Goal: Information Seeking & Learning: Learn about a topic

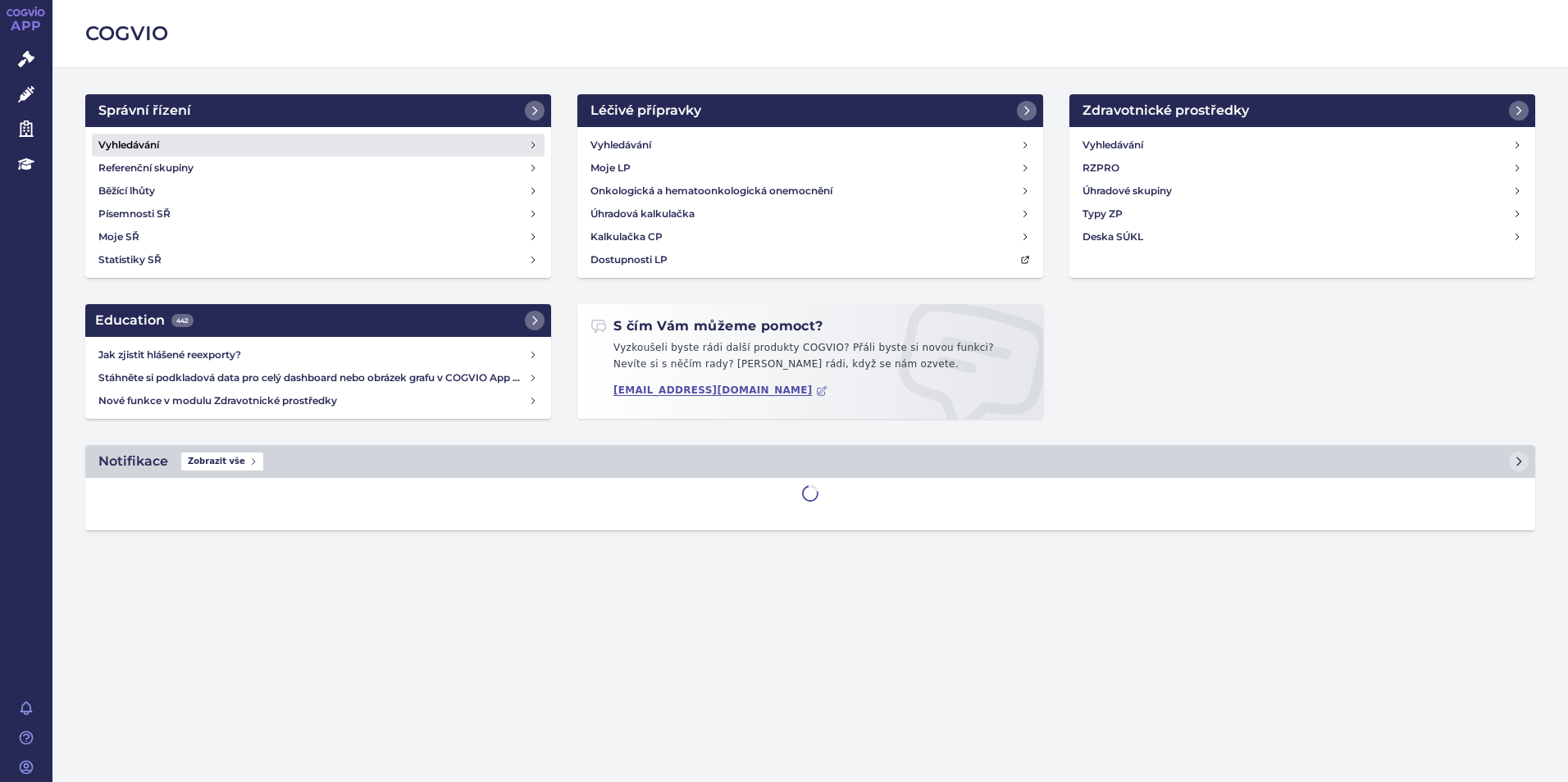
click at [198, 142] on link "Vyhledávání" at bounding box center [318, 146] width 453 height 23
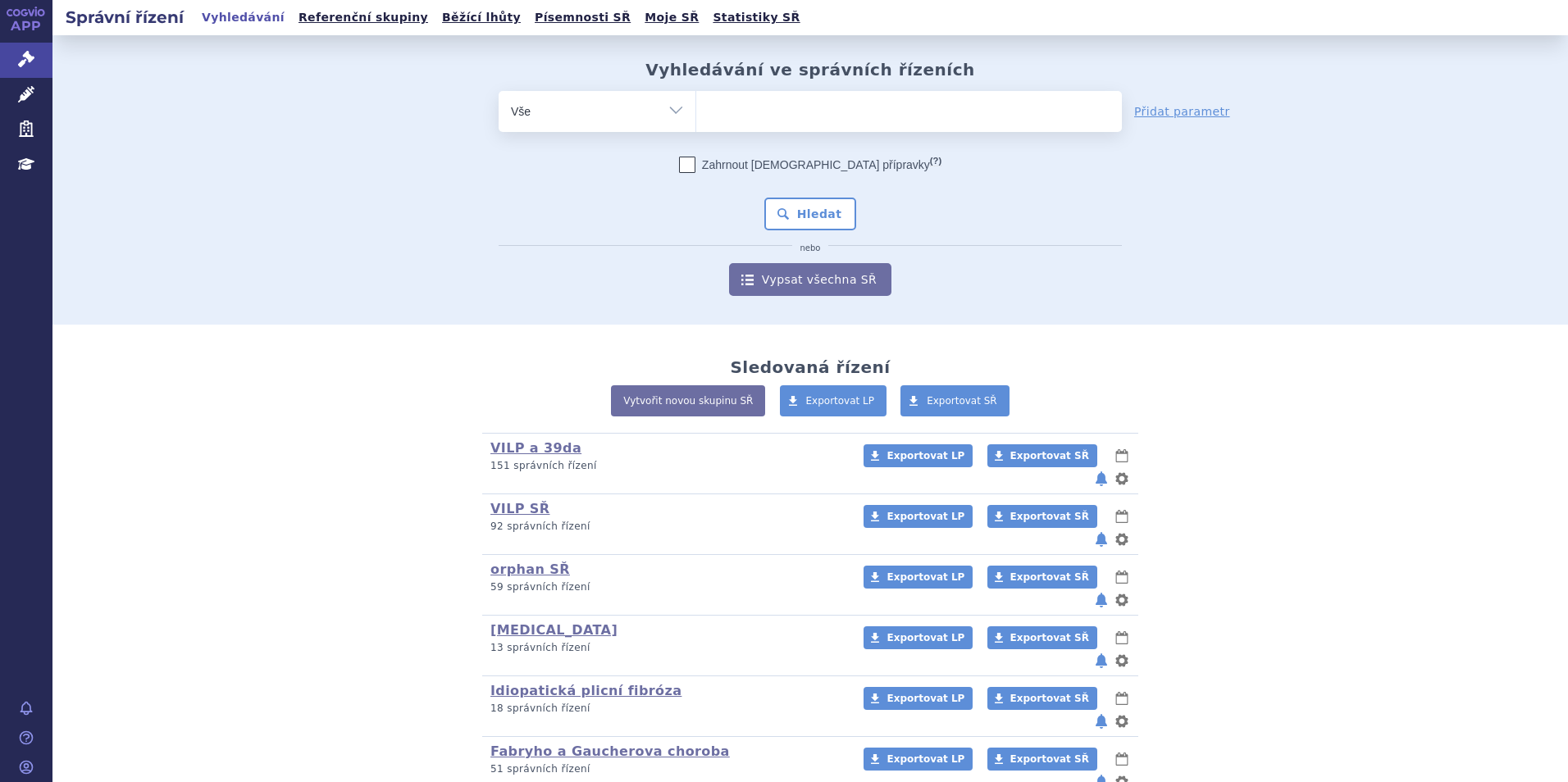
click at [761, 123] on ul at bounding box center [909, 109] width 426 height 35
click at [696, 123] on select at bounding box center [696, 111] width 1 height 41
click at [757, 121] on ul at bounding box center [909, 109] width 426 height 35
click at [696, 121] on select at bounding box center [696, 111] width 1 height 41
type input "si"
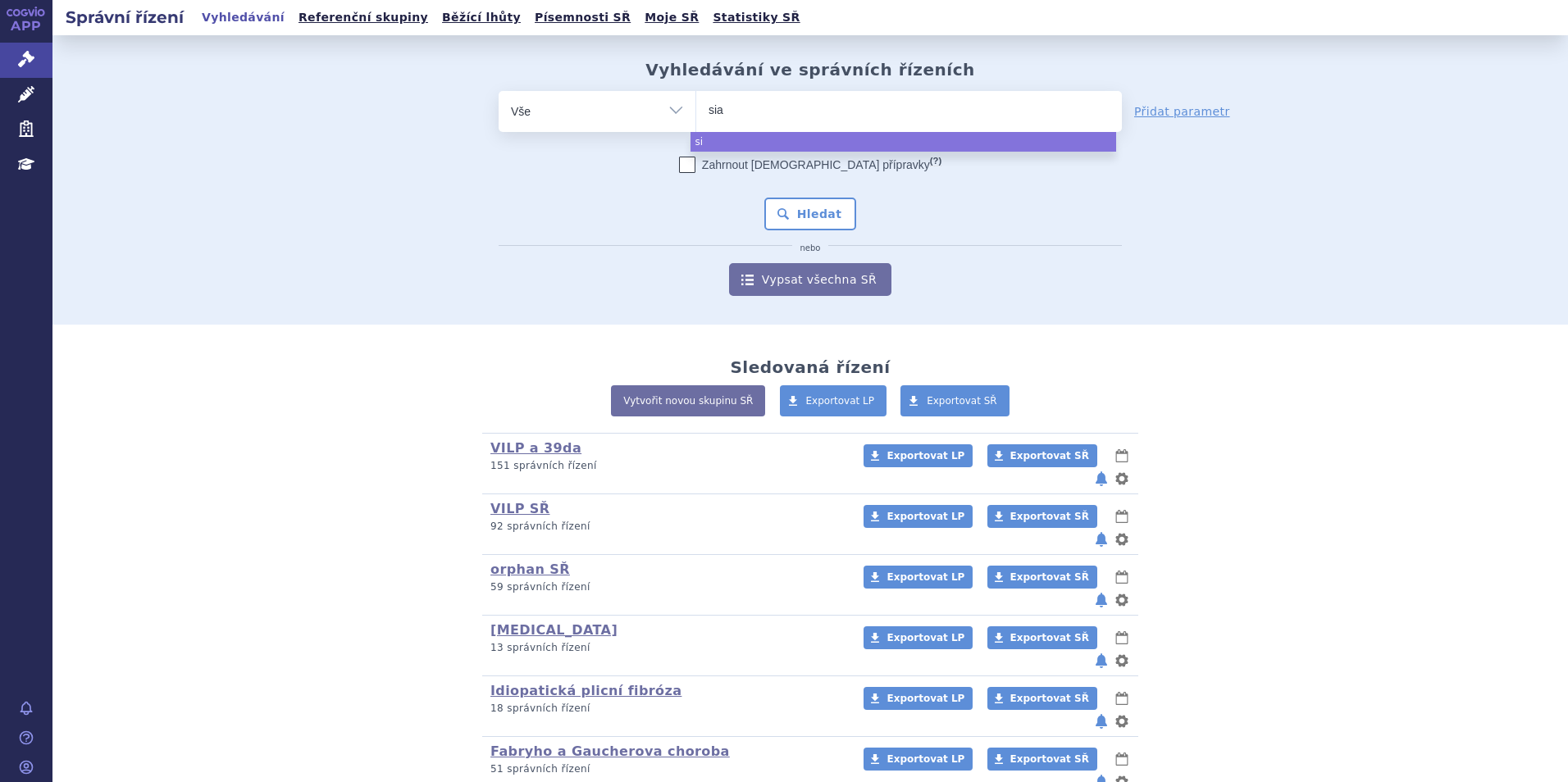
type input "sial"
type input "sialan"
type input "sialanr"
type input "sialan"
type input "sialana"
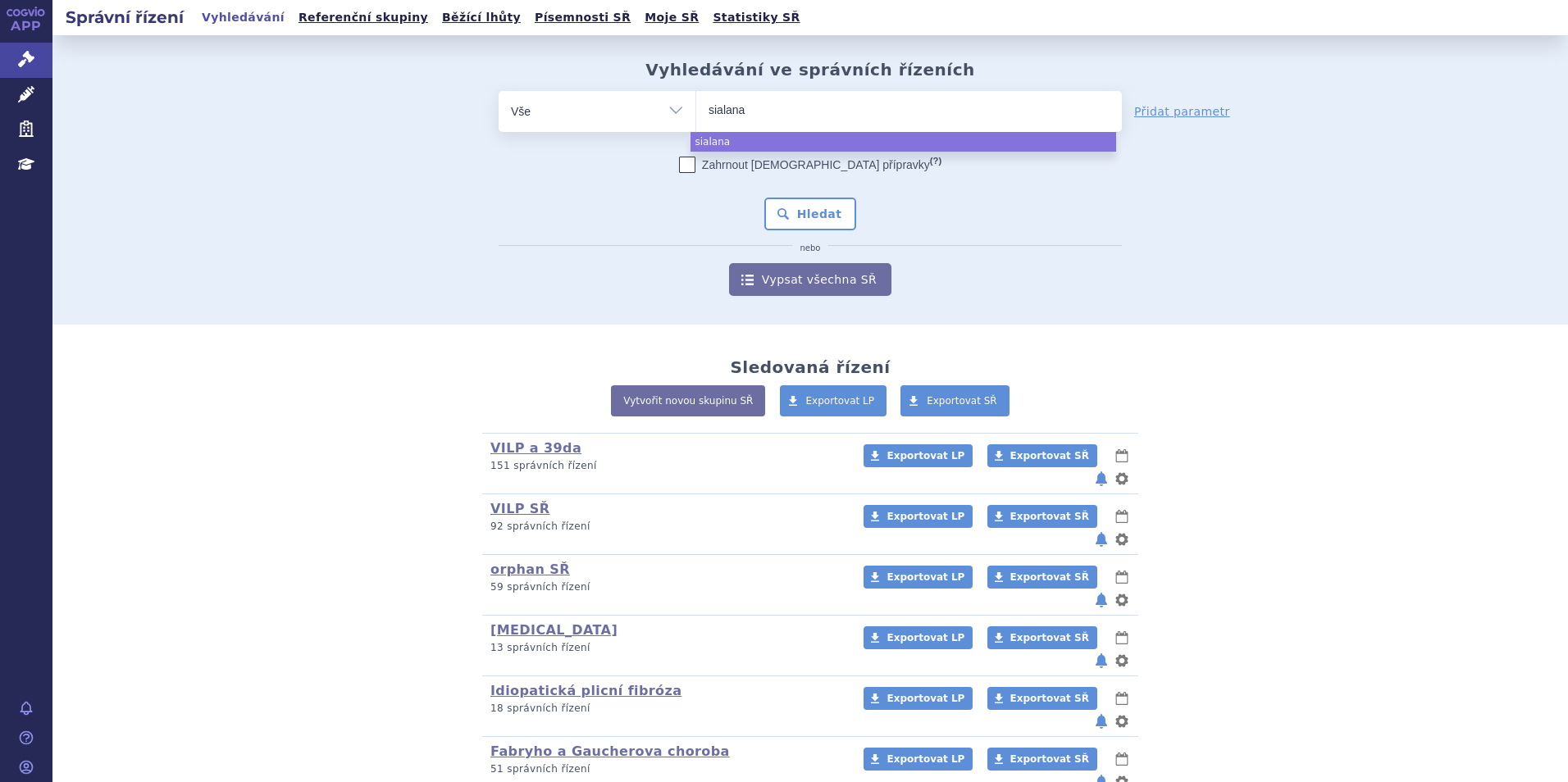
type input "sialanar"
select select "sialanar"
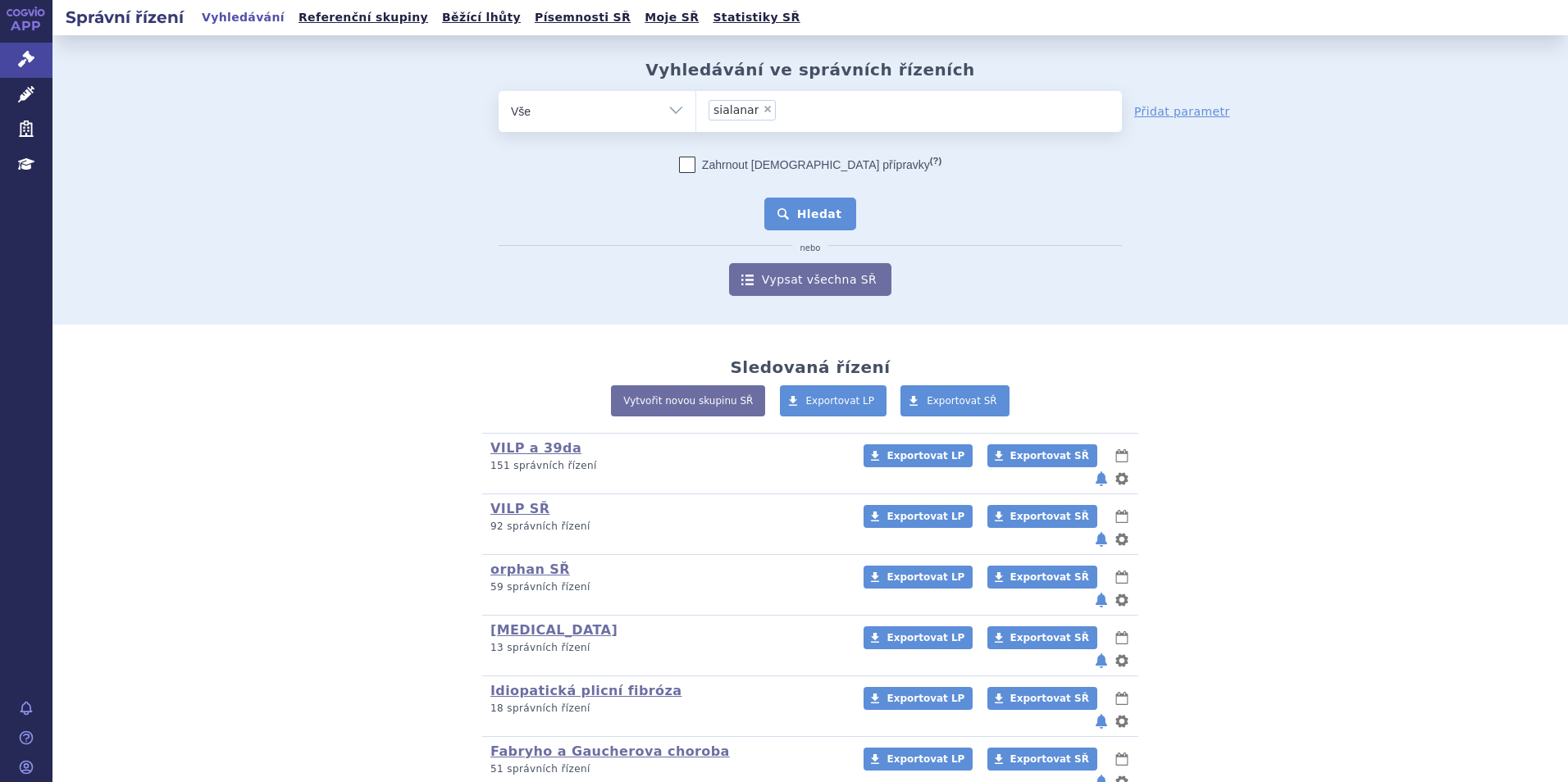
click at [819, 208] on button "Hledat" at bounding box center [811, 214] width 93 height 33
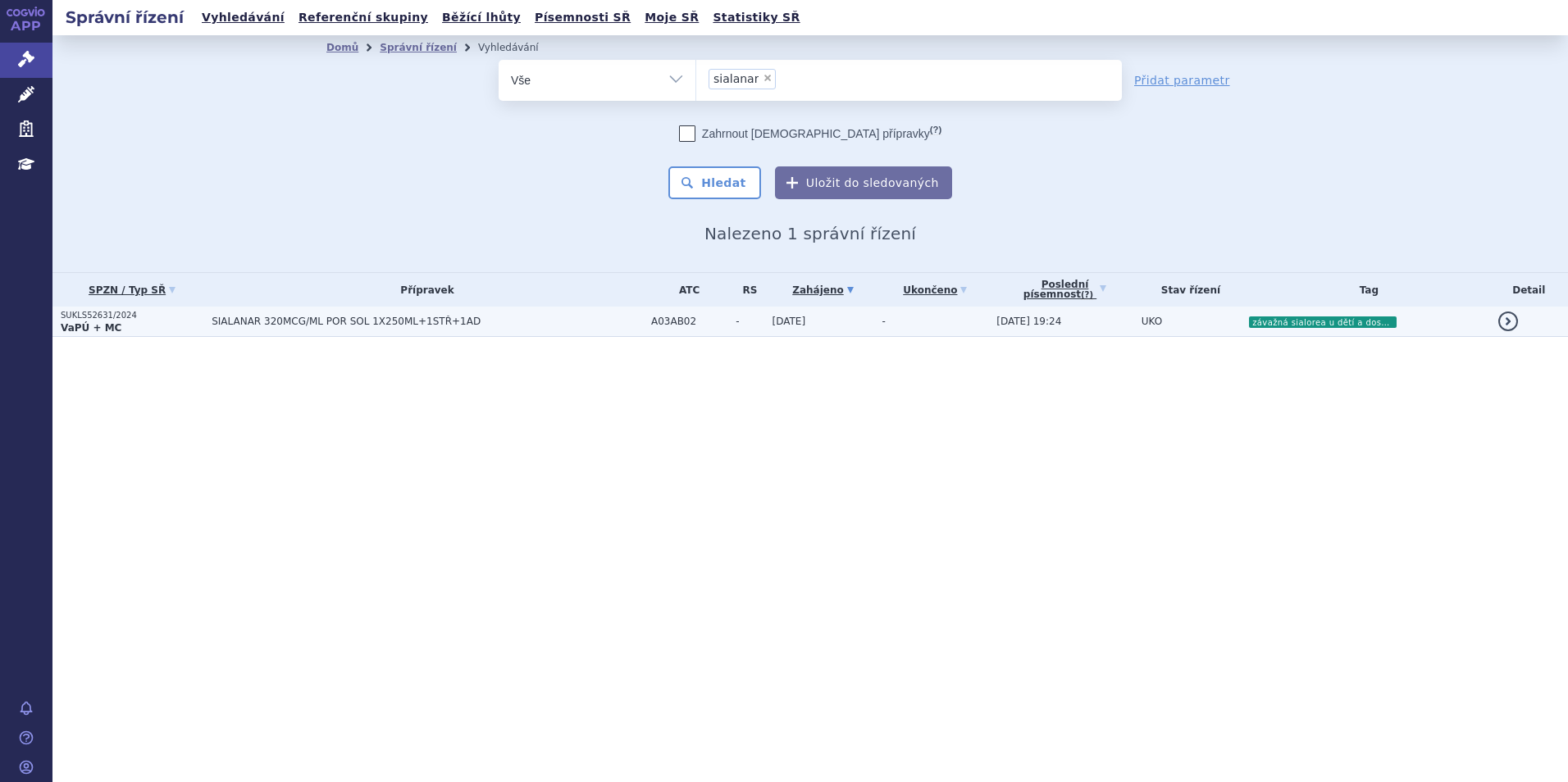
click at [285, 319] on span "SIALANAR 320MCG/ML POR SOL 1X250ML+1STŘ+1AD" at bounding box center [416, 322] width 410 height 12
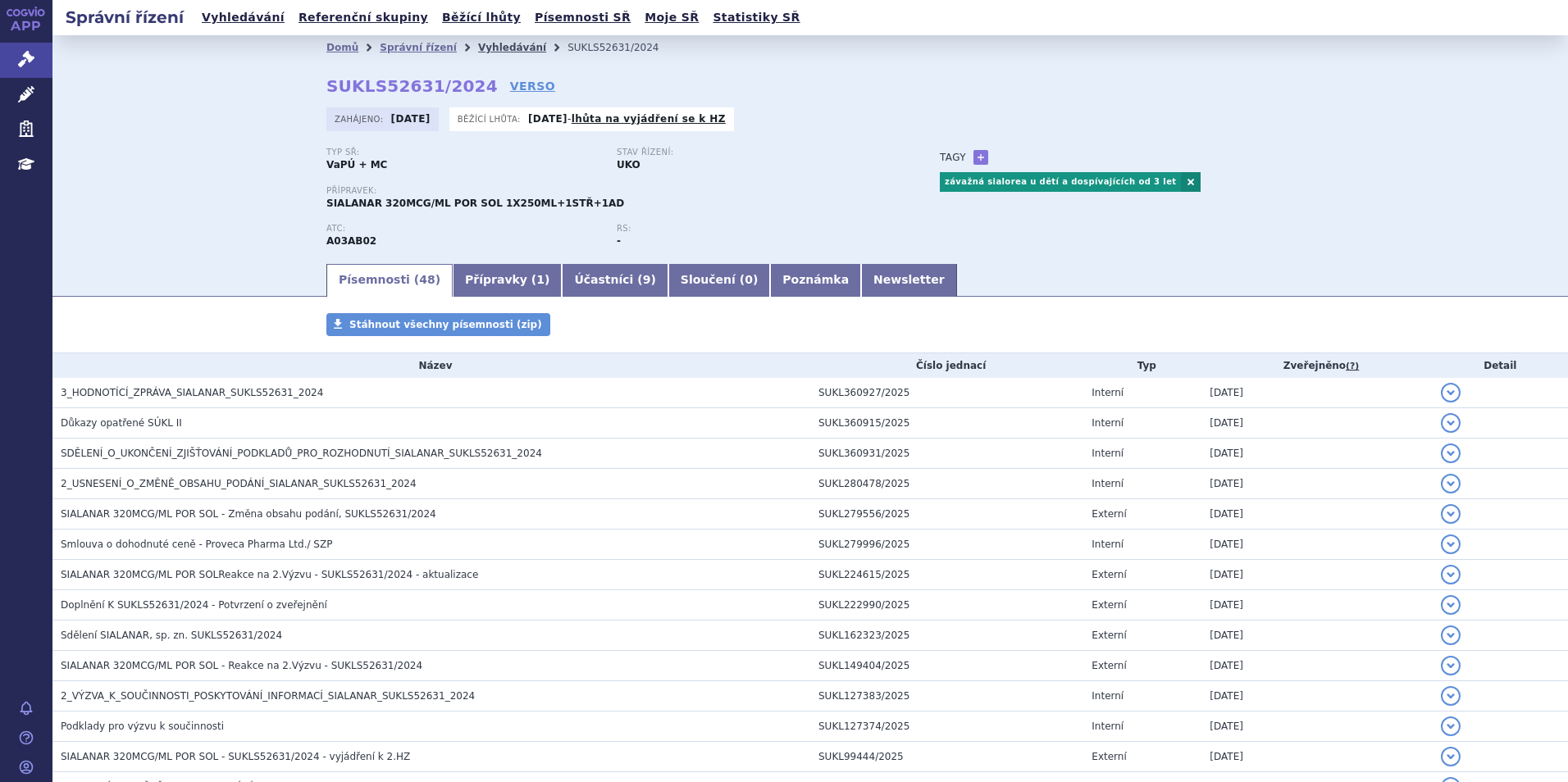
click at [478, 44] on link "Vyhledávání" at bounding box center [511, 48] width 68 height 12
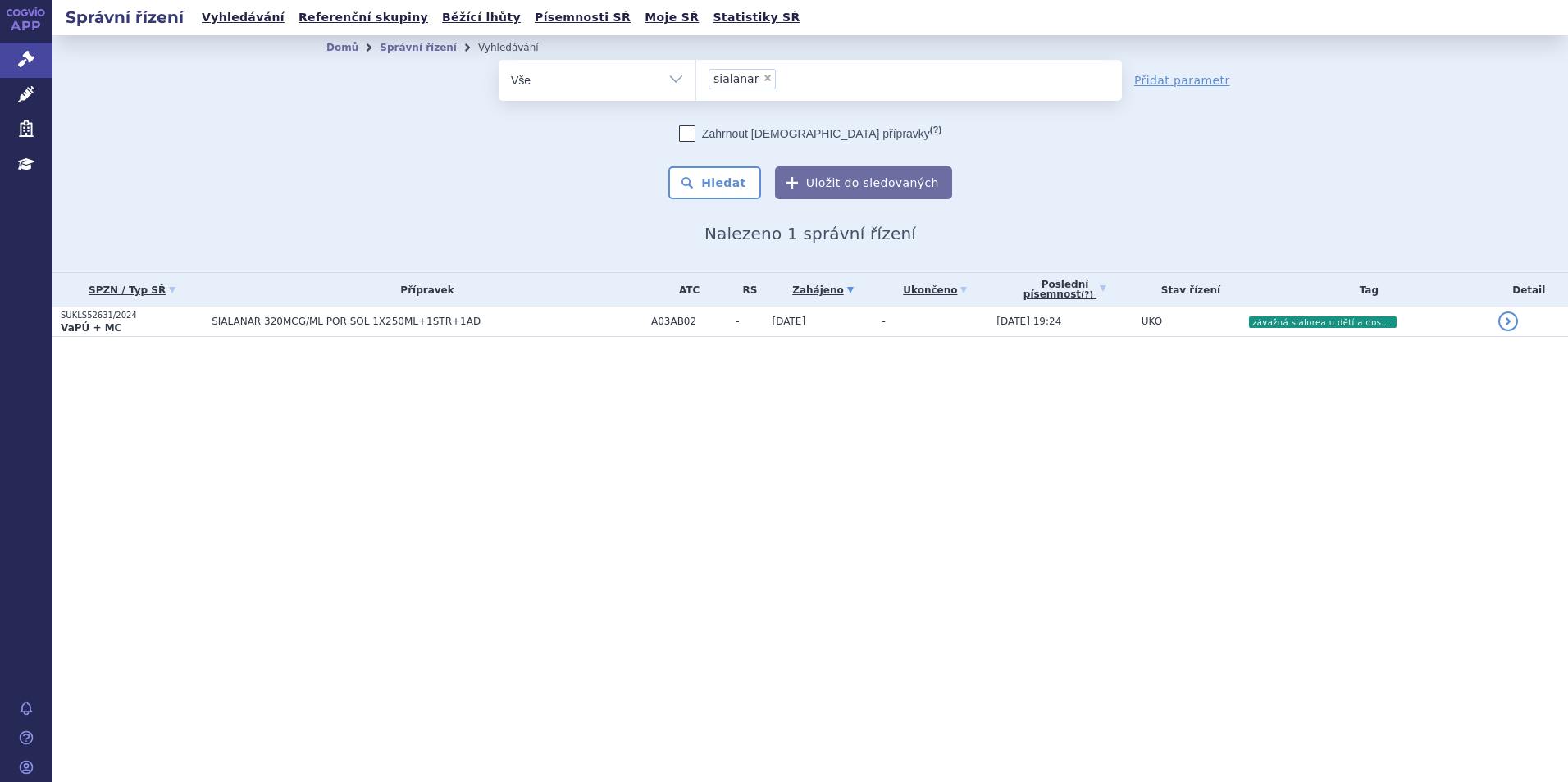
click at [763, 81] on span "×" at bounding box center [768, 78] width 10 height 10
click at [696, 81] on select "sialanar" at bounding box center [696, 80] width 1 height 41
select select
click at [761, 81] on ul at bounding box center [909, 77] width 426 height 35
click at [696, 81] on select "sialanar" at bounding box center [696, 80] width 1 height 41
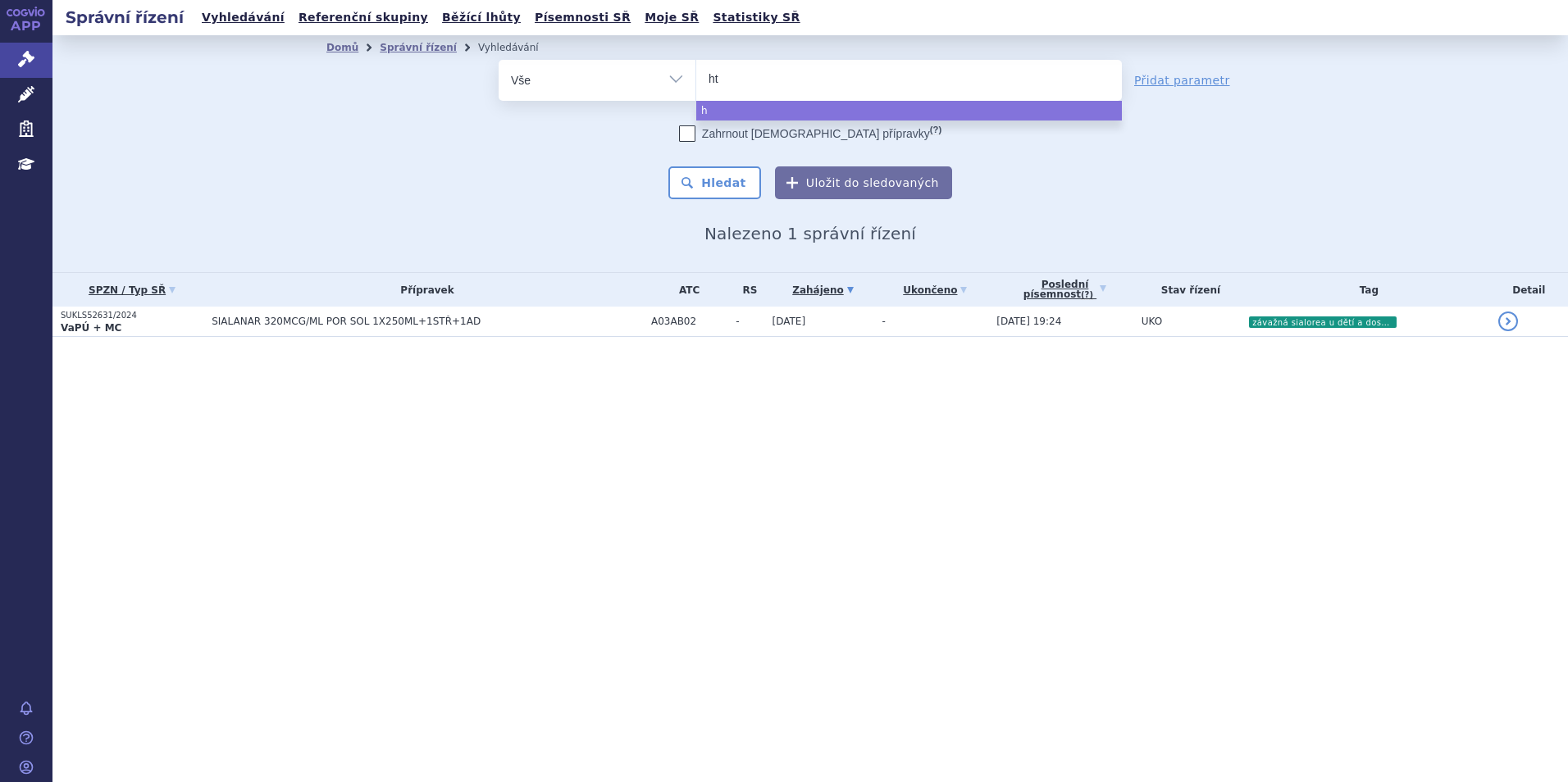
type input "htr"
type input "htron"
type input "htronif"
type input "htronifly"
type input "htronifl"
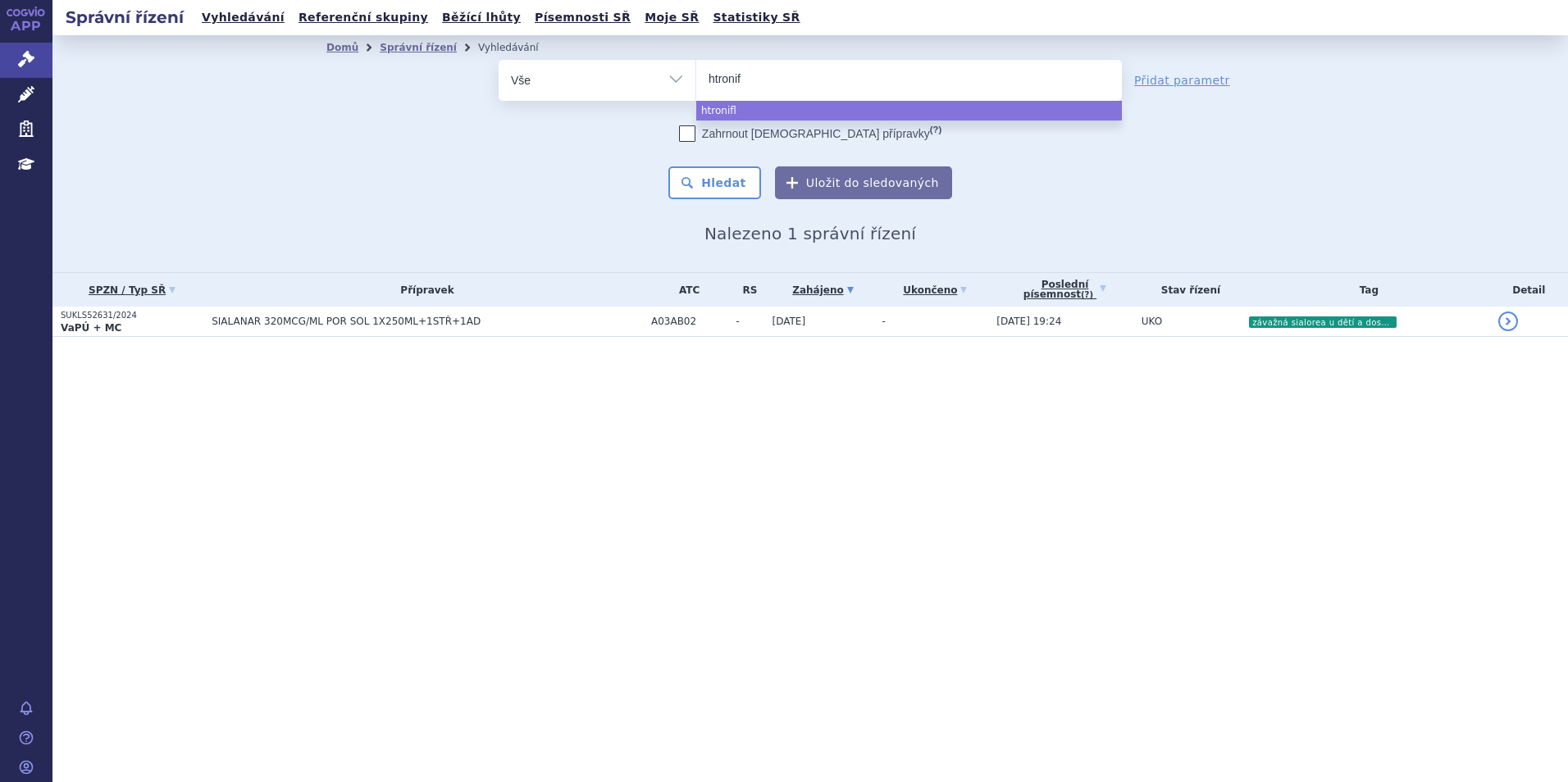
type input "htroni"
type input "htron"
type input "htr"
type input "ht"
type input "h"
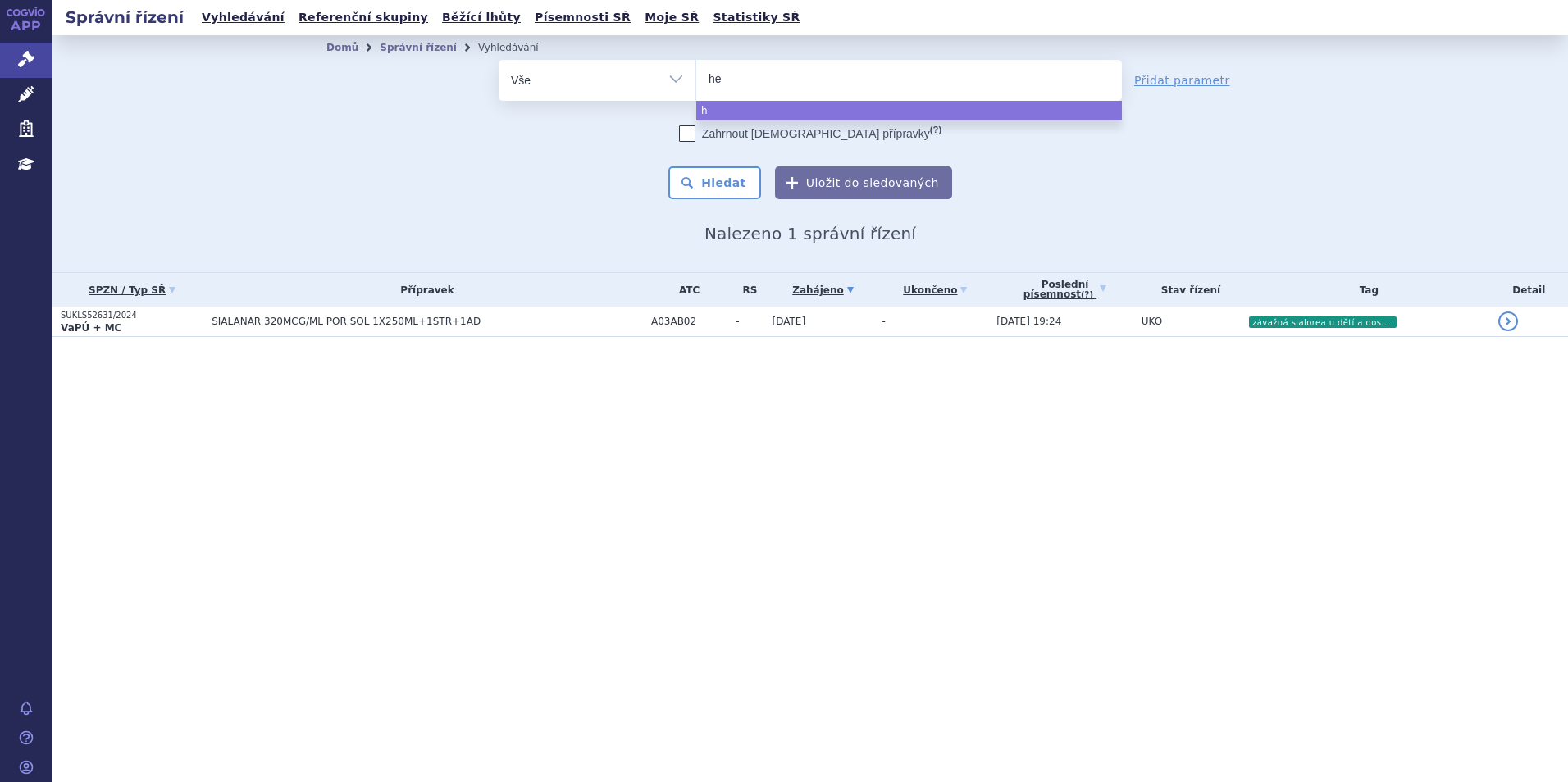
type input "het"
type input "hetr"
type input "hetro"
type input "hetroni"
type input "hetronif"
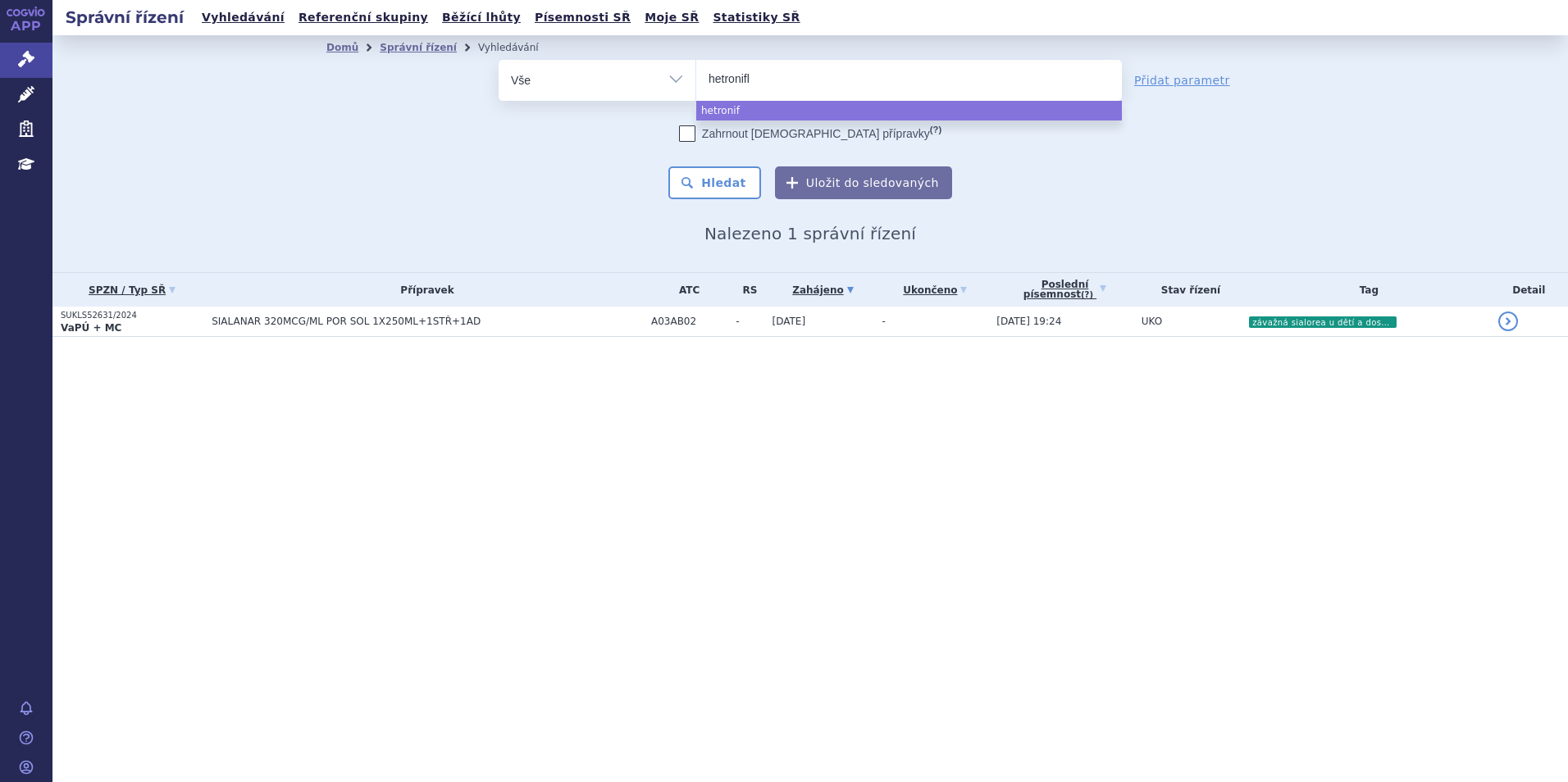
type input "hetronifly"
select select "hetronifly"
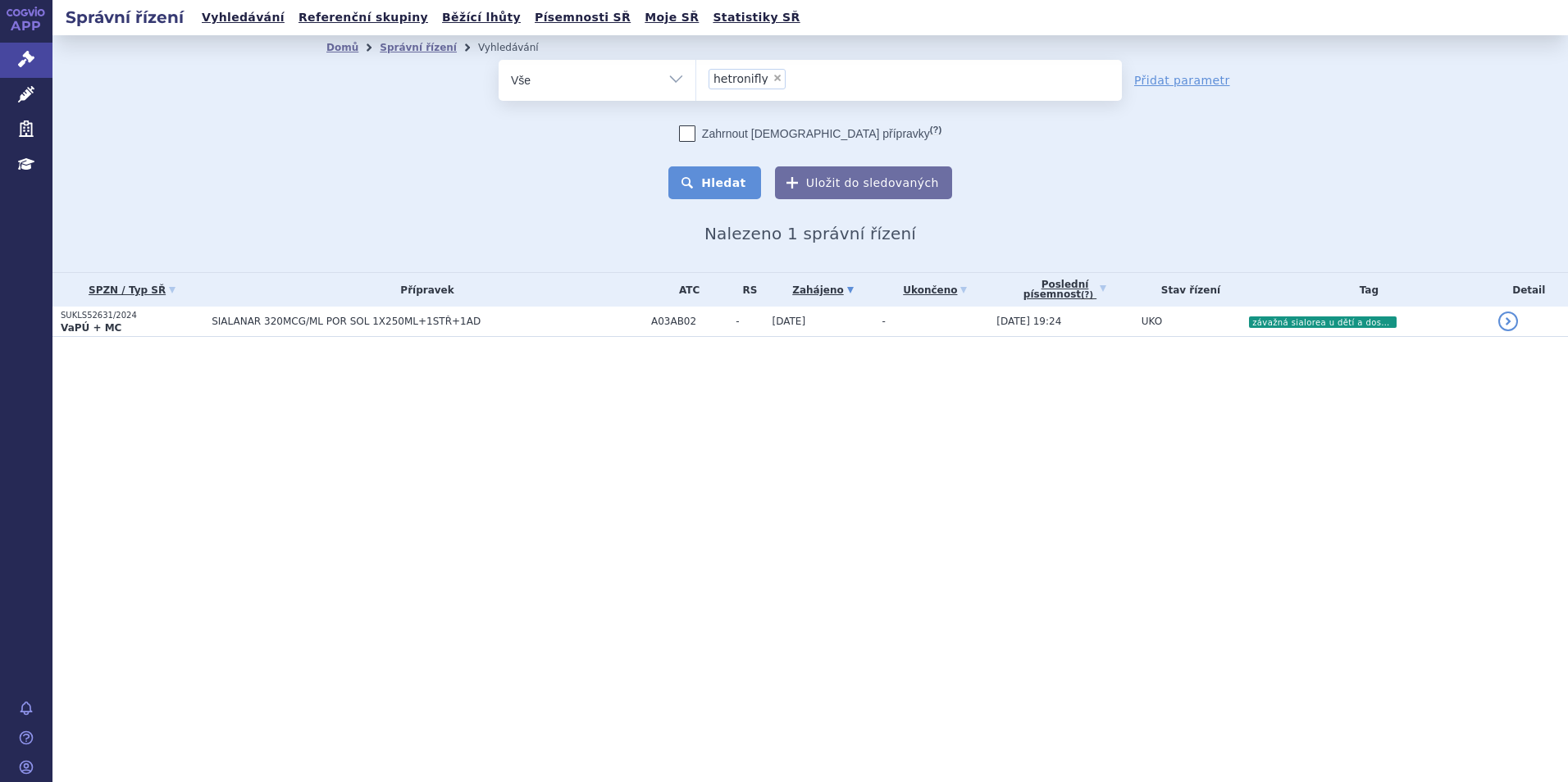
click at [715, 186] on button "Hledat" at bounding box center [715, 183] width 93 height 33
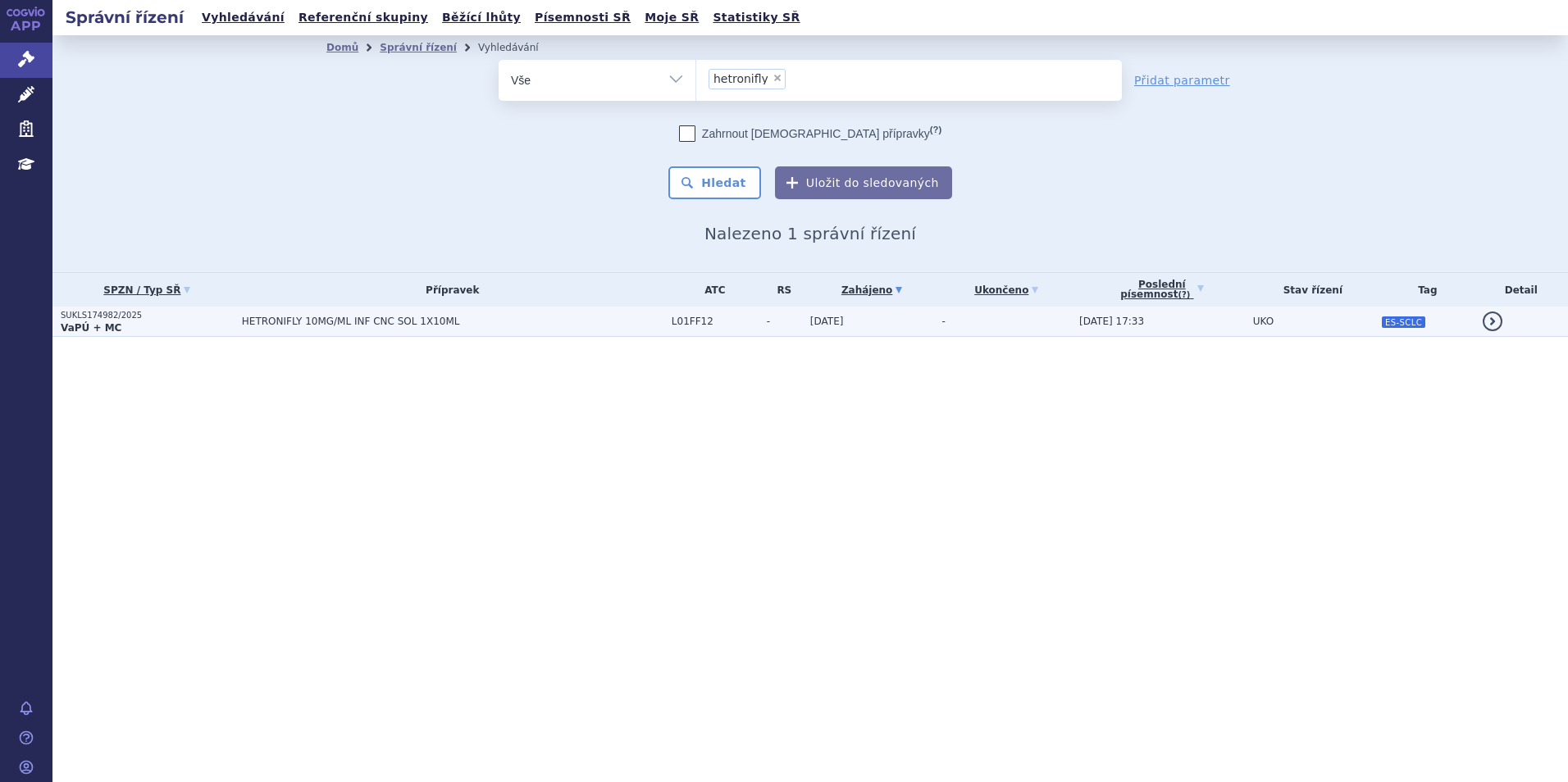
click at [280, 332] on td "HETRONIFLY 10MG/ML INF CNC SOL 1X10ML" at bounding box center [448, 322] width 430 height 30
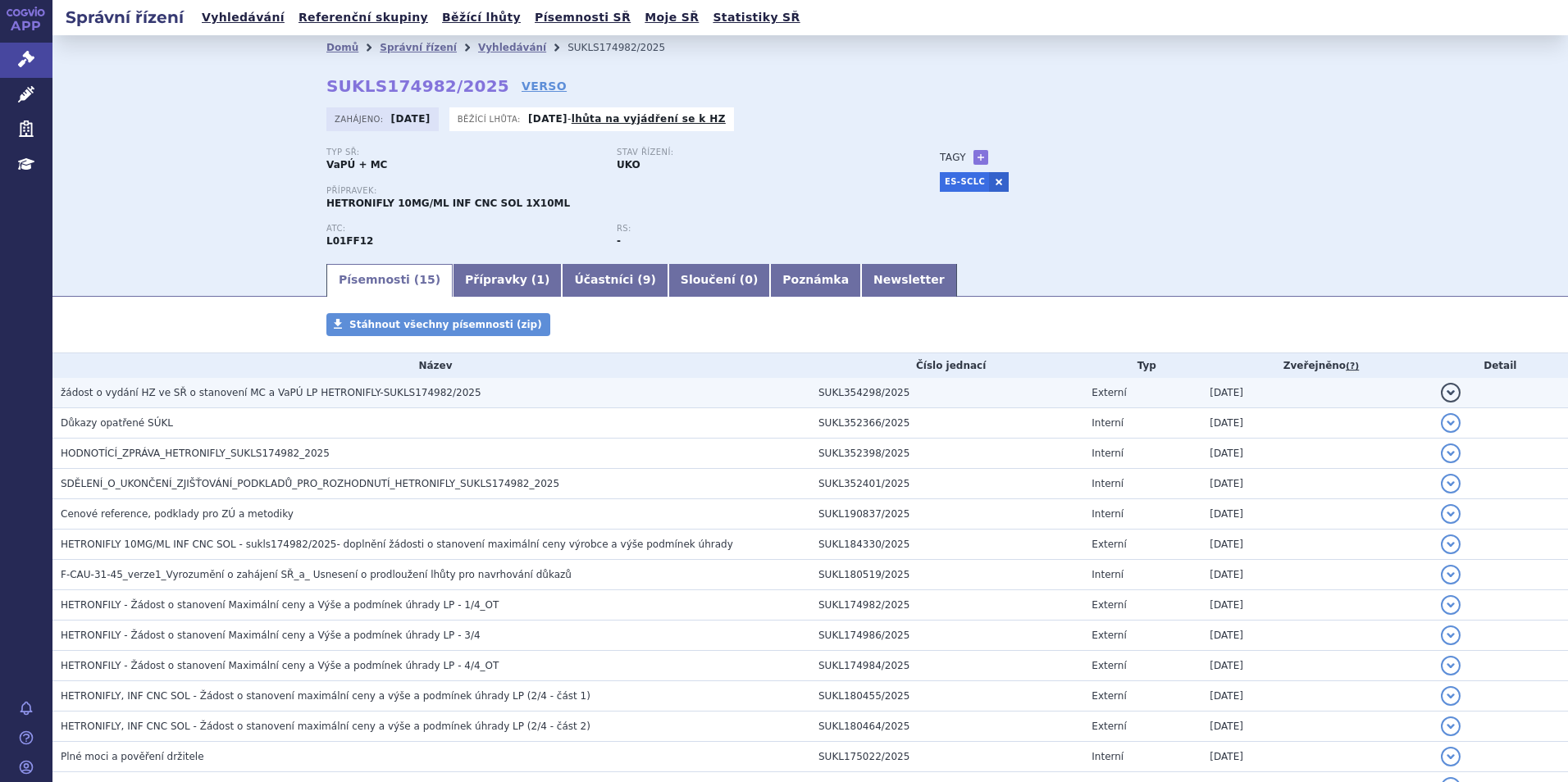
click at [299, 387] on span "žádost o vydání HZ ve SŘ o stanovení MC a VaPÚ LP HETRONIFLY-SUKLS174982/2025" at bounding box center [271, 393] width 421 height 12
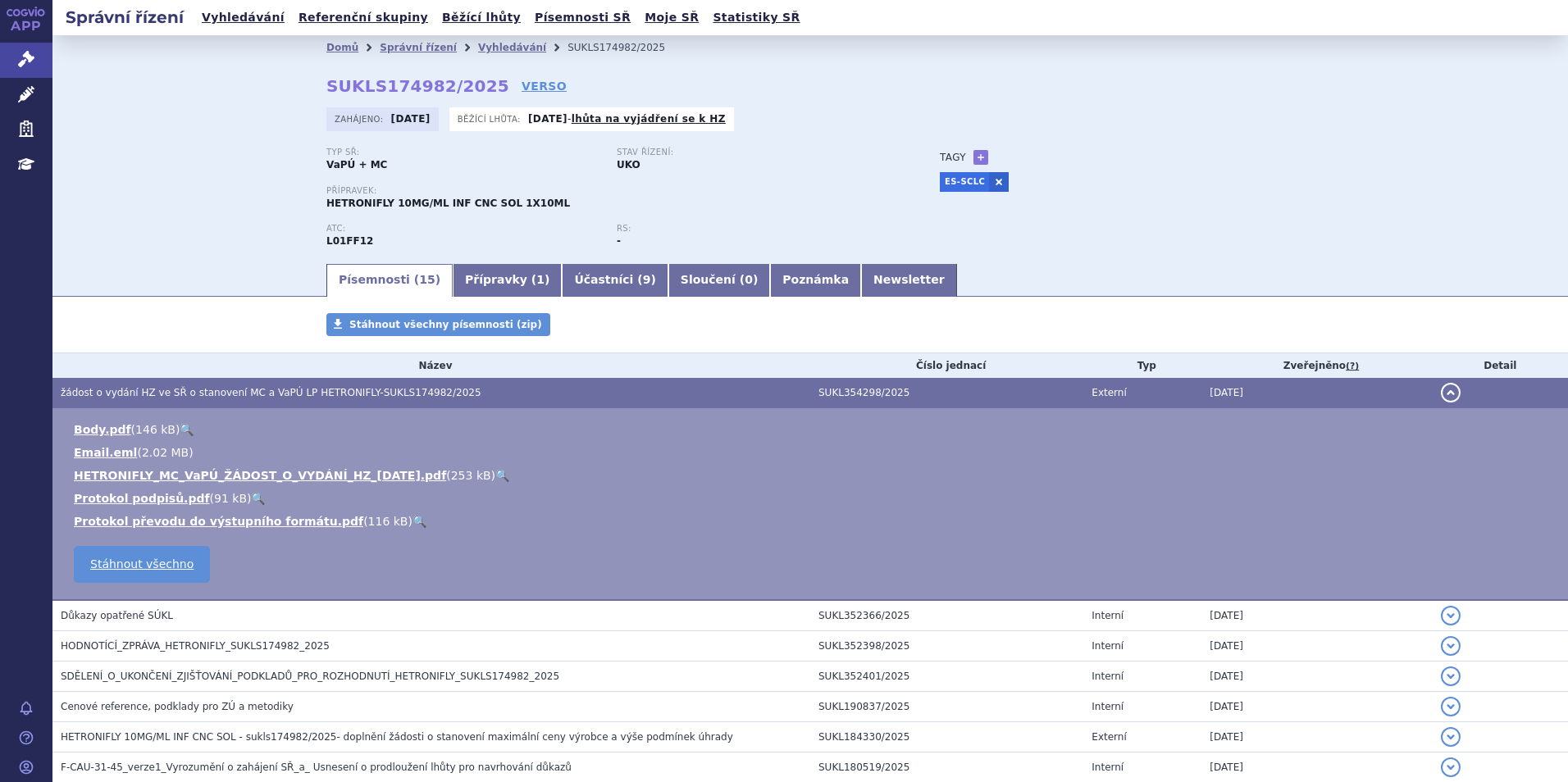
click at [164, 219] on div "Domů Správní řízení Vyhledávání SUKLS174982/2025 SUKLS174982/2025 VERSO Zahájen…" at bounding box center [810, 148] width 1515 height 226
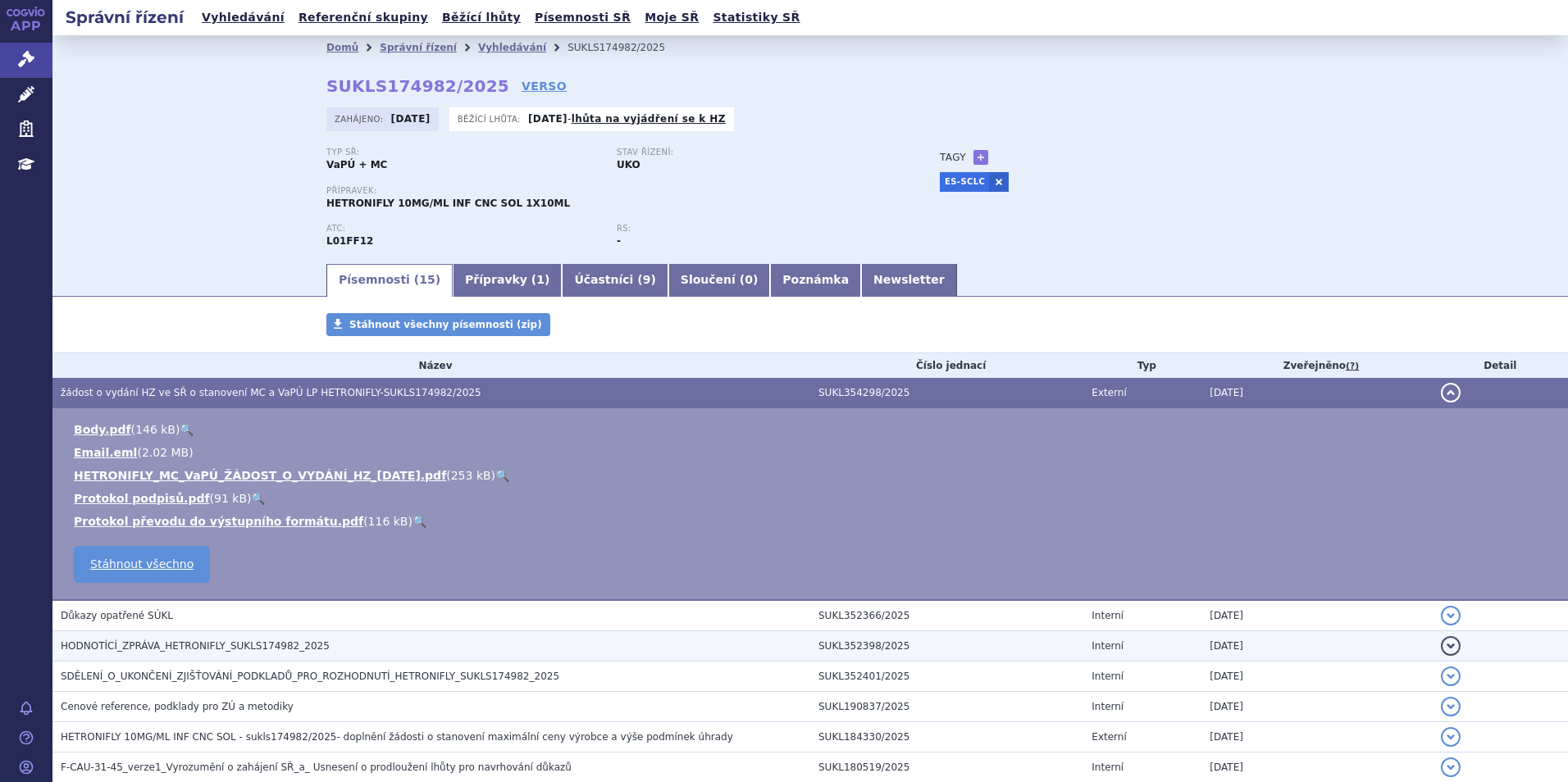
click at [220, 643] on span "HODNOTÍCÍ_ZPRÁVA_HETRONIFLY_SUKLS174982_2025" at bounding box center [195, 646] width 269 height 12
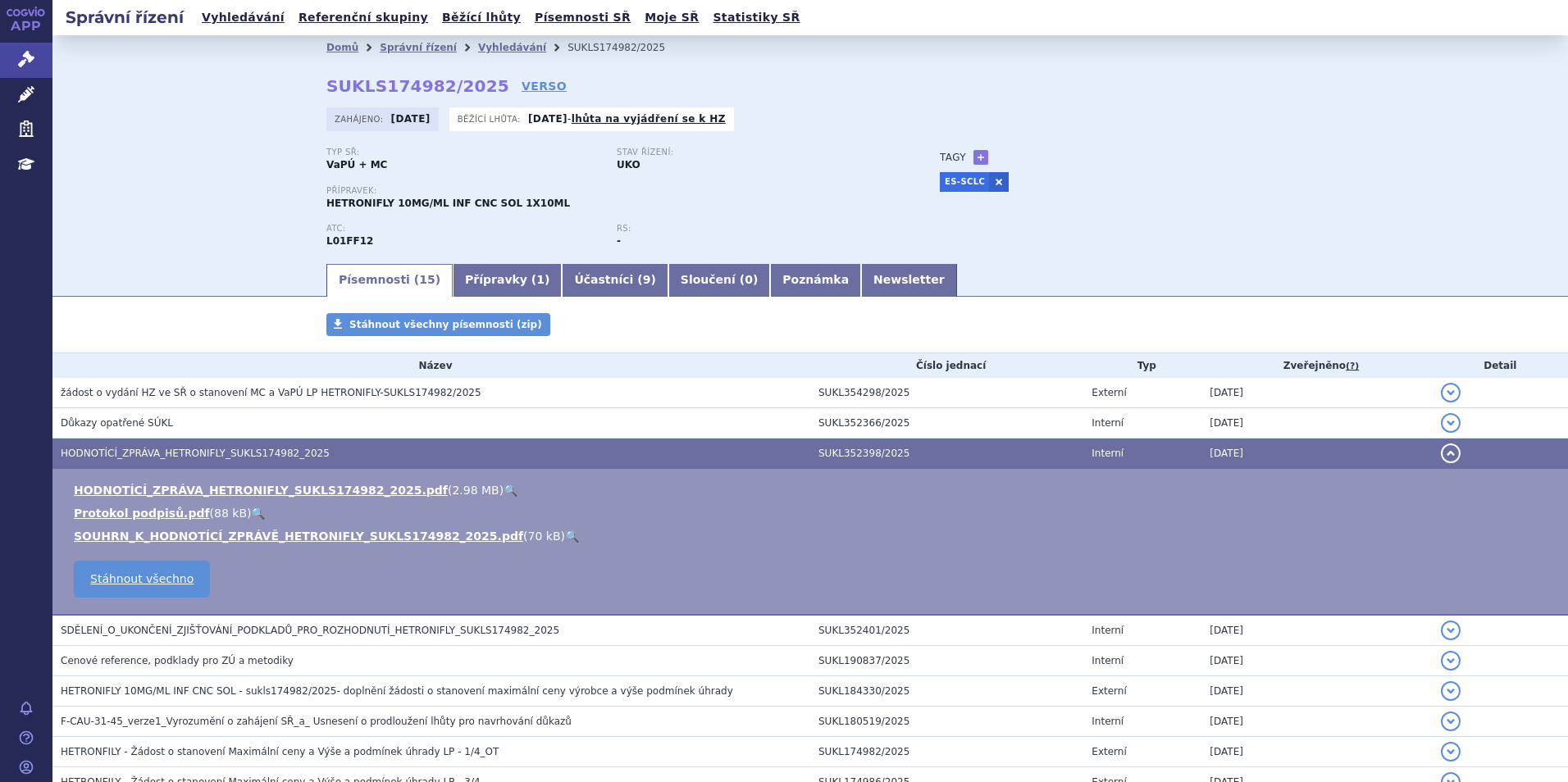
click at [503, 489] on link "🔍" at bounding box center [510, 490] width 14 height 13
click at [493, 266] on link "Přípravky ( 1 )" at bounding box center [507, 280] width 109 height 33
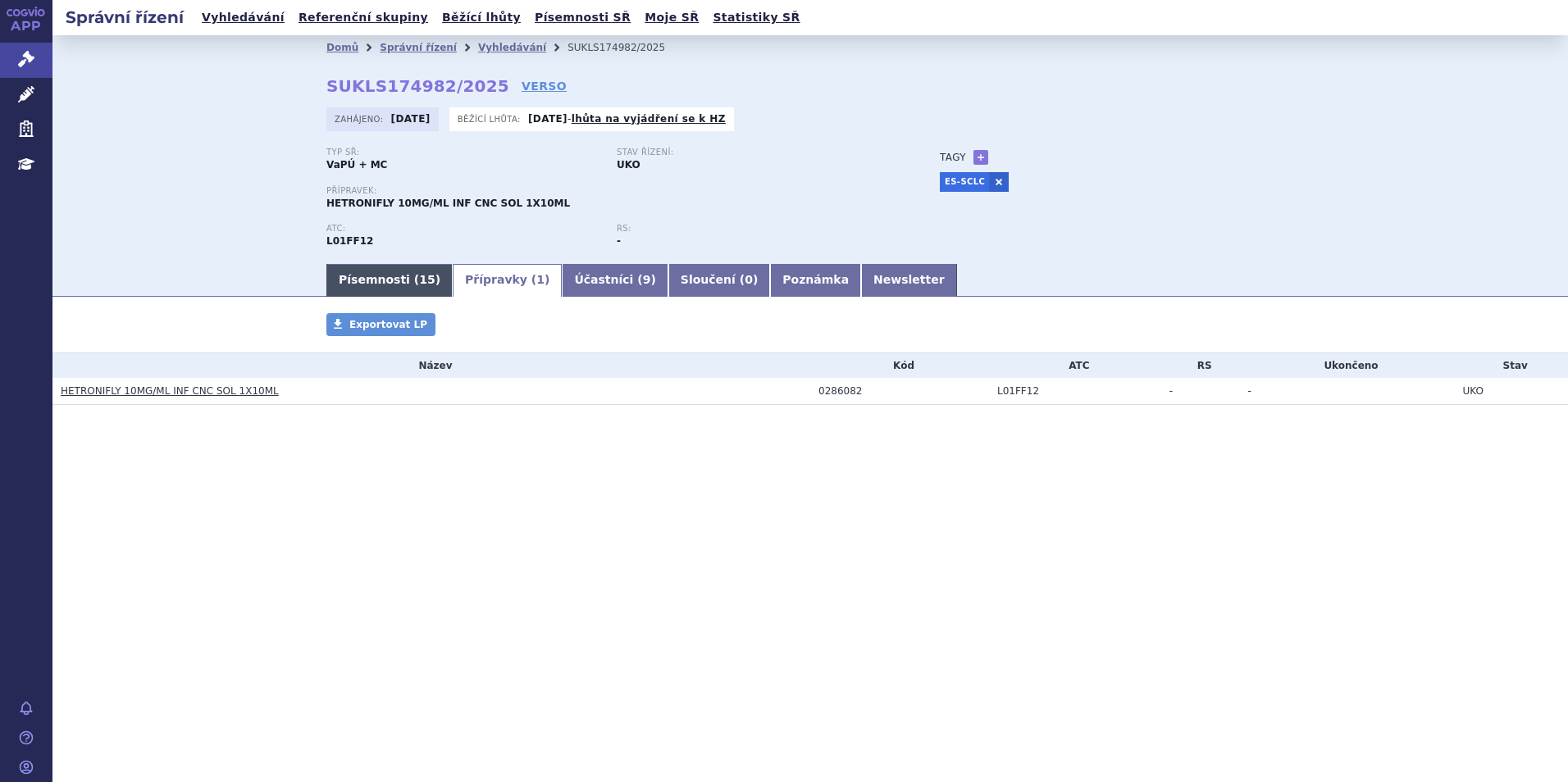
drag, startPoint x: 339, startPoint y: 288, endPoint x: 329, endPoint y: 287, distance: 10.0
click at [339, 287] on link "Písemnosti ( 15 )" at bounding box center [390, 280] width 127 height 33
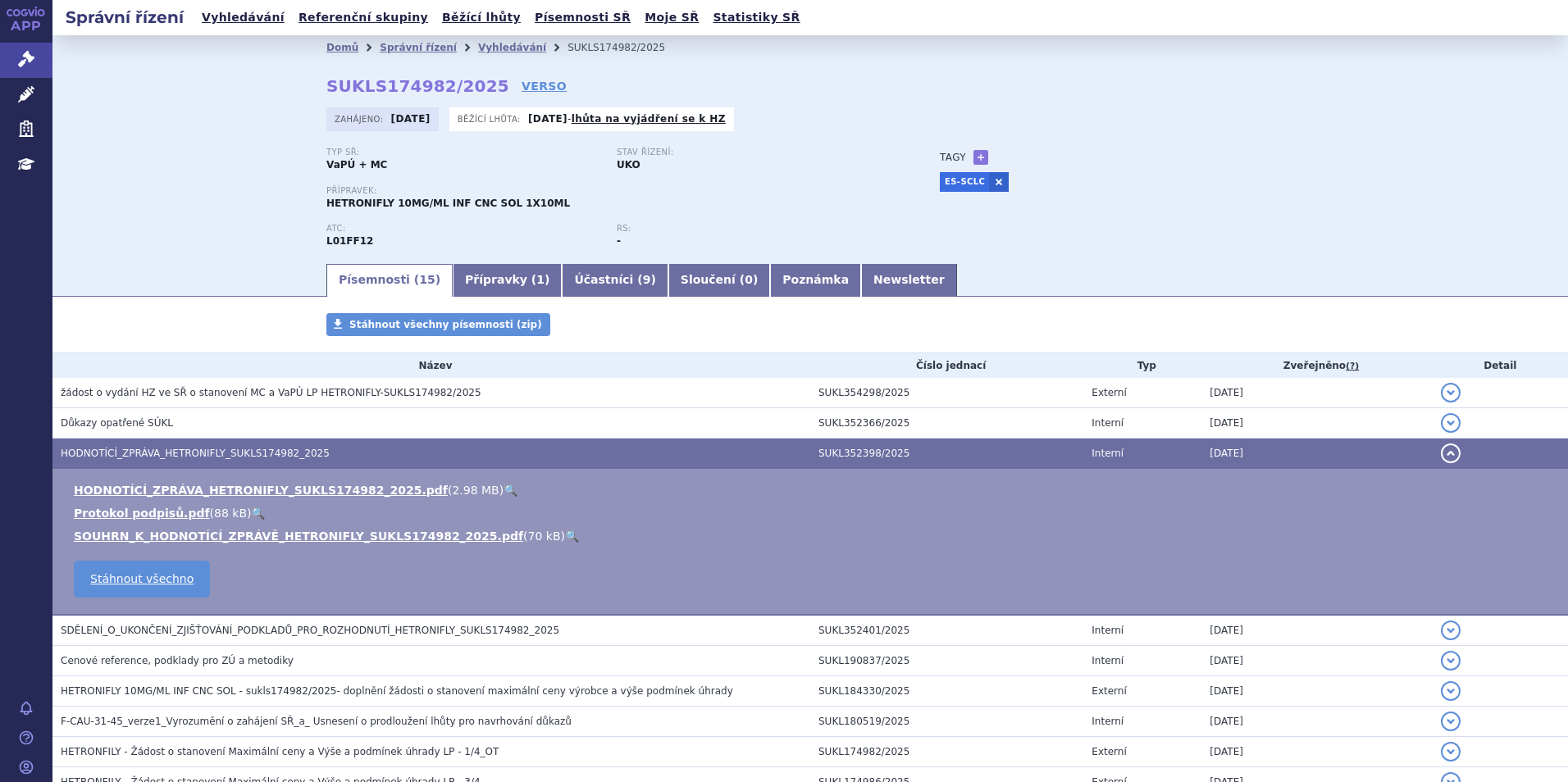
click at [503, 487] on link "🔍" at bounding box center [510, 490] width 14 height 13
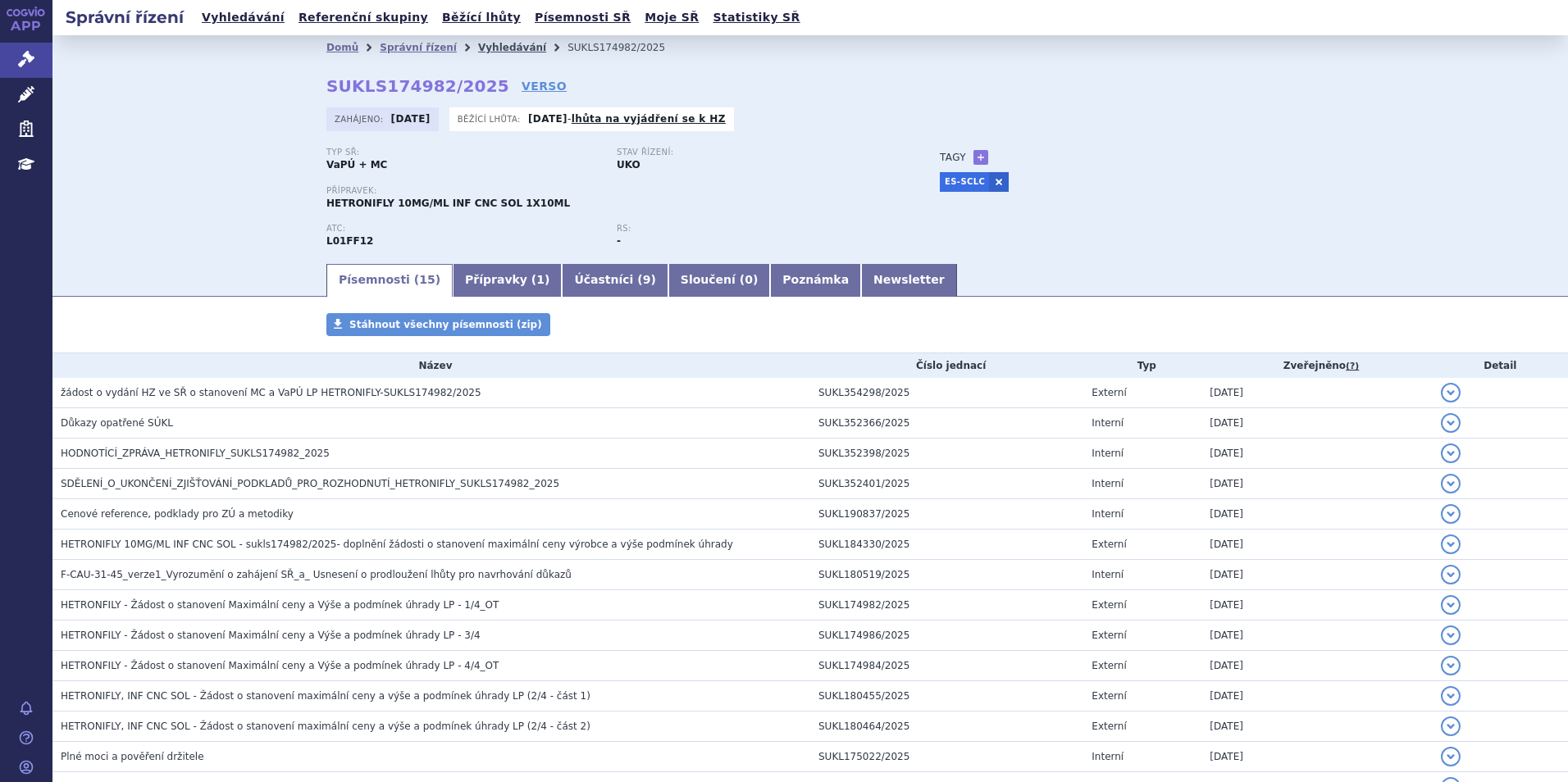
click at [478, 46] on link "Vyhledávání" at bounding box center [511, 48] width 68 height 12
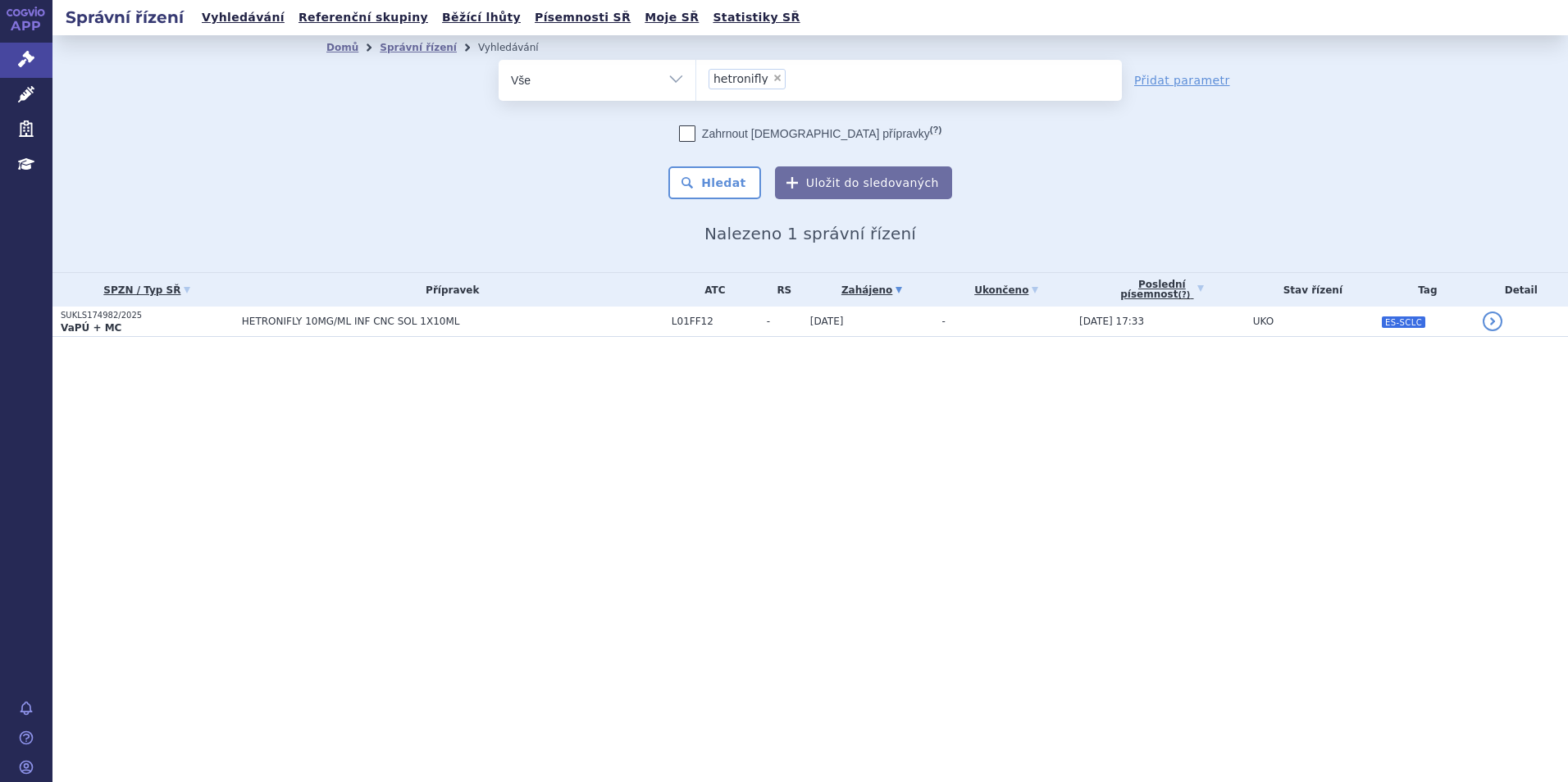
click at [772, 75] on span "×" at bounding box center [777, 78] width 10 height 10
click at [696, 75] on select "hetronifly" at bounding box center [696, 80] width 1 height 41
select select
click at [770, 76] on ul at bounding box center [909, 77] width 426 height 35
click at [696, 76] on select "hetronifly" at bounding box center [696, 80] width 1 height 41
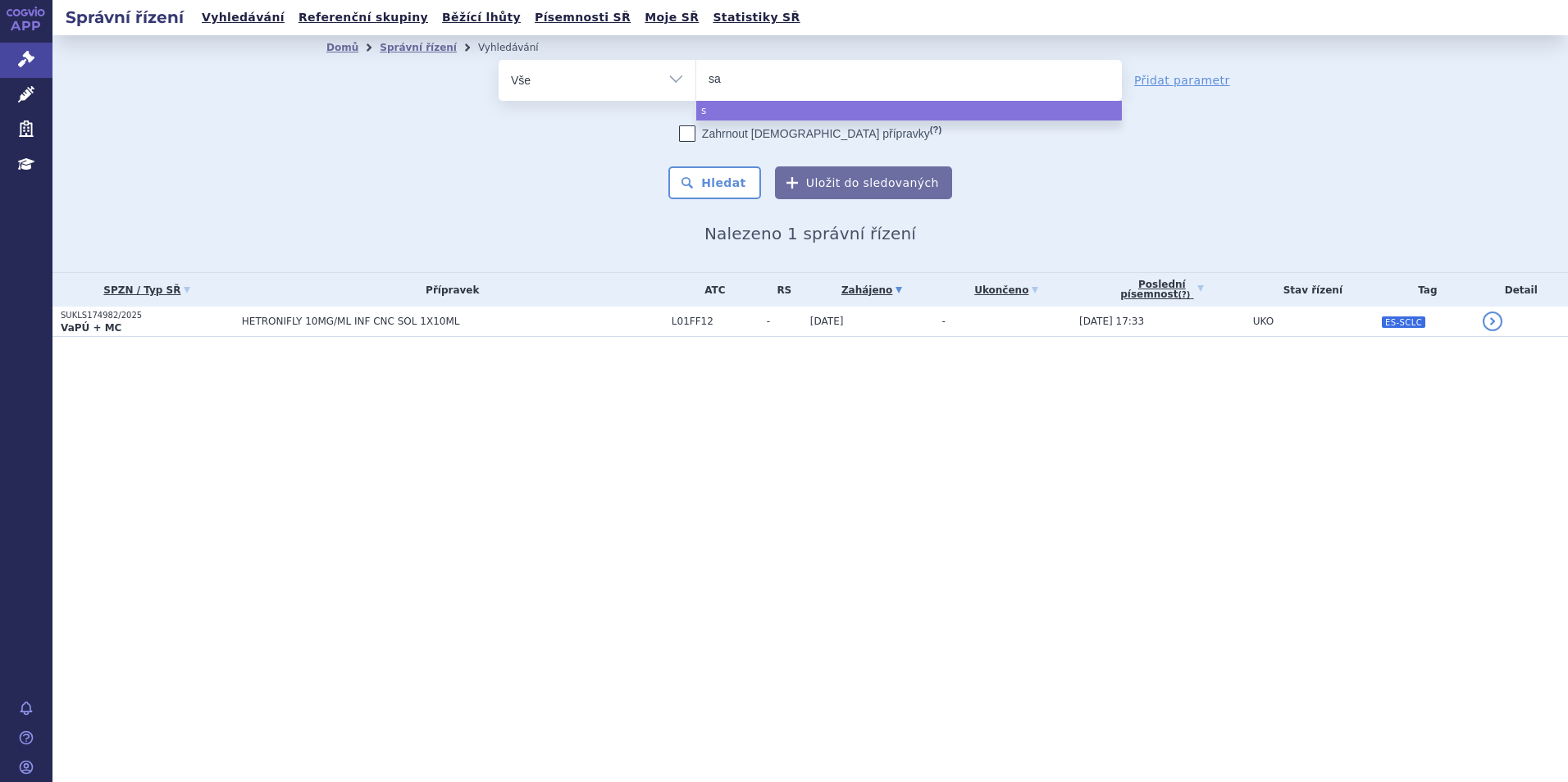
type input "sar"
type input "sarc"
type input "sarclis"
type input "[MEDICAL_DATA]"
select select "[MEDICAL_DATA]"
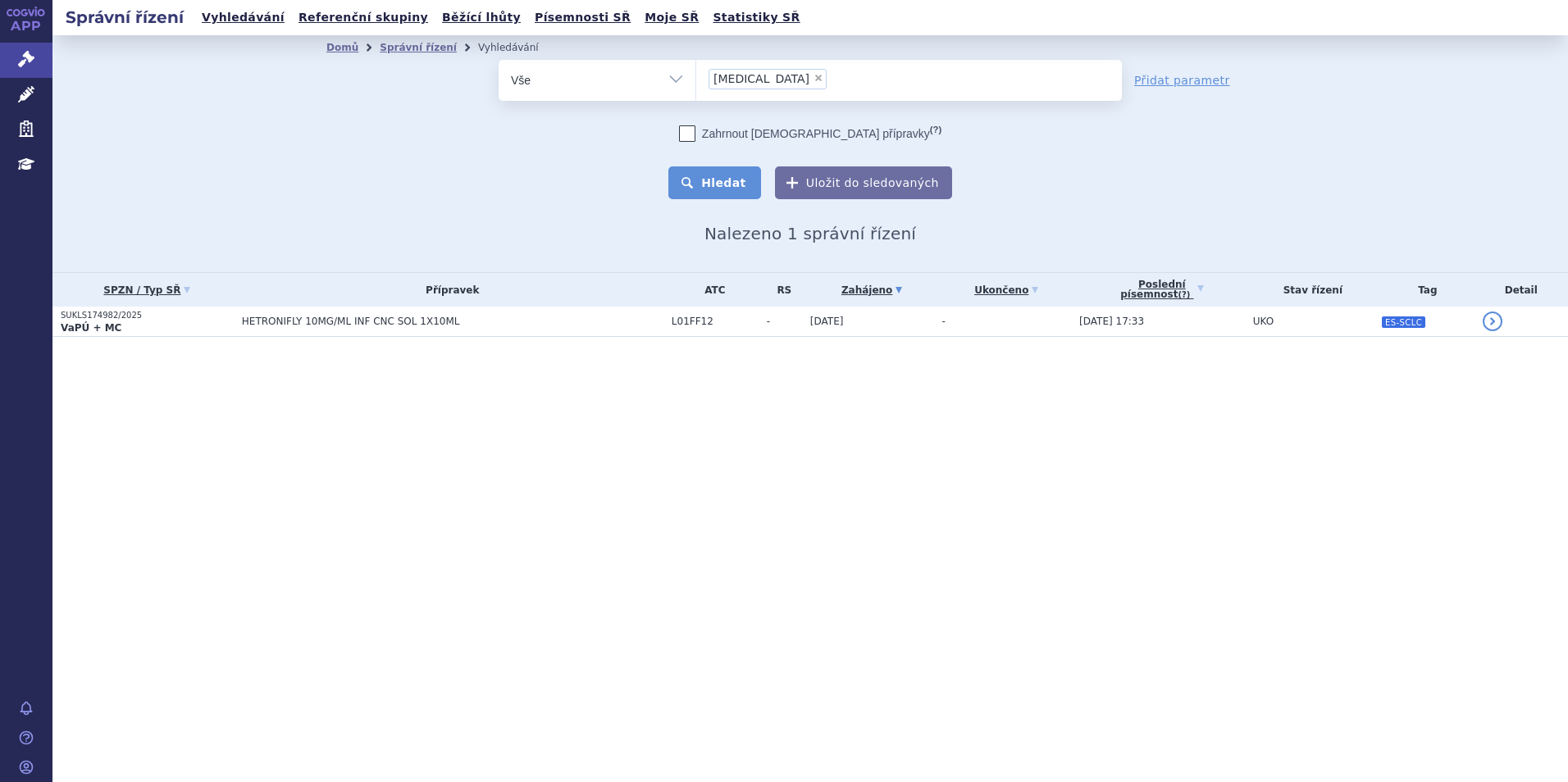
click at [729, 183] on button "Hledat" at bounding box center [715, 183] width 93 height 33
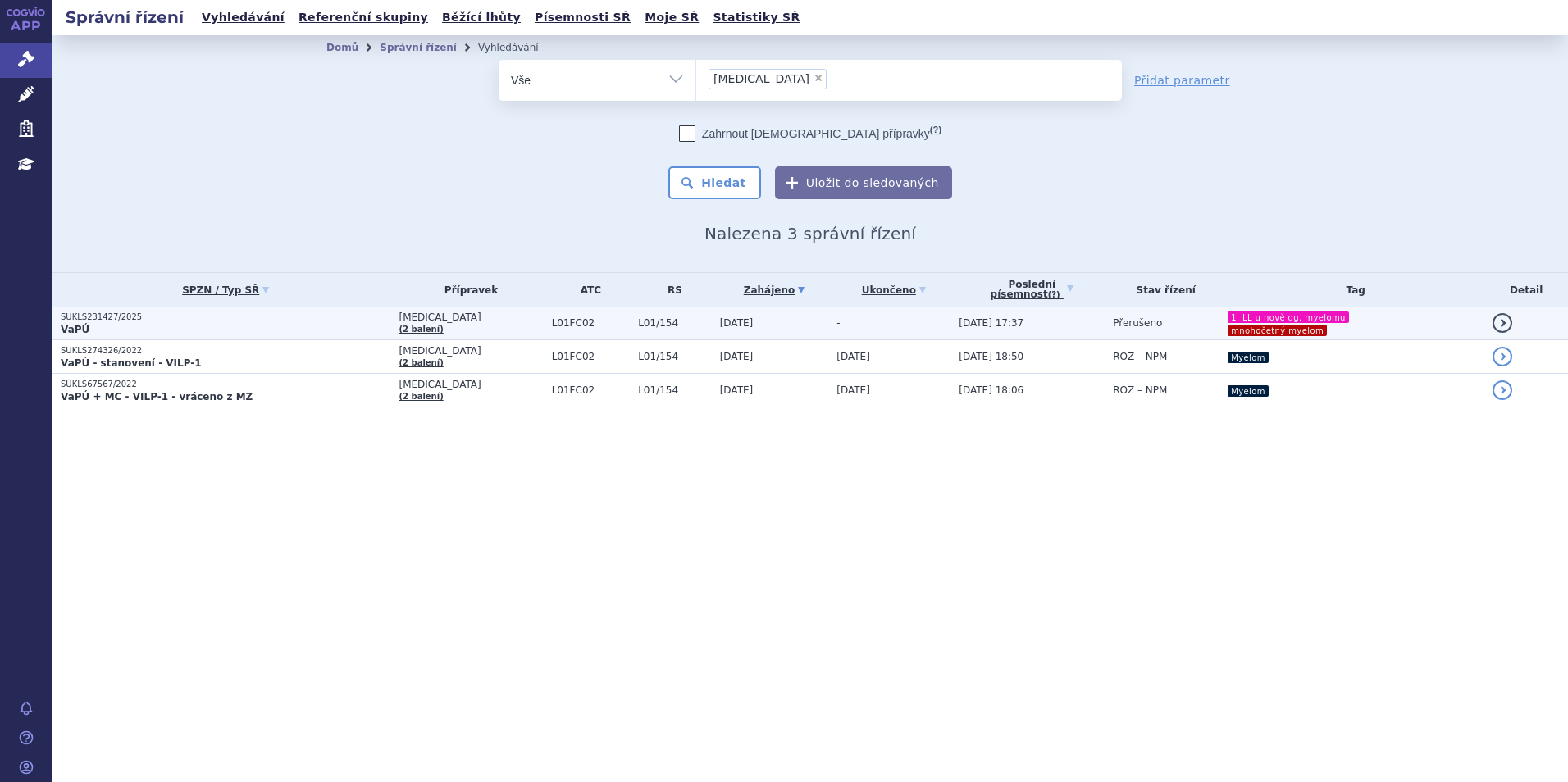
click at [351, 326] on p "VaPÚ" at bounding box center [225, 330] width 330 height 13
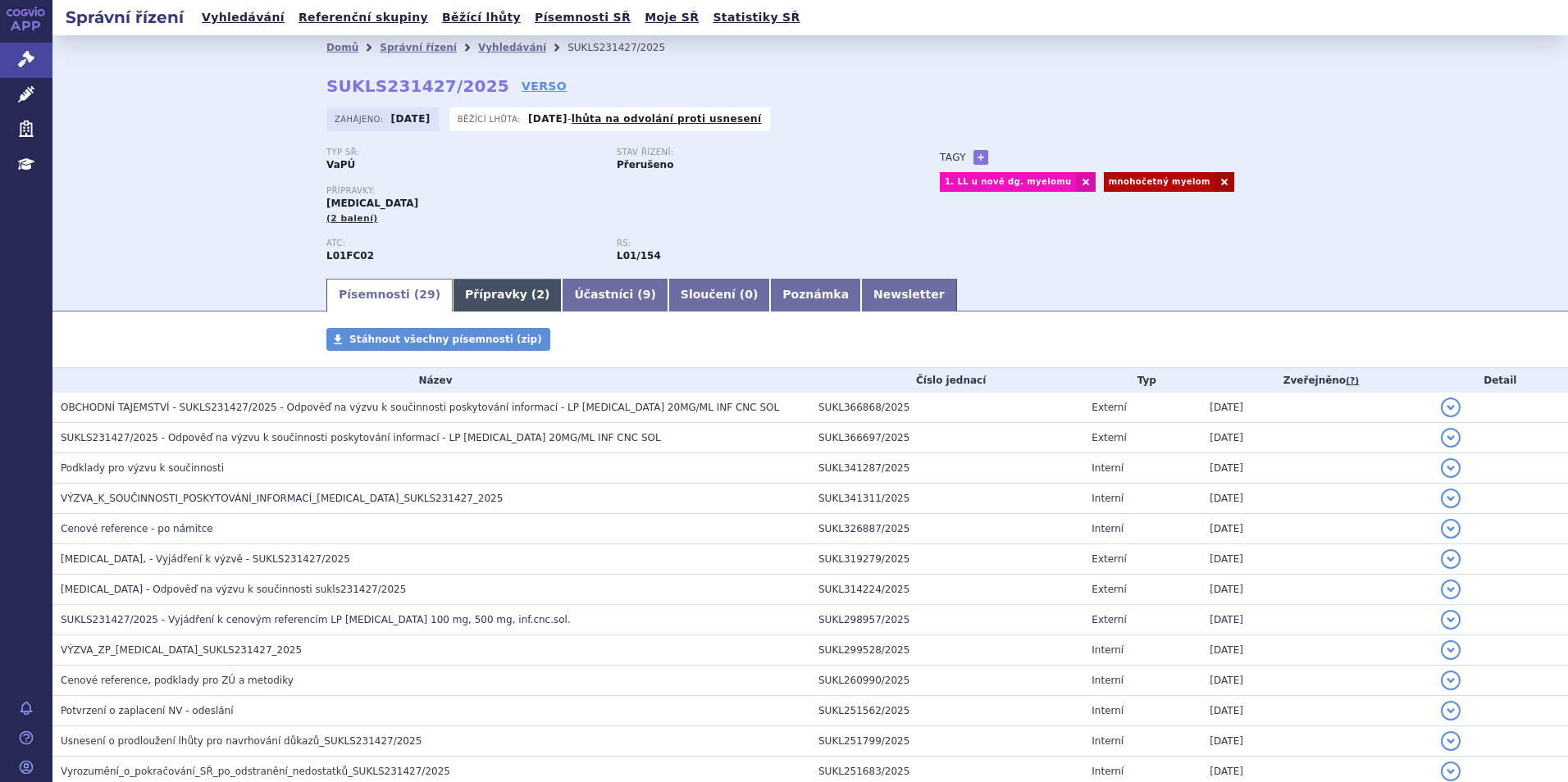
click at [465, 303] on link "Přípravky ( 2 )" at bounding box center [507, 295] width 109 height 33
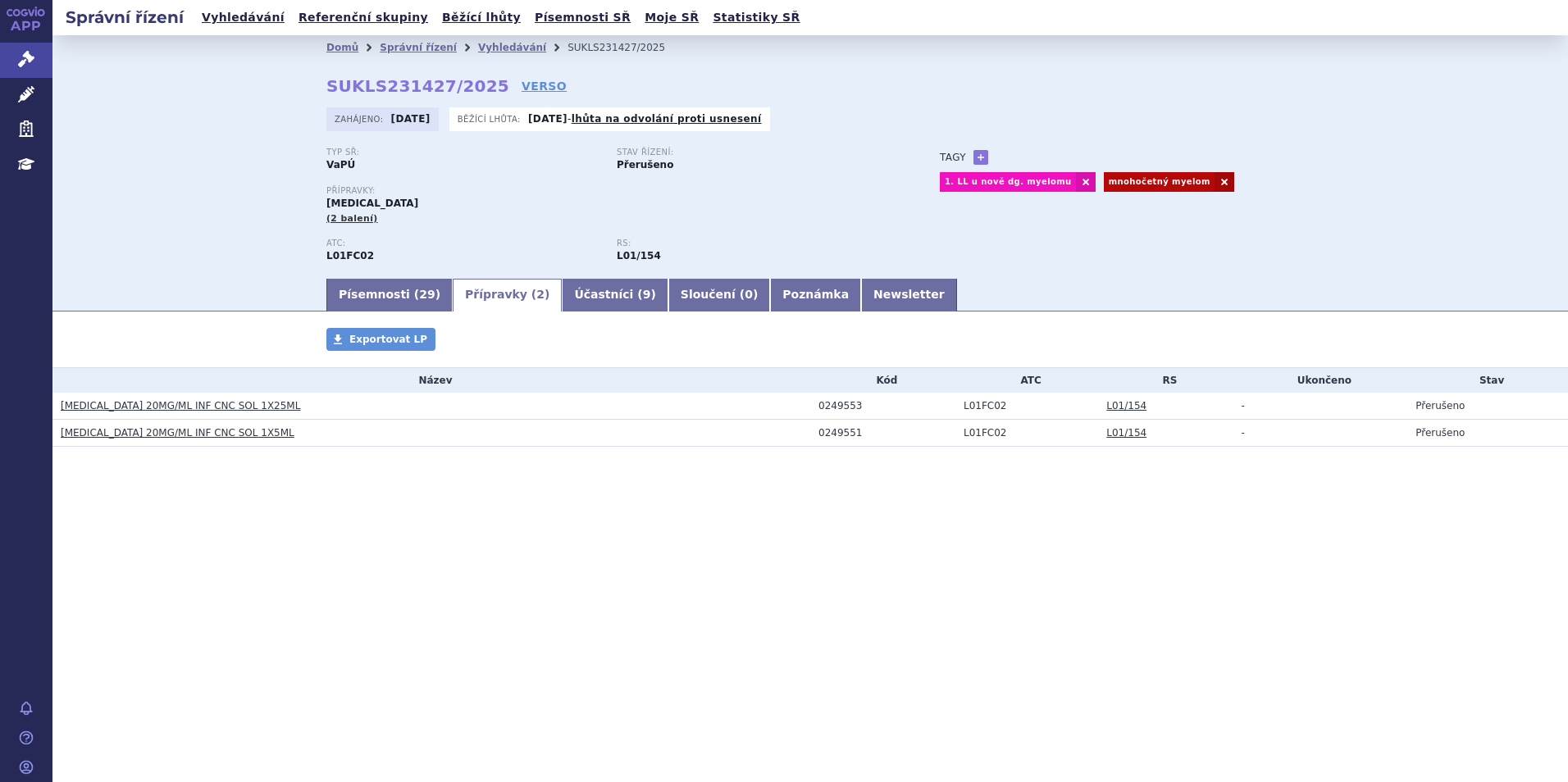
click at [243, 407] on link "SARCLISA 20MG/ML INF CNC SOL 1X25ML" at bounding box center [180, 406] width 239 height 12
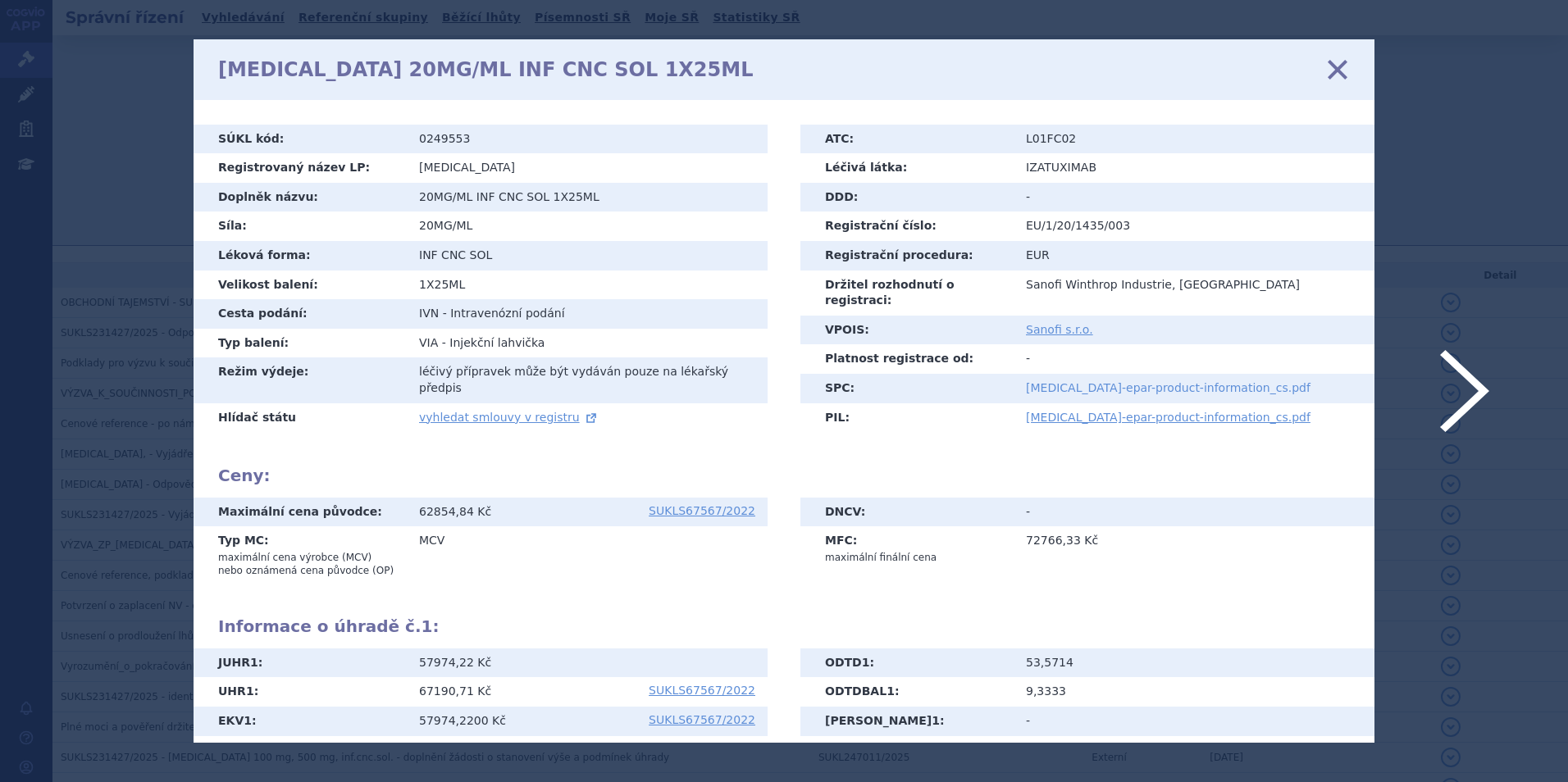
click at [1181, 382] on link "[MEDICAL_DATA]-epar-product-information_cs.pdf" at bounding box center [1168, 388] width 284 height 13
drag, startPoint x: 1332, startPoint y: 73, endPoint x: 1316, endPoint y: 73, distance: 16.0
click at [1331, 73] on icon at bounding box center [1338, 69] width 35 height 35
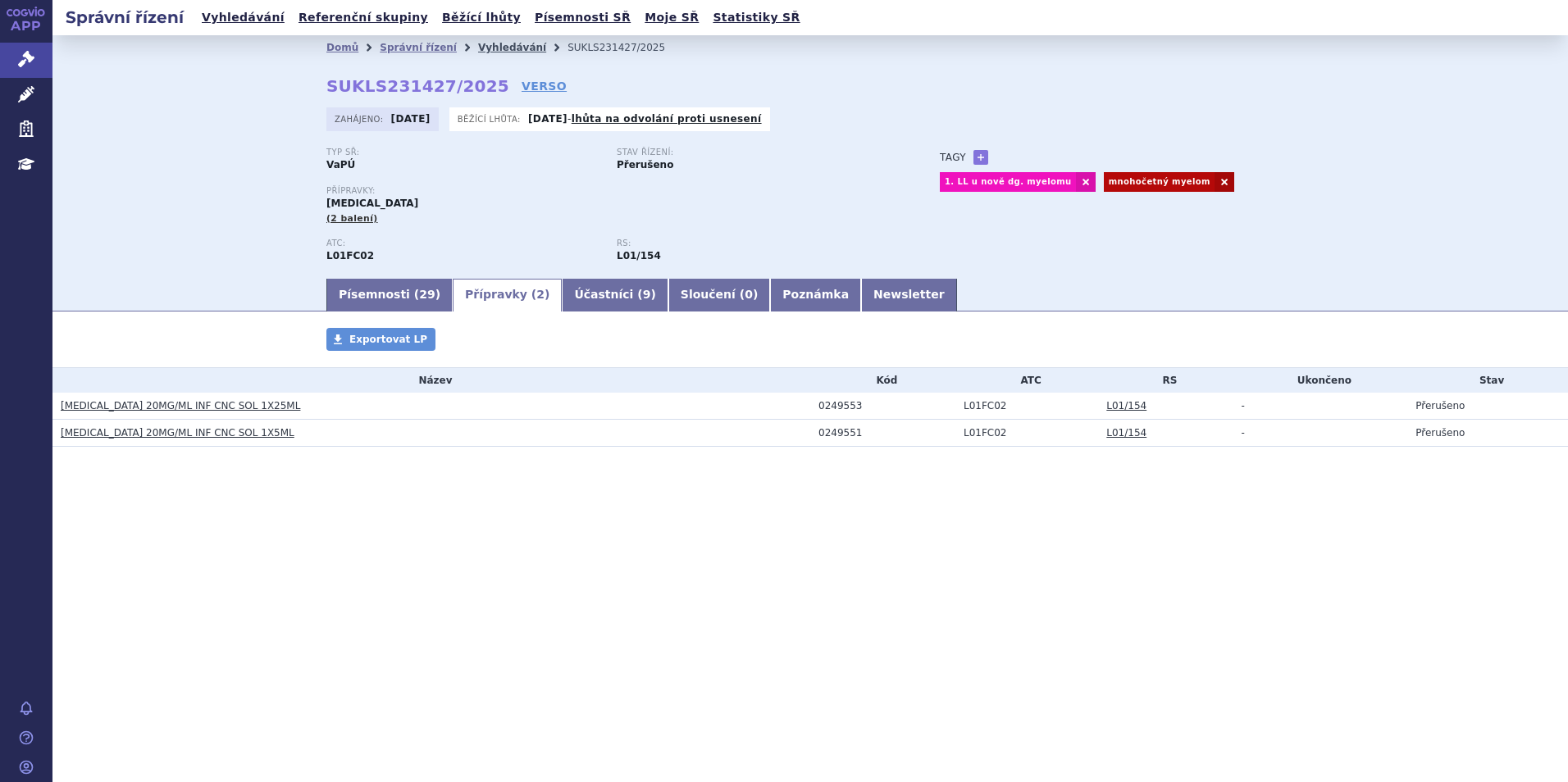
click at [478, 46] on link "Vyhledávání" at bounding box center [511, 48] width 68 height 12
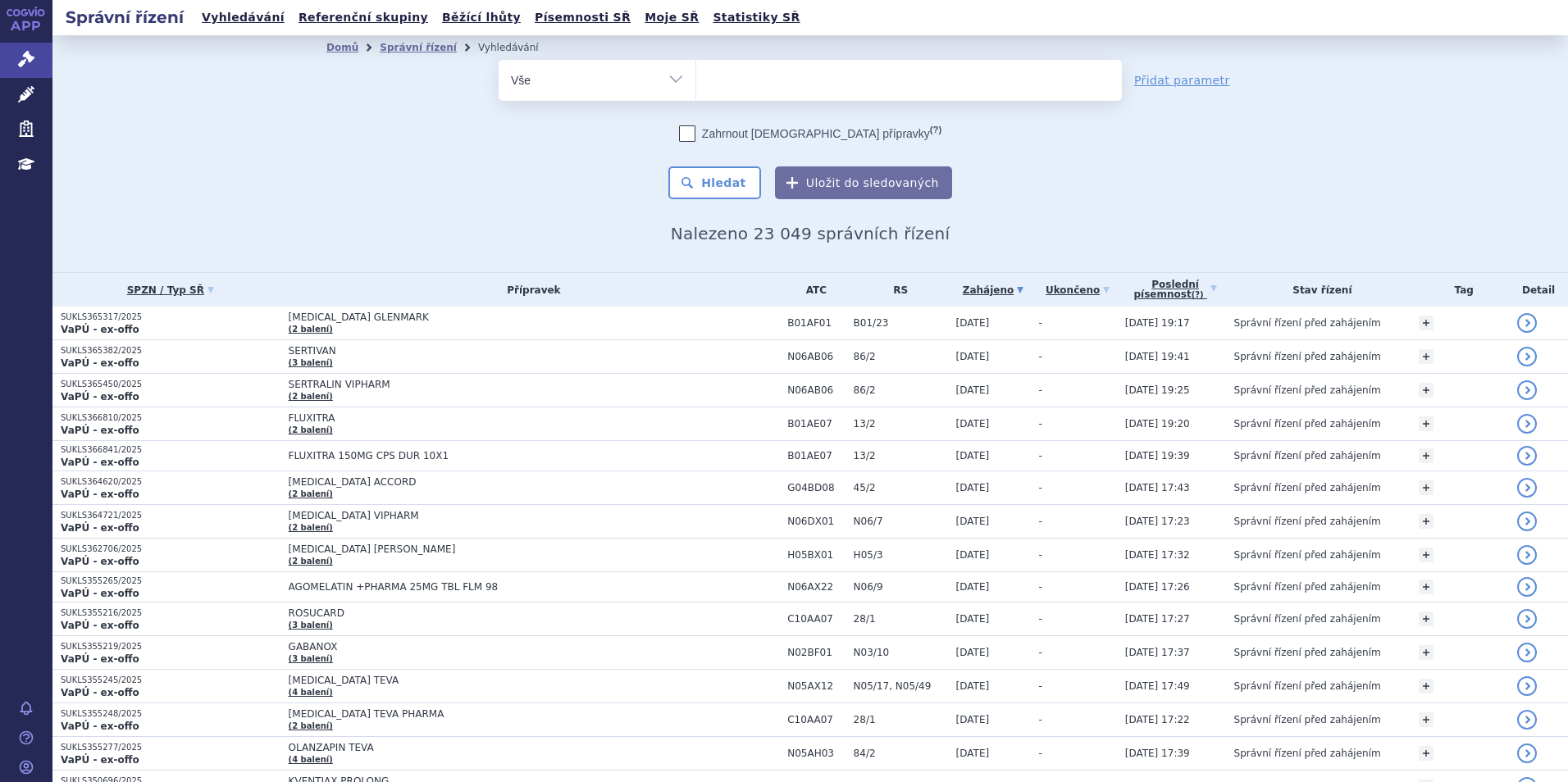
click at [730, 94] on ul at bounding box center [909, 77] width 426 height 35
click at [696, 94] on select at bounding box center [696, 80] width 1 height 41
type input "ky"
type input "kypr"
type input "kypro"
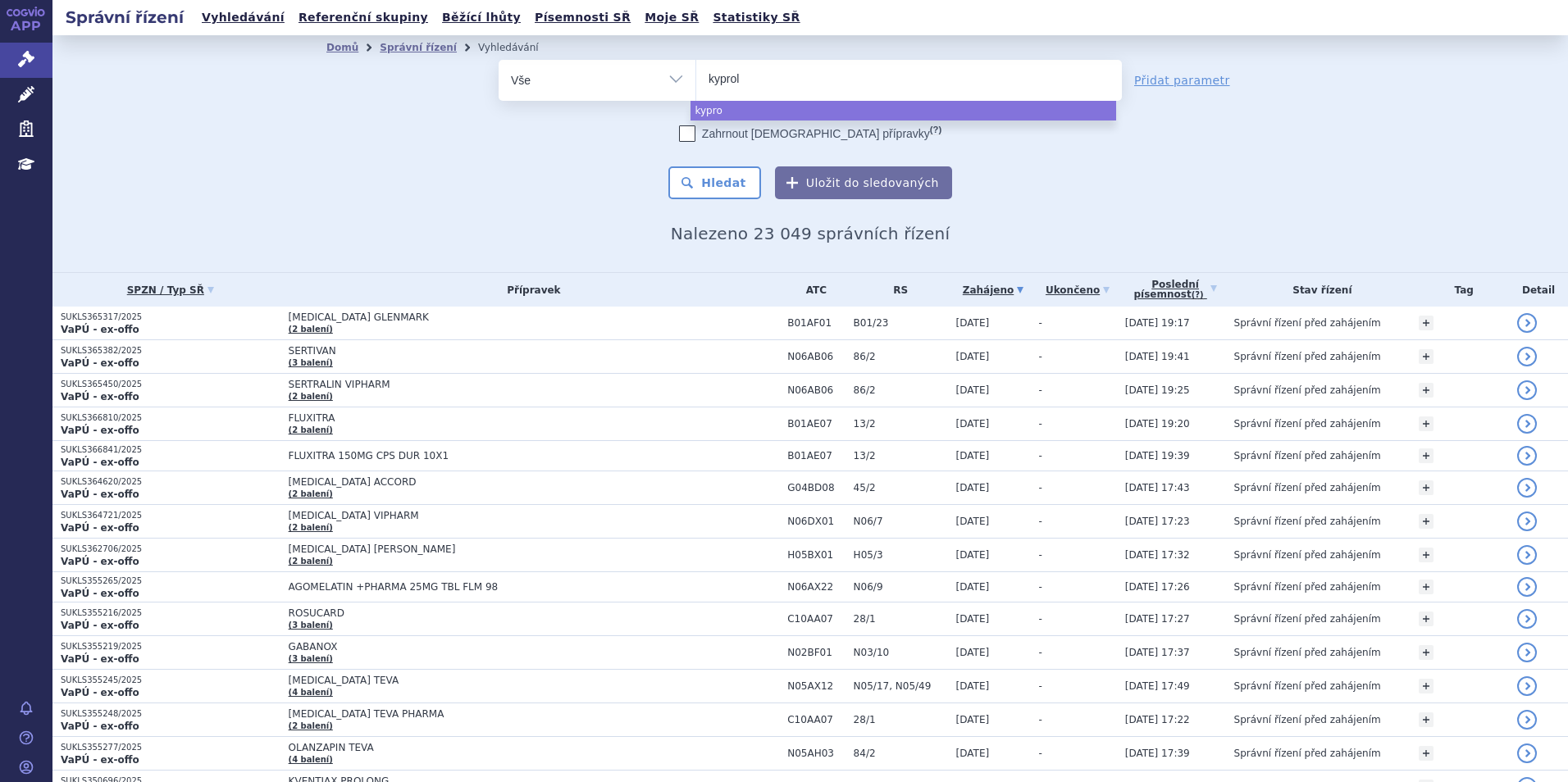
type input "kyproli"
type input "kyprolis"
select select "kyprolis"
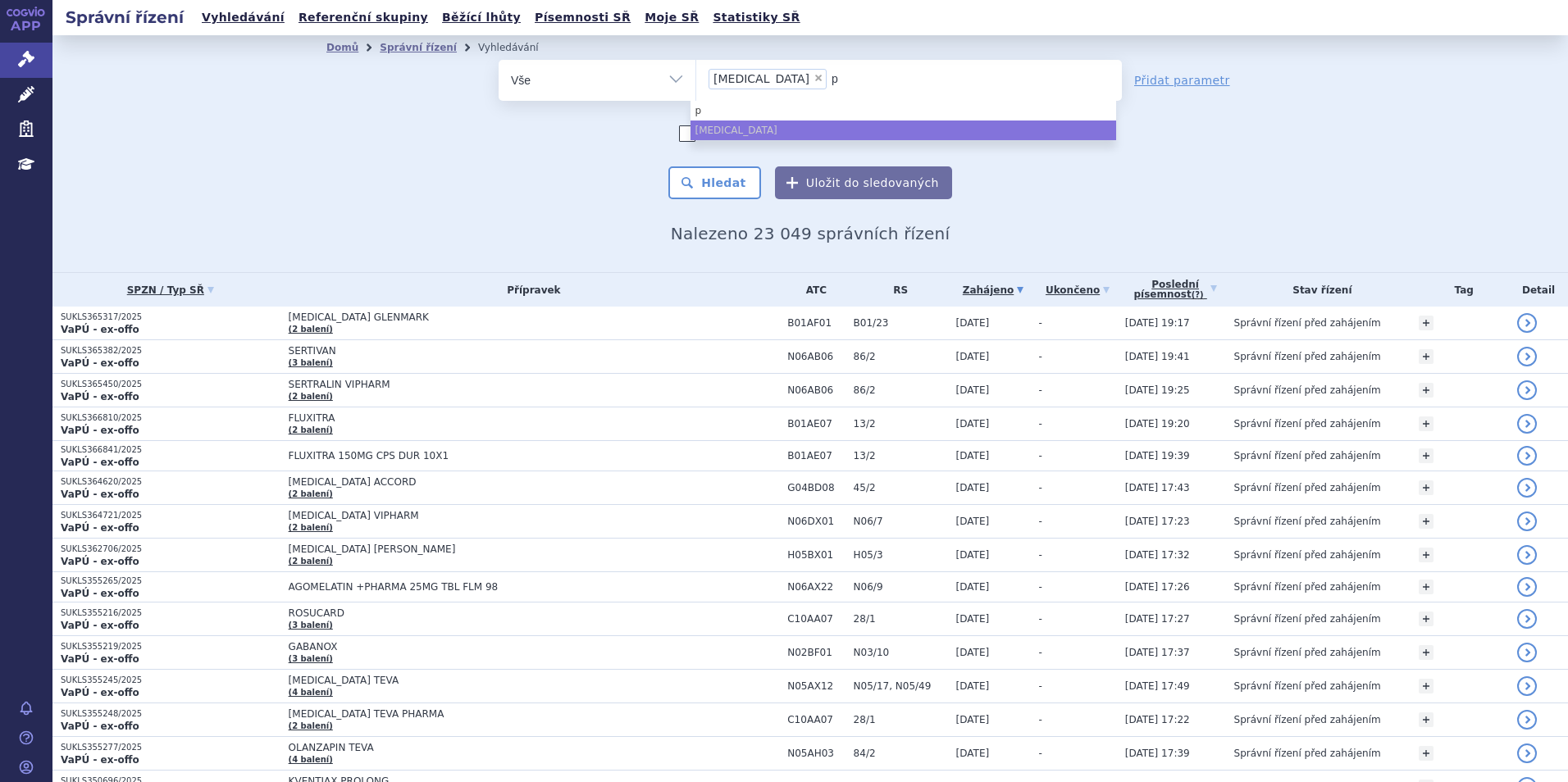
type input "po"
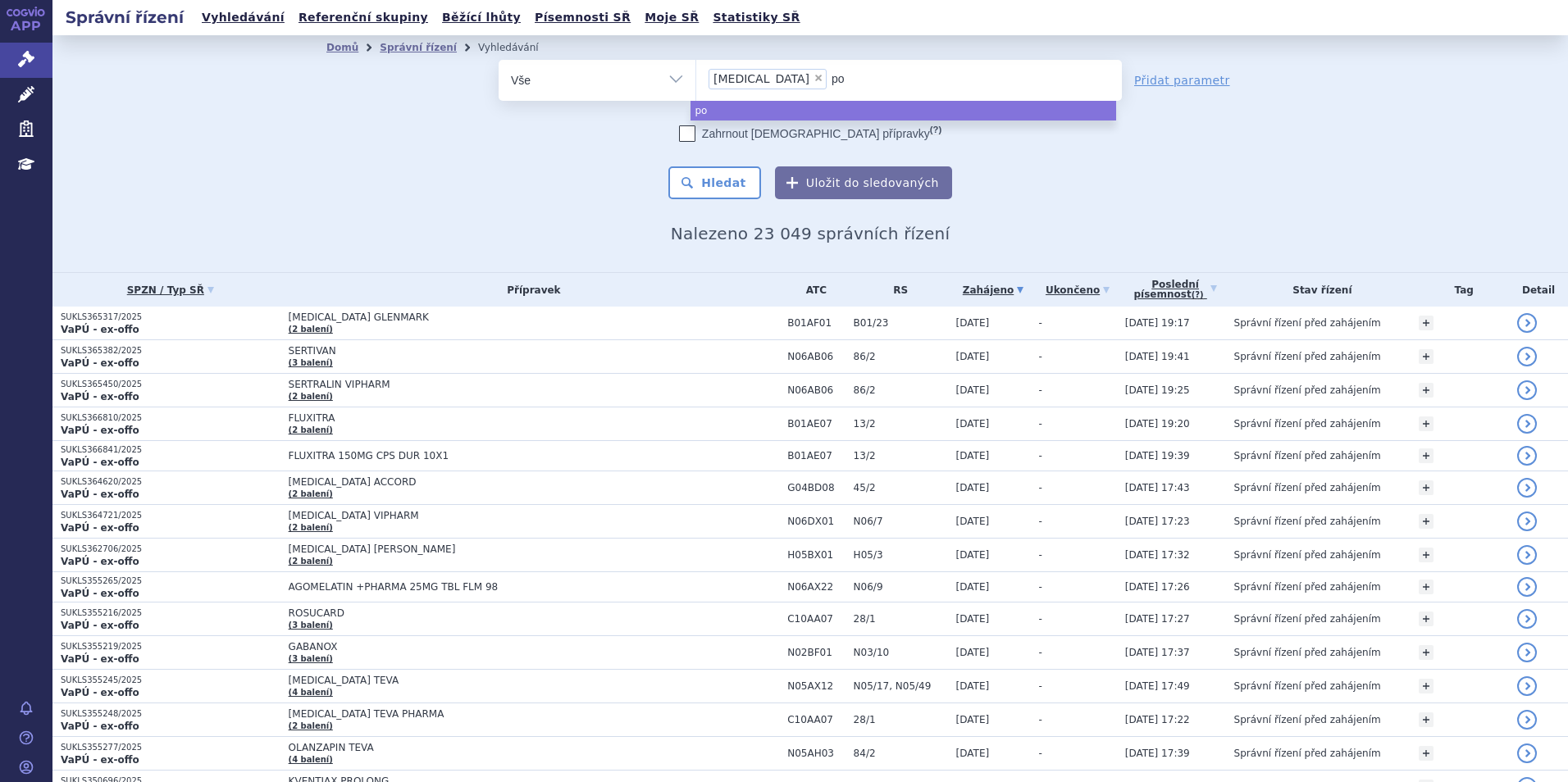
type input "p"
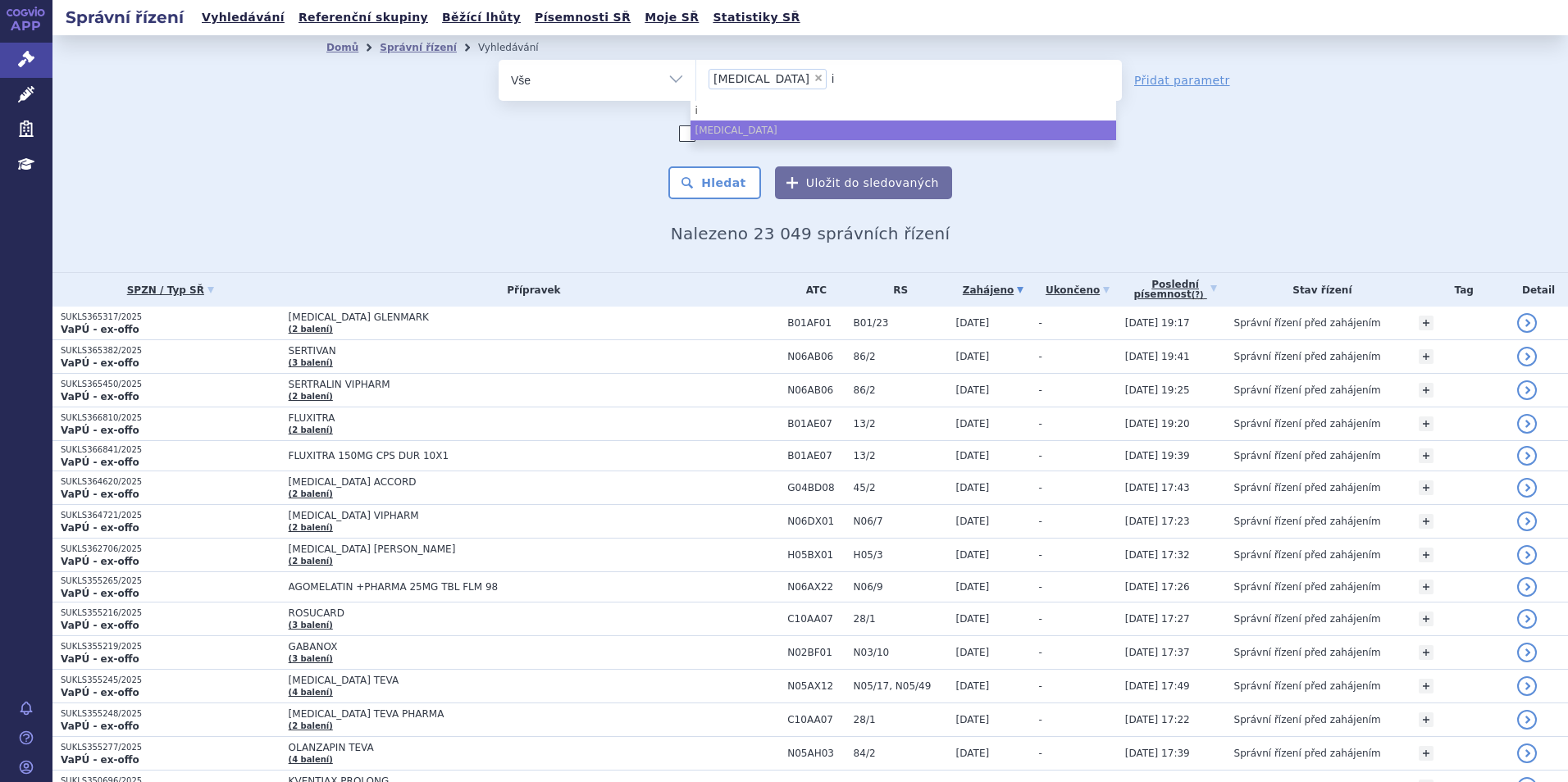
type input "im"
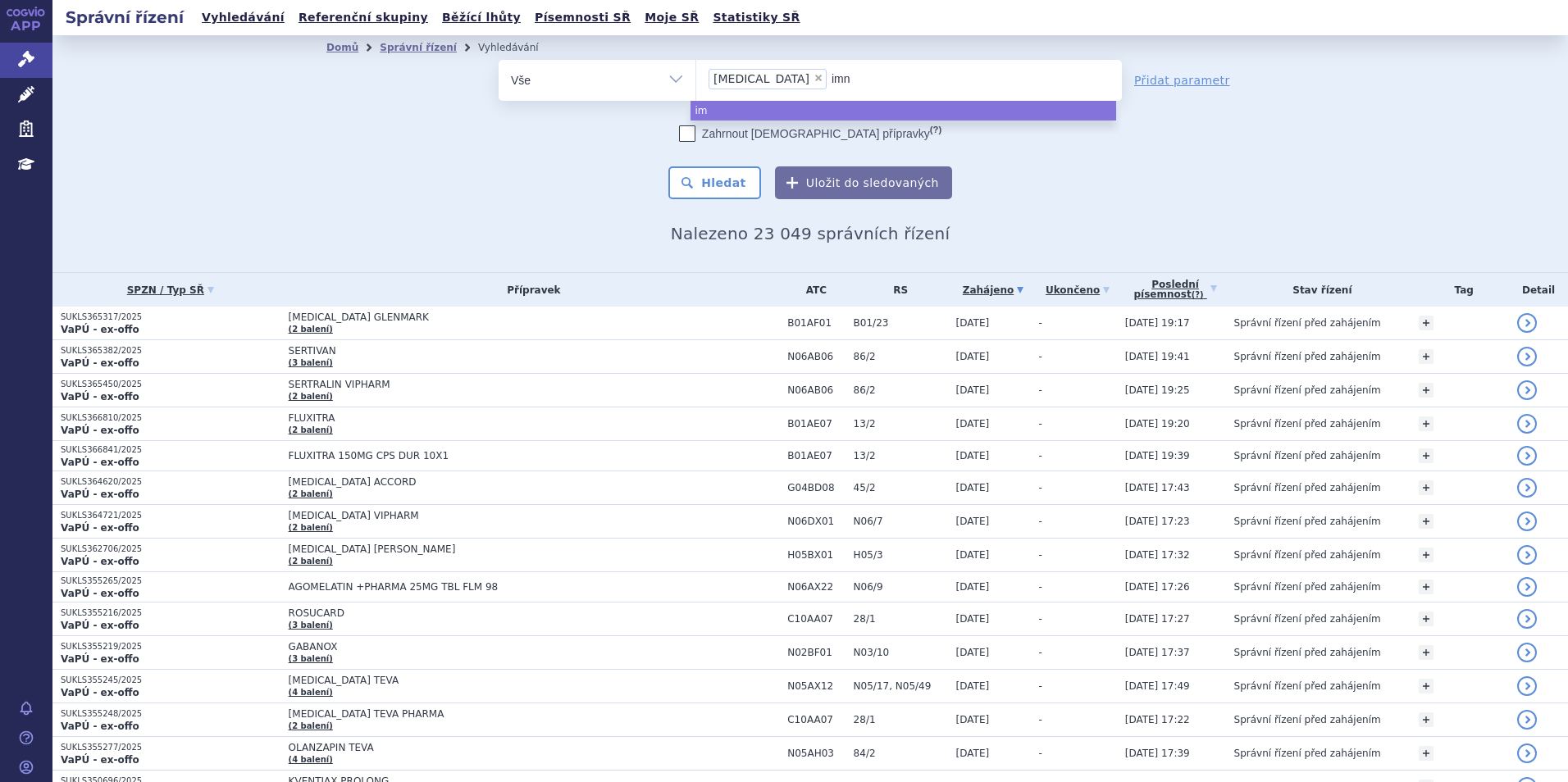
type input "imno"
type input "imnov"
type input "imnovid"
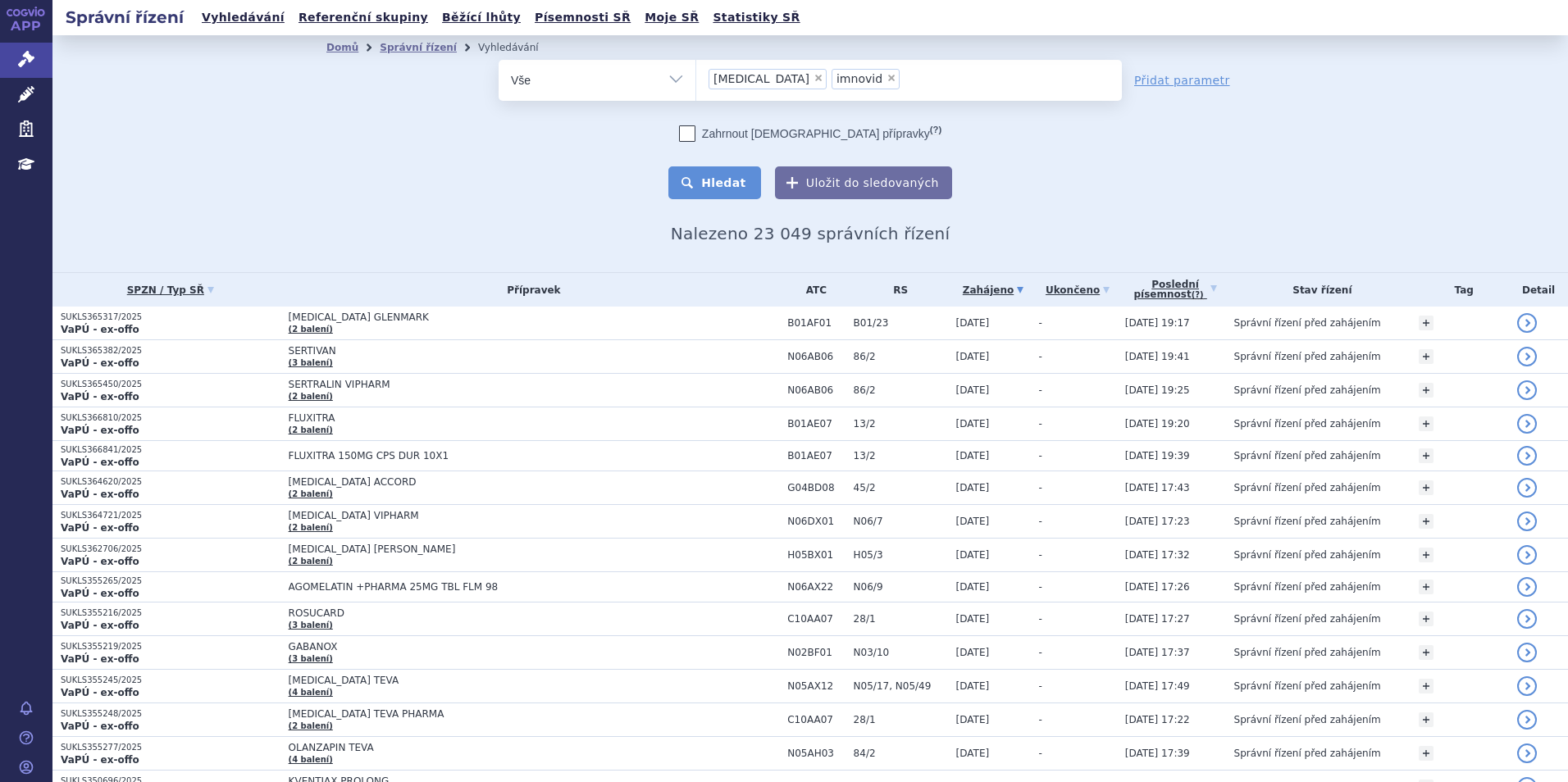
click at [734, 194] on button "Hledat" at bounding box center [715, 183] width 93 height 33
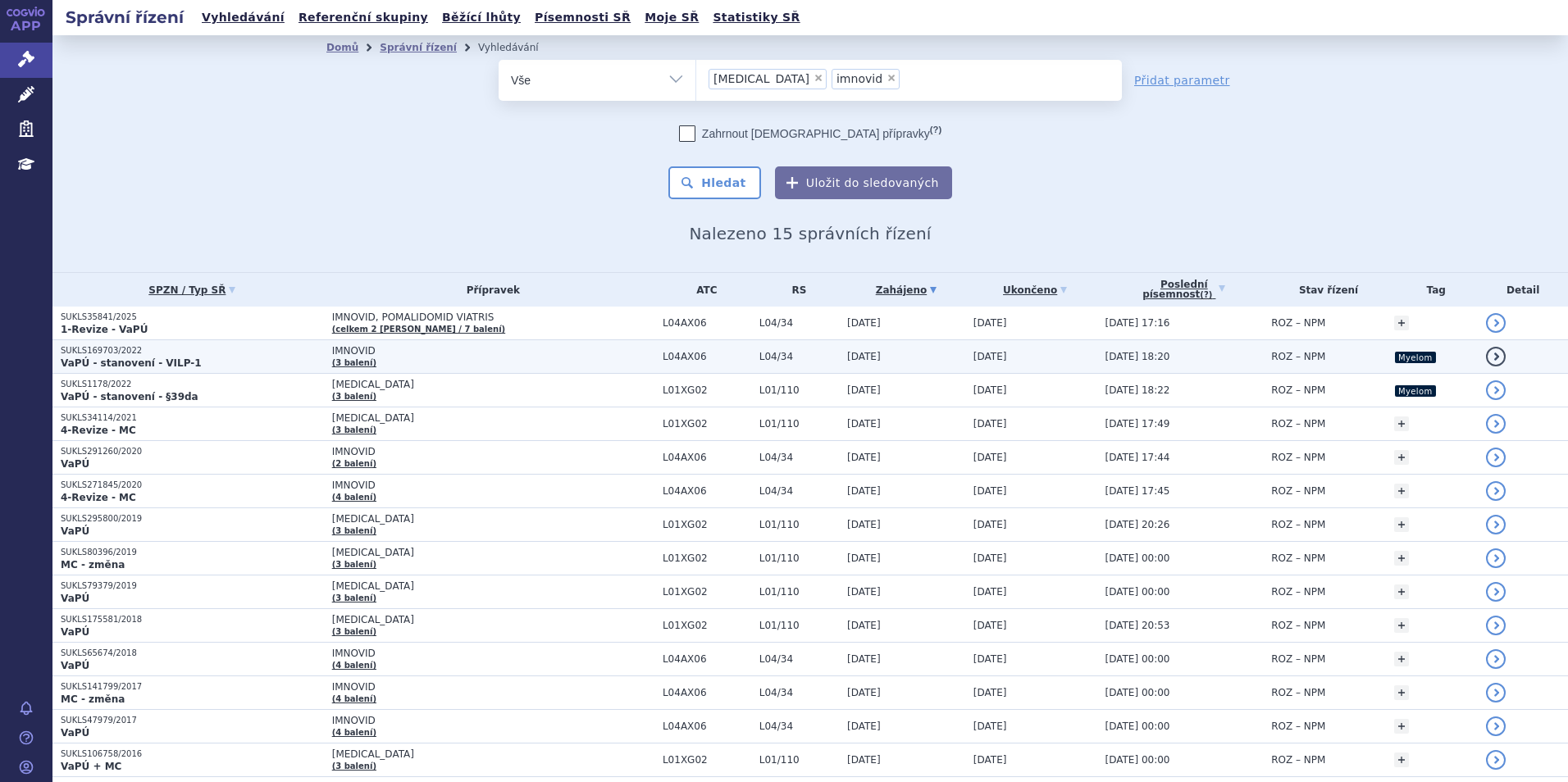
click at [214, 352] on p "SUKLS169703/2022" at bounding box center [192, 351] width 263 height 12
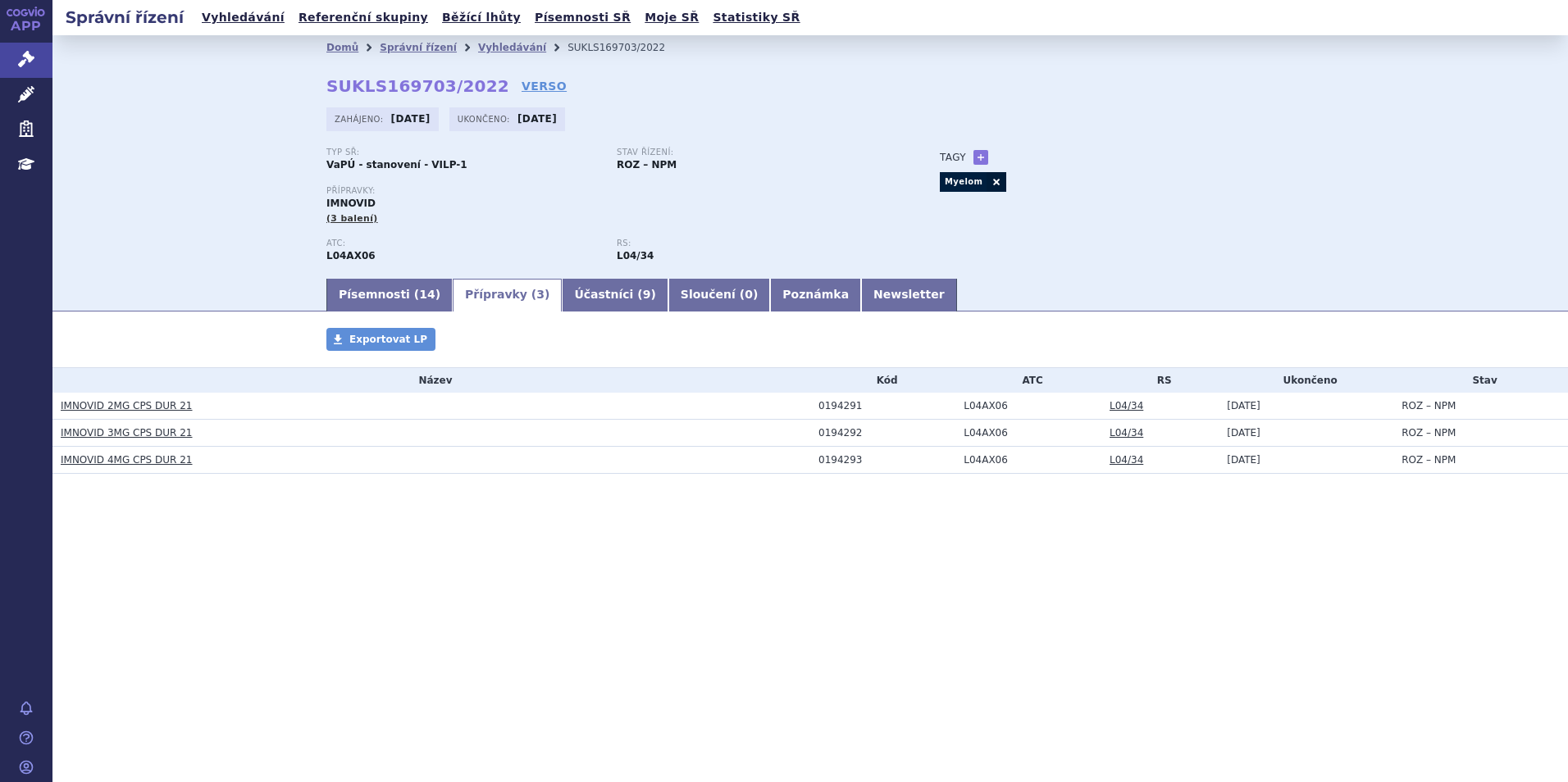
click at [167, 407] on link "IMNOVID 2MG CPS DUR 21" at bounding box center [127, 406] width 132 height 12
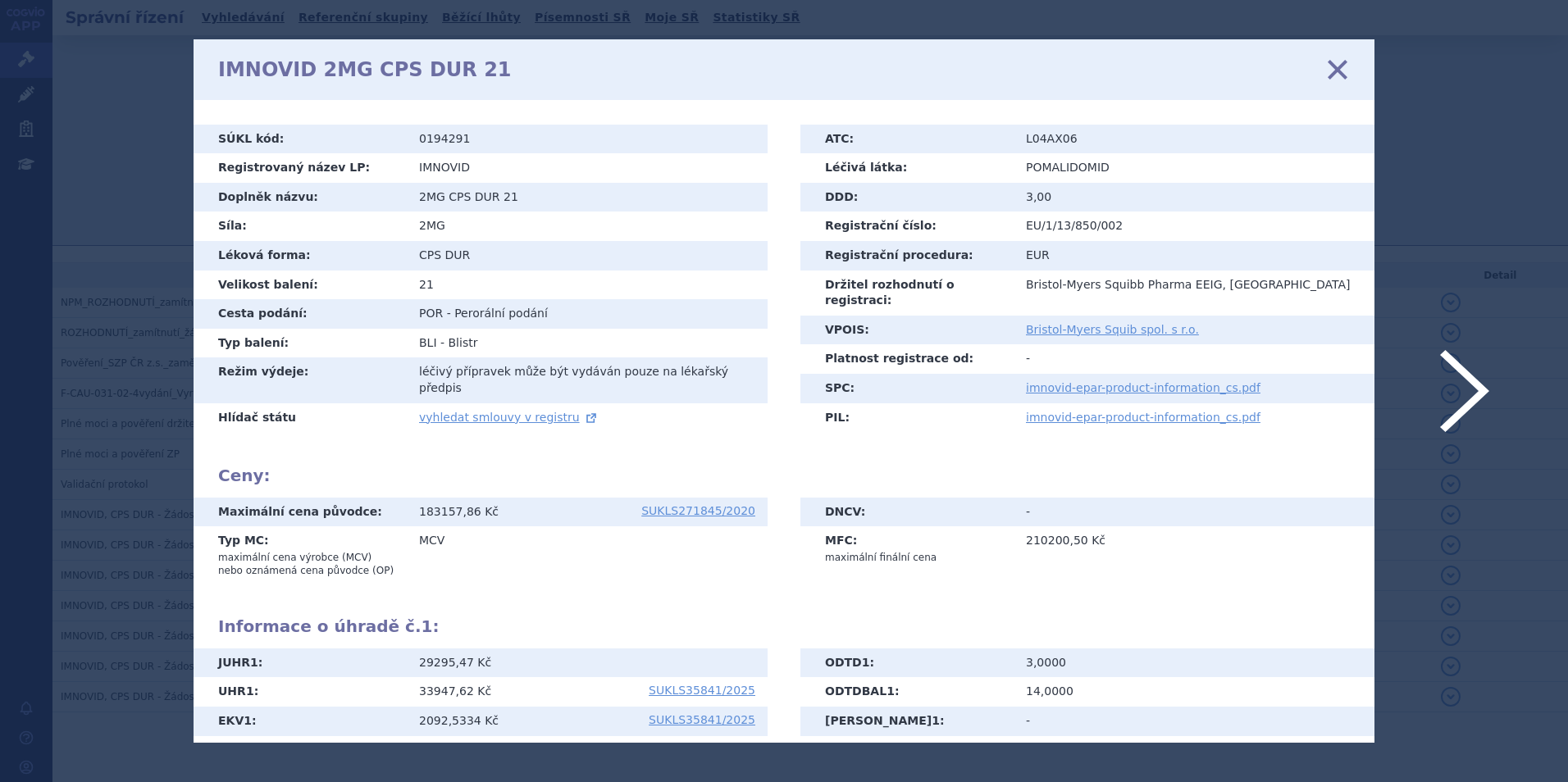
click at [1331, 80] on icon at bounding box center [1338, 69] width 35 height 35
click at [1336, 63] on icon at bounding box center [1338, 69] width 35 height 35
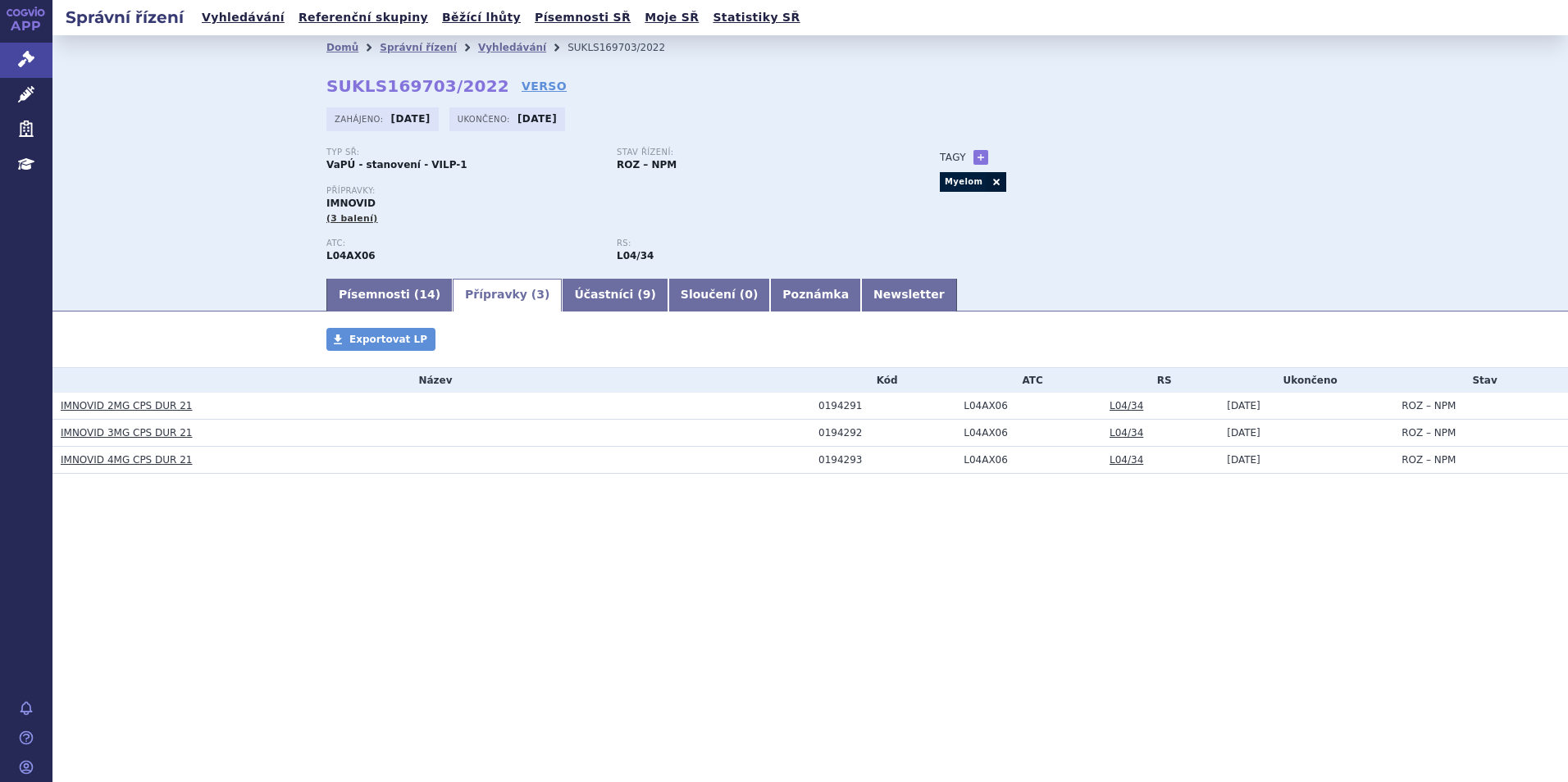
click at [483, 46] on link "Vyhledávání" at bounding box center [511, 48] width 68 height 12
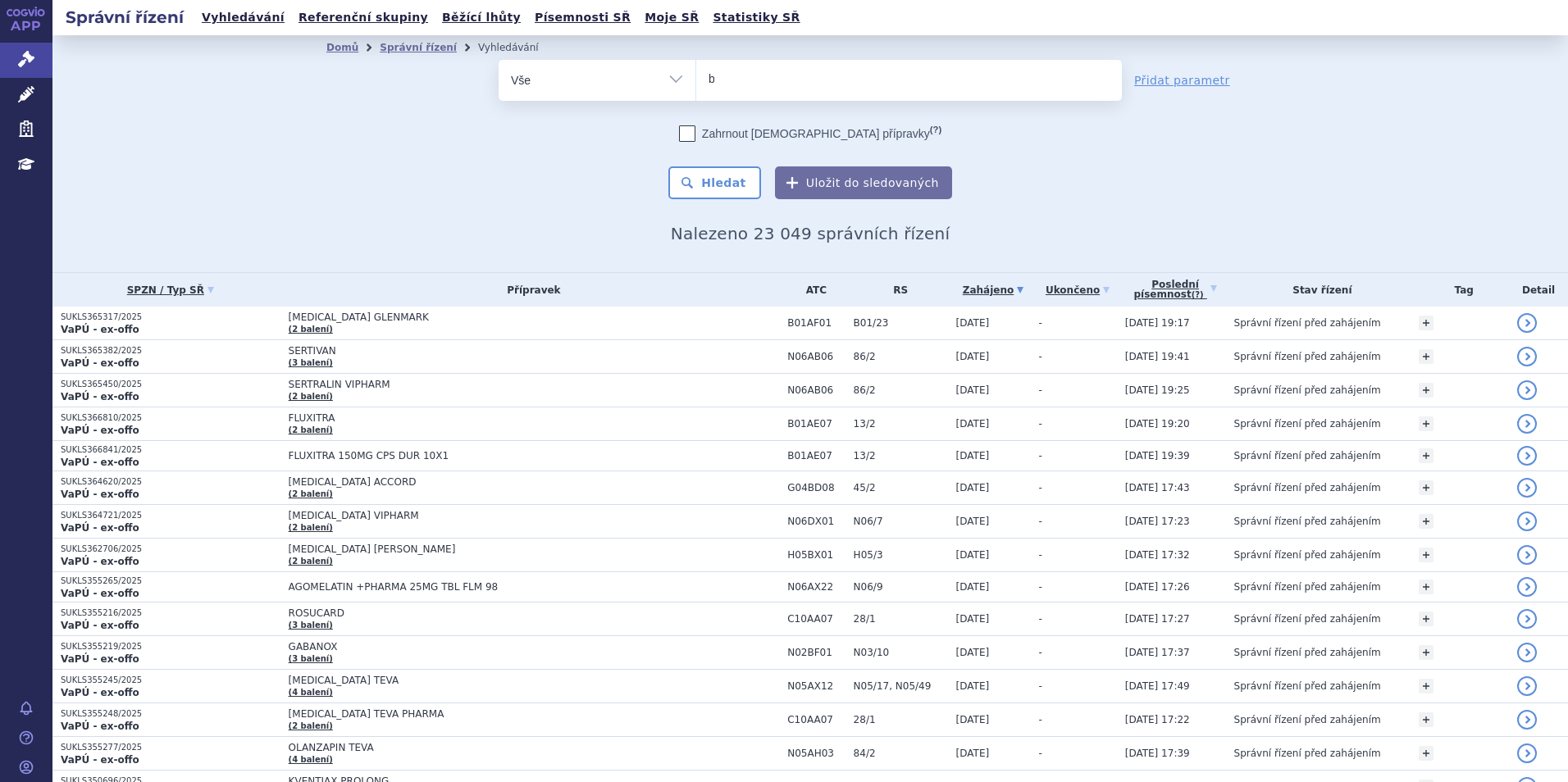
type input "ba"
type input "bave"
type input "bavenc"
type input "bavencio"
type input "[MEDICAL_DATA]"
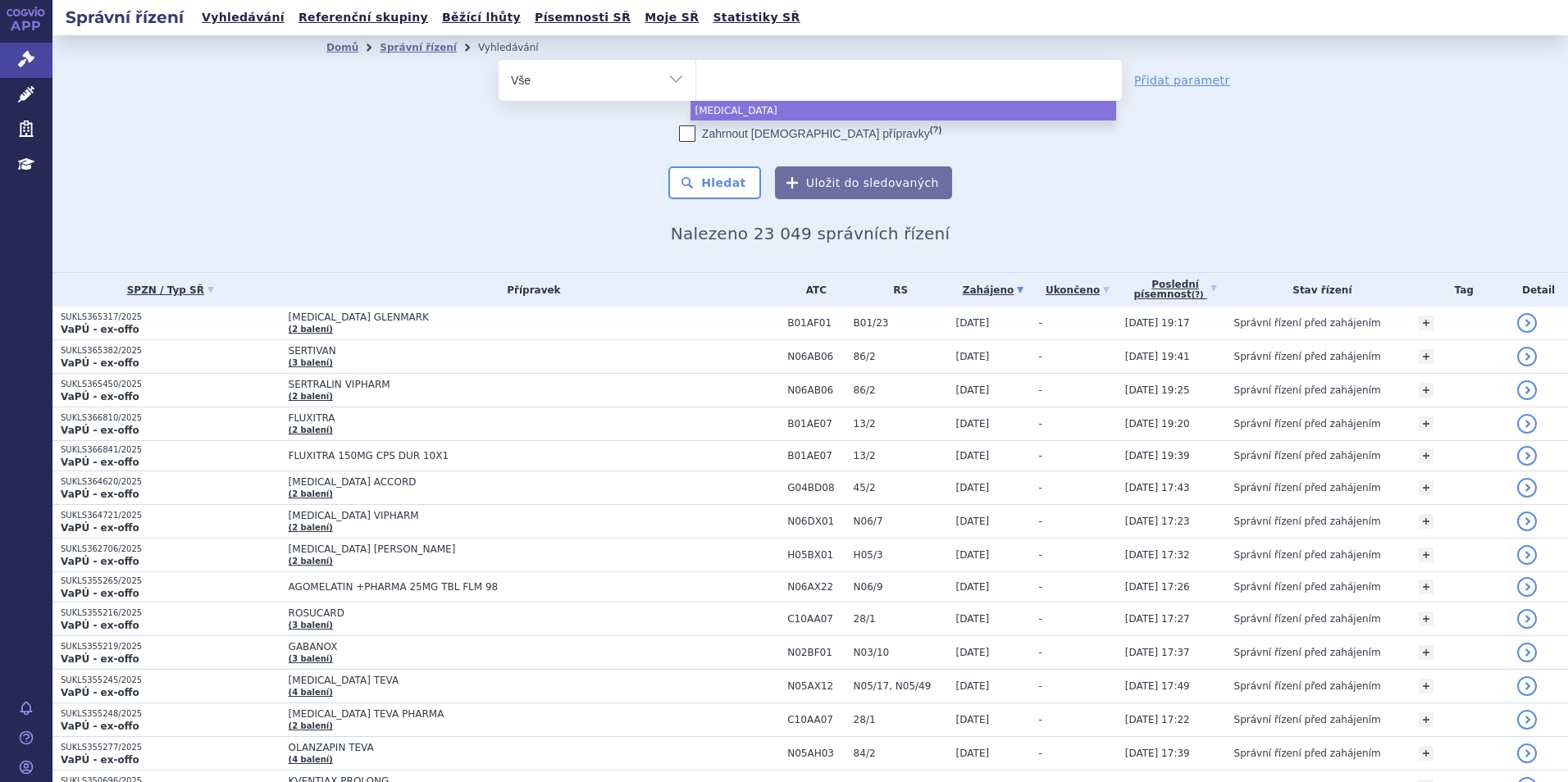
select select "[MEDICAL_DATA]"
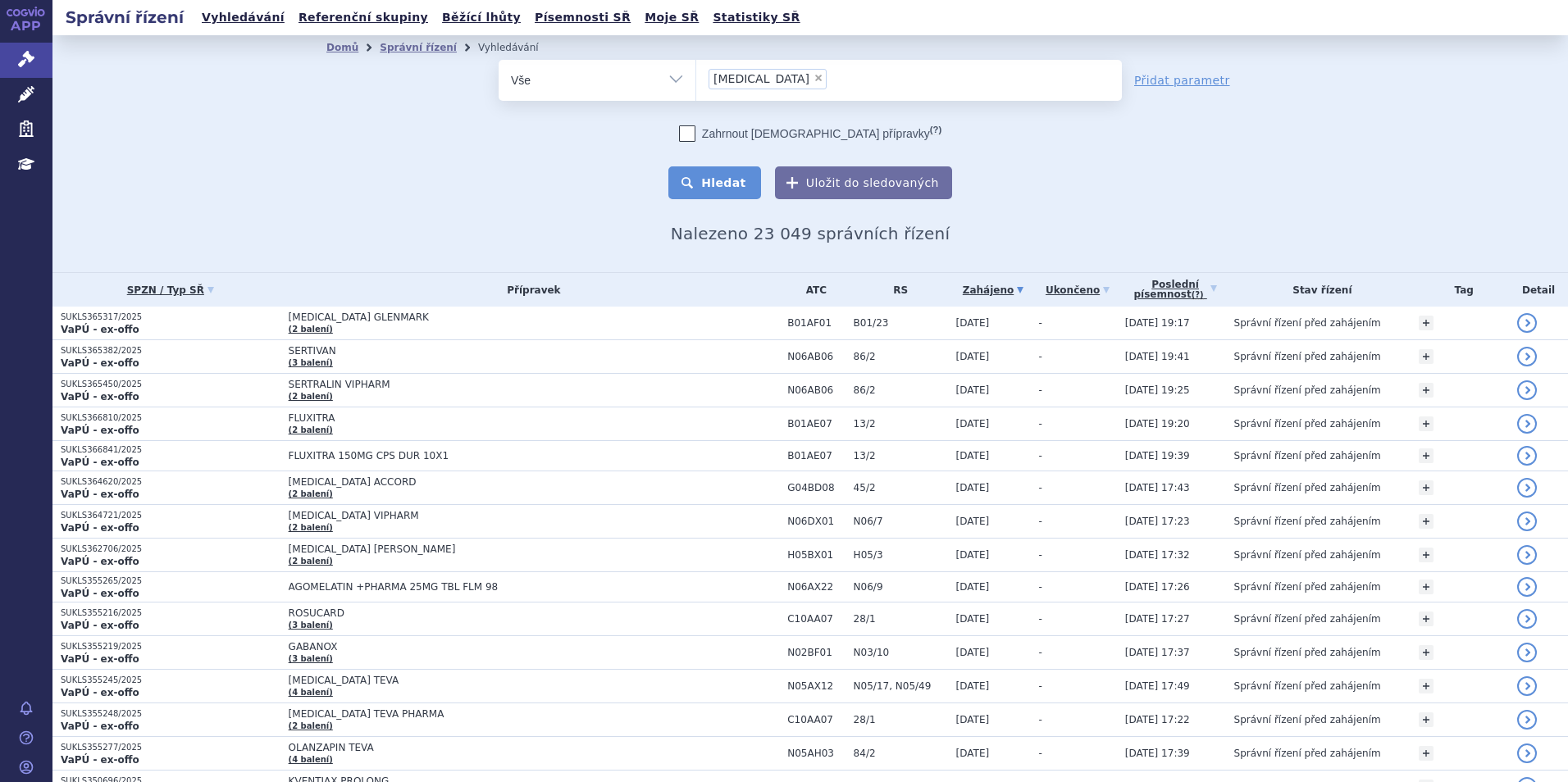
click at [729, 174] on button "Hledat" at bounding box center [715, 183] width 93 height 33
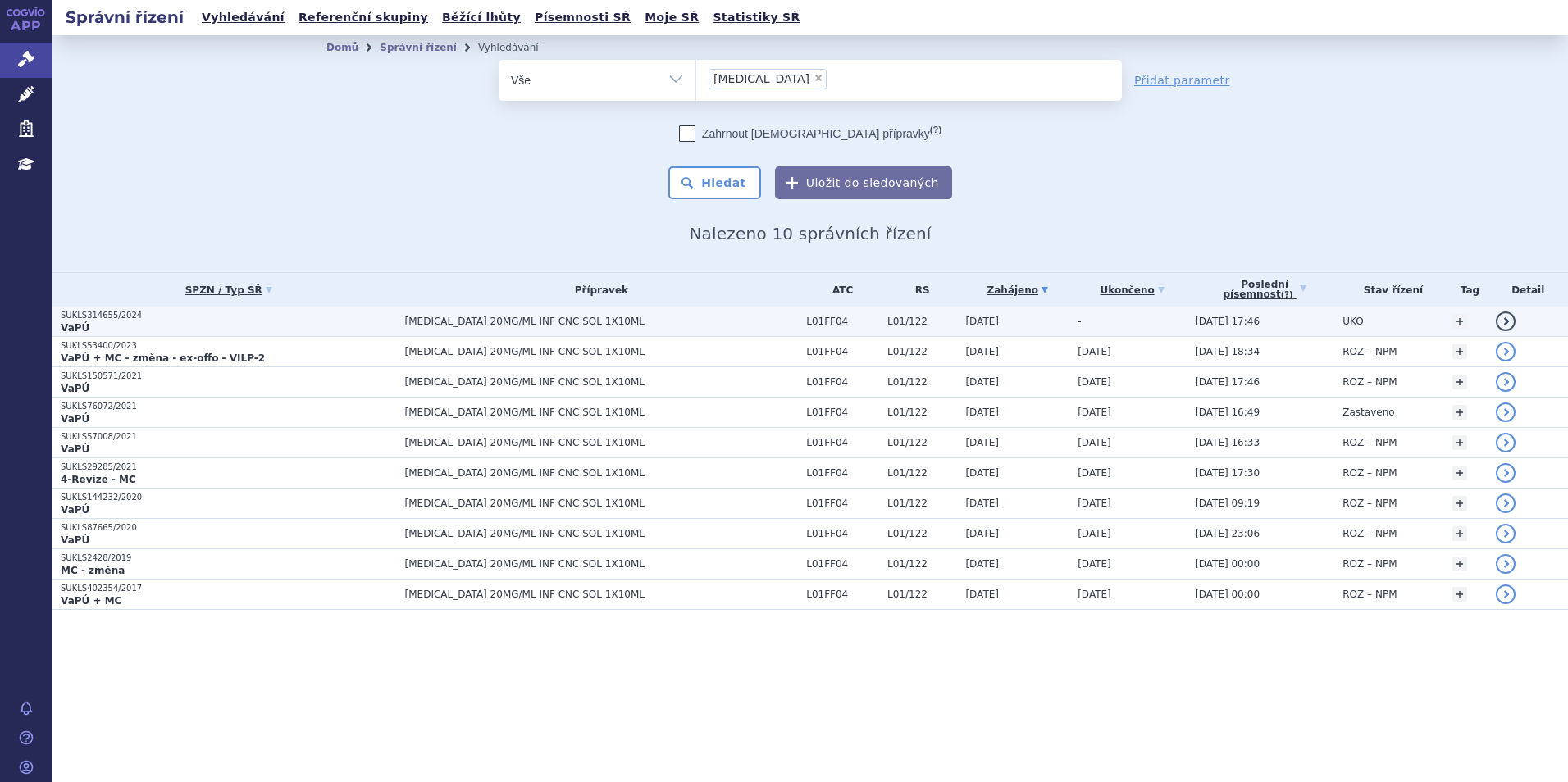
click at [298, 327] on p "VaPÚ" at bounding box center [229, 328] width 336 height 13
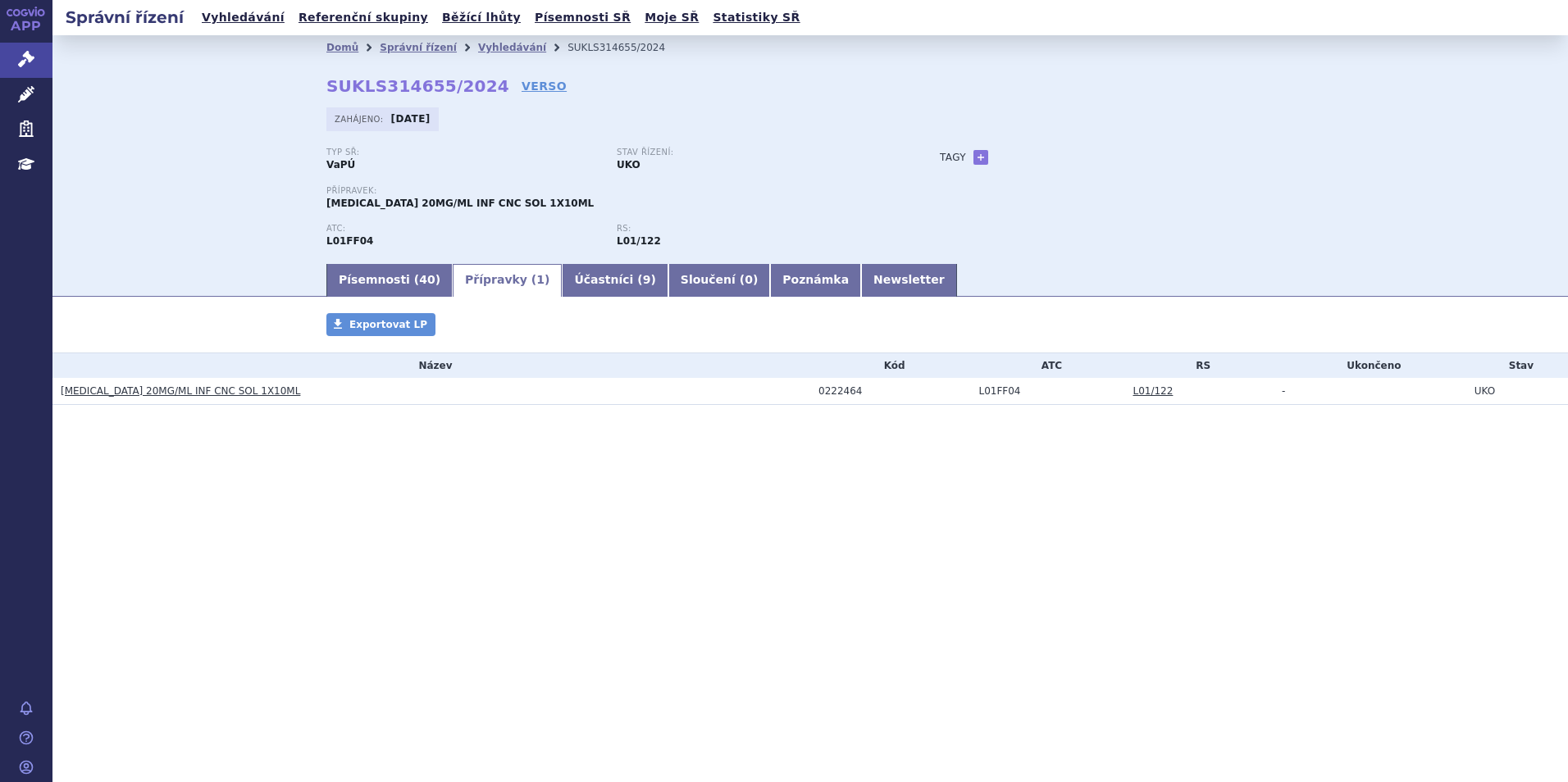
click at [186, 395] on link "[MEDICAL_DATA] 20MG/ML INF CNC SOL 1X10ML" at bounding box center [180, 391] width 239 height 12
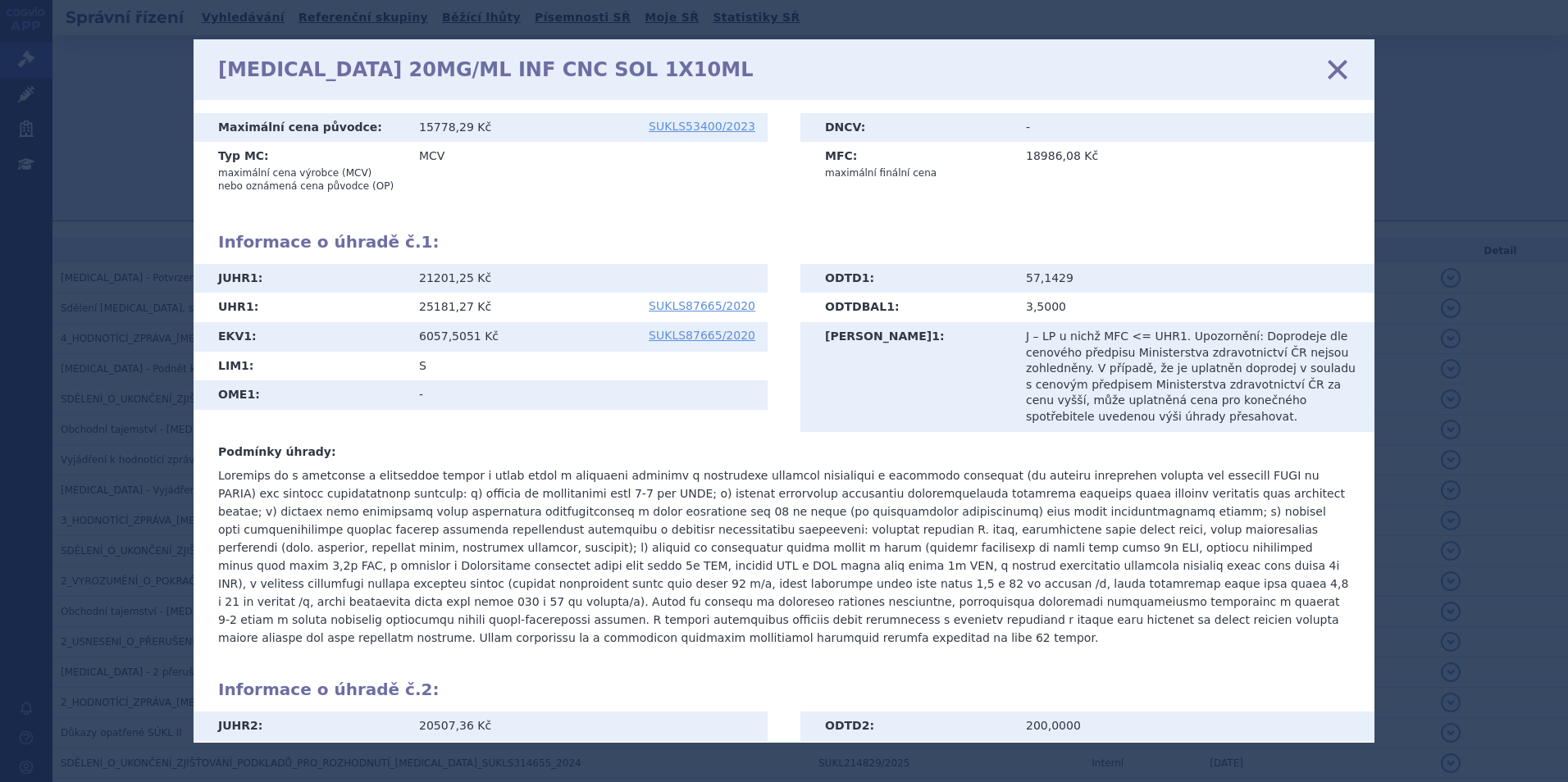
scroll to position [410, 0]
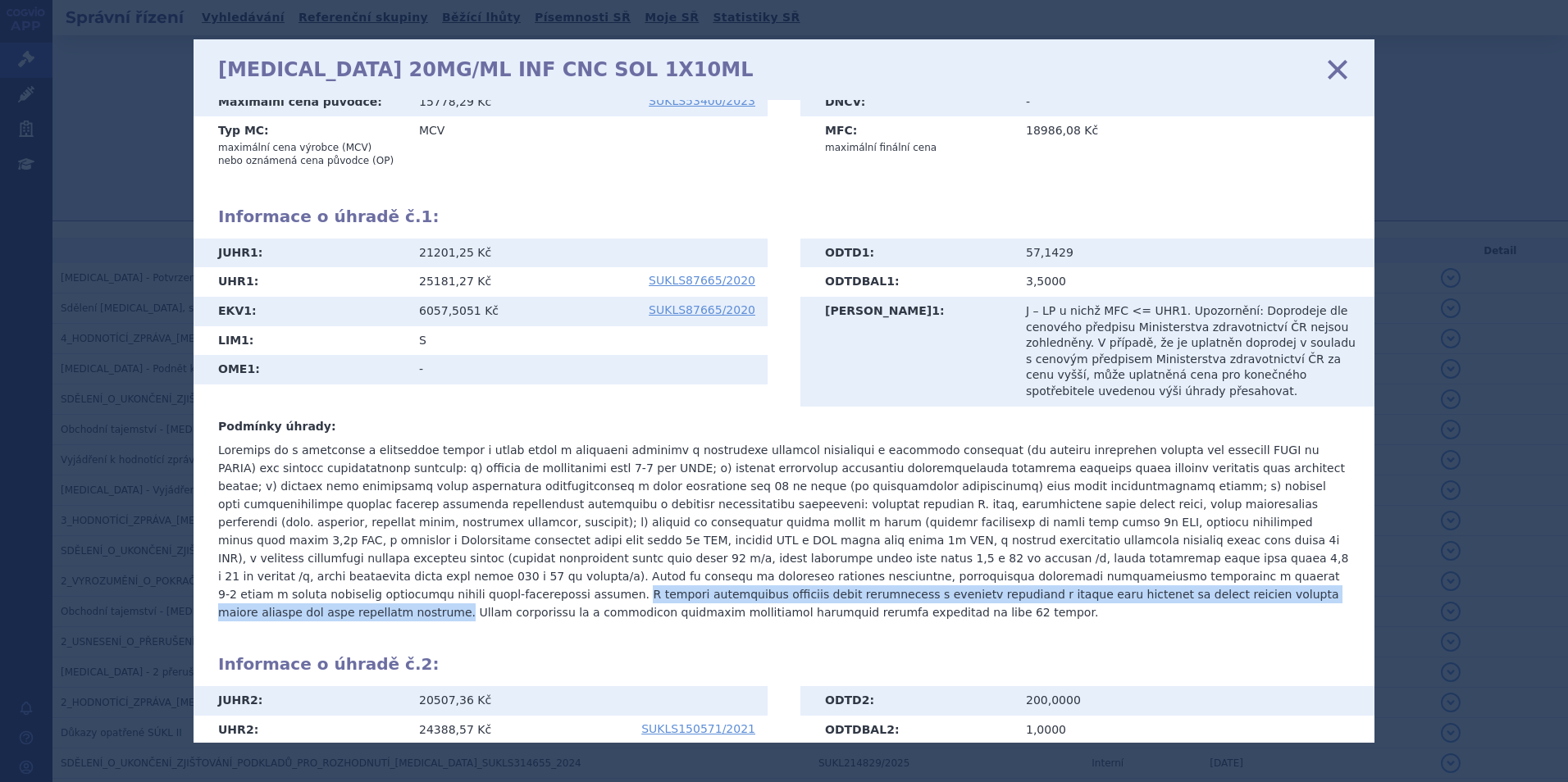
drag, startPoint x: 807, startPoint y: 556, endPoint x: 539, endPoint y: 582, distance: 269.3
click at [539, 582] on p at bounding box center [784, 531] width 1131 height 180
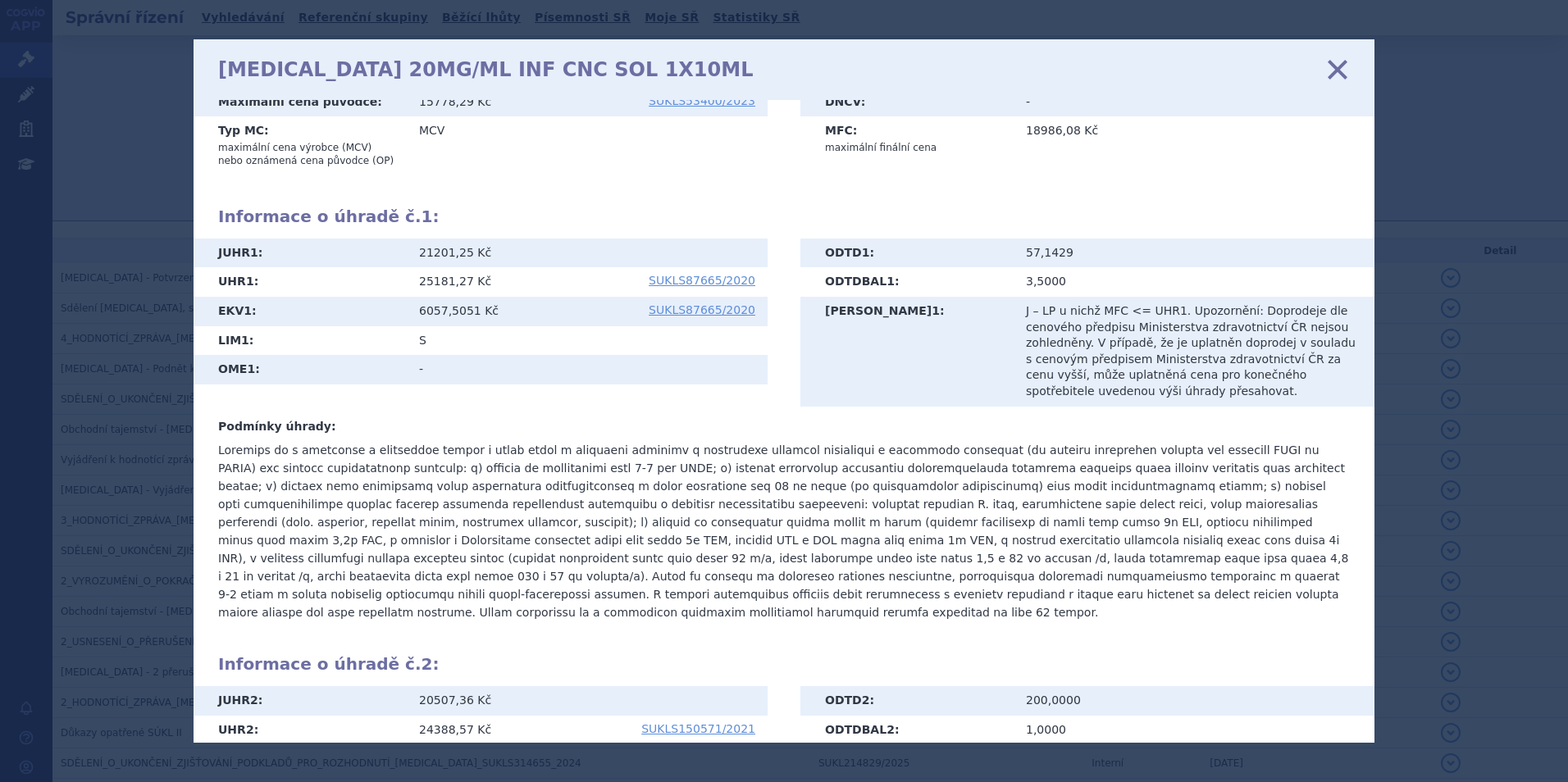
click at [809, 608] on div "SÚKL kód: 0222464 Registrovaný název LP: BAVENCIO Doplněk názvu: 20MG/ML INF CN…" at bounding box center [784, 542] width 1131 height 1655
click at [1336, 55] on div "BAVENCIO 20MG/ML INF CNC SOL 1X10ML zavřít" at bounding box center [784, 70] width 1181 height 61
click at [1330, 79] on icon at bounding box center [1338, 69] width 35 height 35
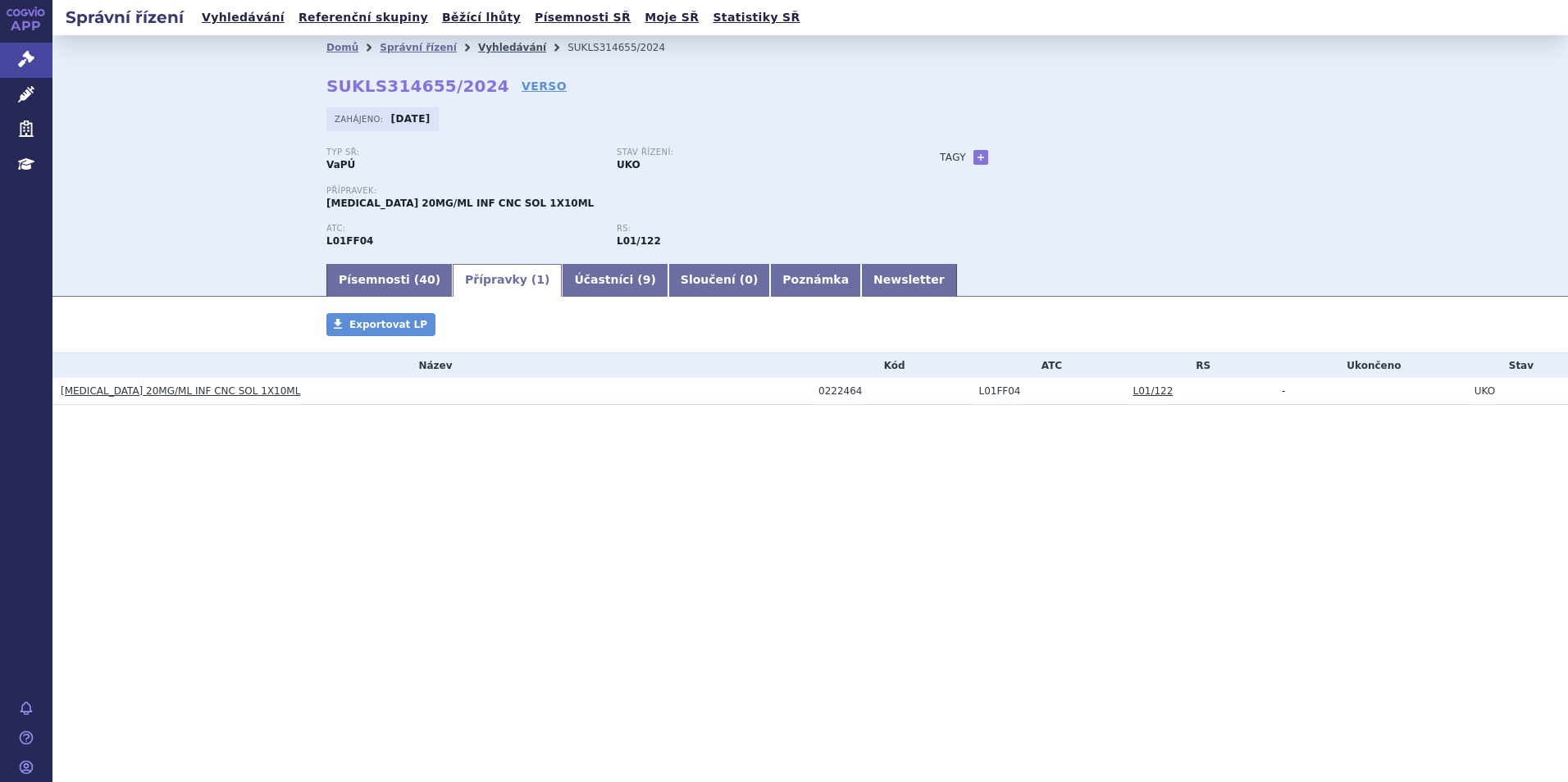
click at [483, 49] on link "Vyhledávání" at bounding box center [511, 48] width 68 height 12
click at [482, 49] on link "Vyhledávání" at bounding box center [511, 48] width 68 height 12
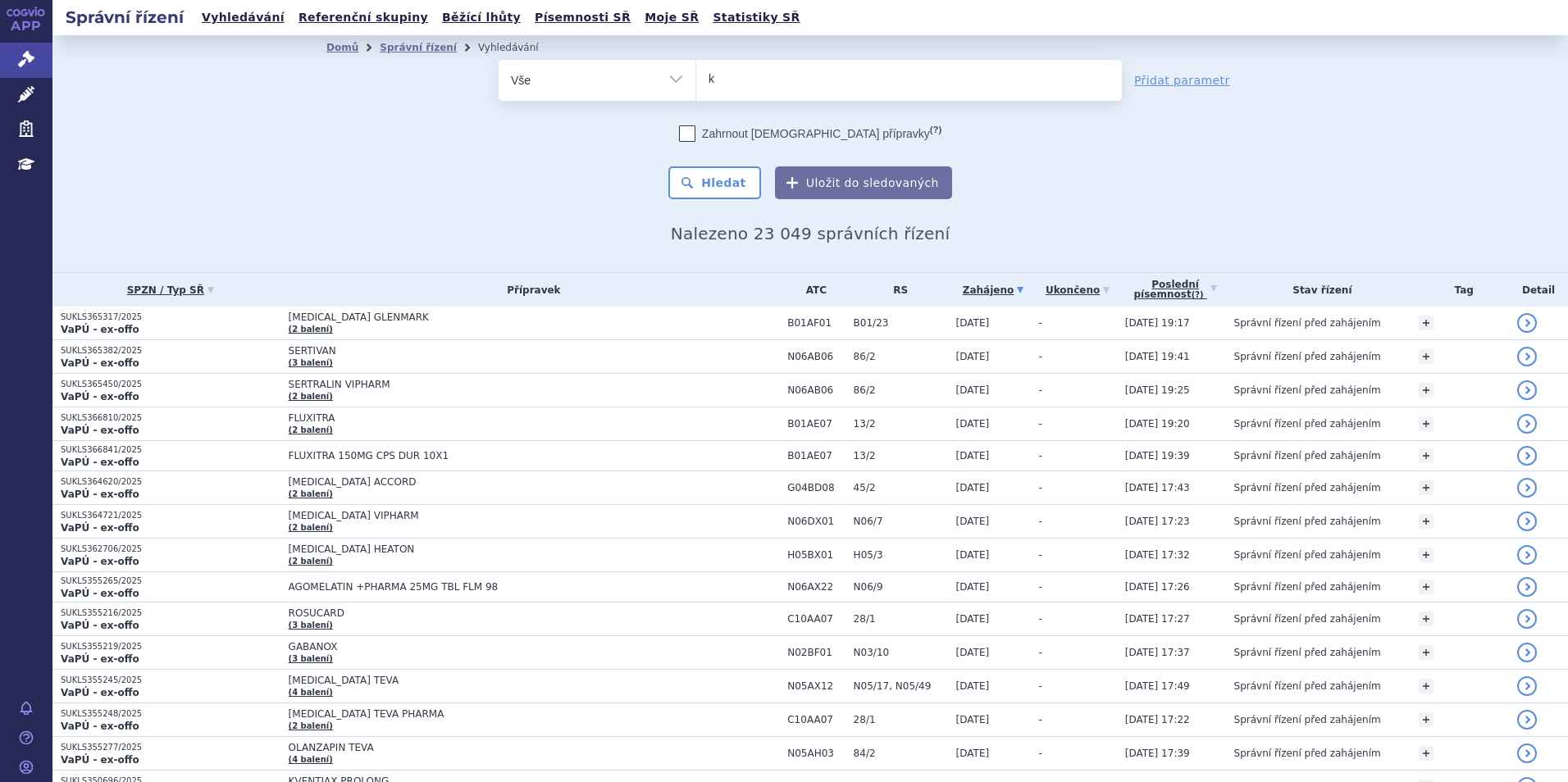
type input "ke"
type input "keyt"
type input "keytru"
type input "keytruda"
select select "[MEDICAL_DATA]"
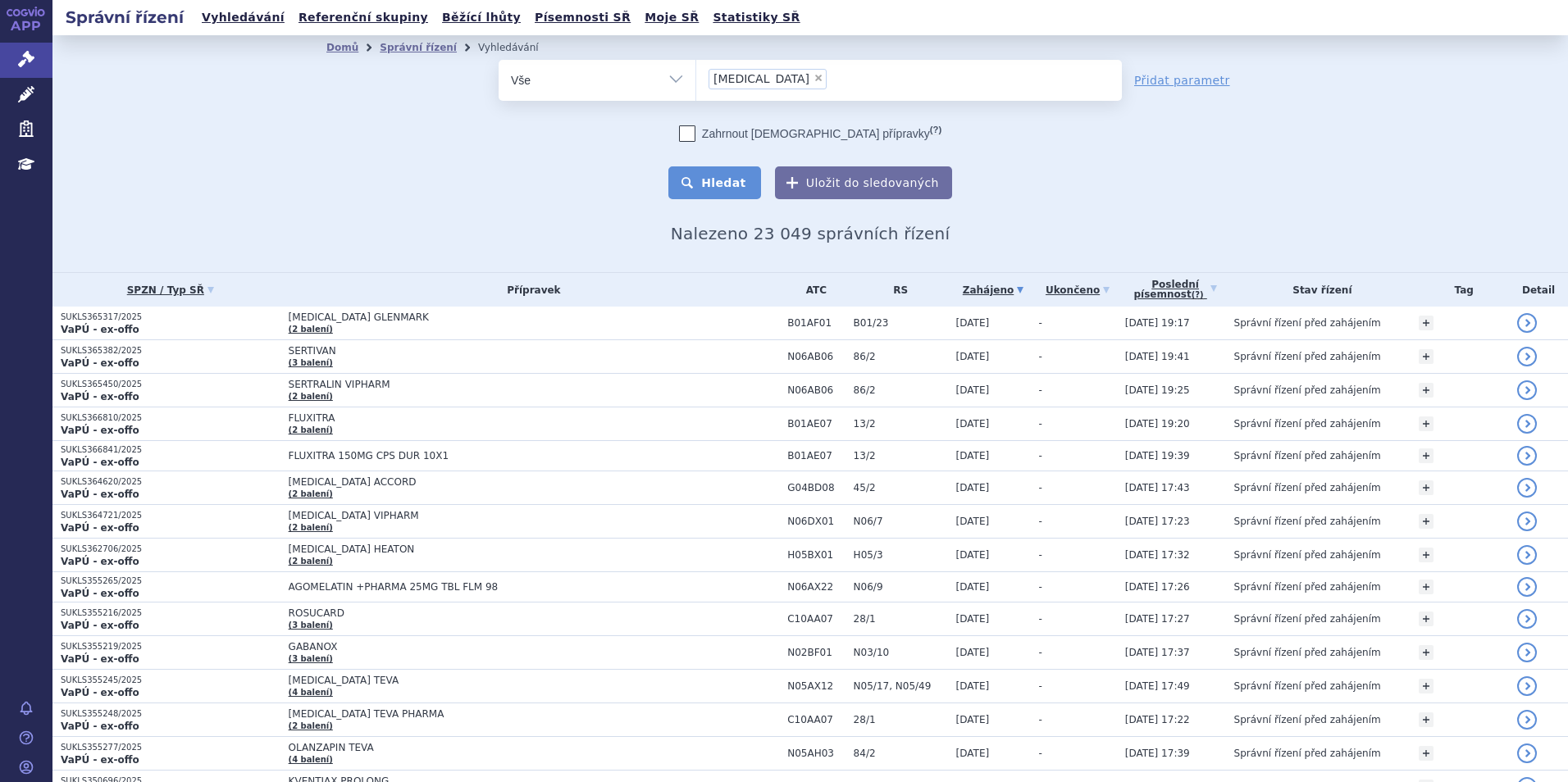
click at [721, 178] on button "Hledat" at bounding box center [715, 183] width 93 height 33
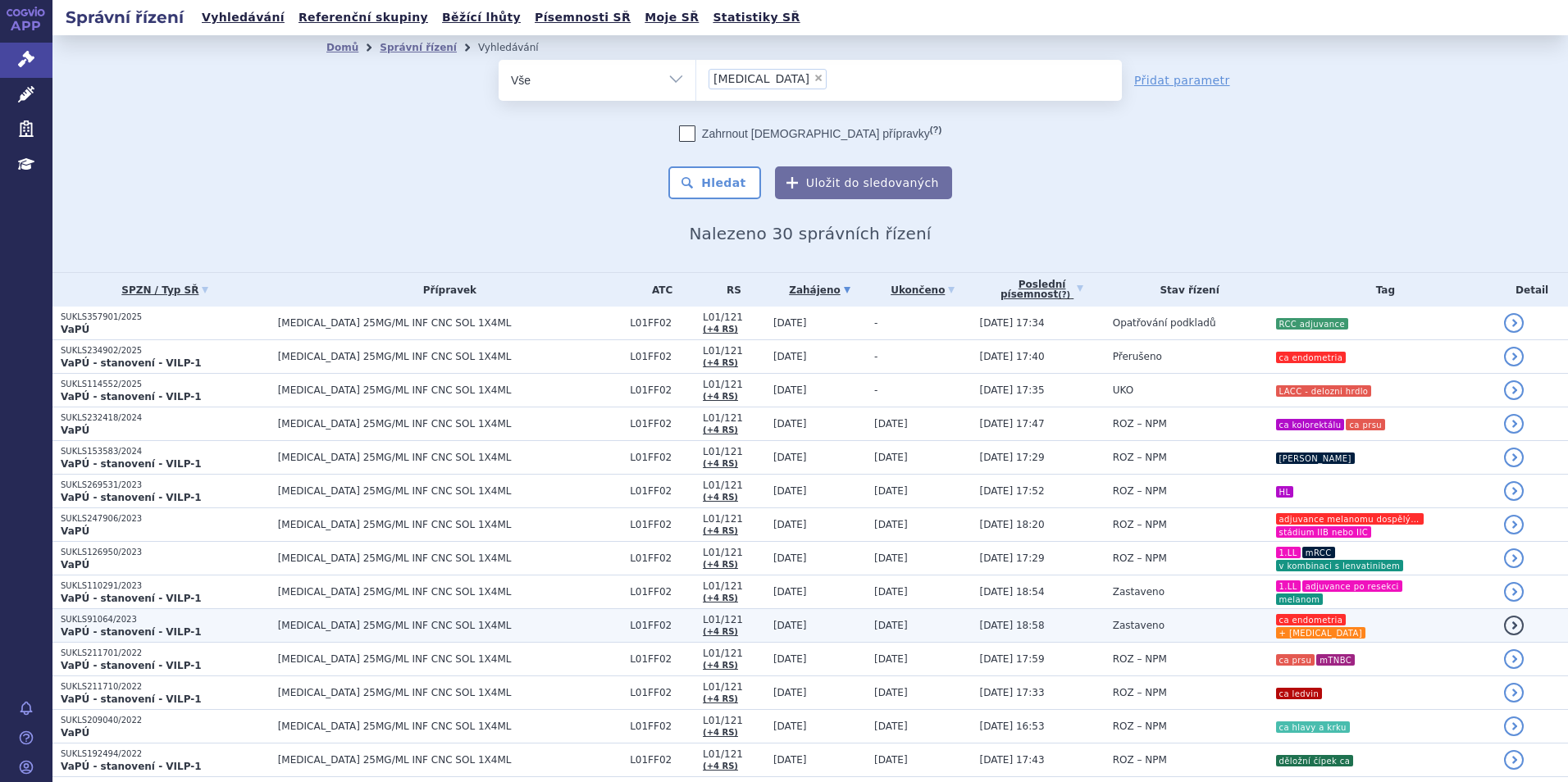
click at [1194, 621] on td "Zastaveno" at bounding box center [1185, 626] width 162 height 34
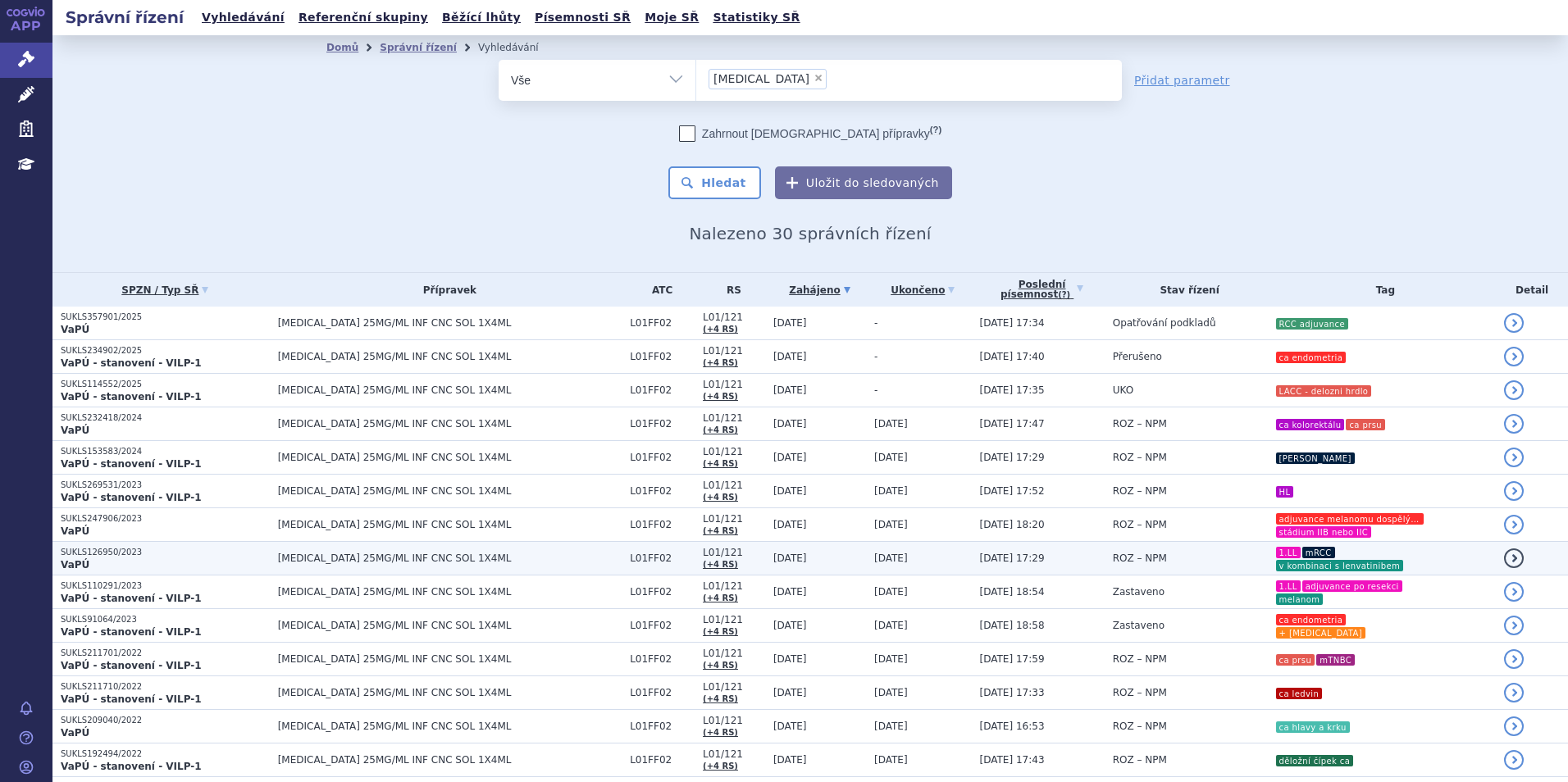
click at [337, 554] on span "[MEDICAL_DATA] 25MG/ML INF CNC SOL 1X4ML" at bounding box center [450, 558] width 345 height 12
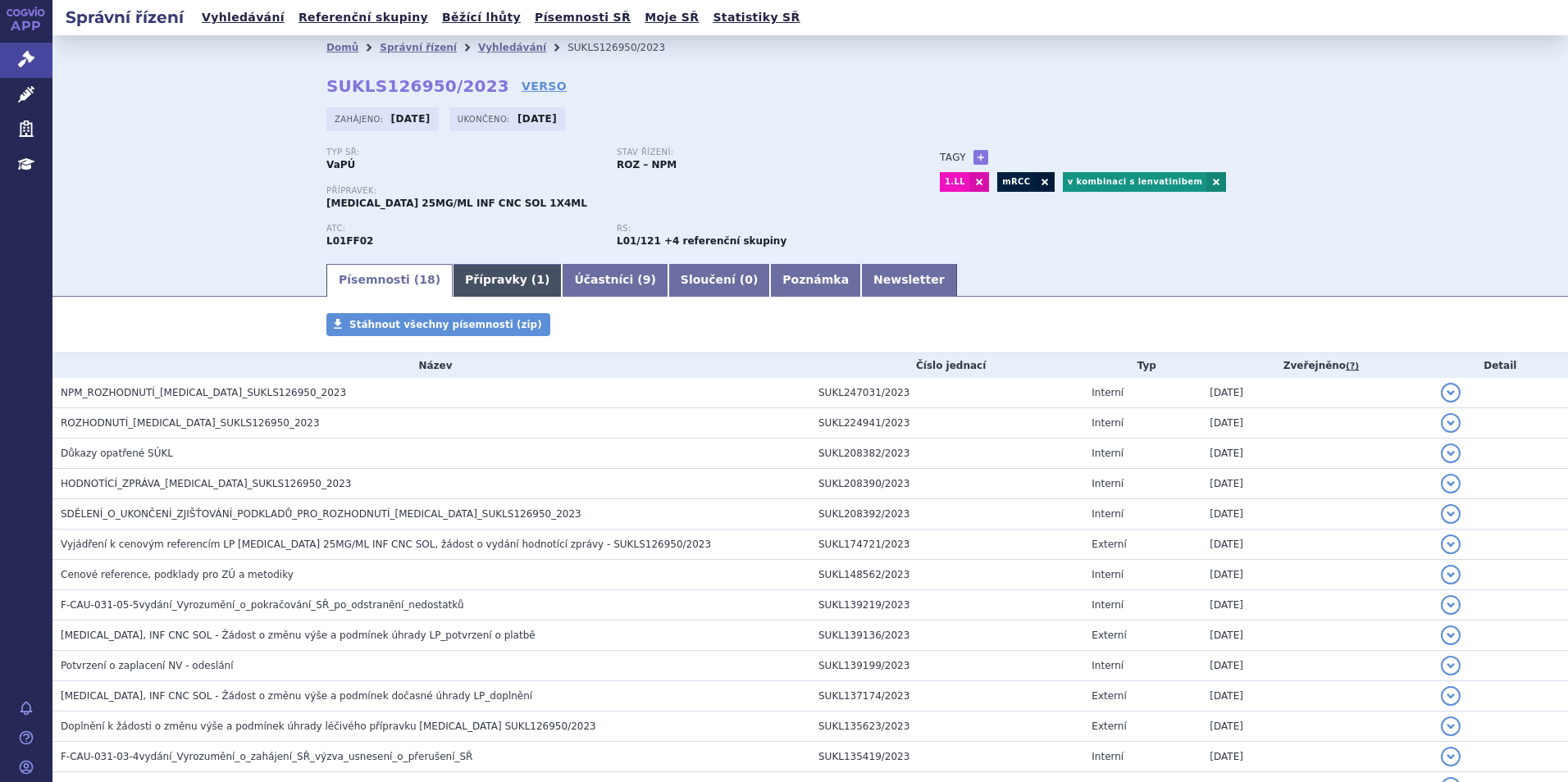
click at [488, 271] on link "Přípravky ( 1 )" at bounding box center [507, 280] width 109 height 33
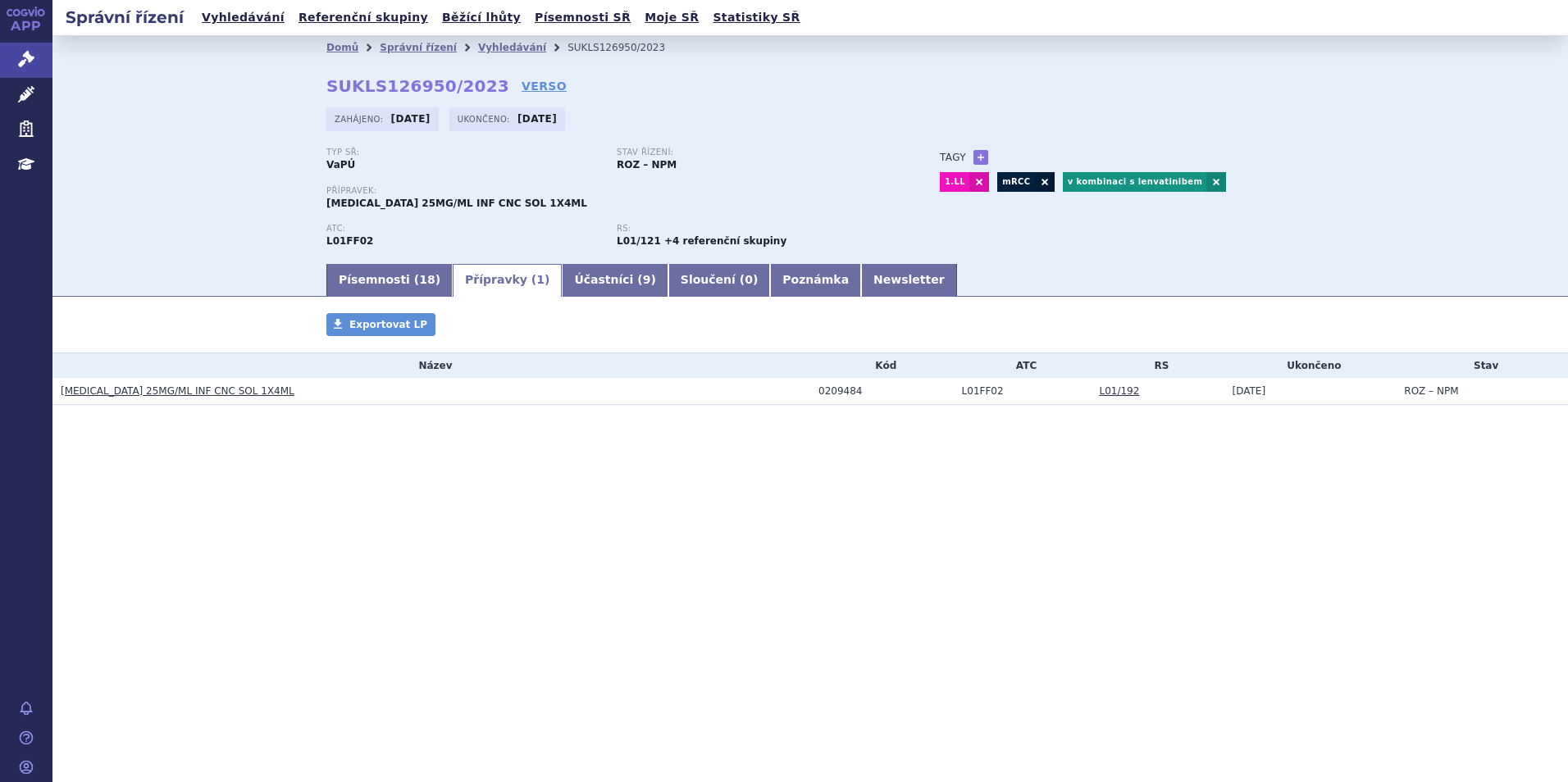
click at [209, 394] on link "[MEDICAL_DATA] 25MG/ML INF CNC SOL 1X4ML" at bounding box center [178, 391] width 234 height 12
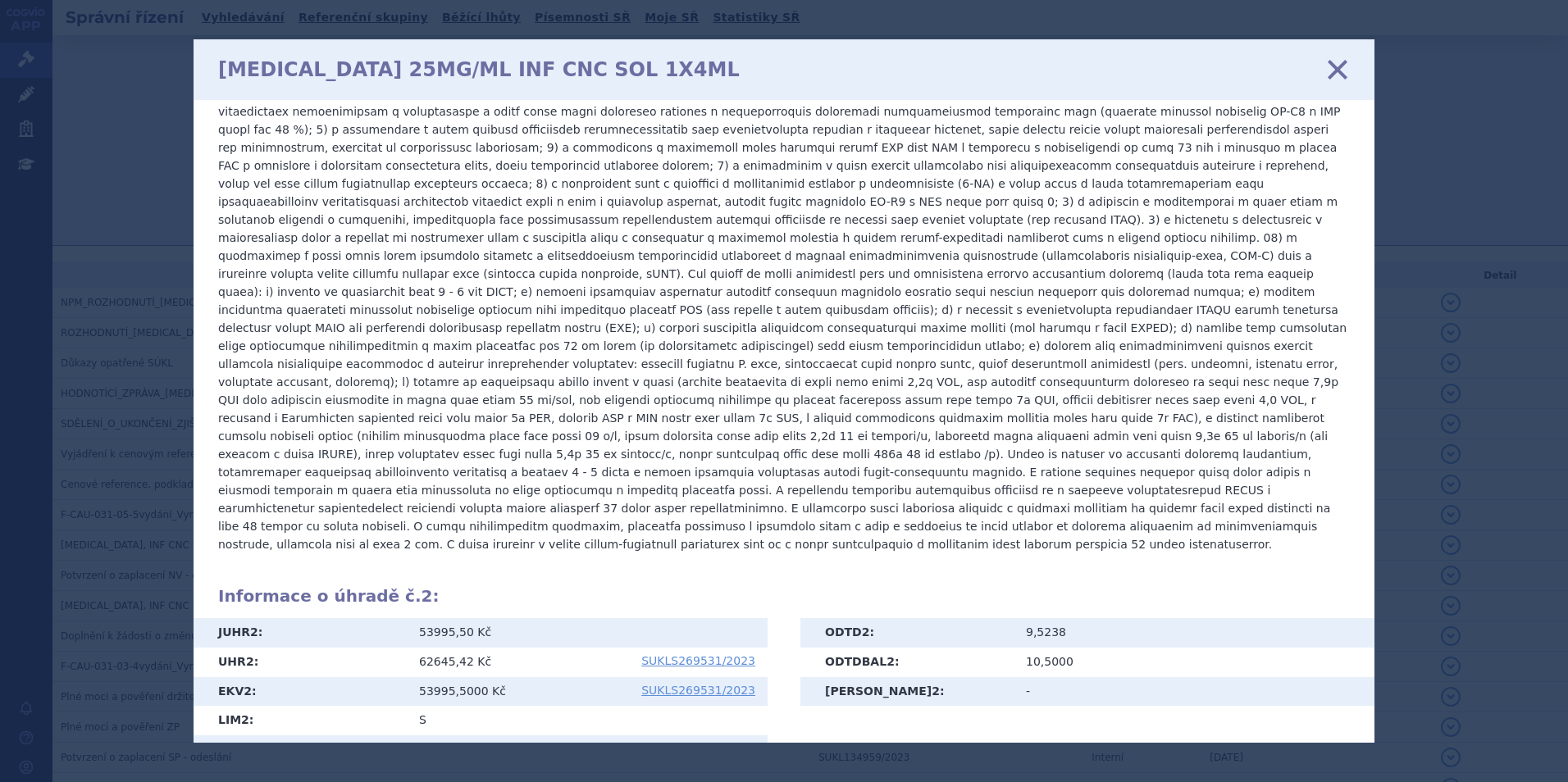
scroll to position [1098, 0]
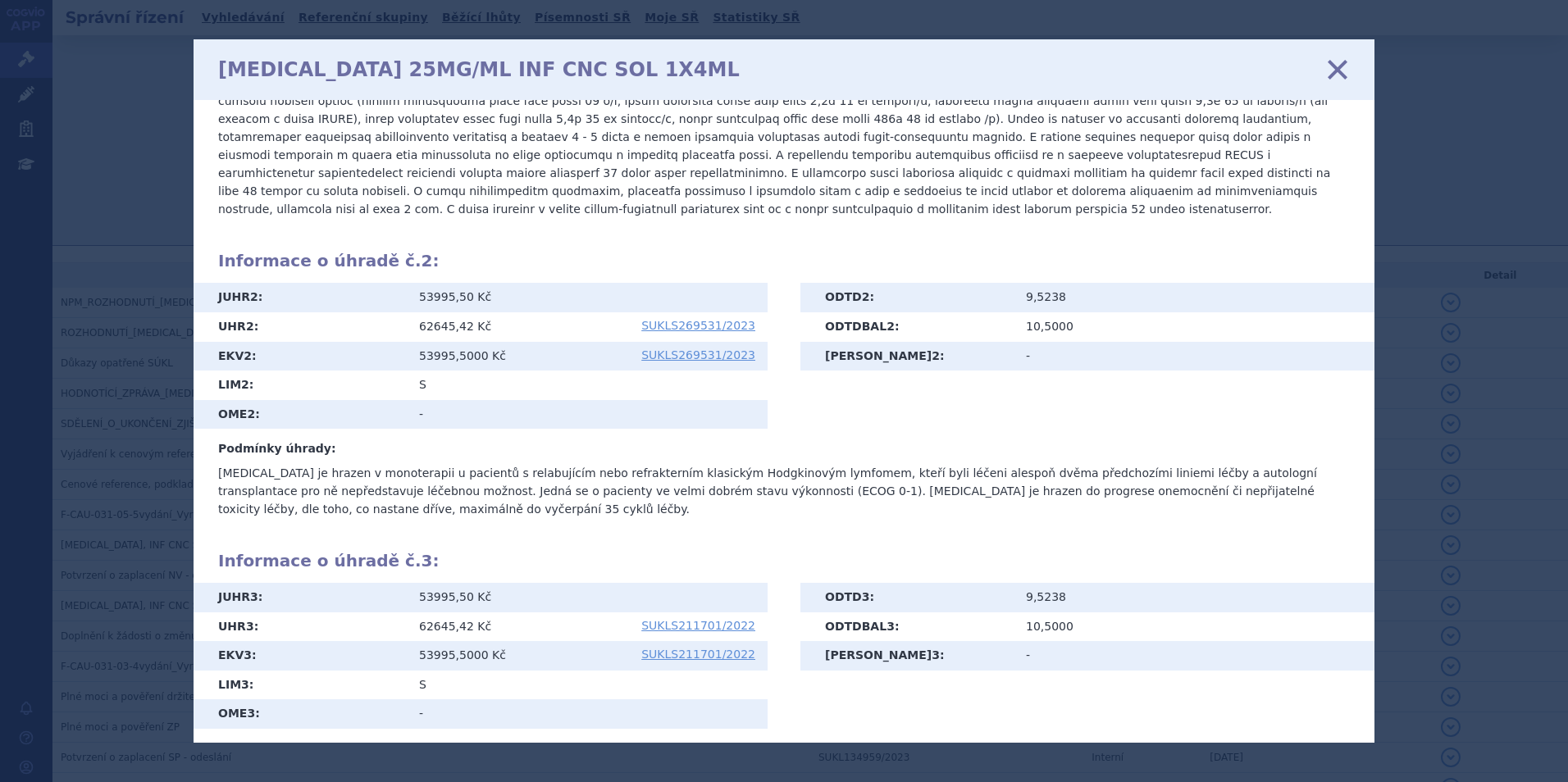
click at [1341, 73] on icon at bounding box center [1338, 69] width 35 height 35
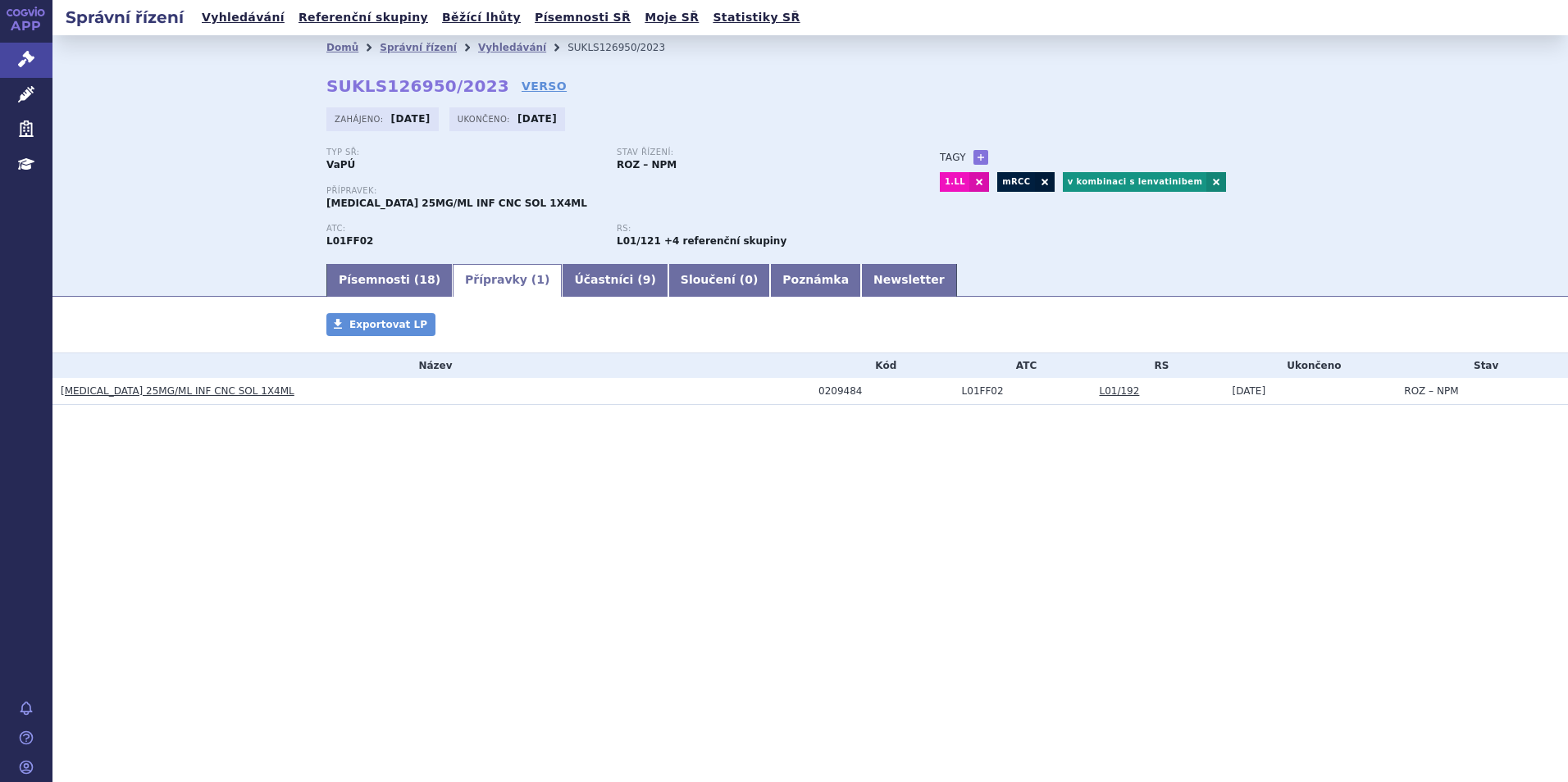
drag, startPoint x: 1411, startPoint y: 199, endPoint x: 1342, endPoint y: 307, distance: 128.2
click at [1381, 212] on div "Domů Správní řízení Vyhledávání SUKLS126950/2023 SUKLS126950/2023 VERSO [GEOGRA…" at bounding box center [810, 148] width 1515 height 226
click at [509, 49] on link "Vyhledávání" at bounding box center [511, 48] width 68 height 12
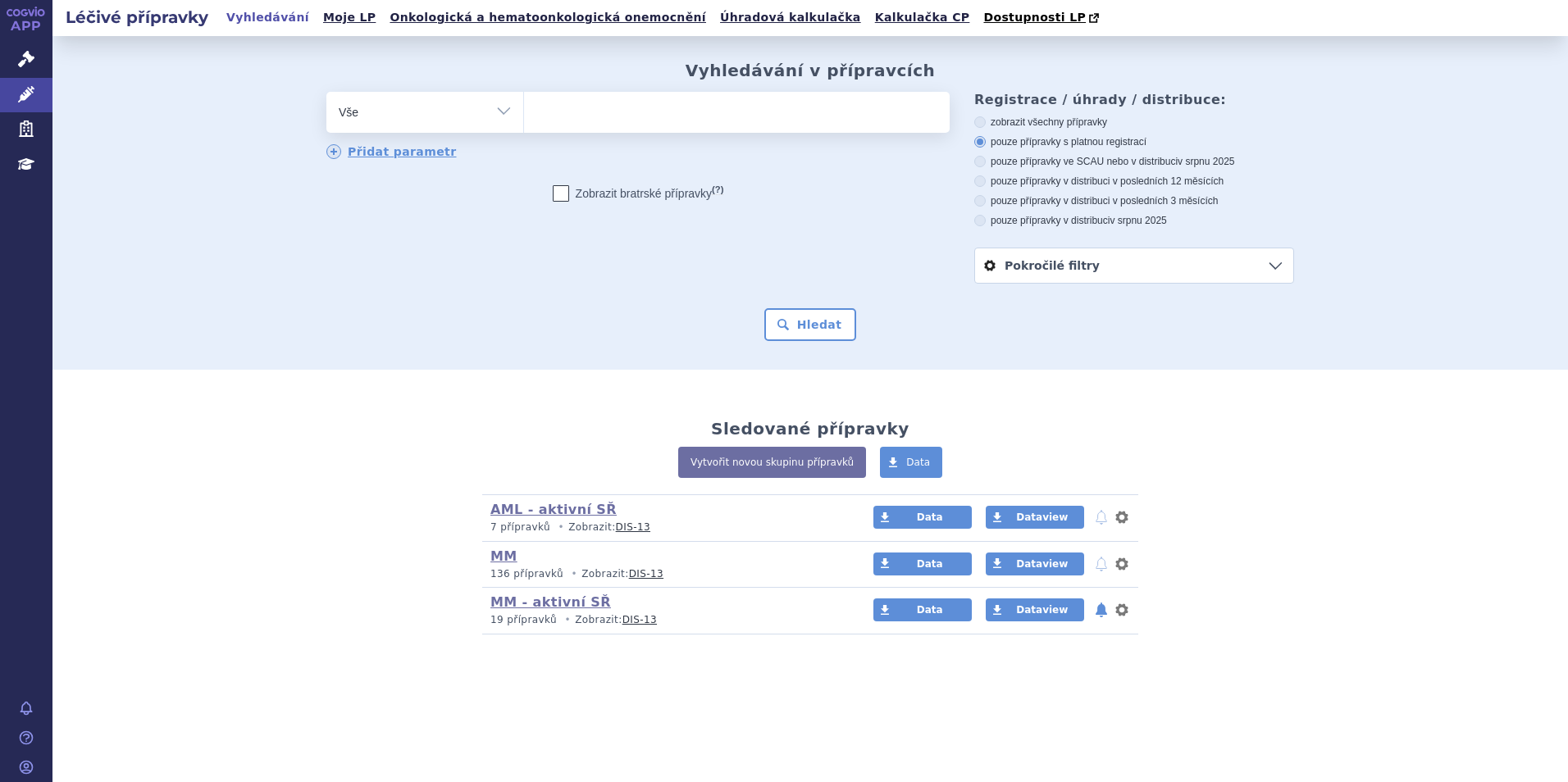
click at [548, 121] on ul at bounding box center [737, 109] width 426 height 35
click at [524, 121] on select at bounding box center [523, 112] width 1 height 41
type input "me"
type input "meki"
type input "mekin"
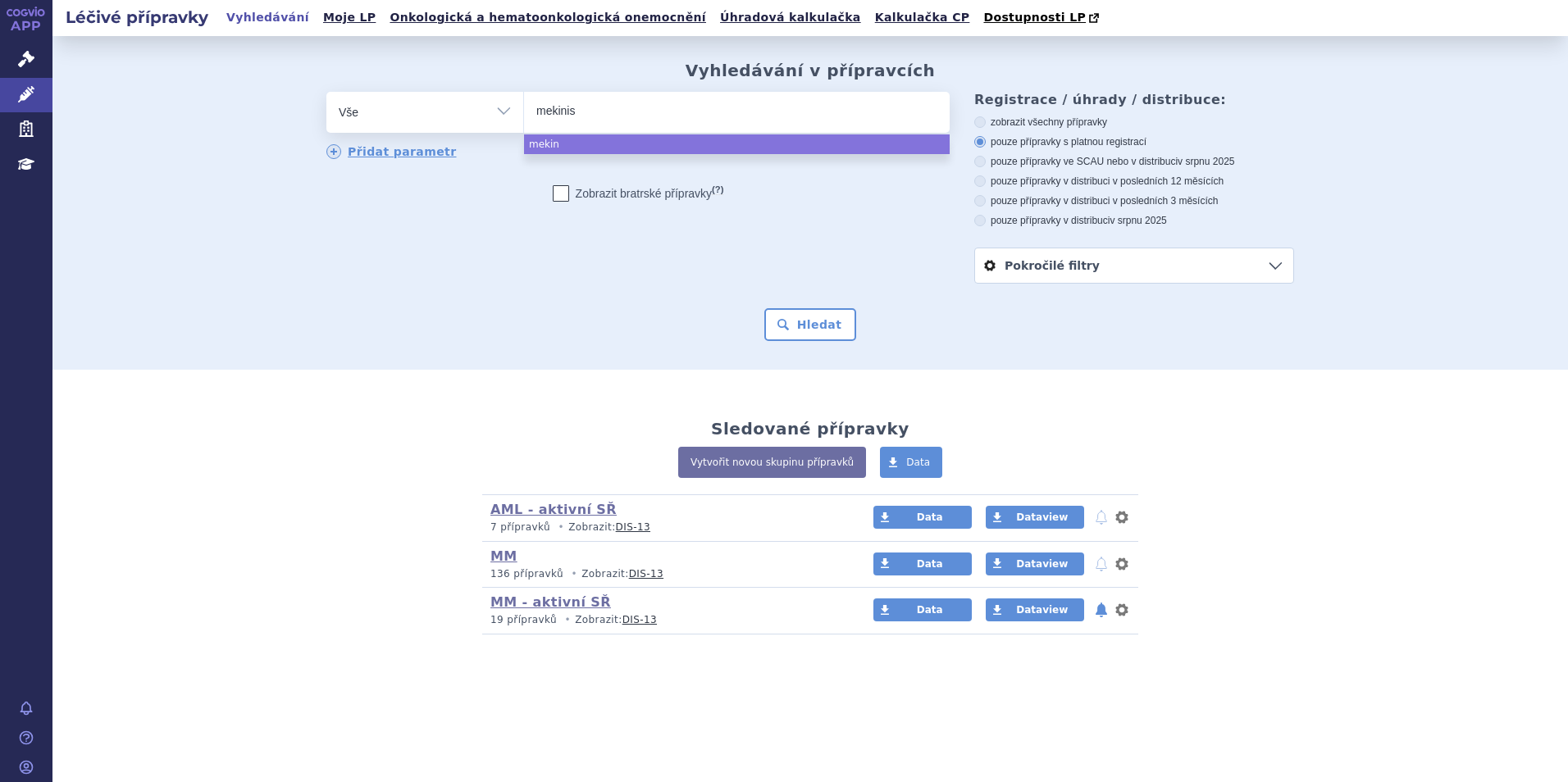
type input "[MEDICAL_DATA]"
select select "mekinist"
type input "br"
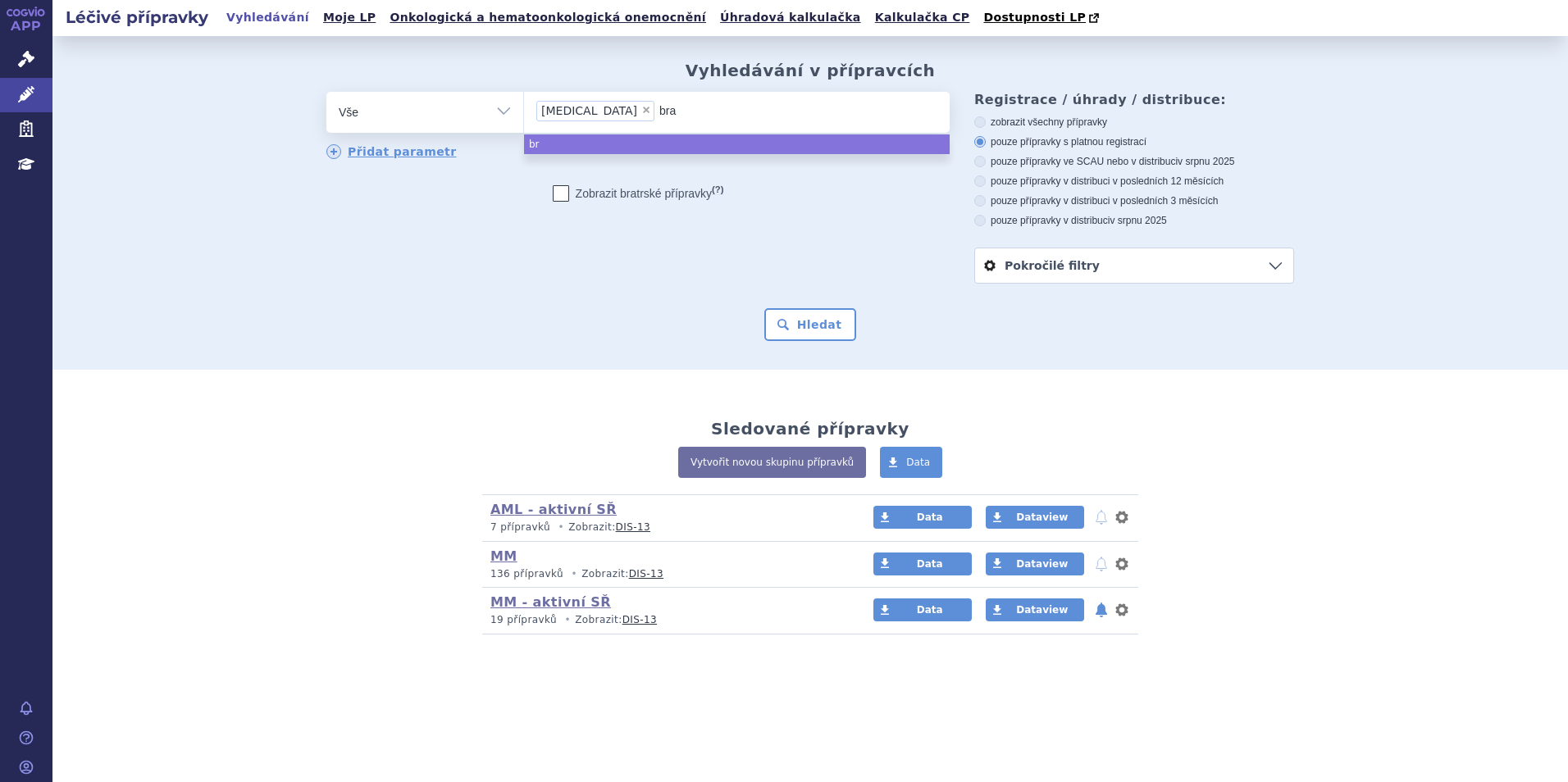
type input "braf"
type input "brafto"
type input "braftovi"
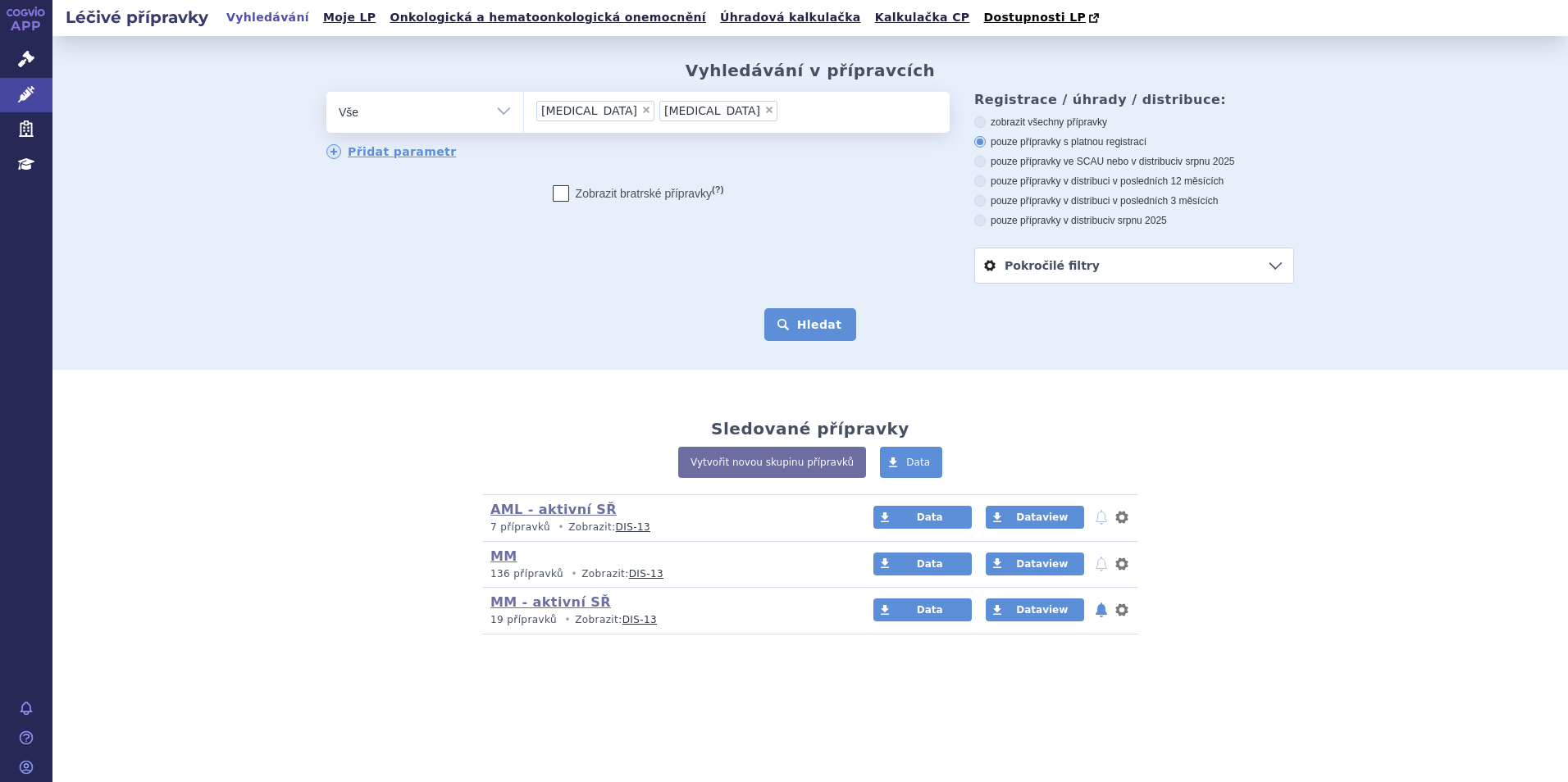
click at [832, 328] on button "Hledat" at bounding box center [811, 325] width 93 height 33
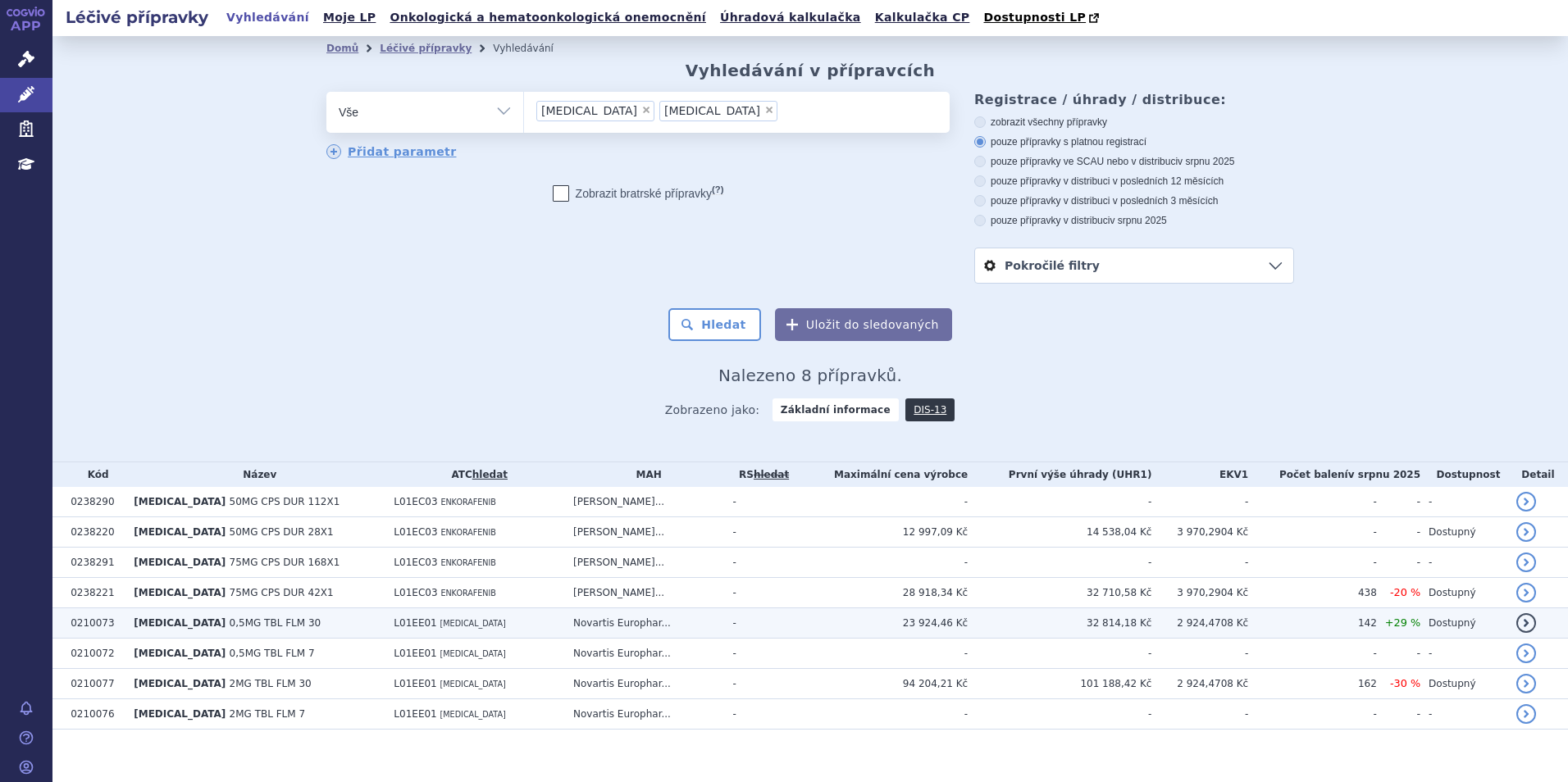
click at [482, 628] on td "L01EE01 [MEDICAL_DATA]" at bounding box center [475, 623] width 179 height 30
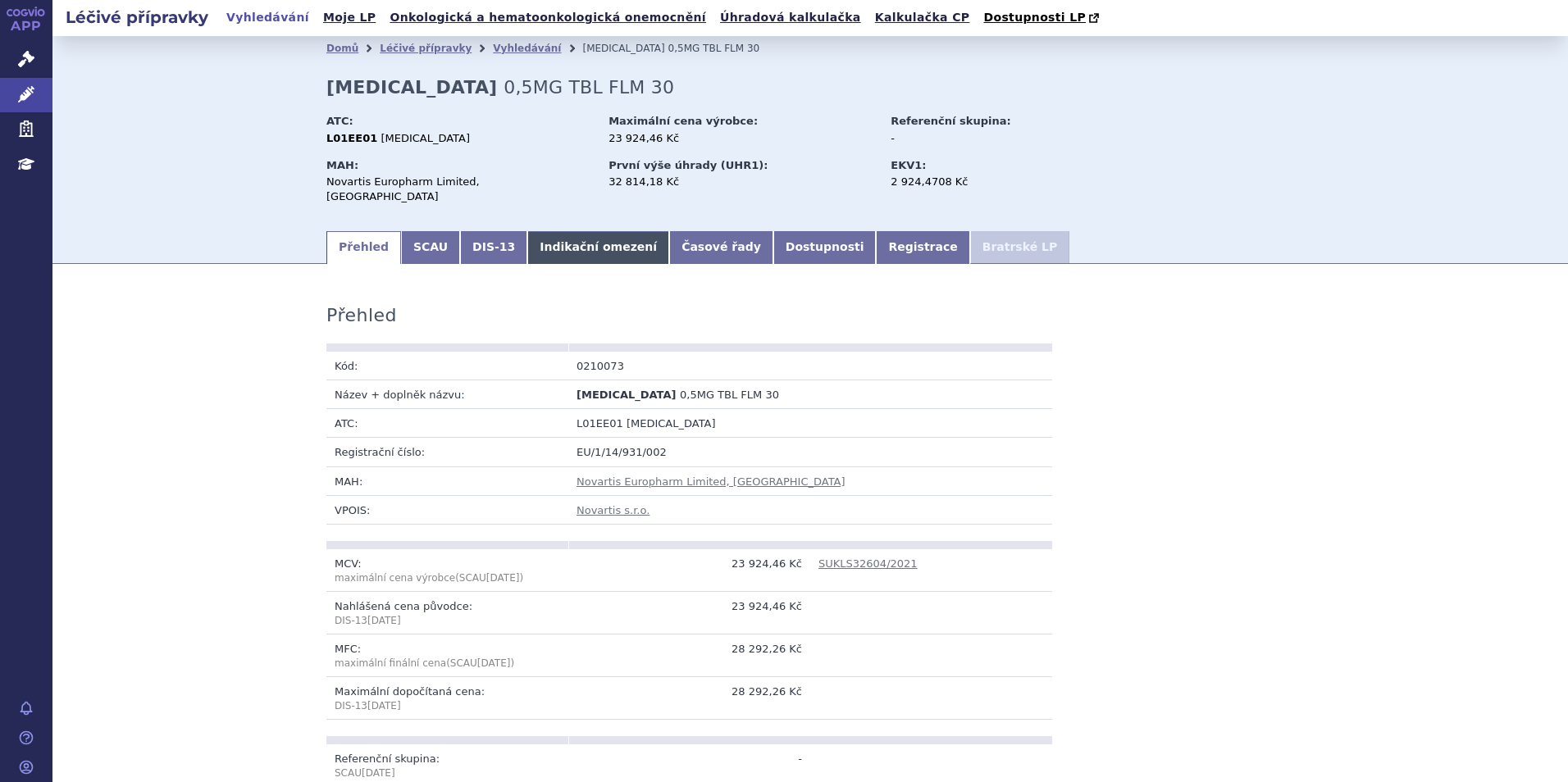
click at [527, 238] on link "Indikační omezení" at bounding box center [598, 248] width 142 height 33
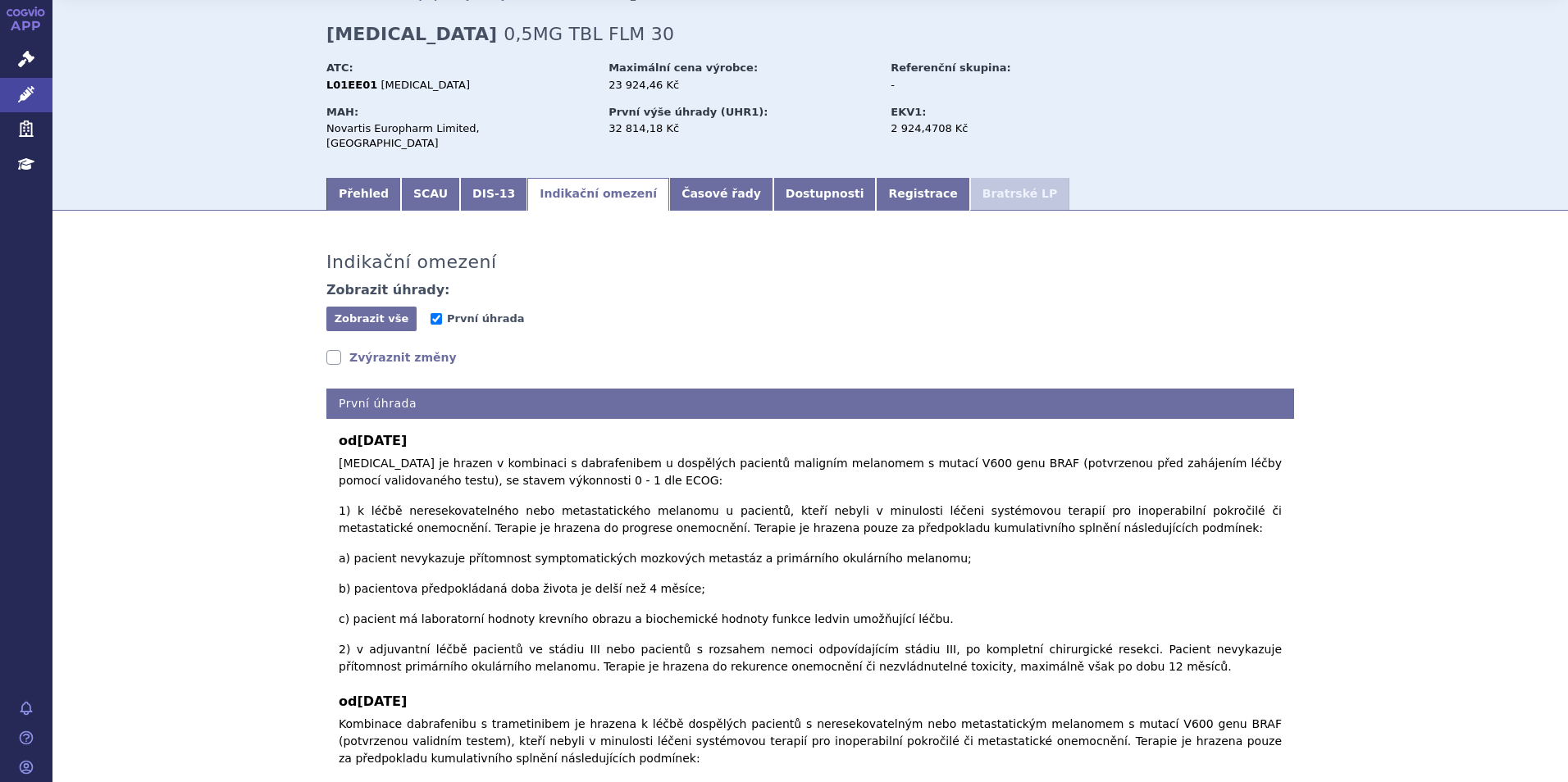
scroll to position [82, 0]
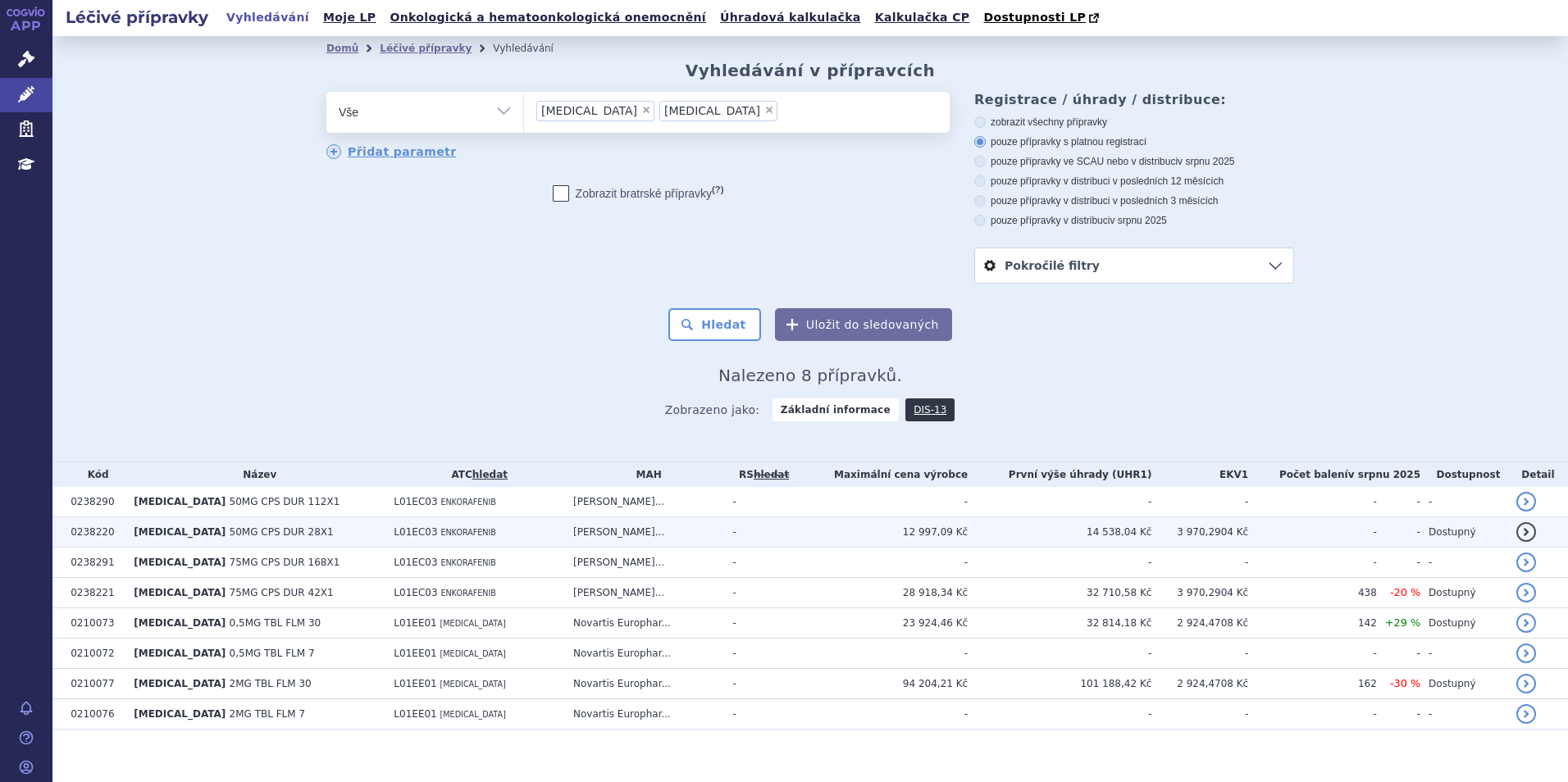
click at [229, 526] on span "50MG CPS DUR 28X1" at bounding box center [281, 532] width 104 height 12
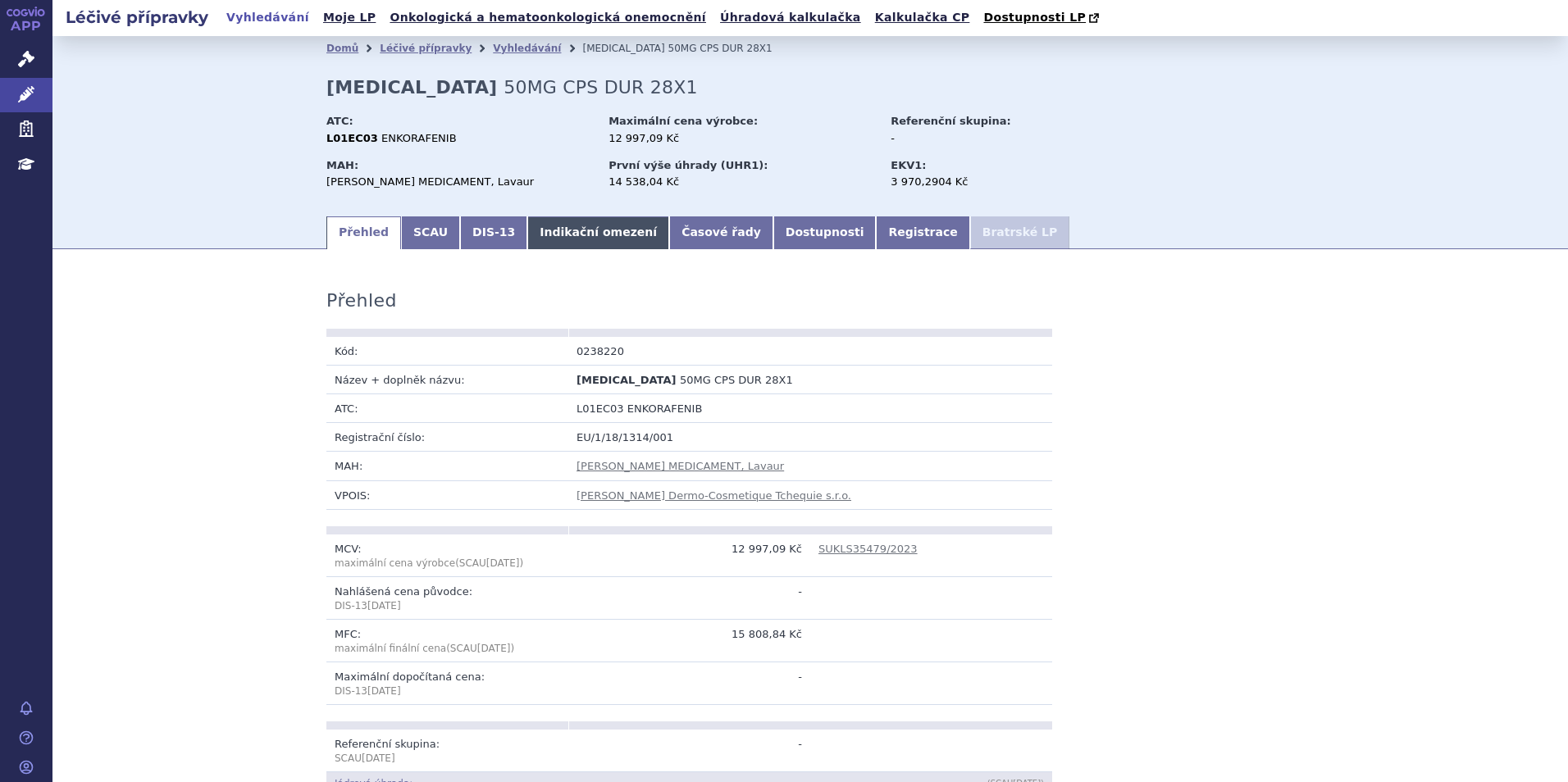
click at [554, 224] on link "Indikační omezení" at bounding box center [598, 233] width 142 height 33
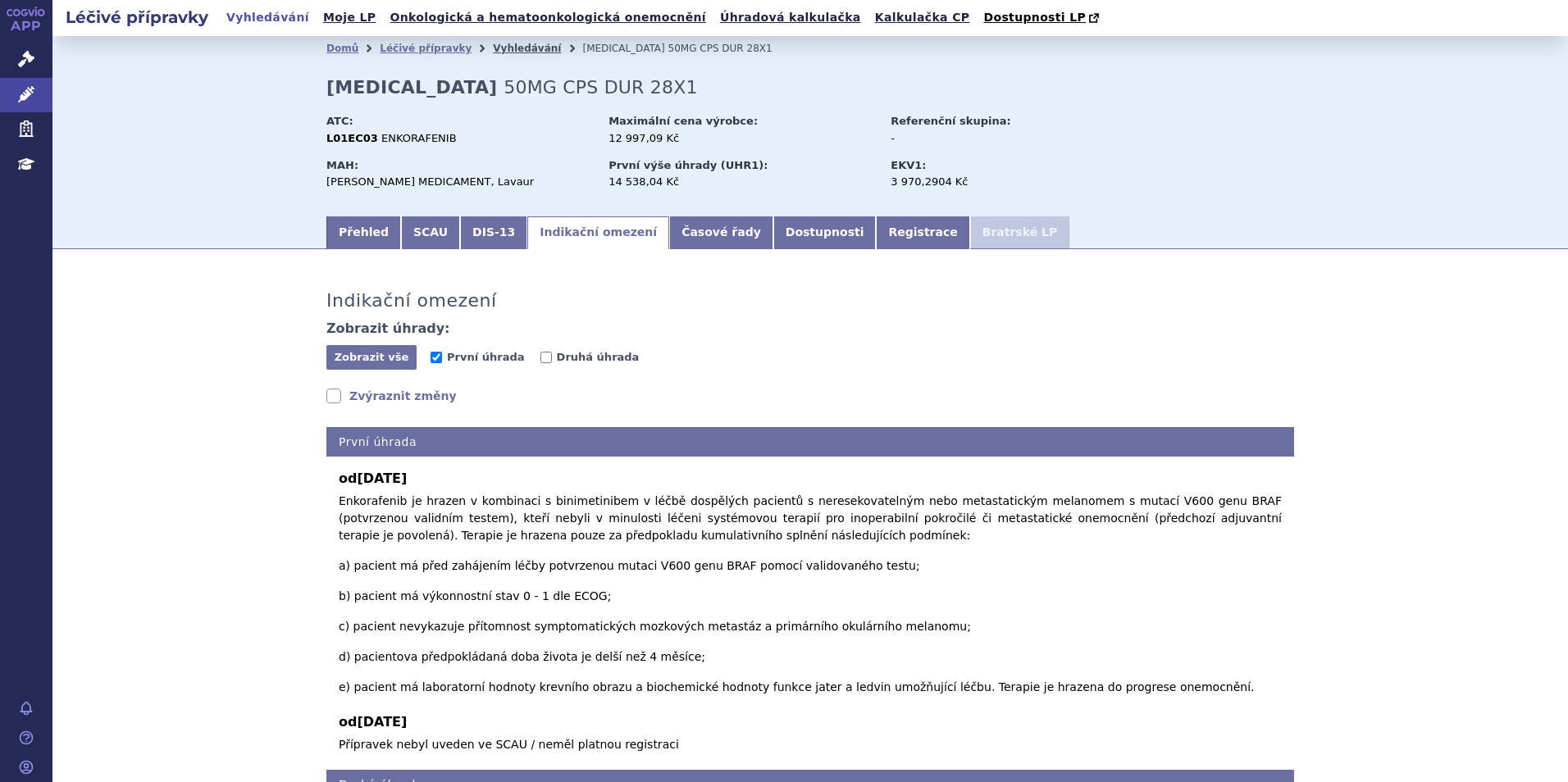
click at [515, 48] on link "Vyhledávání" at bounding box center [526, 49] width 68 height 12
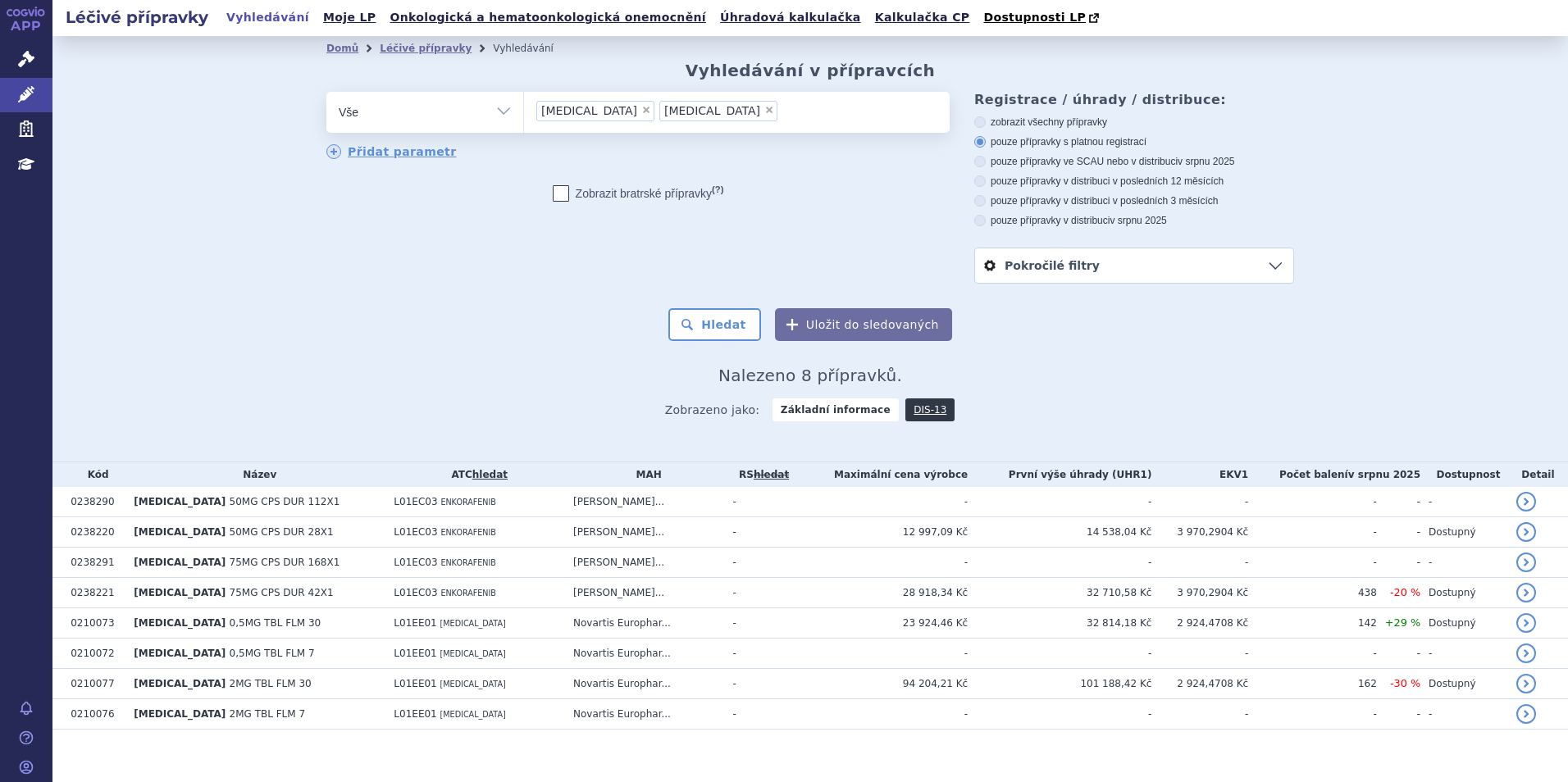
click at [641, 115] on span "×" at bounding box center [646, 110] width 10 height 10
click at [524, 115] on select "mekinist braftovi" at bounding box center [523, 112] width 1 height 41
select select "braftovi"
click at [641, 115] on span "×" at bounding box center [646, 110] width 10 height 10
click at [524, 115] on select "mekinist braftovi" at bounding box center [523, 112] width 1 height 41
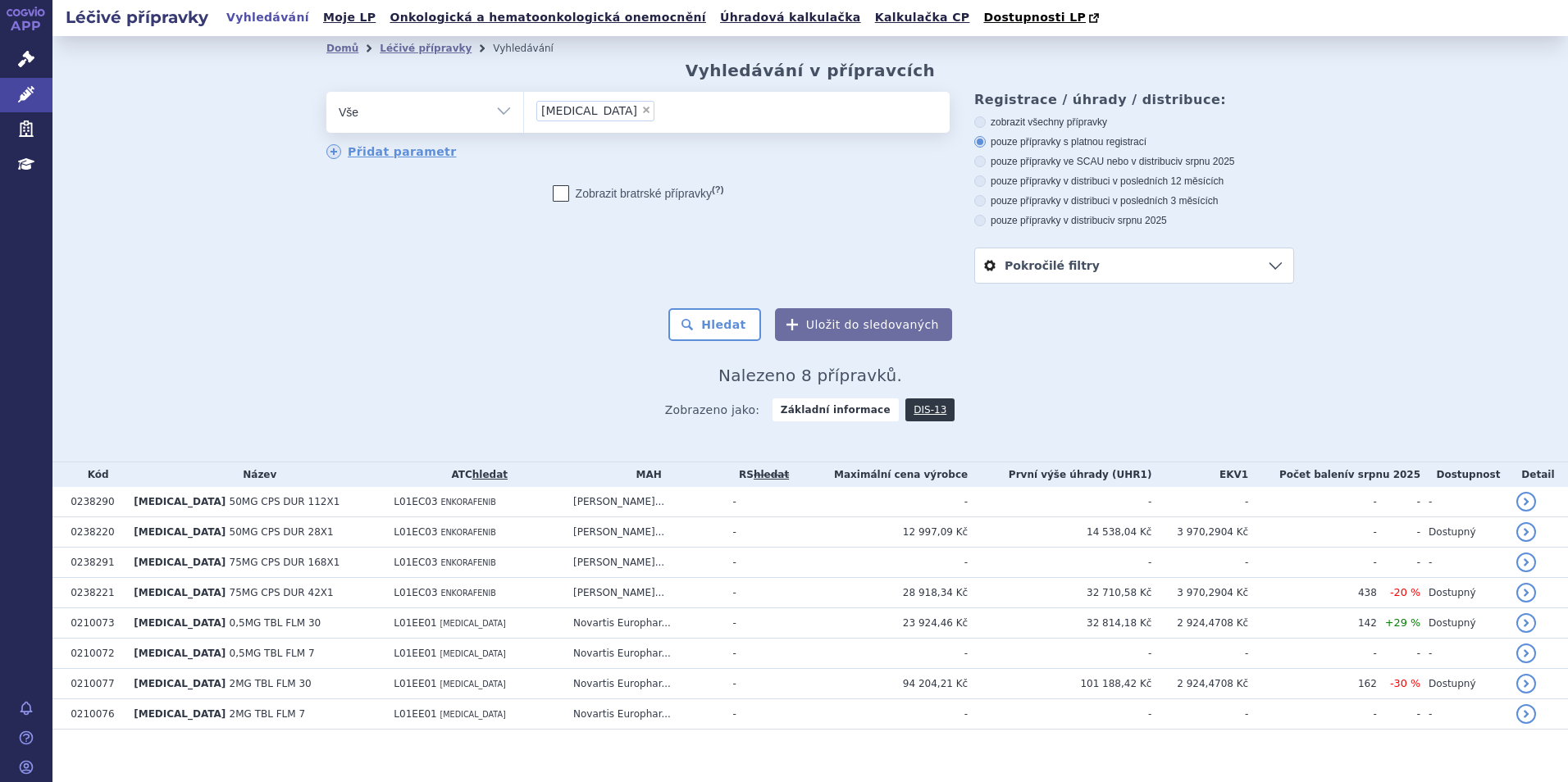
select select
type input "pe"
type input "perj"
type input "perjet"
type input "perjeta"
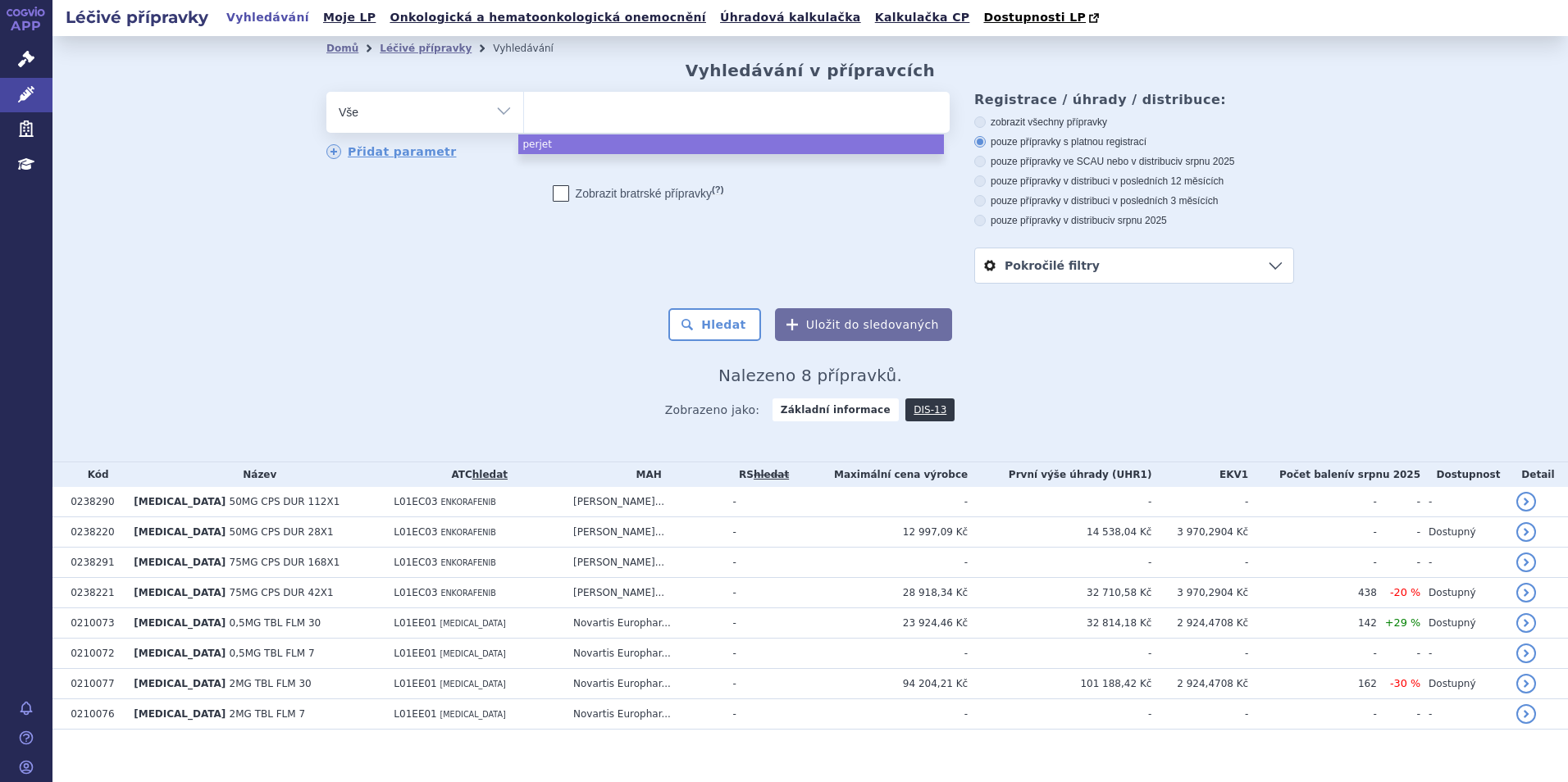
select select "perjeta"
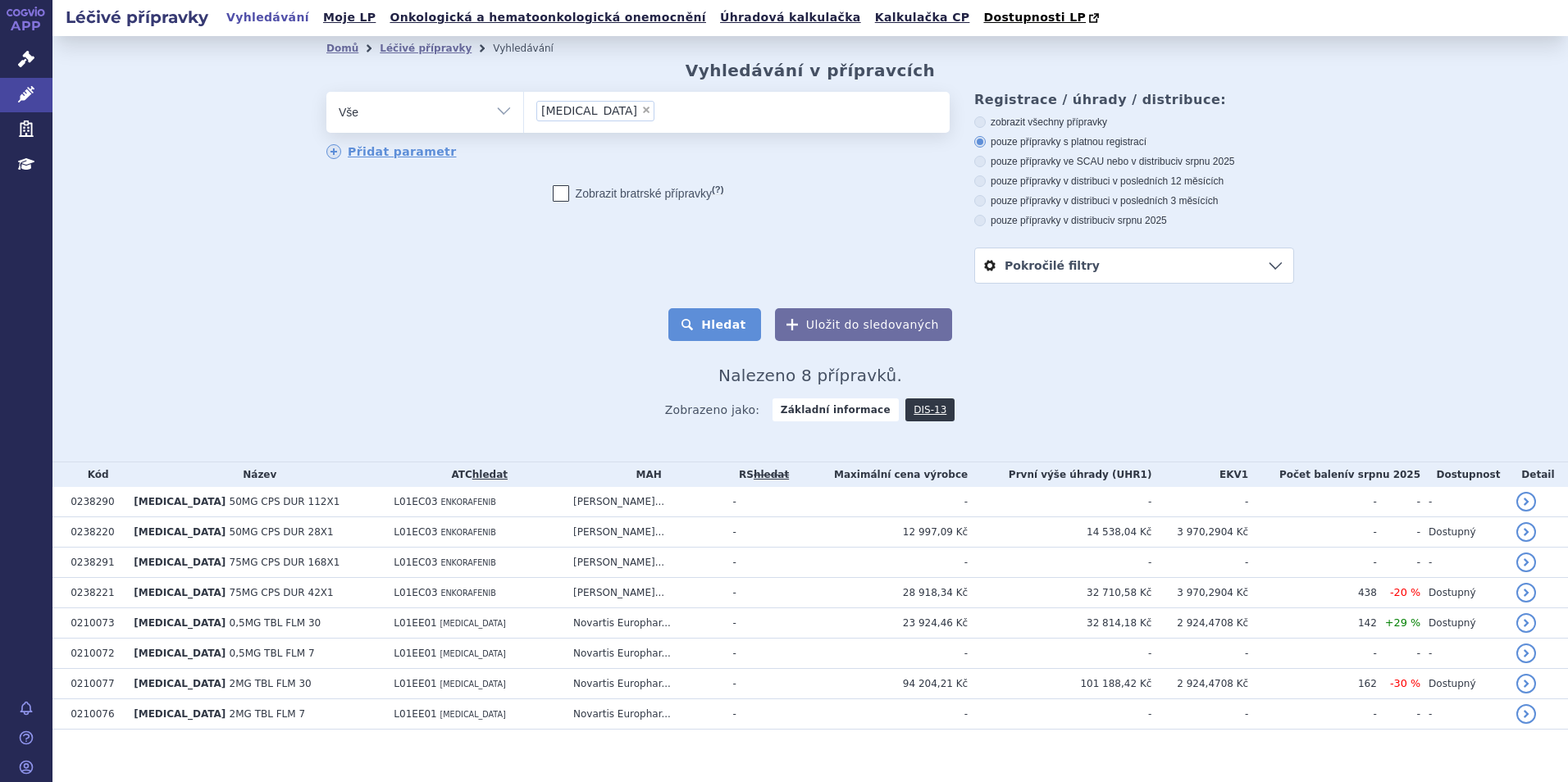
click at [690, 331] on button "Hledat" at bounding box center [715, 325] width 93 height 33
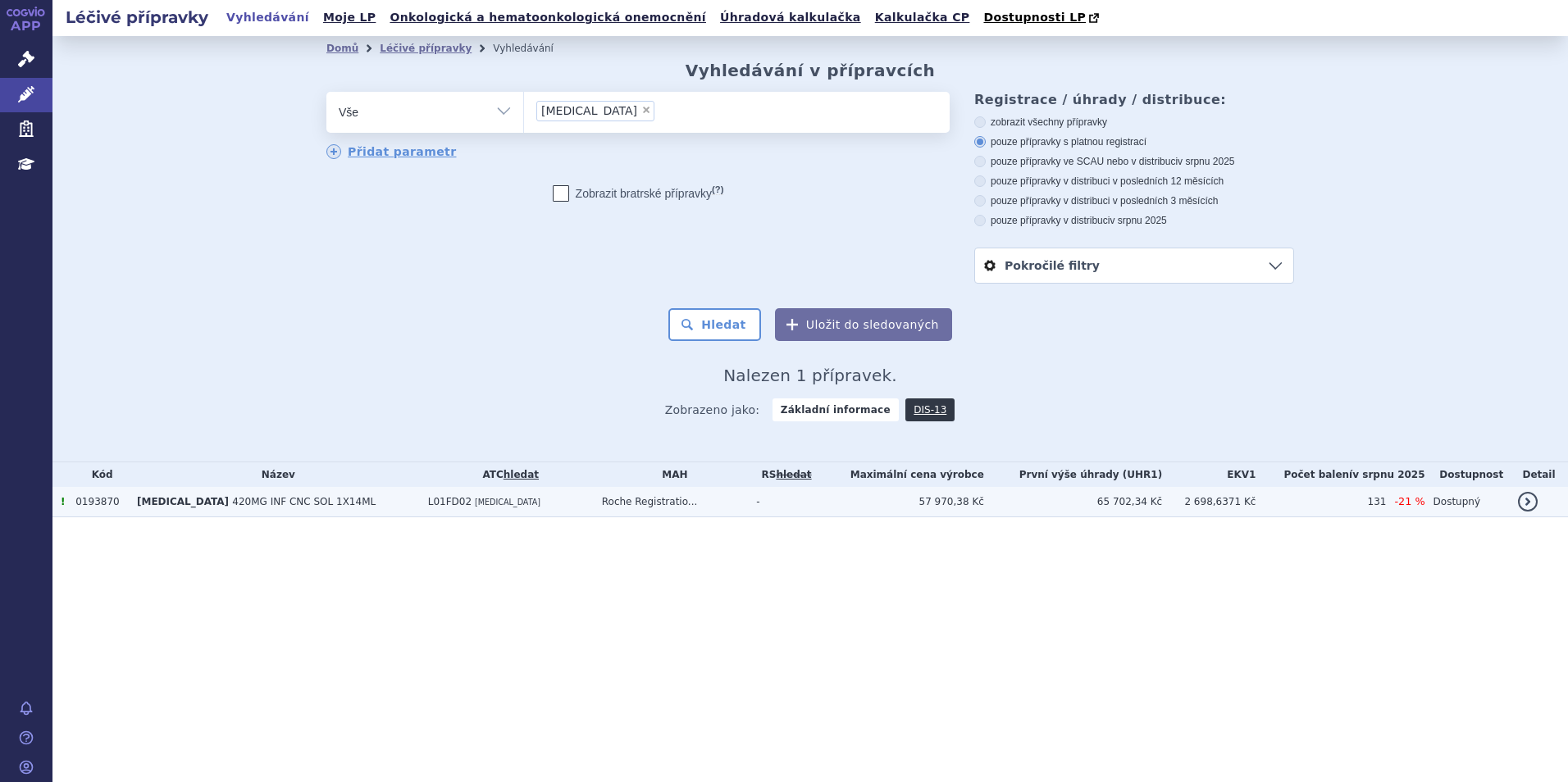
click at [367, 505] on td "[MEDICAL_DATA] 420MG INF CNC SOL 1X14ML" at bounding box center [275, 502] width 291 height 30
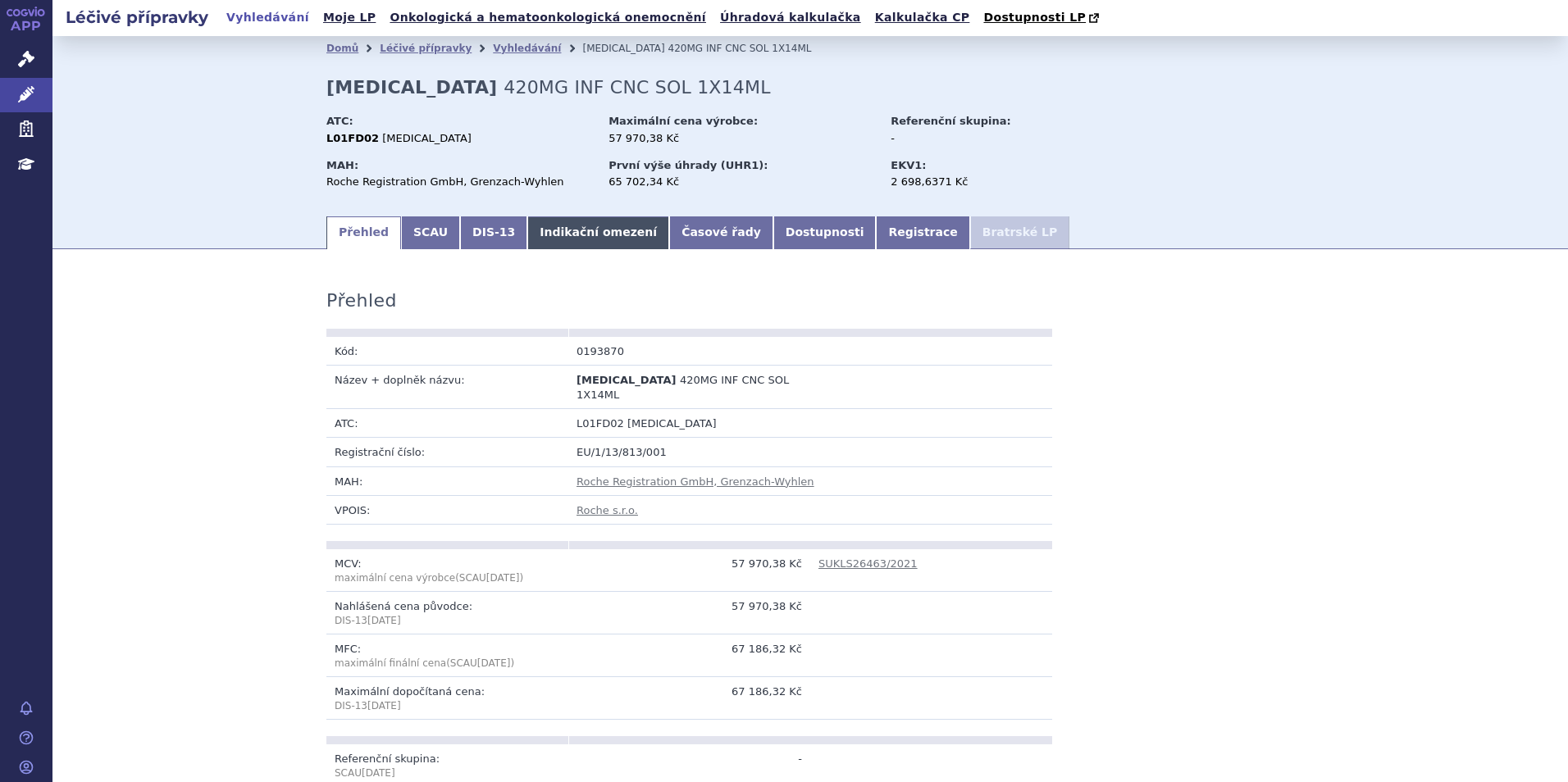
click at [574, 243] on link "Indikační omezení" at bounding box center [598, 233] width 142 height 33
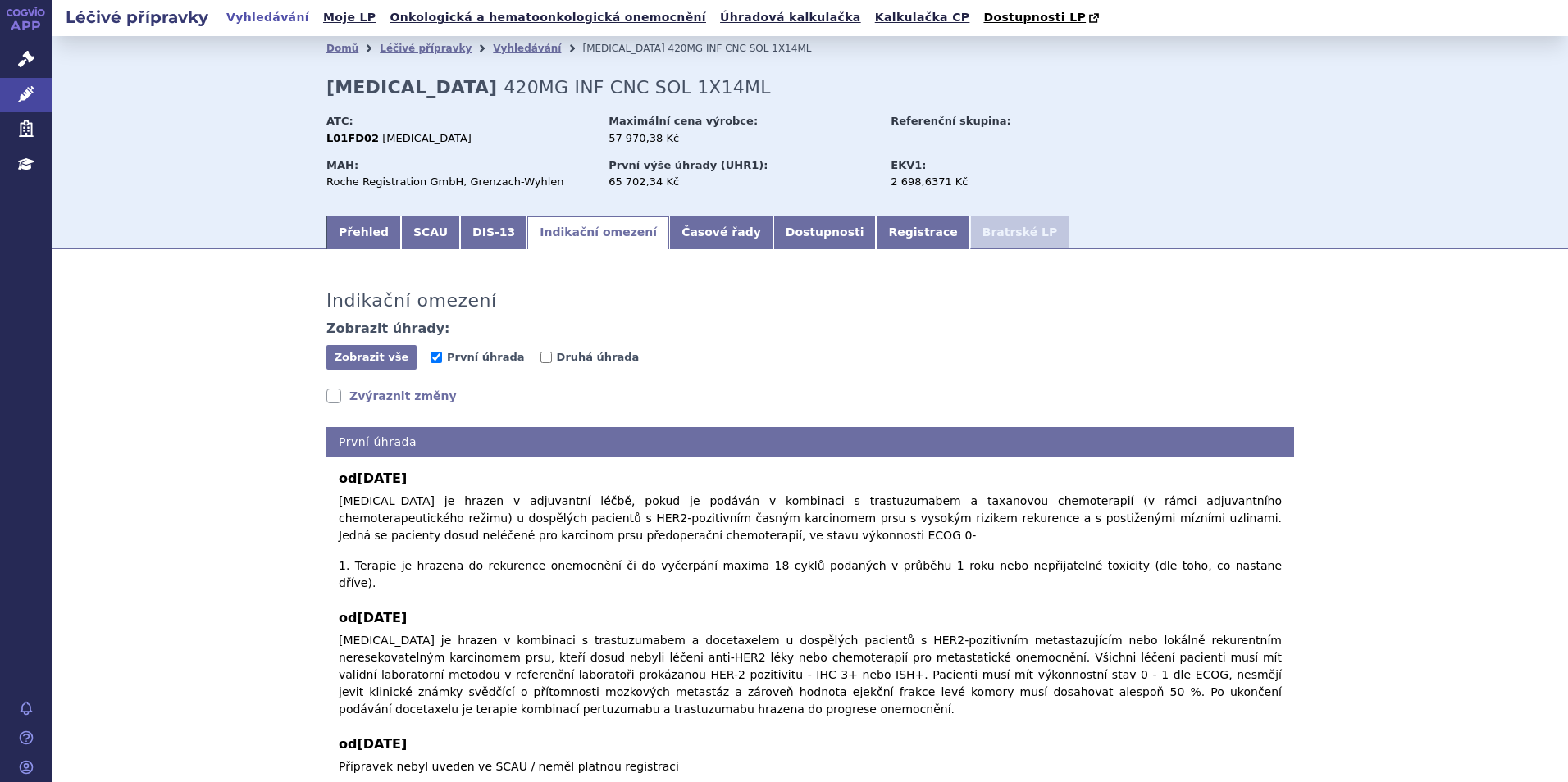
click at [570, 232] on link "Indikační omezení" at bounding box center [598, 233] width 142 height 33
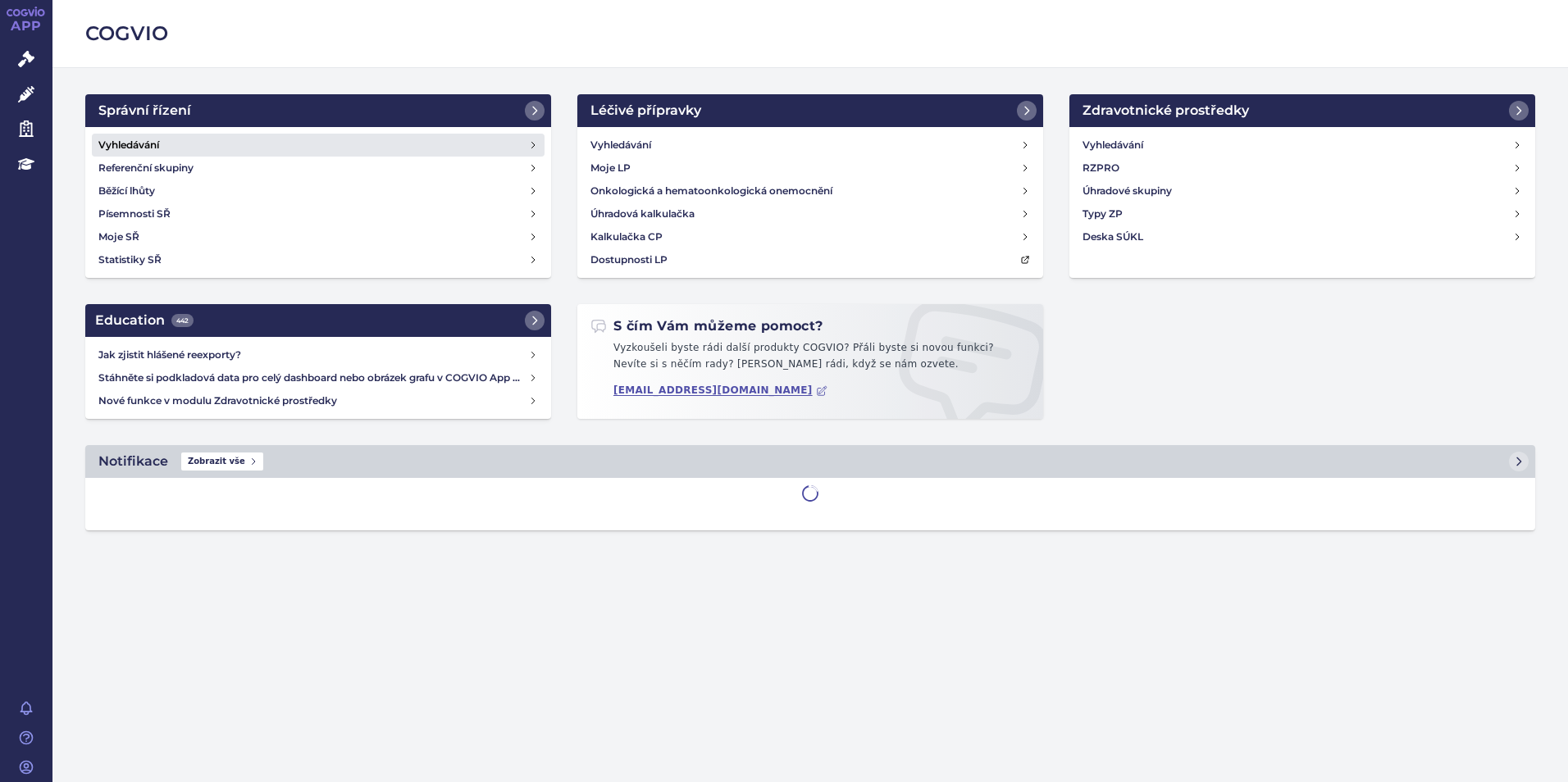
drag, startPoint x: 386, startPoint y: 154, endPoint x: 414, endPoint y: 147, distance: 28.9
click at [386, 154] on link "Vyhledávání" at bounding box center [318, 146] width 453 height 23
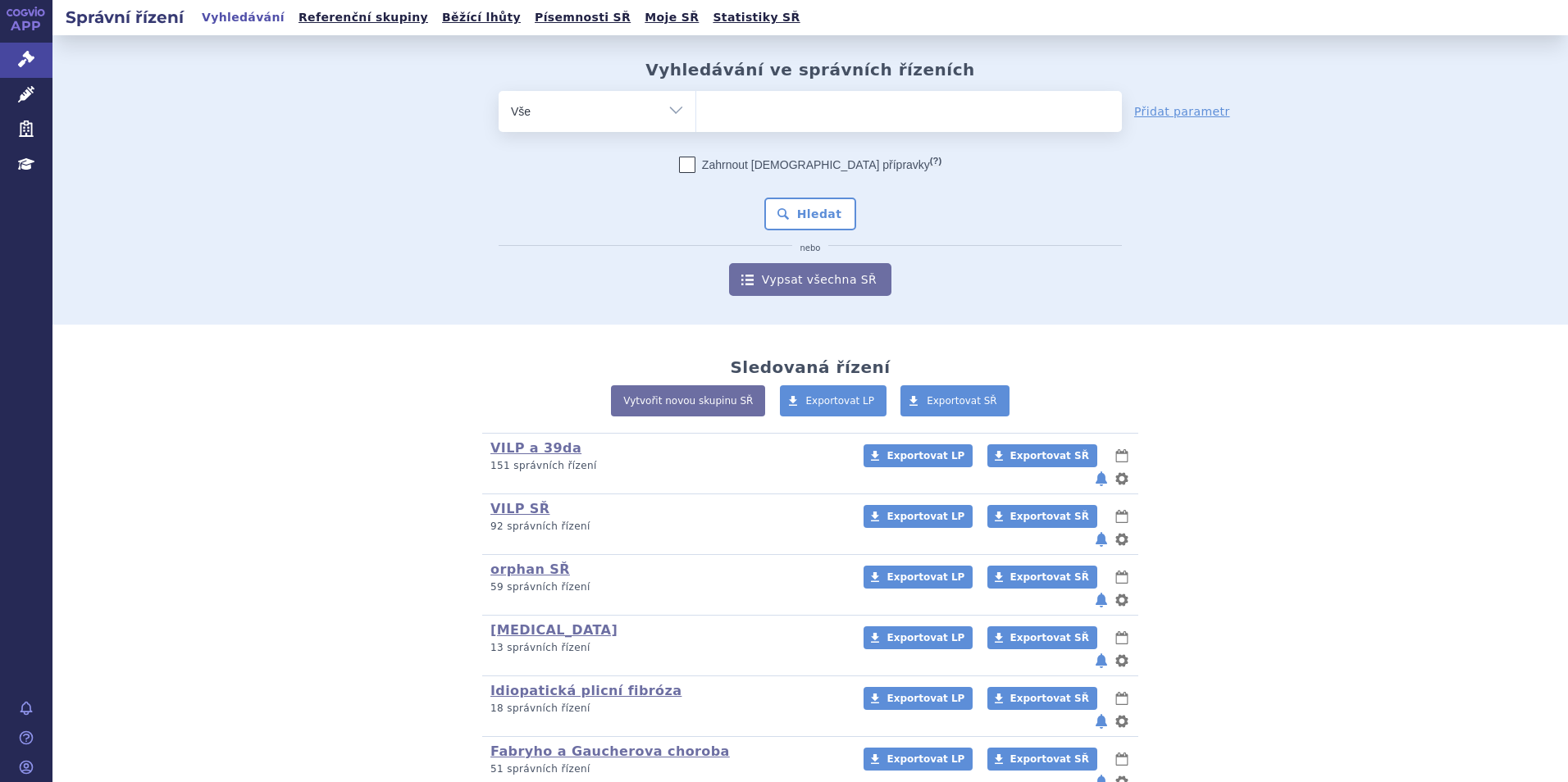
click at [737, 118] on ul at bounding box center [909, 109] width 426 height 35
click at [696, 118] on select at bounding box center [696, 111] width 1 height 41
click at [725, 107] on ul at bounding box center [909, 109] width 426 height 35
click at [696, 107] on select at bounding box center [696, 111] width 1 height 41
type input "pi"
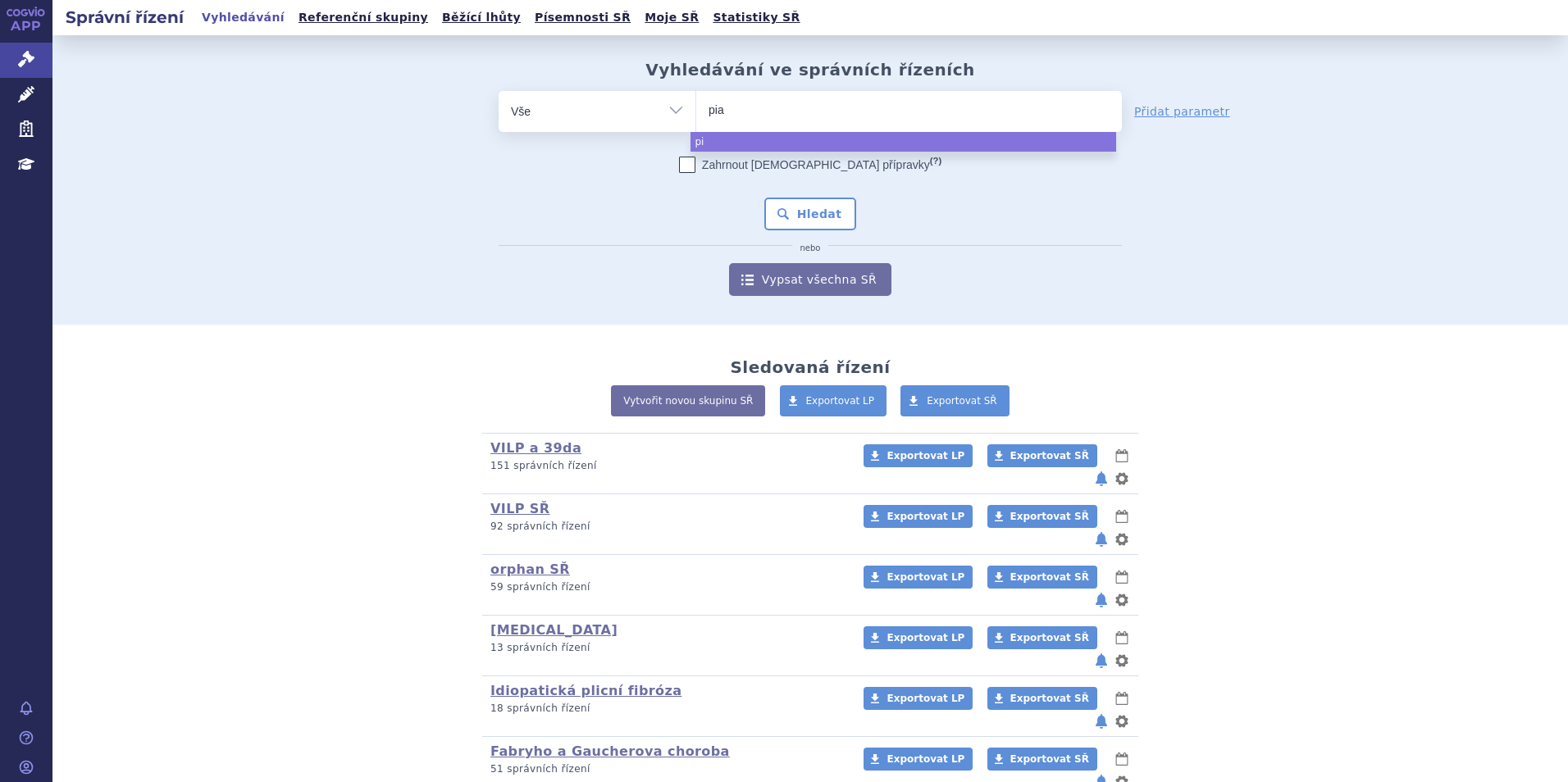
type input "pias"
type input "piasky"
select select "piasky"
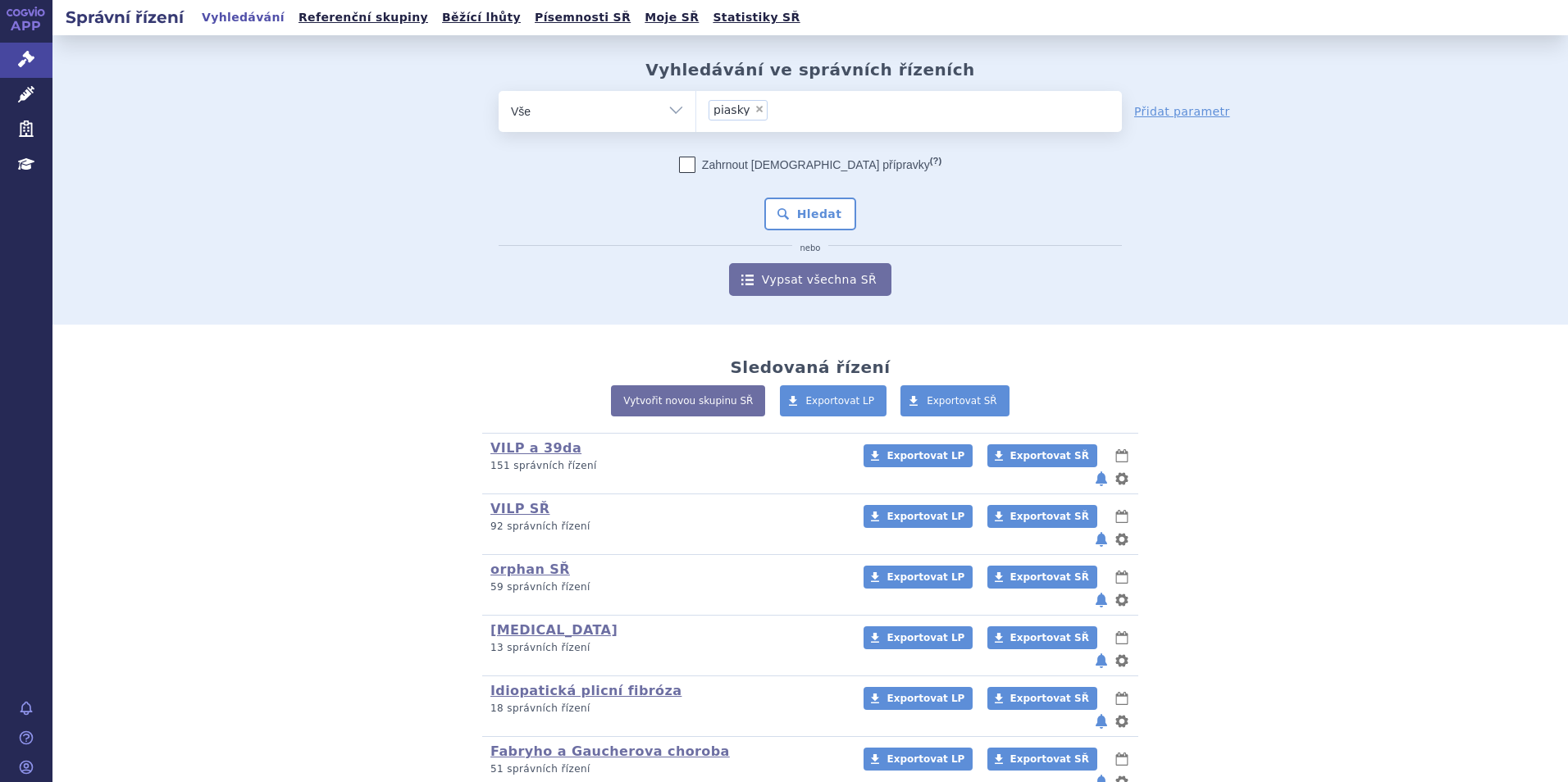
click at [755, 110] on span "×" at bounding box center [760, 109] width 10 height 10
click at [696, 110] on select "piasky" at bounding box center [696, 111] width 1 height 41
select select
click at [732, 106] on ul at bounding box center [909, 109] width 426 height 35
click at [696, 106] on select "piasky" at bounding box center [696, 111] width 1 height 41
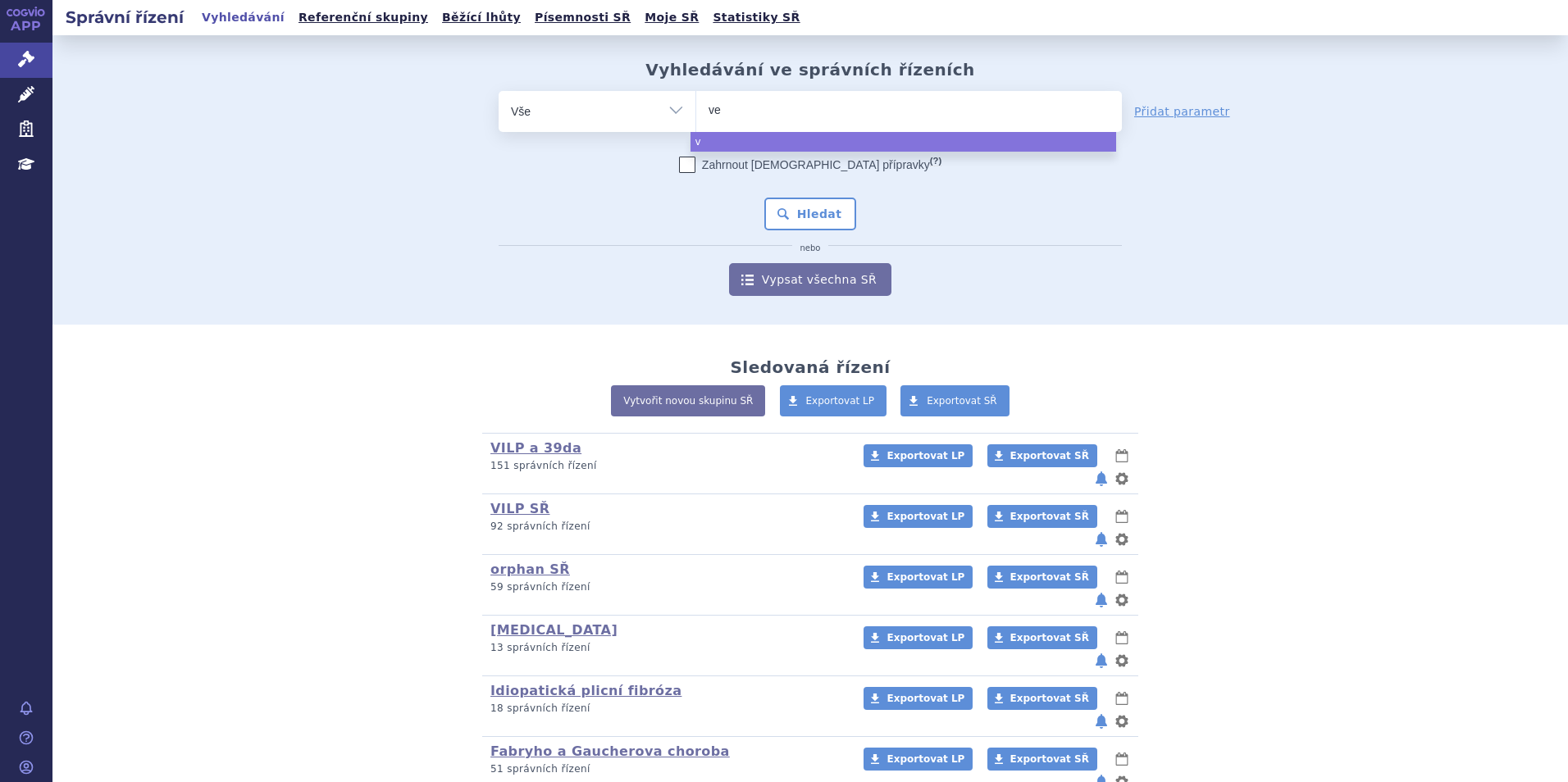
type input "ven"
type input "vencl"
type input "venclyx"
type input "venclyxto"
select select "venclyxto"
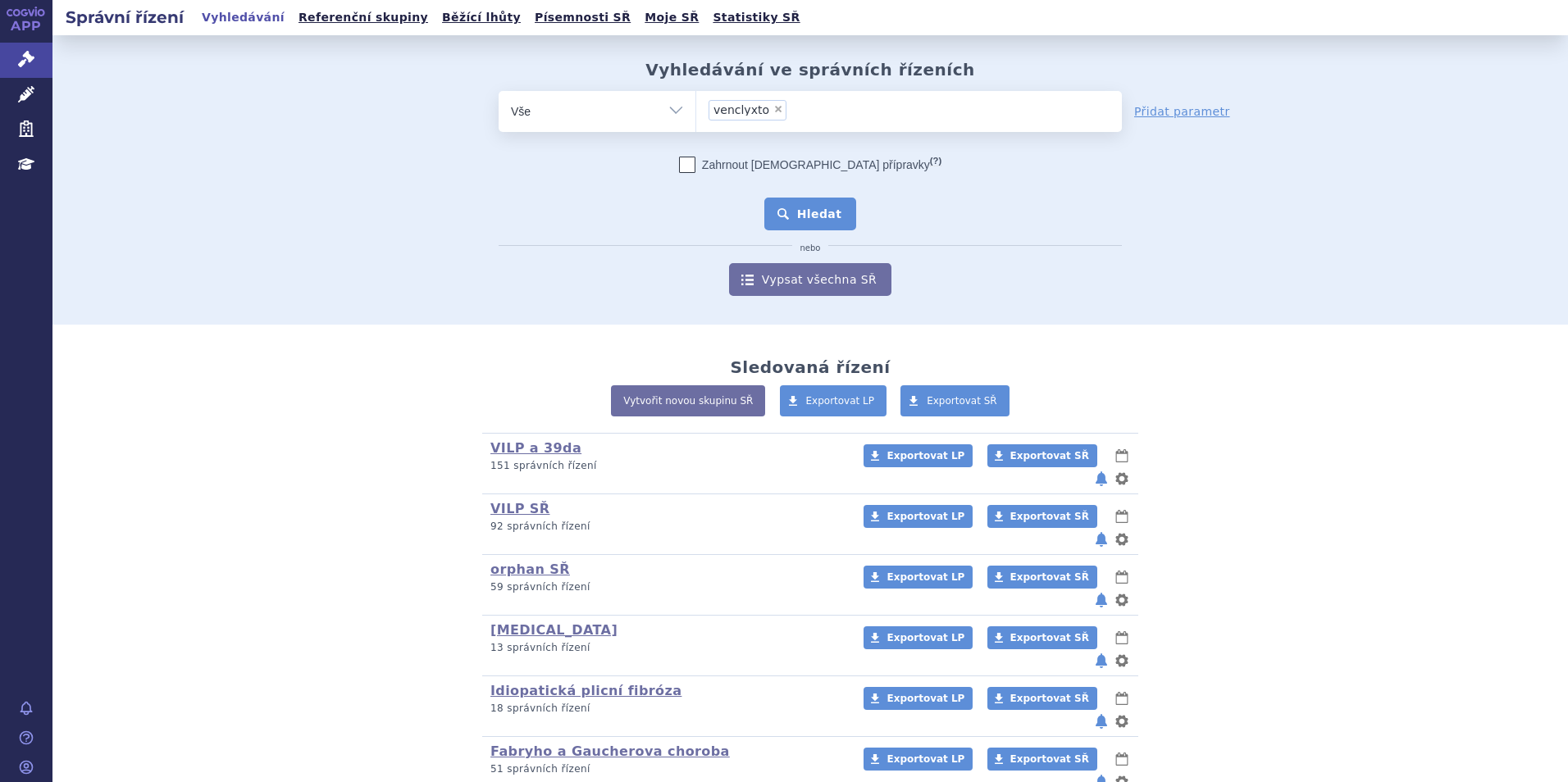
click at [788, 215] on button "Hledat" at bounding box center [811, 214] width 93 height 33
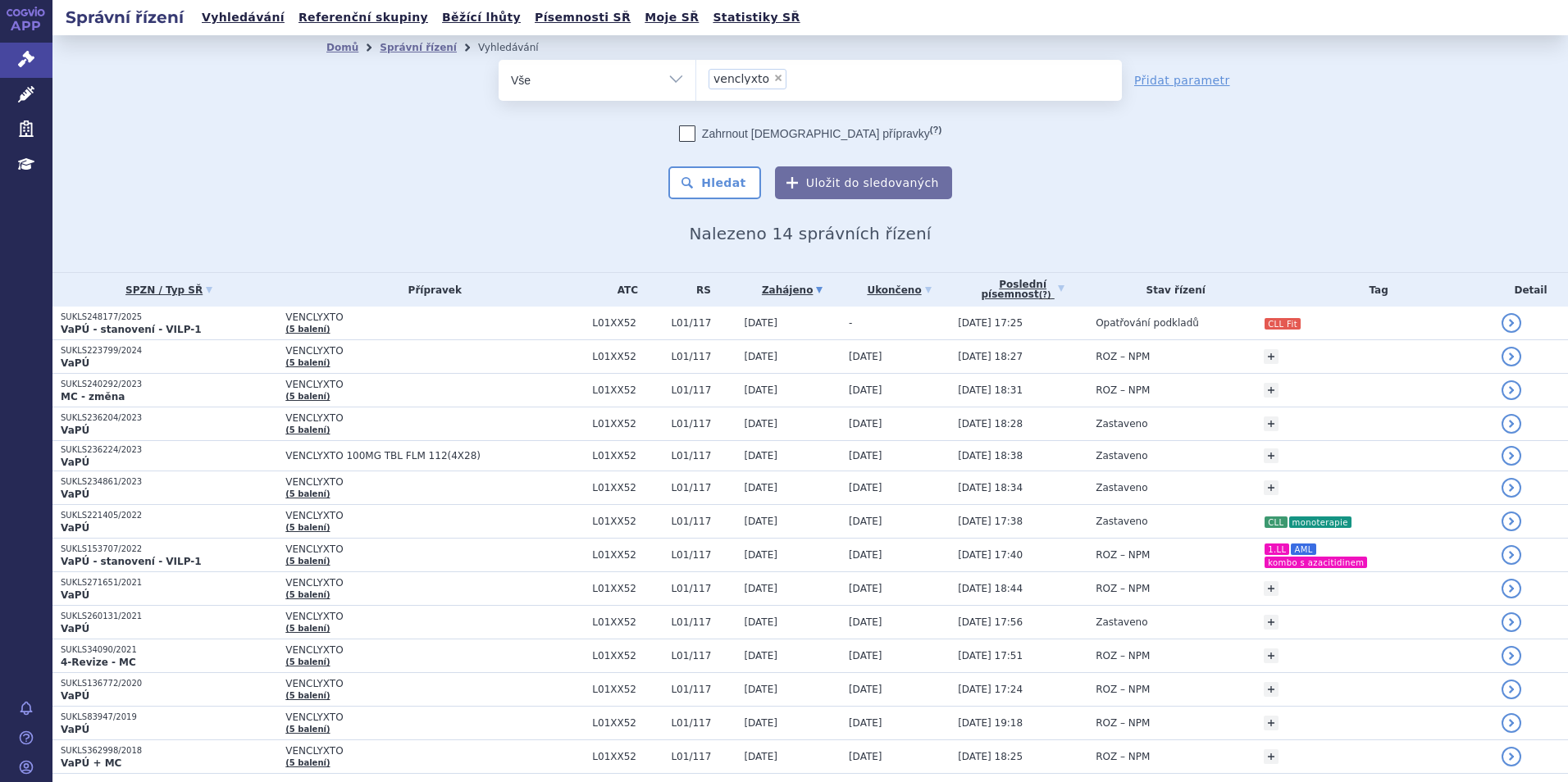
click at [771, 80] on li "× venclyxto" at bounding box center [747, 79] width 78 height 21
click at [696, 80] on select "venclyxto" at bounding box center [696, 80] width 1 height 41
click at [773, 77] on span "×" at bounding box center [778, 78] width 10 height 10
click at [696, 77] on select "venclyxto" at bounding box center [696, 80] width 1 height 41
select select
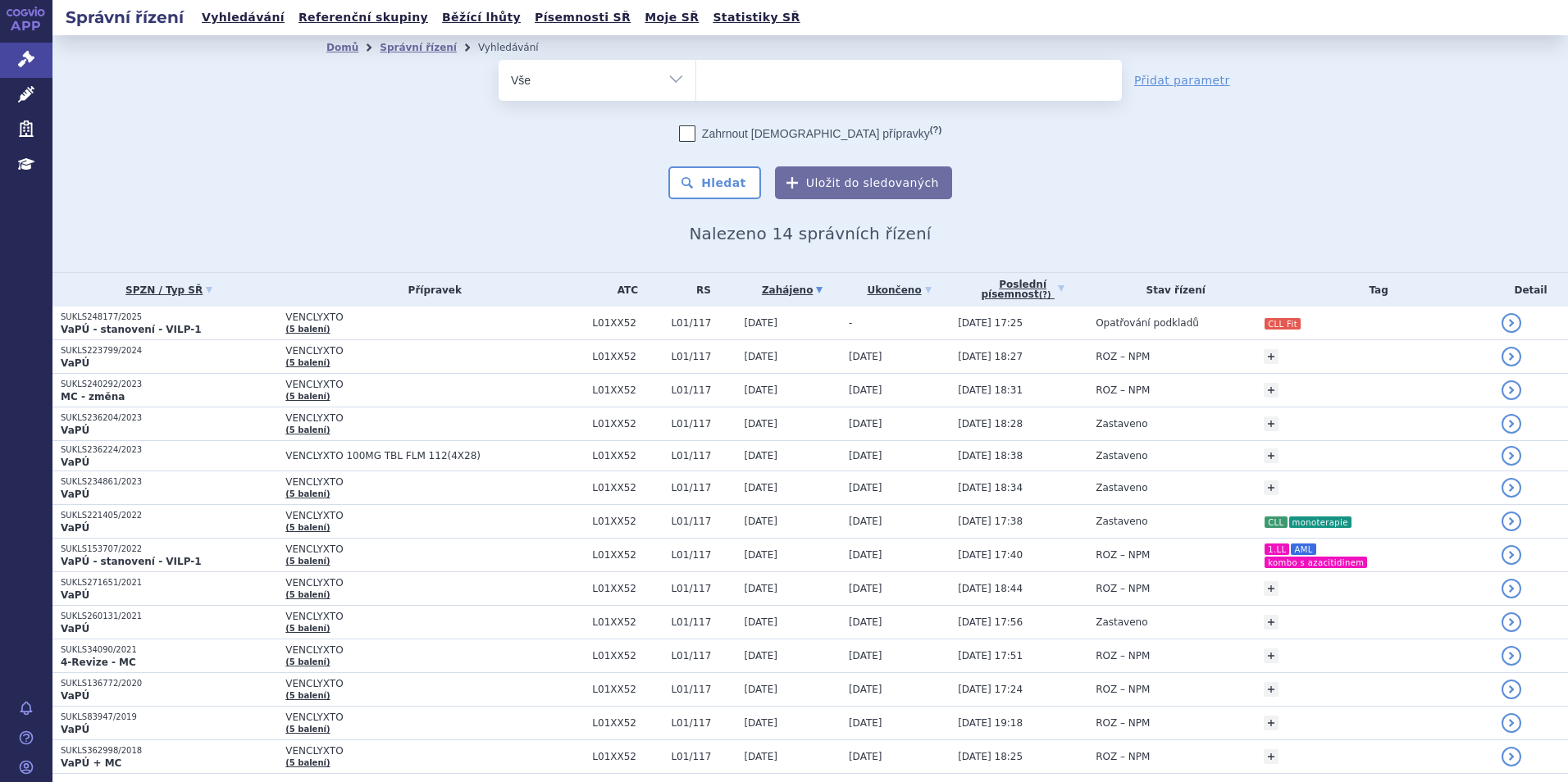
click at [761, 77] on ul at bounding box center [909, 77] width 426 height 35
click at [696, 77] on select "venclyxto" at bounding box center [696, 80] width 1 height 41
type input "ta"
type input "talve"
type input "talvey"
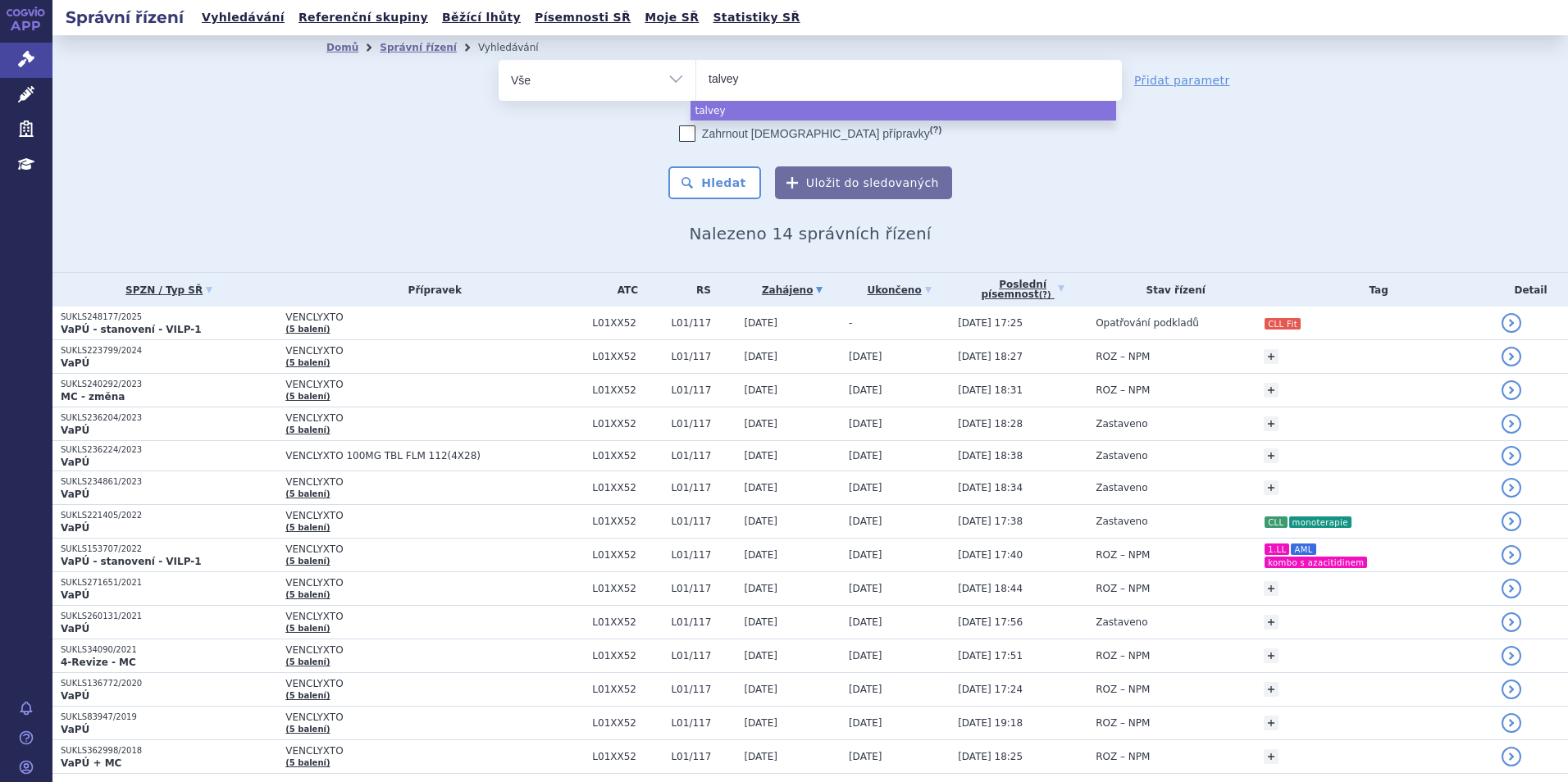
select select "talvey"
type input "te"
type input "t"
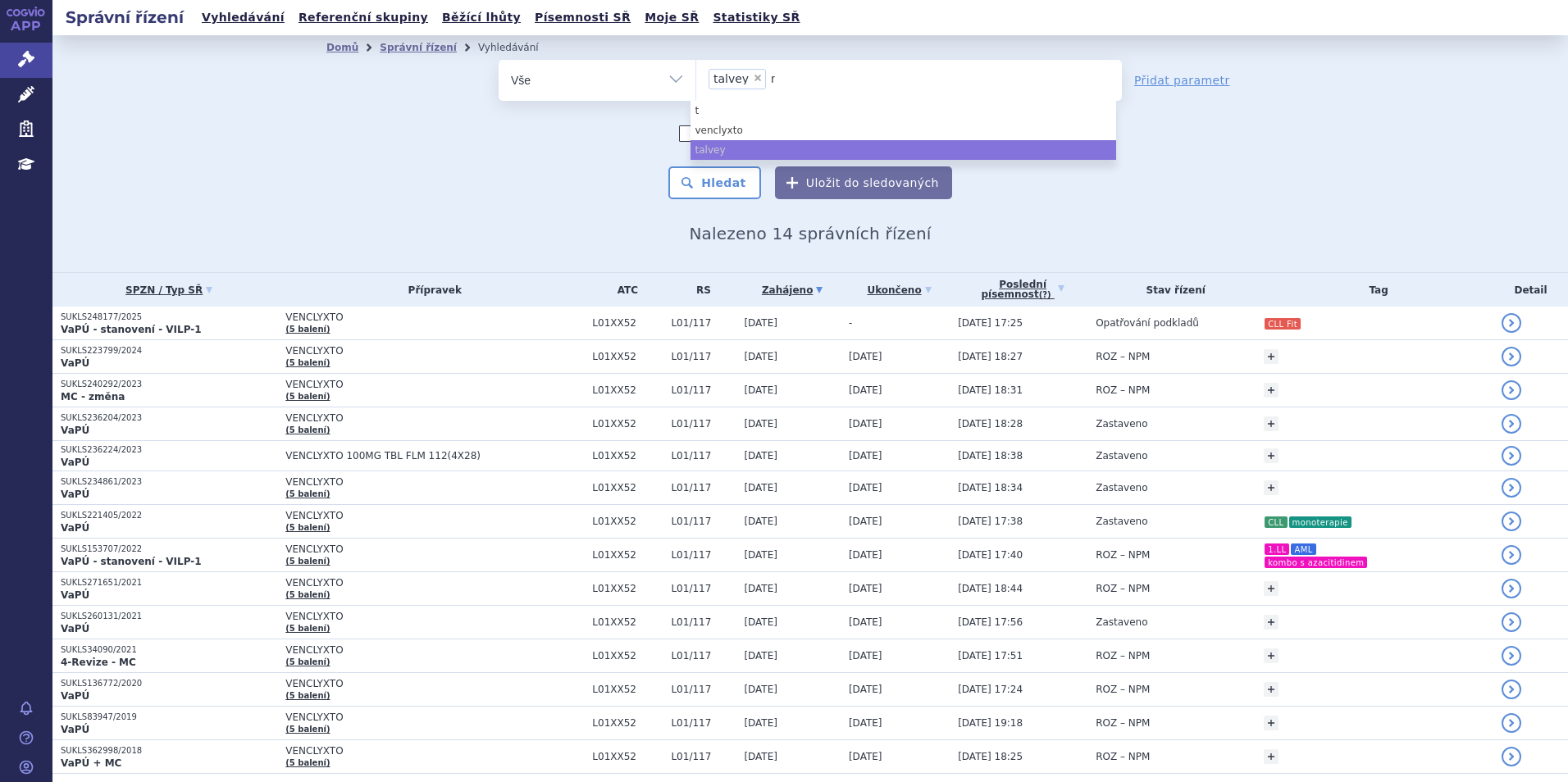
type input "re"
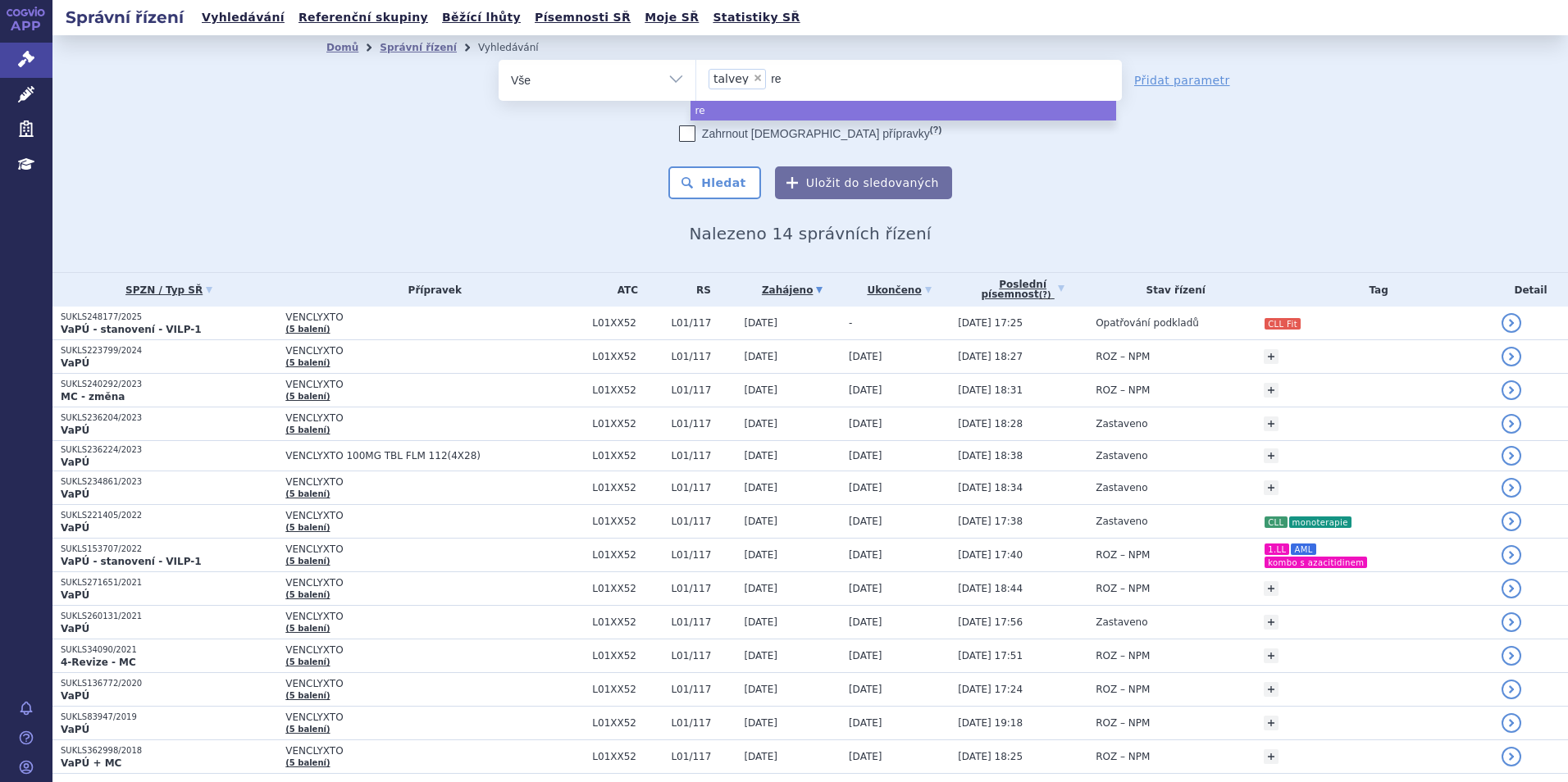
type input "ret"
type input "retse"
type input "retsev"
type input "retsevmo"
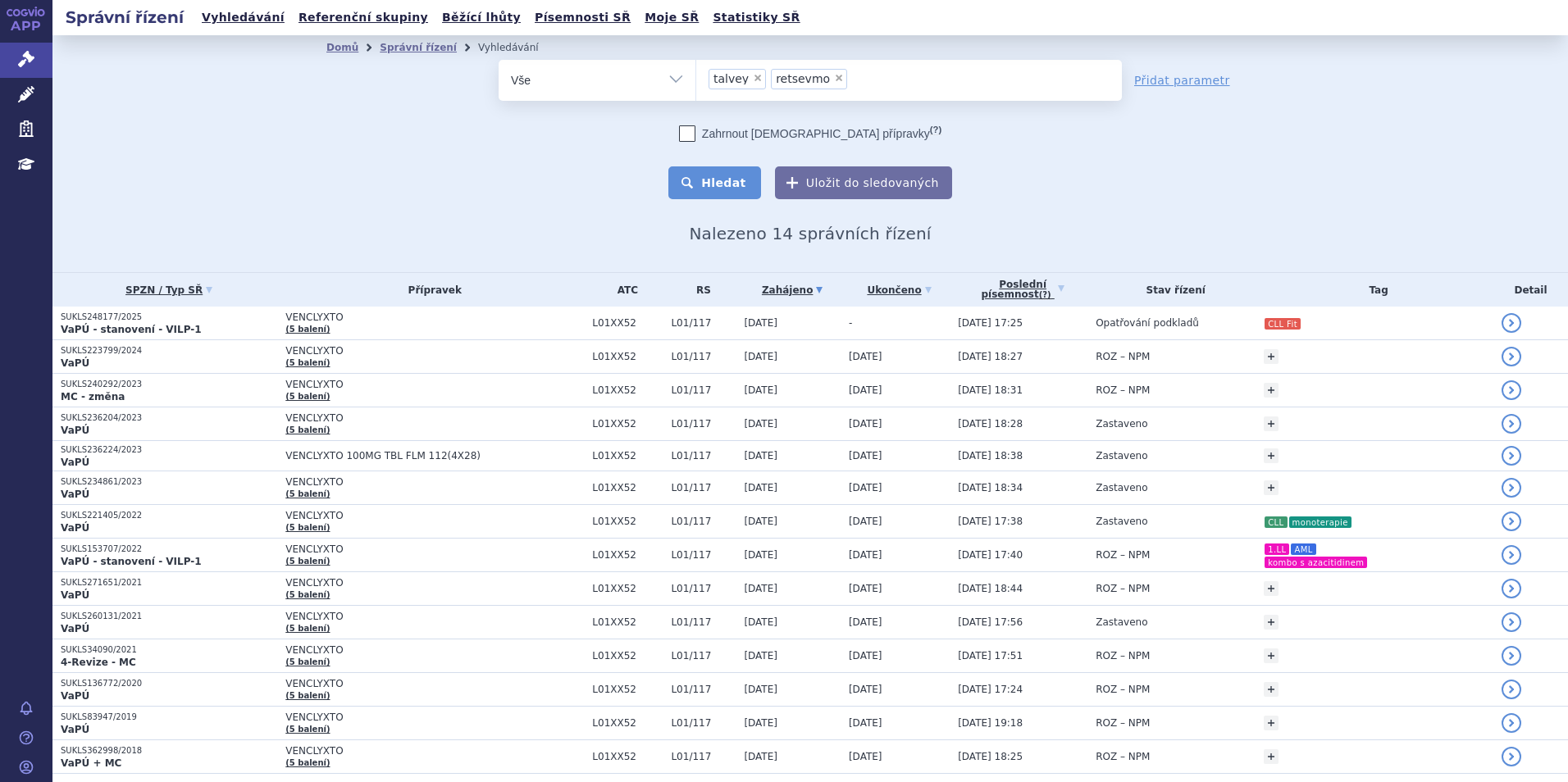
click at [735, 171] on button "Hledat" at bounding box center [715, 183] width 93 height 33
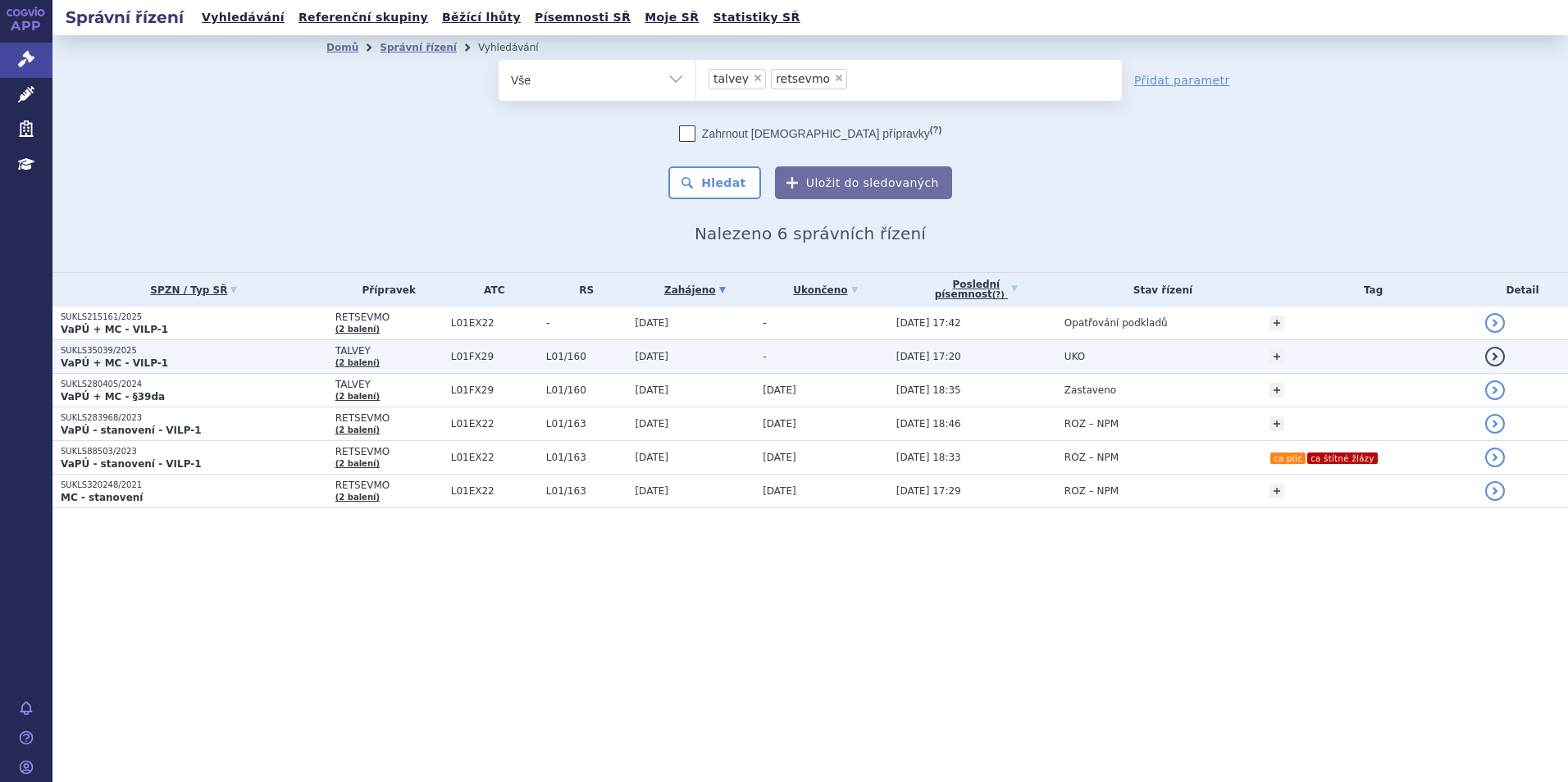
click at [206, 366] on p "VaPÚ + MC - VILP-1" at bounding box center [194, 363] width 266 height 13
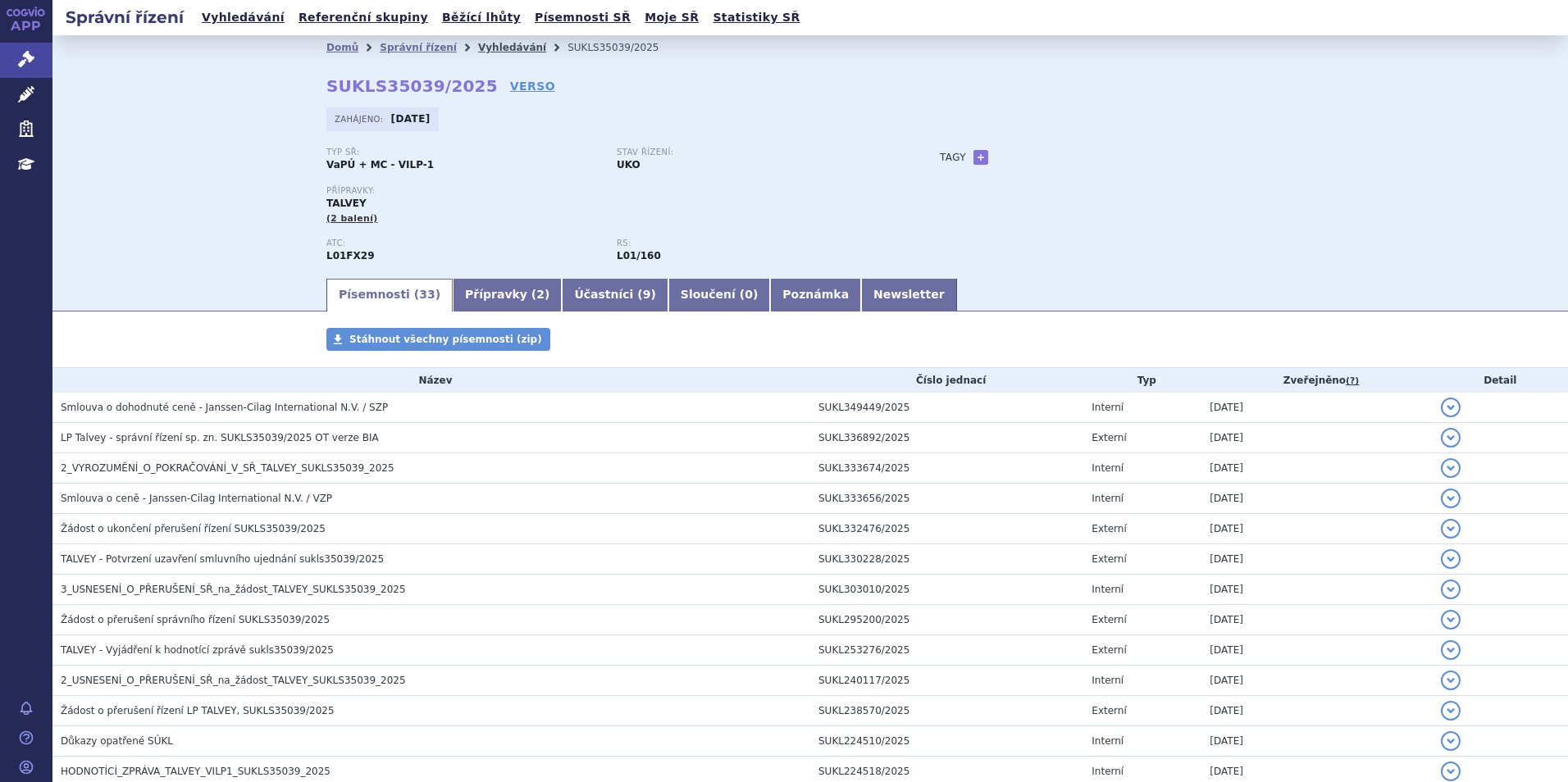
click at [490, 47] on link "Vyhledávání" at bounding box center [511, 48] width 68 height 12
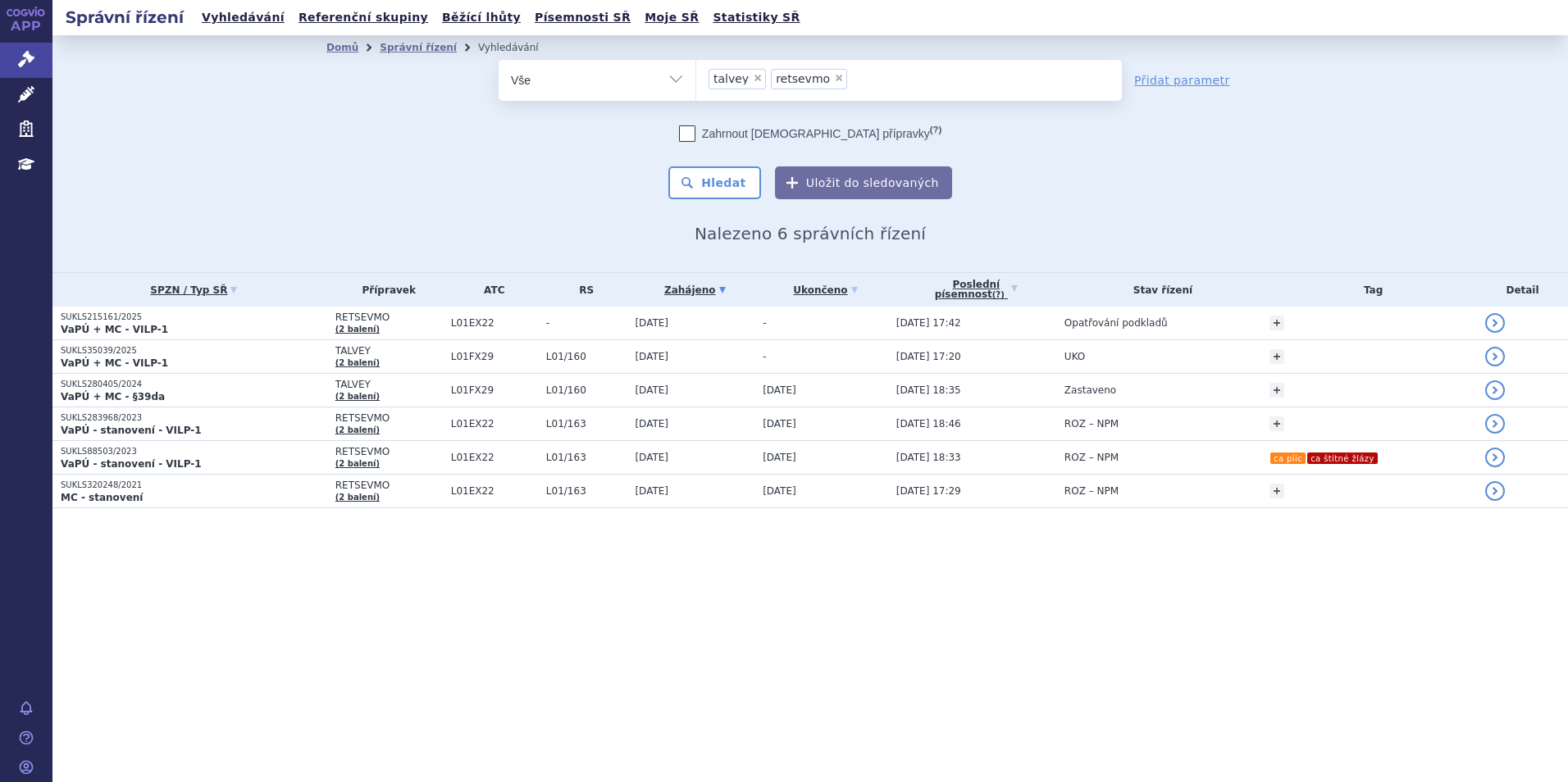
click at [753, 80] on span "×" at bounding box center [758, 78] width 10 height 10
click at [696, 80] on select "talvey retsevmo" at bounding box center [696, 80] width 1 height 41
select select "retsevmo"
click at [751, 80] on span "retsevmo" at bounding box center [741, 79] width 54 height 12
click at [696, 80] on select "talvey retsevmo" at bounding box center [696, 80] width 1 height 41
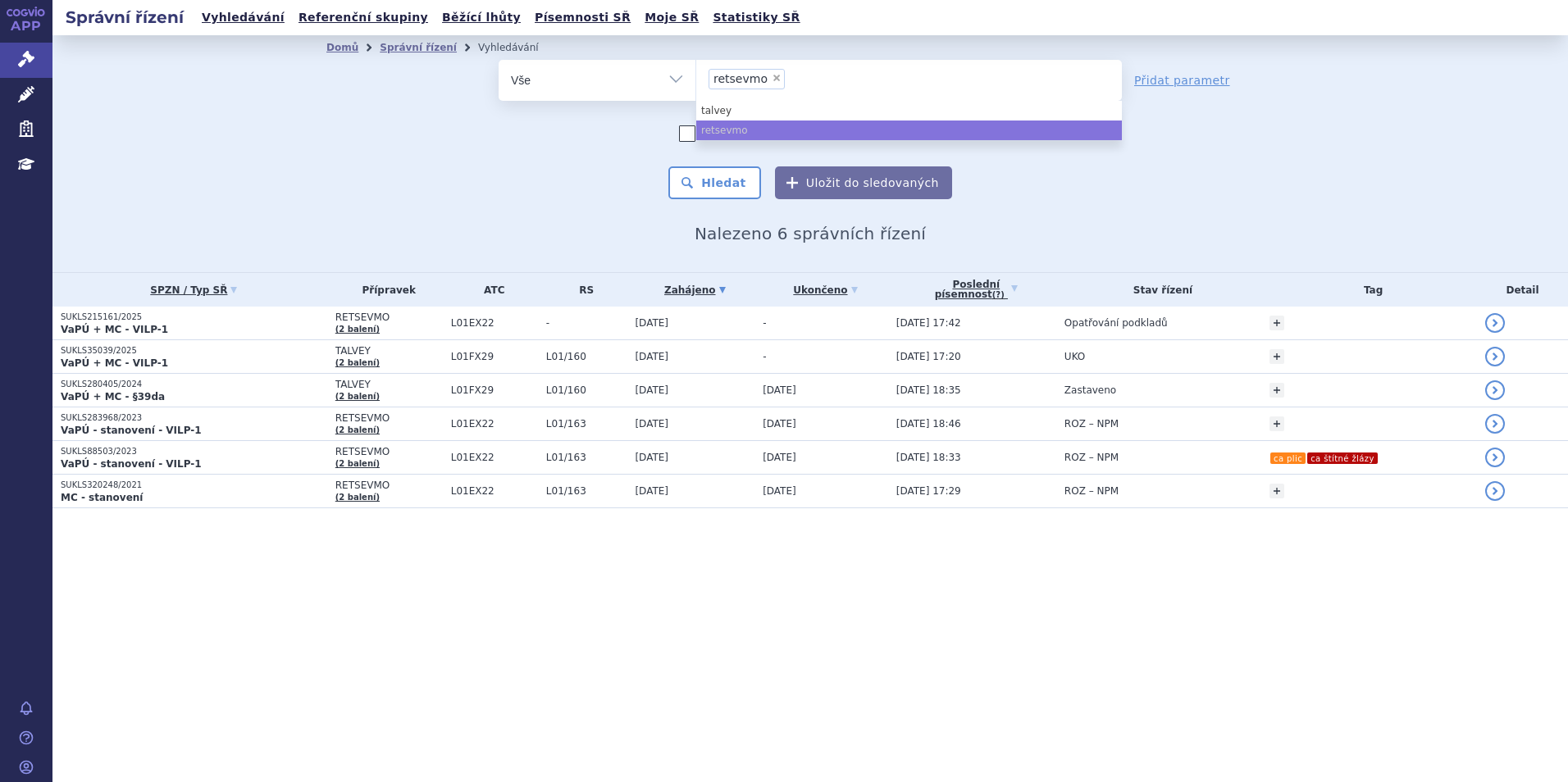
click at [771, 78] on span "×" at bounding box center [776, 78] width 10 height 10
click at [696, 78] on select "talvey retsevmo" at bounding box center [696, 80] width 1 height 41
select select
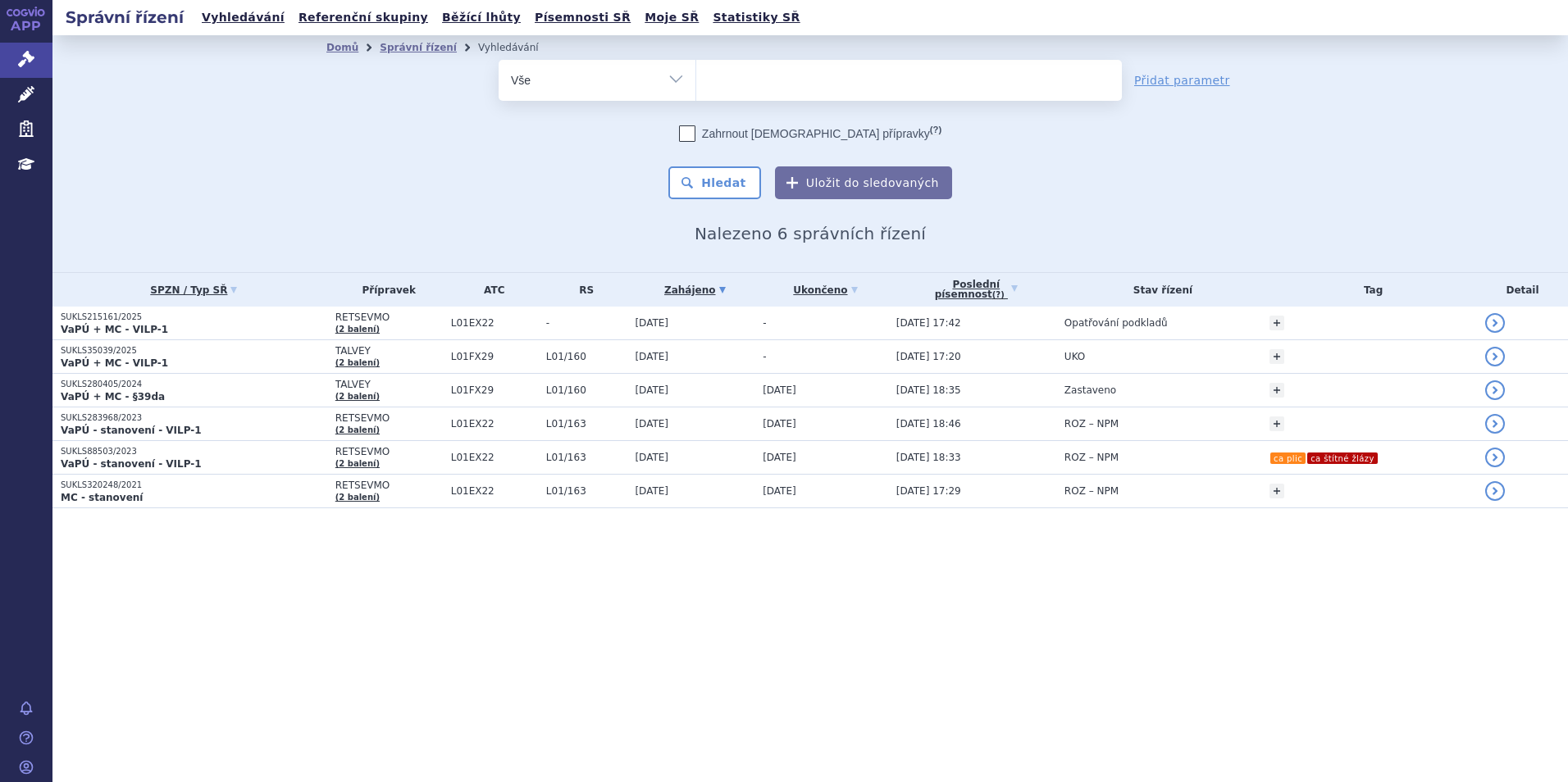
click at [769, 77] on ul at bounding box center [909, 77] width 426 height 35
click at [696, 77] on select "talvey retsevmo" at bounding box center [696, 80] width 1 height 41
type input "imfi"
type input "imfin"
type input "imfinz"
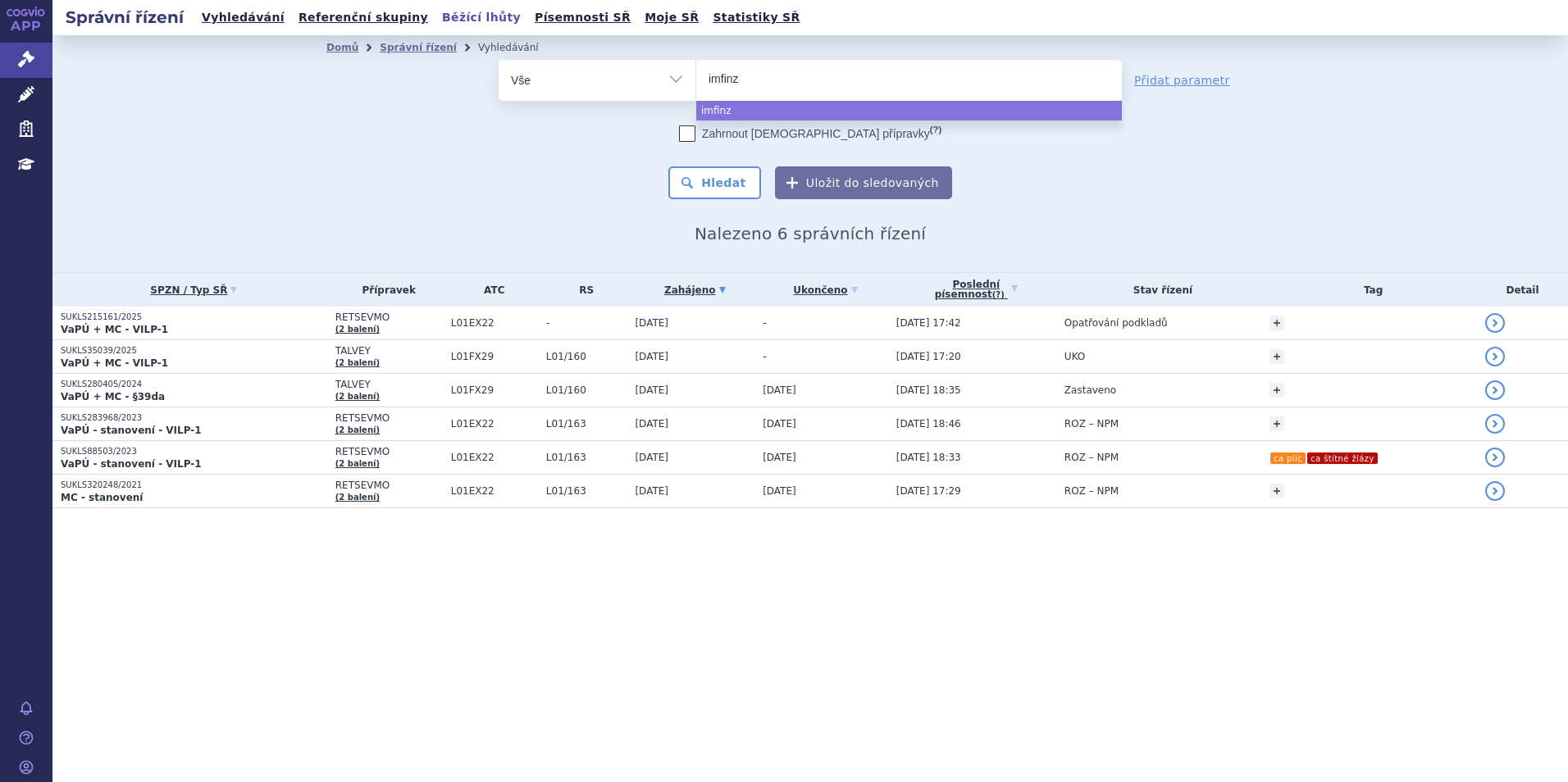
type input "[MEDICAL_DATA]"
select select "[MEDICAL_DATA]"
type input "em"
type input "empl"
type input "empli"
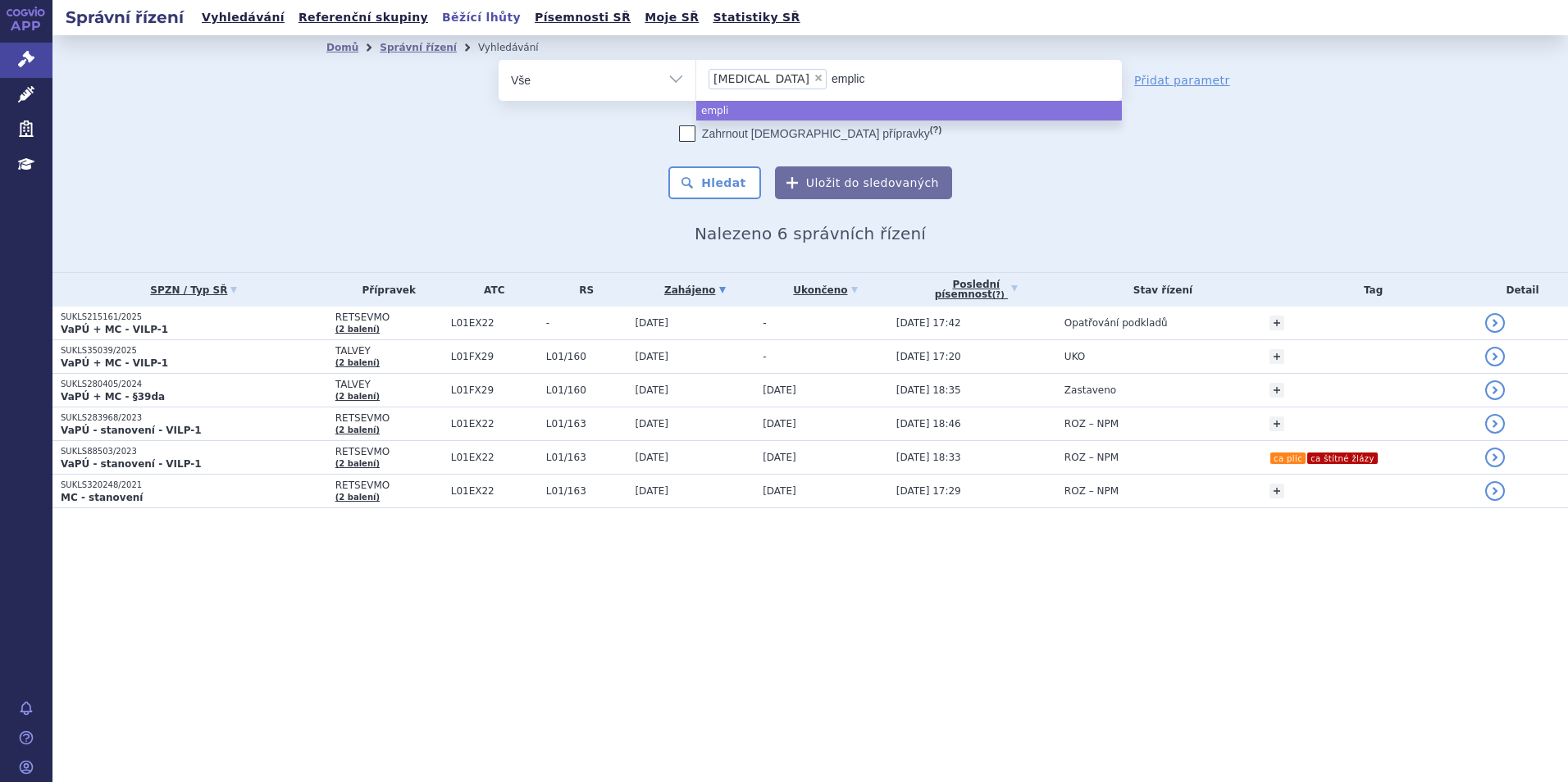
type input "emplici"
type input "emplicit"
type input "emplicity"
type input "ca"
type input "calq"
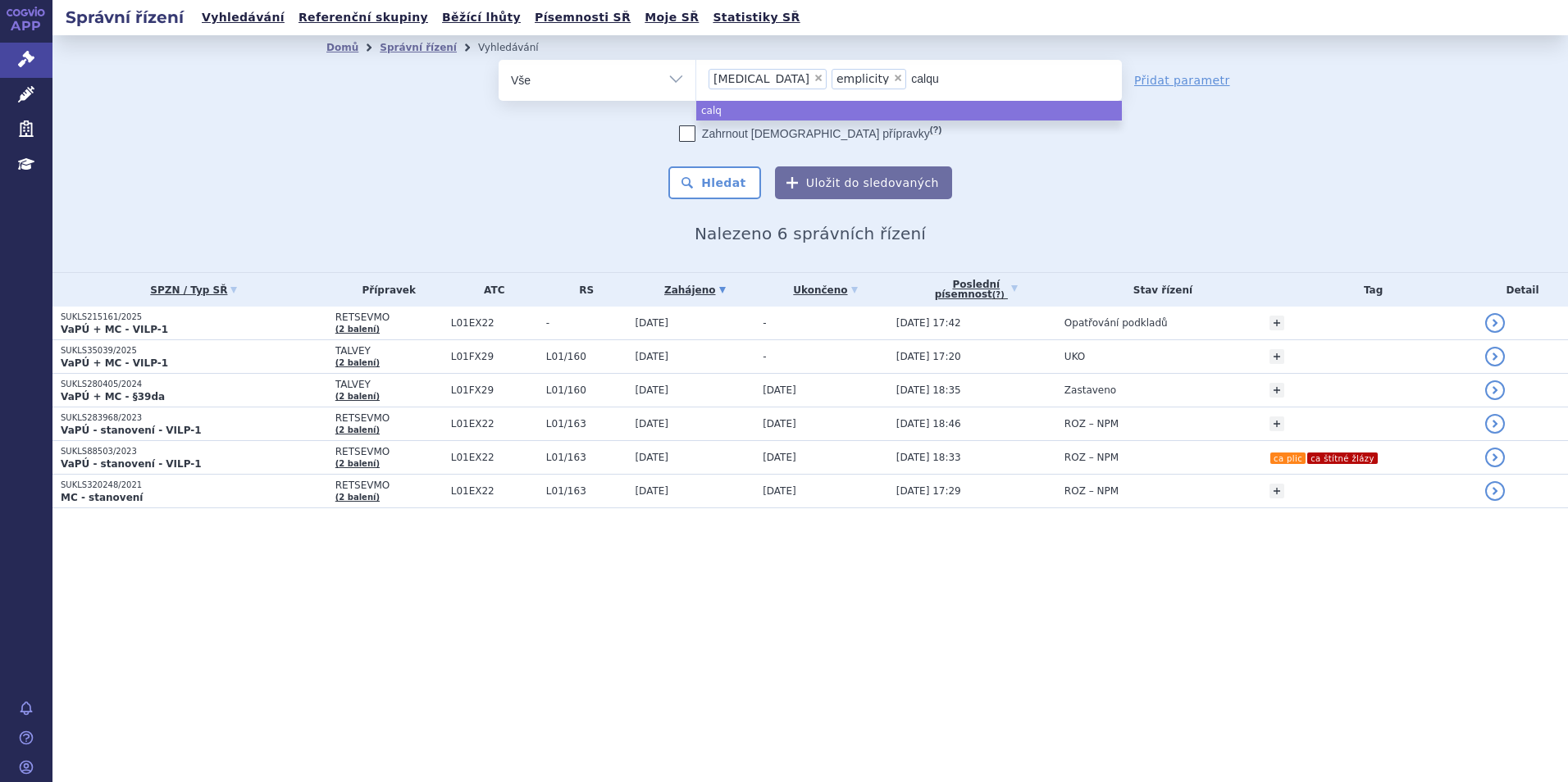
type input "calque"
type input "calquec"
type input "calque"
type input "calquen"
type input "[MEDICAL_DATA]"
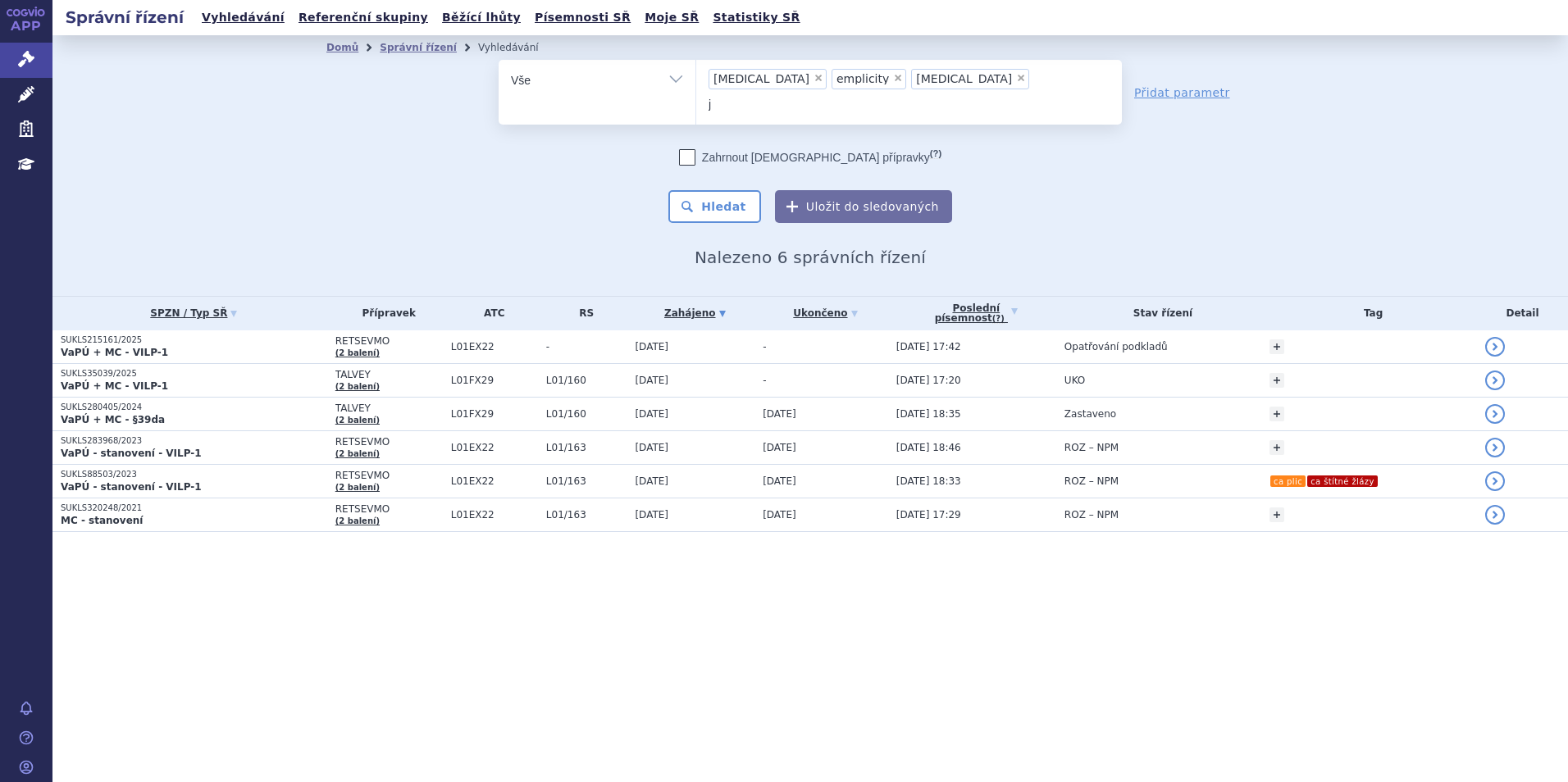
type input "ja"
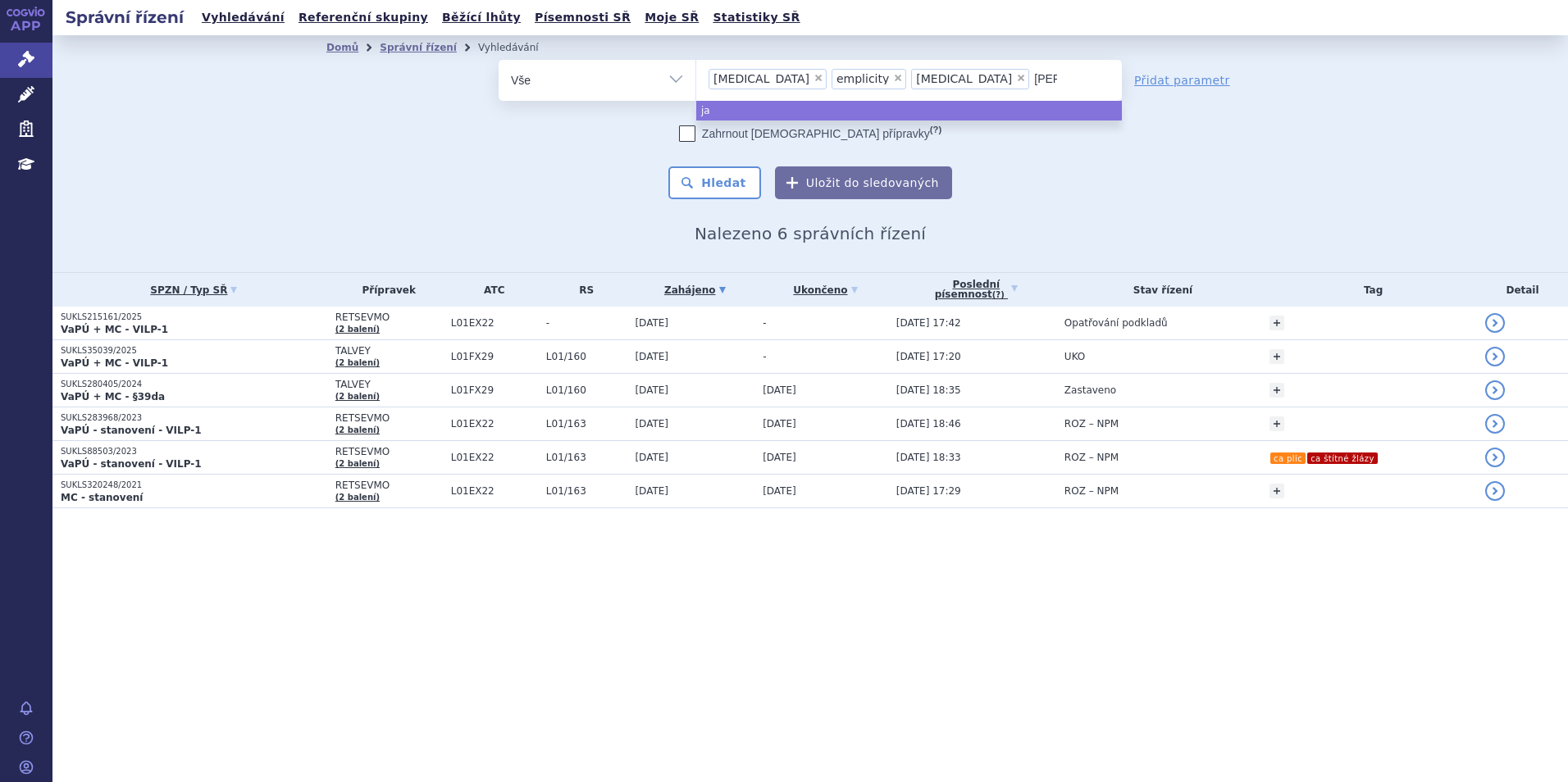
type input "jayp"
type input "jaypir"
type input "jaypirca"
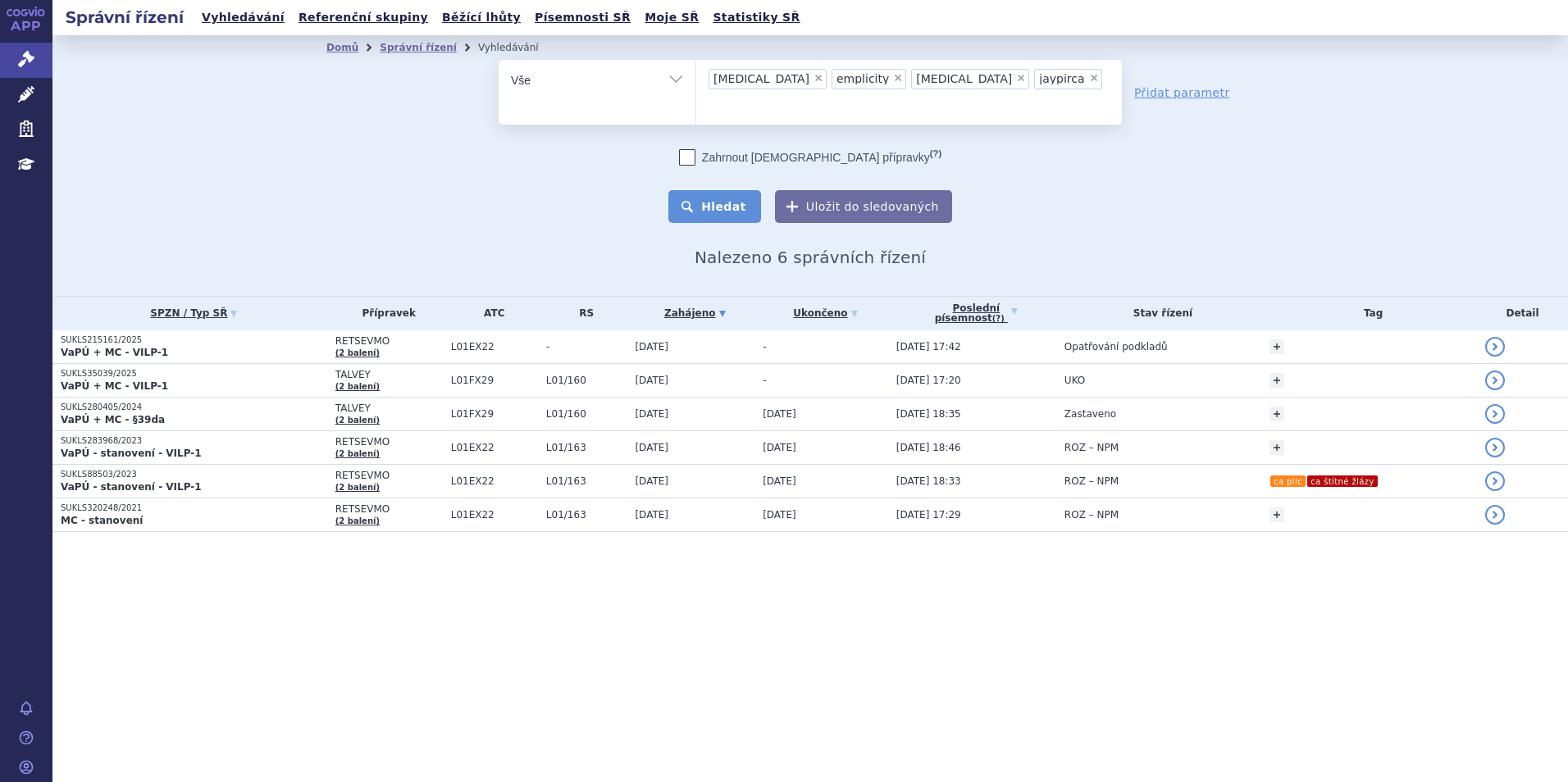
click at [738, 190] on button "Hledat" at bounding box center [715, 206] width 93 height 33
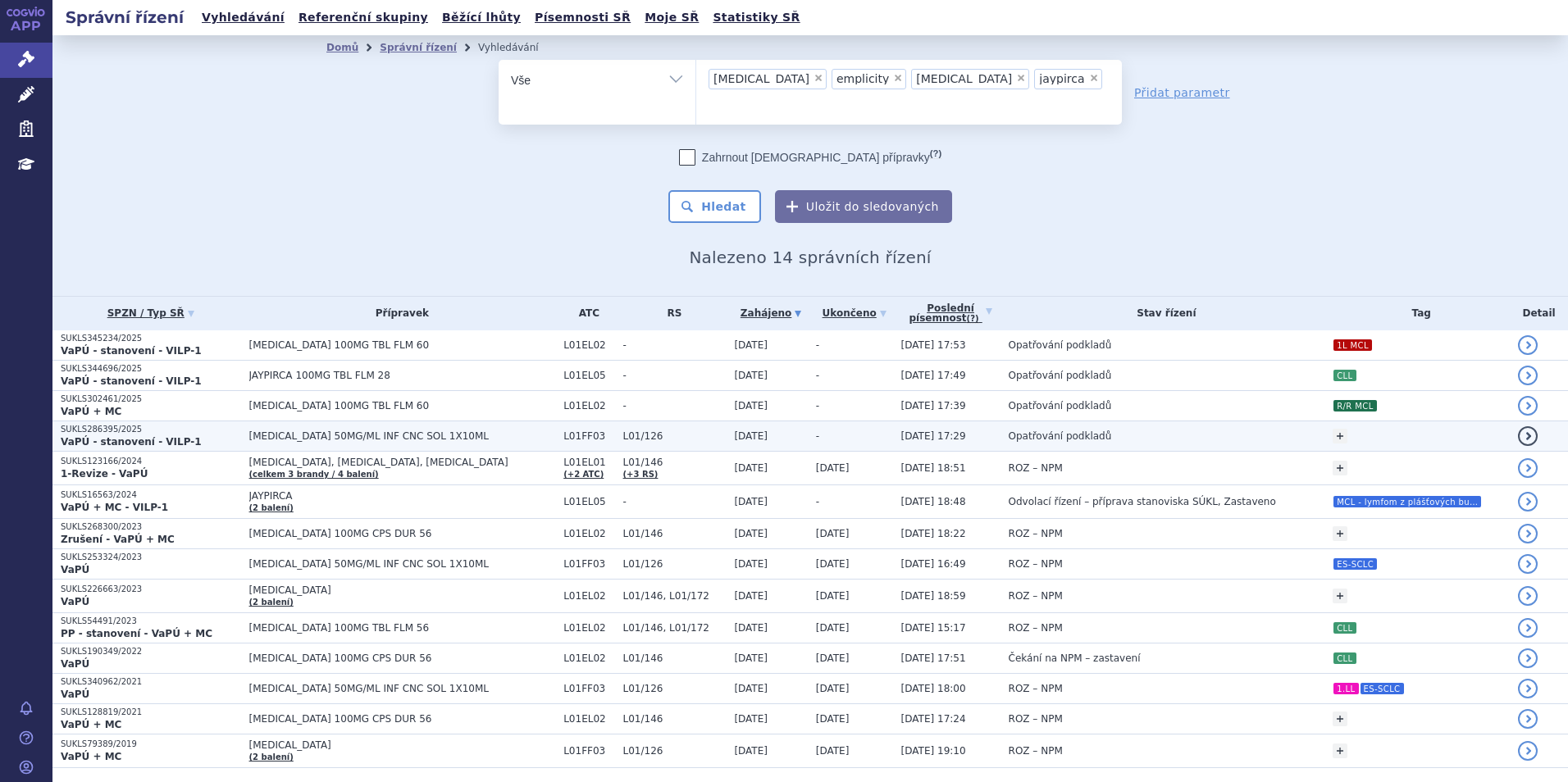
click at [293, 431] on span "[MEDICAL_DATA] 50MG/ML INF CNC SOL 1X10ML" at bounding box center [402, 437] width 307 height 12
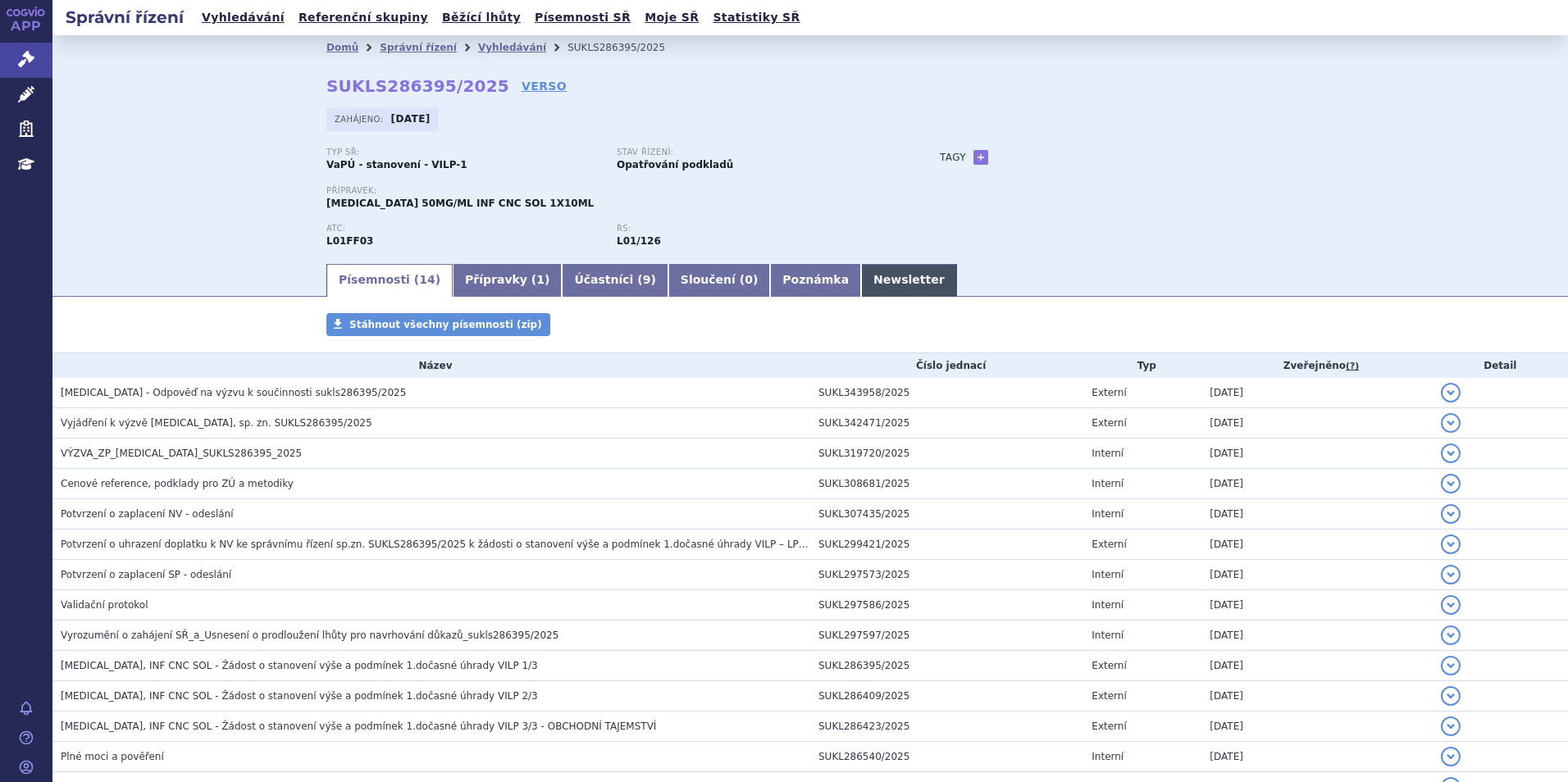
click at [861, 275] on link "Newsletter" at bounding box center [909, 280] width 96 height 33
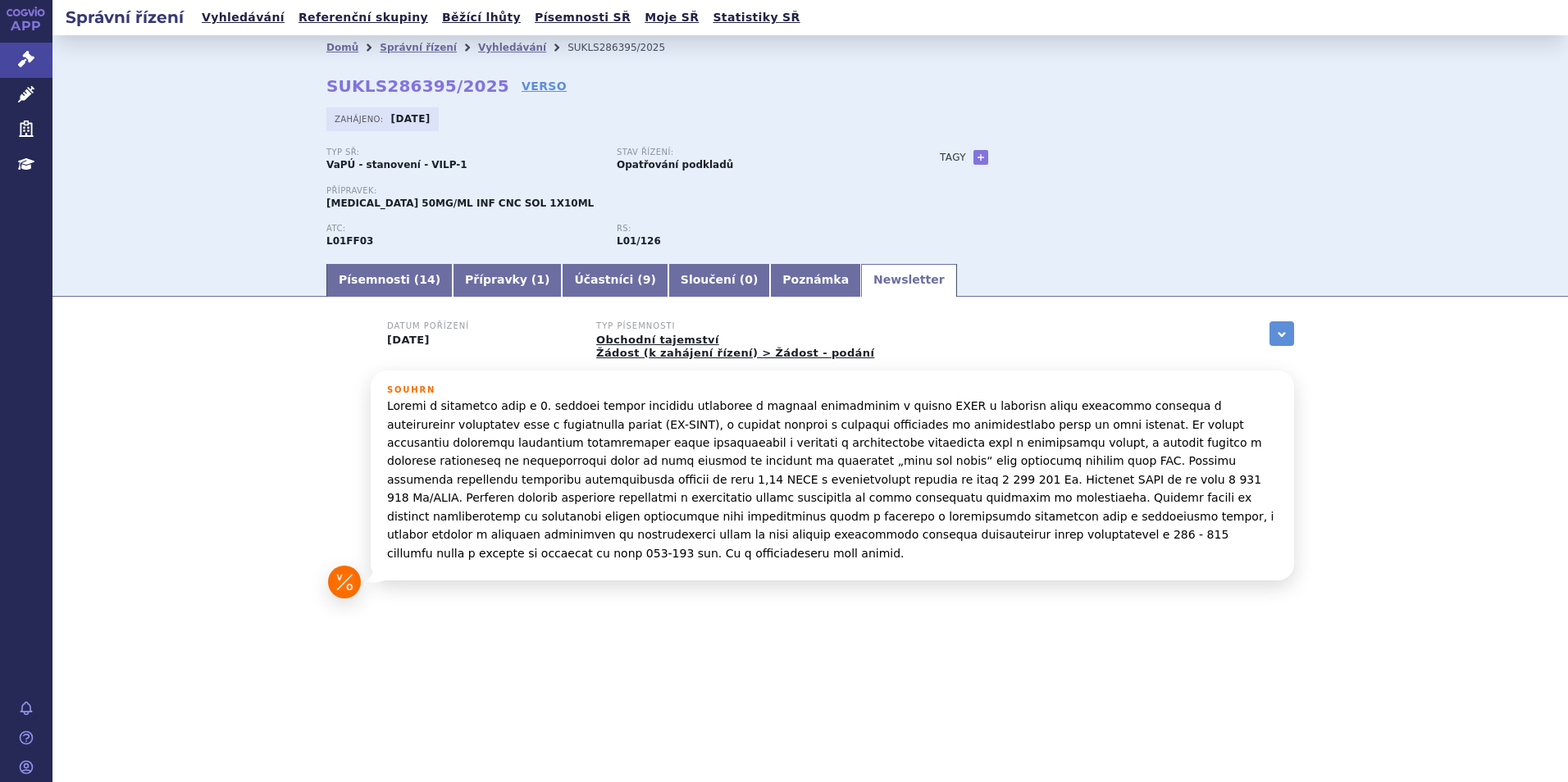
drag, startPoint x: 502, startPoint y: 49, endPoint x: 553, endPoint y: 45, distance: 51.2
click at [502, 49] on link "Vyhledávání" at bounding box center [511, 48] width 68 height 12
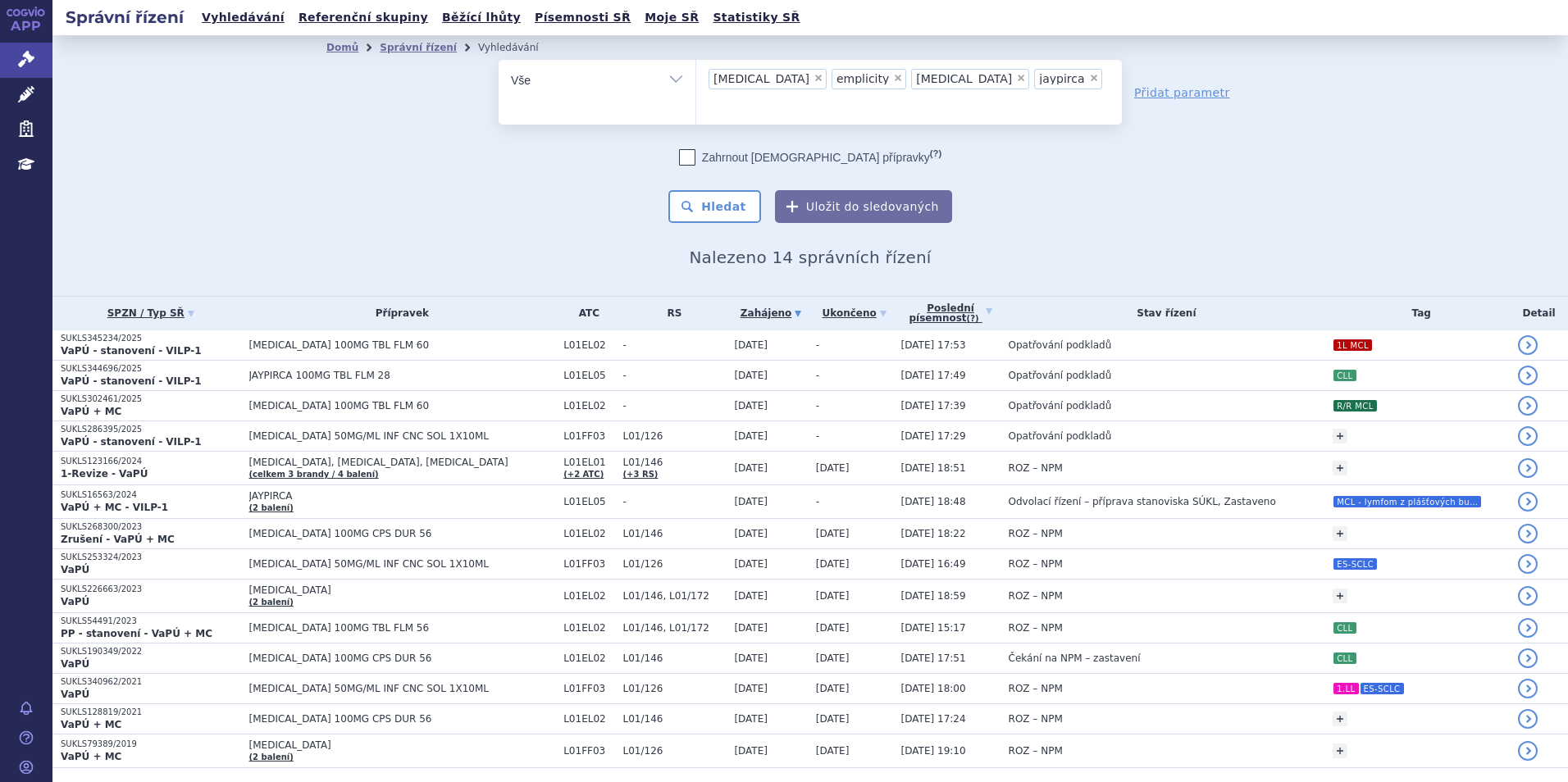
click at [813, 77] on span "×" at bounding box center [818, 78] width 10 height 10
click at [696, 77] on select "[MEDICAL_DATA] emplicity [MEDICAL_DATA] jaypirca" at bounding box center [696, 80] width 1 height 41
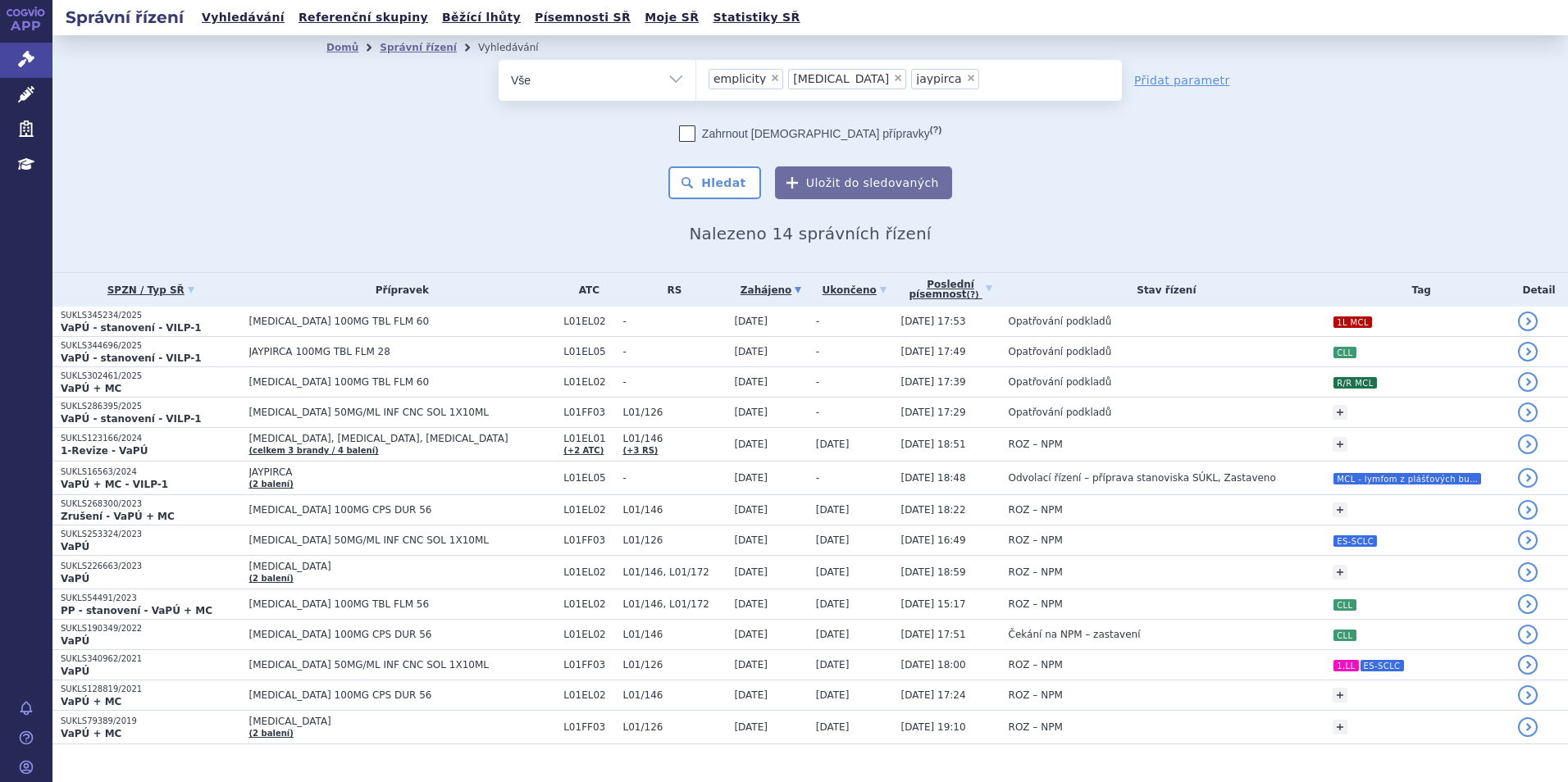
click at [747, 76] on span "emplicity" at bounding box center [740, 79] width 53 height 12
click at [696, 76] on select "[MEDICAL_DATA] emplicity [MEDICAL_DATA] jaypirca" at bounding box center [696, 80] width 1 height 41
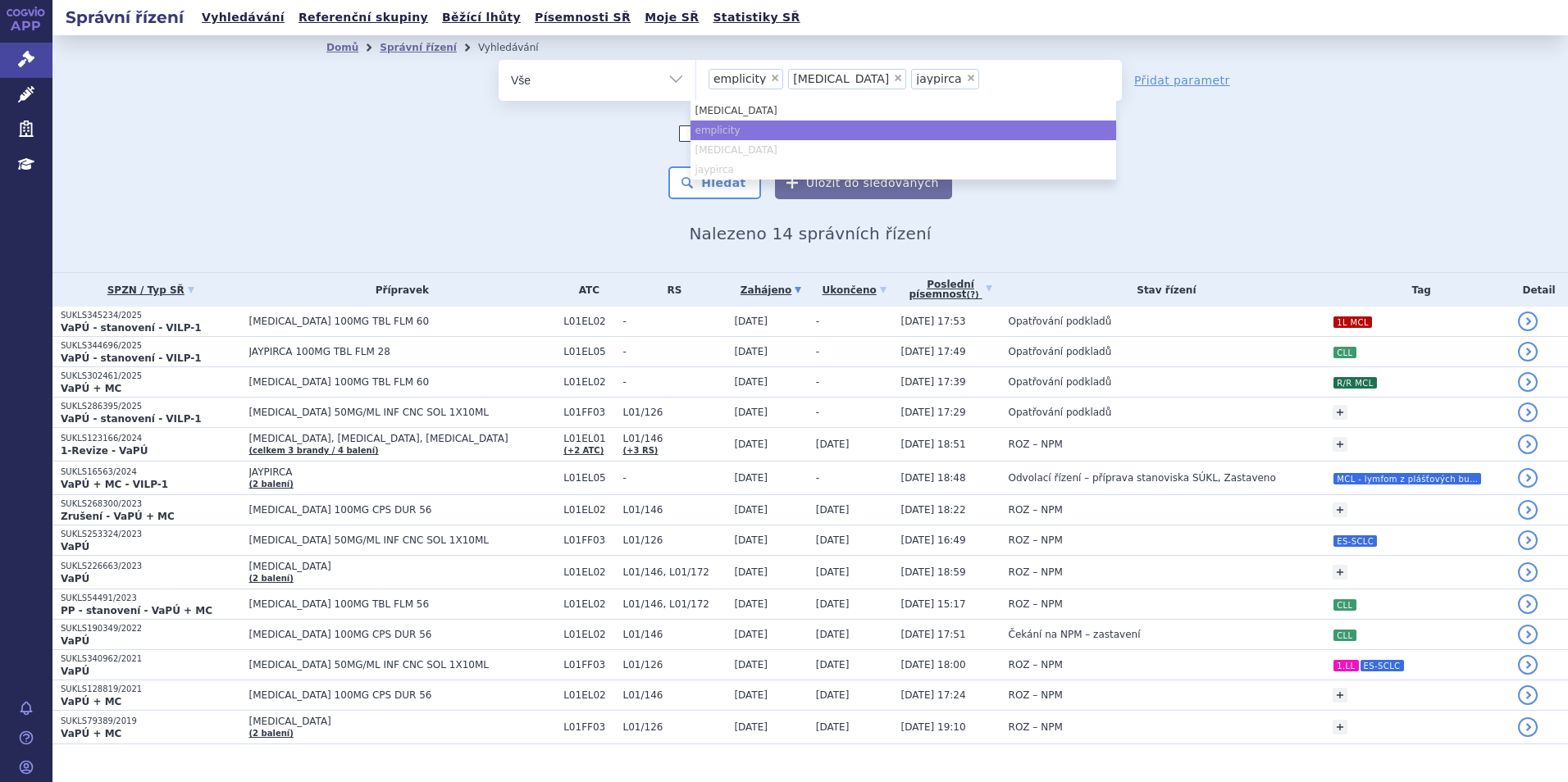
click at [770, 79] on span "×" at bounding box center [775, 78] width 10 height 10
click at [696, 79] on select "[MEDICAL_DATA] emplicity [MEDICAL_DATA] jaypirca" at bounding box center [696, 80] width 1 height 41
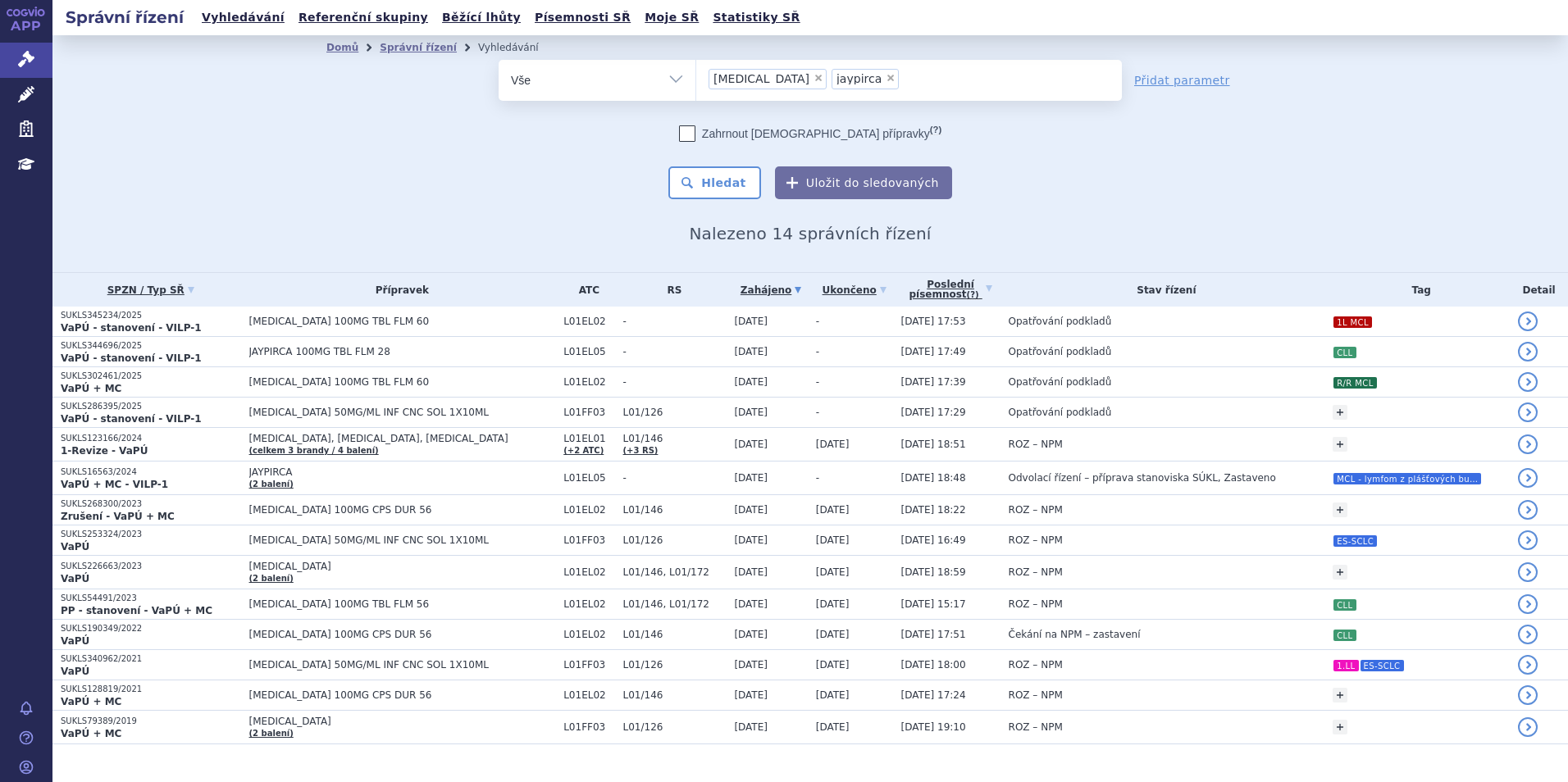
click at [813, 79] on span "×" at bounding box center [818, 78] width 10 height 10
click at [696, 79] on select "[MEDICAL_DATA] emplicity [MEDICAL_DATA] jaypirca" at bounding box center [696, 80] width 1 height 41
select select "jaypirca"
click at [763, 80] on span "×" at bounding box center [768, 78] width 10 height 10
click at [696, 80] on select "[MEDICAL_DATA] emplicity [MEDICAL_DATA] jaypirca" at bounding box center [696, 80] width 1 height 41
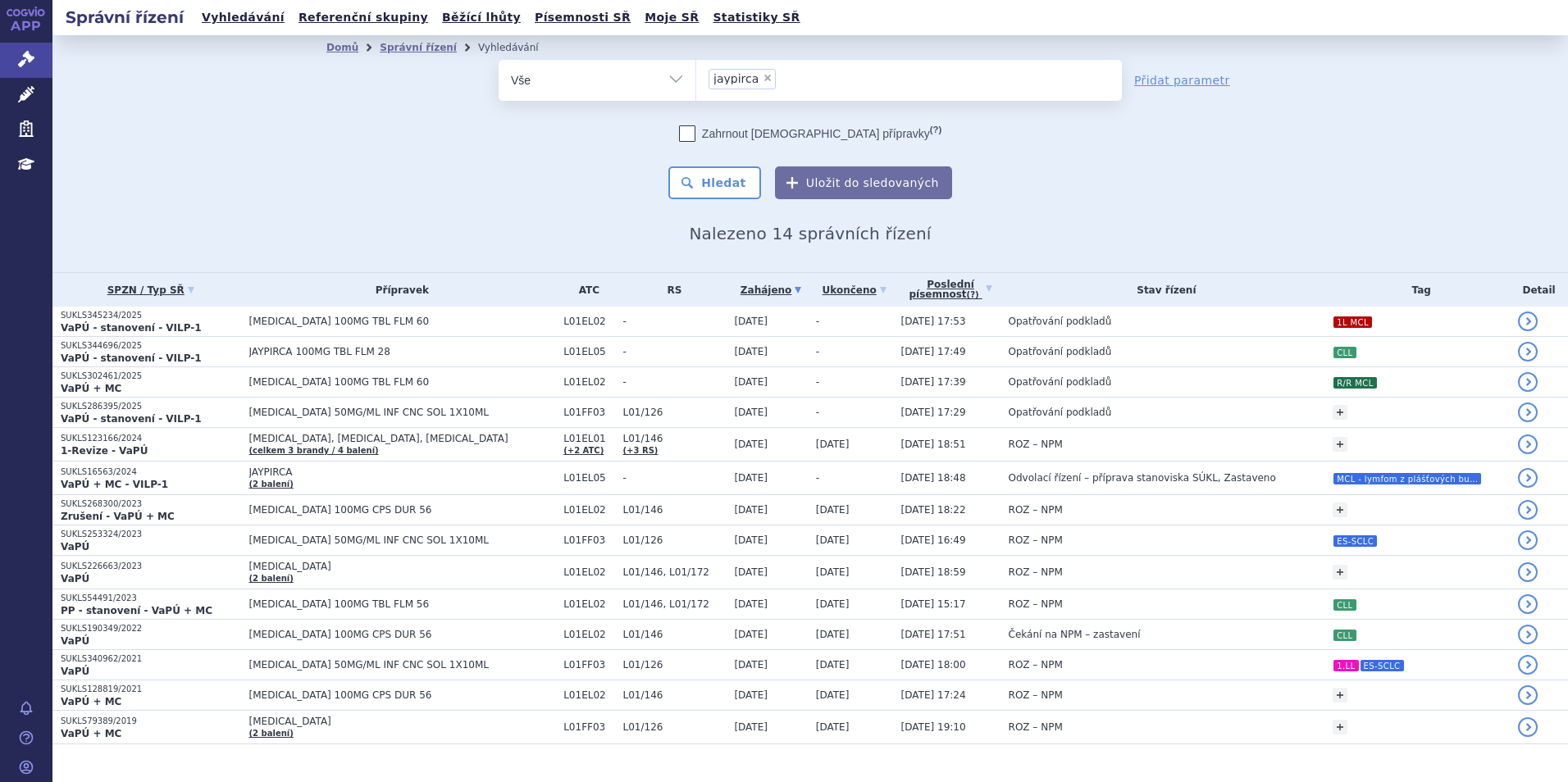
select select
click at [759, 80] on ul at bounding box center [909, 77] width 426 height 35
click at [696, 80] on select "[MEDICAL_DATA] emplicity [MEDICAL_DATA] jaypirca" at bounding box center [696, 80] width 1 height 41
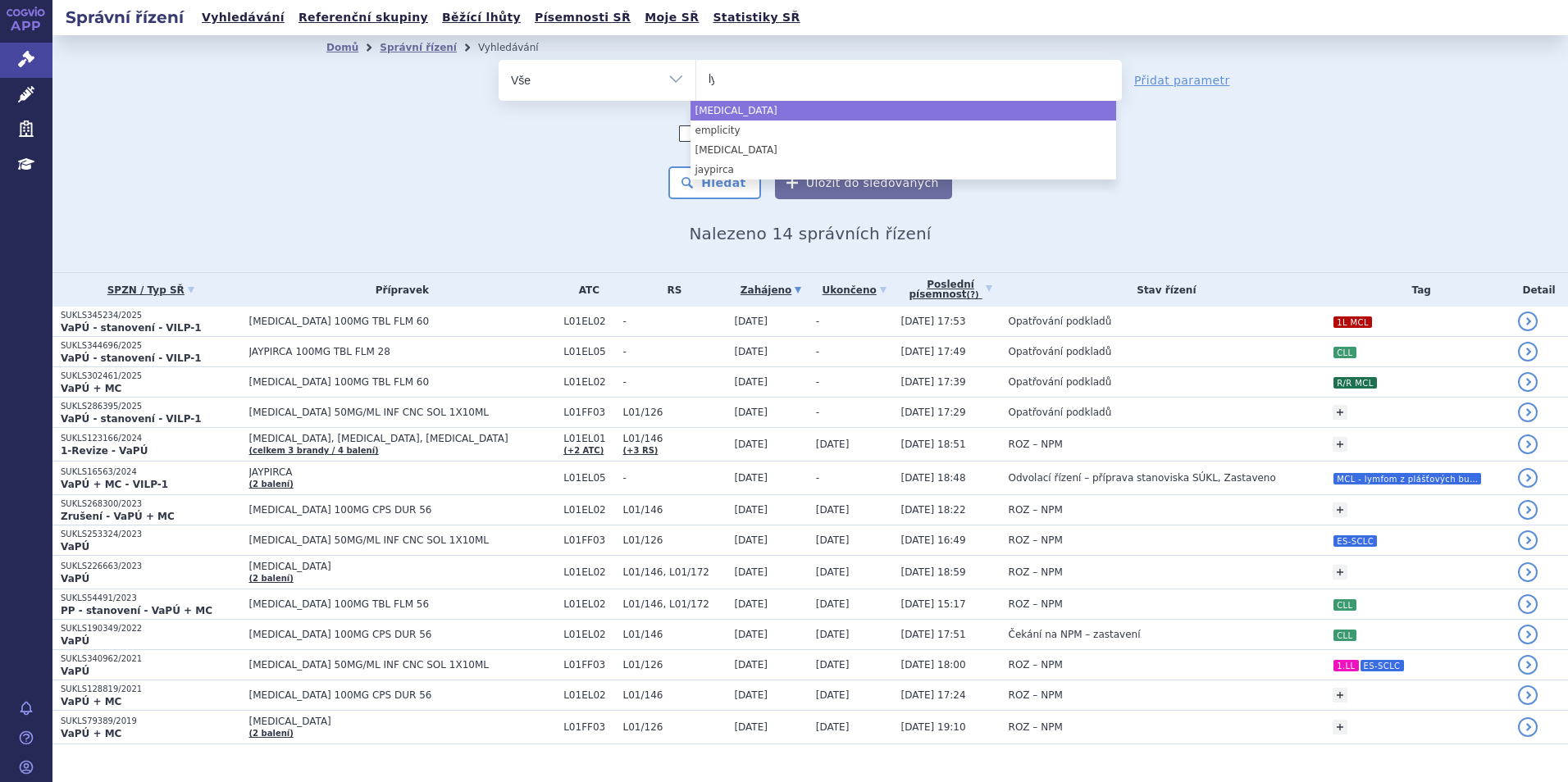
type input "lyn"
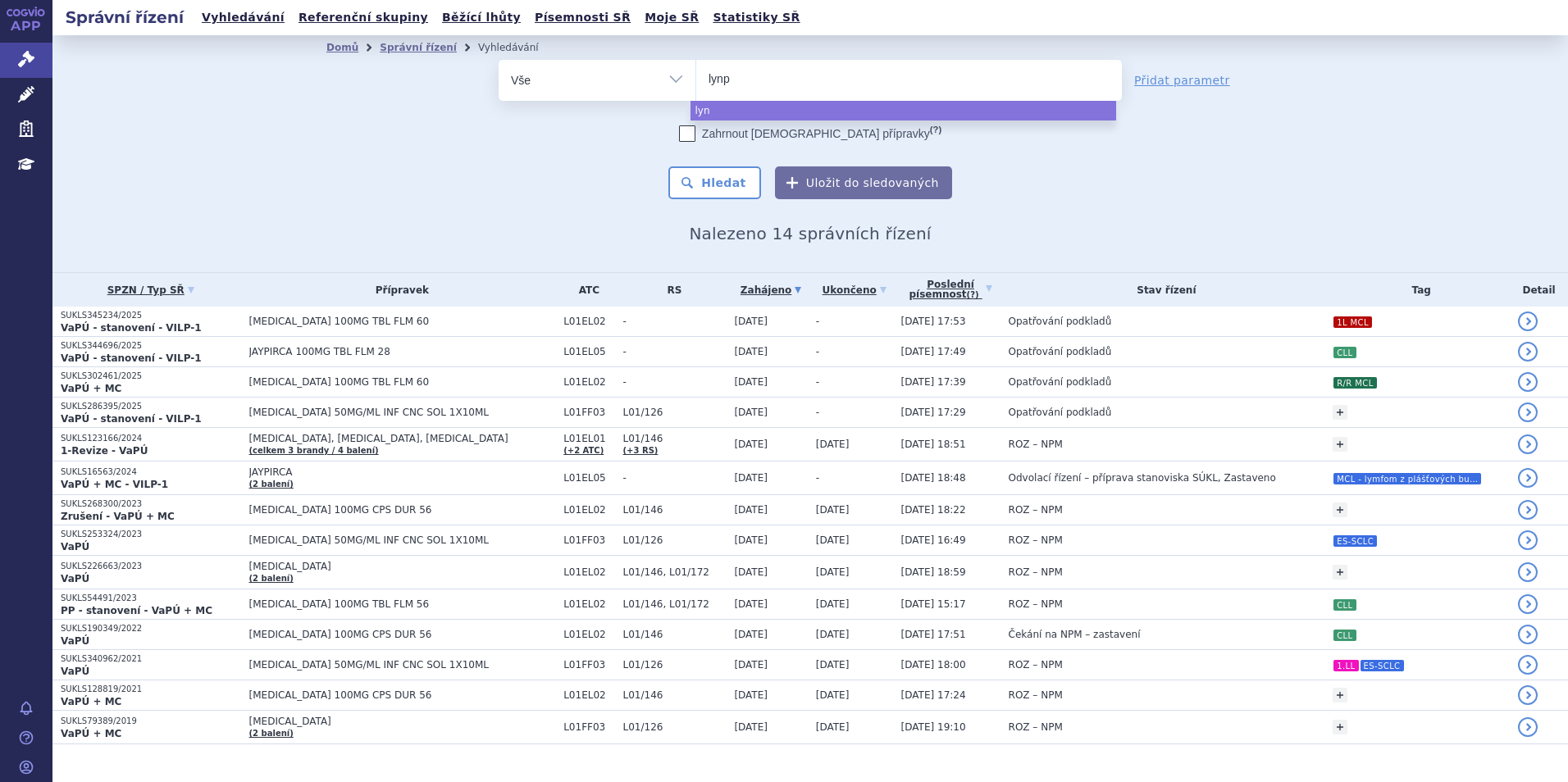
type input "lynpa"
type input "lynparza"
select select "lynparza"
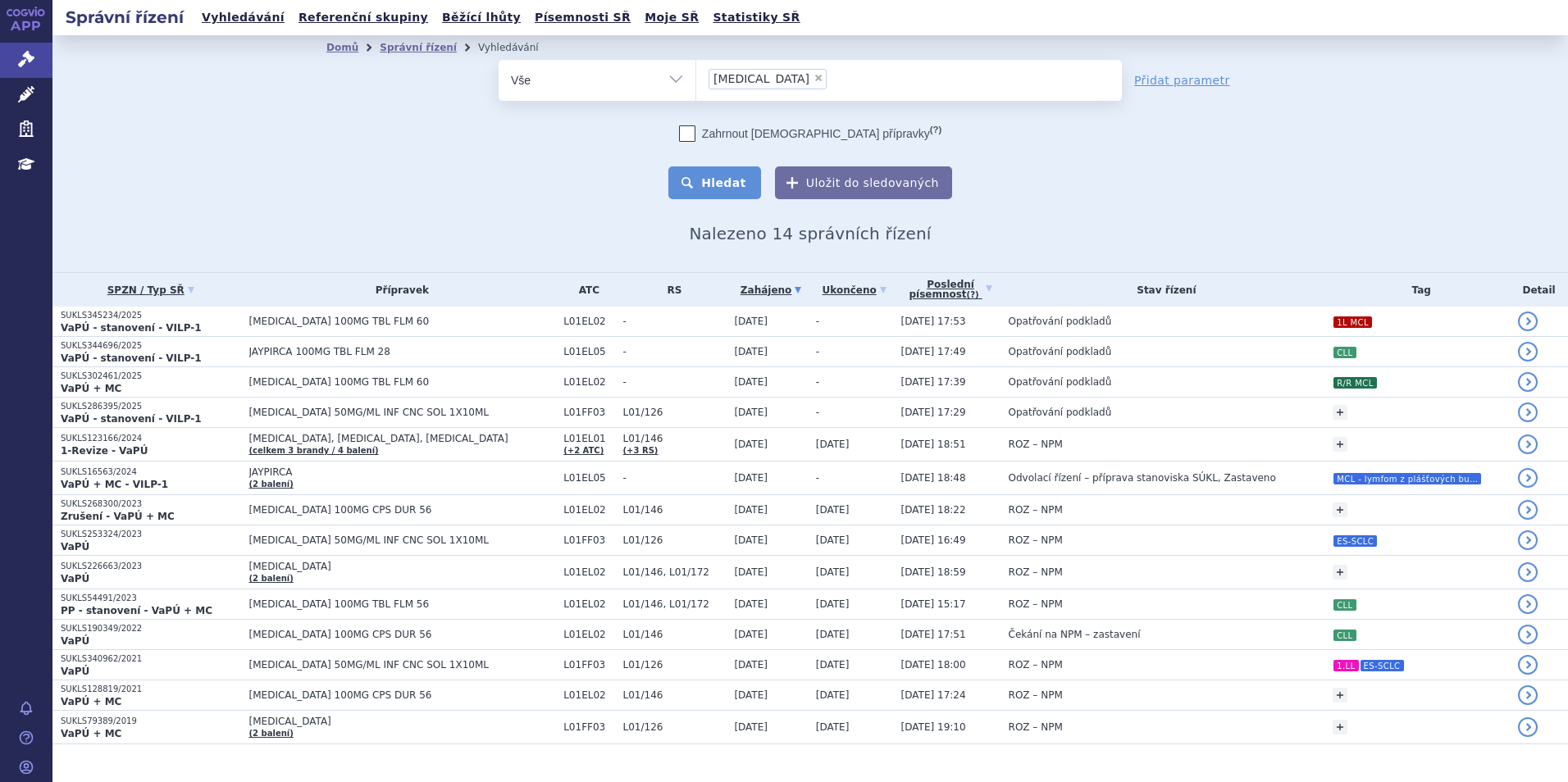
click at [709, 175] on button "Hledat" at bounding box center [715, 183] width 93 height 33
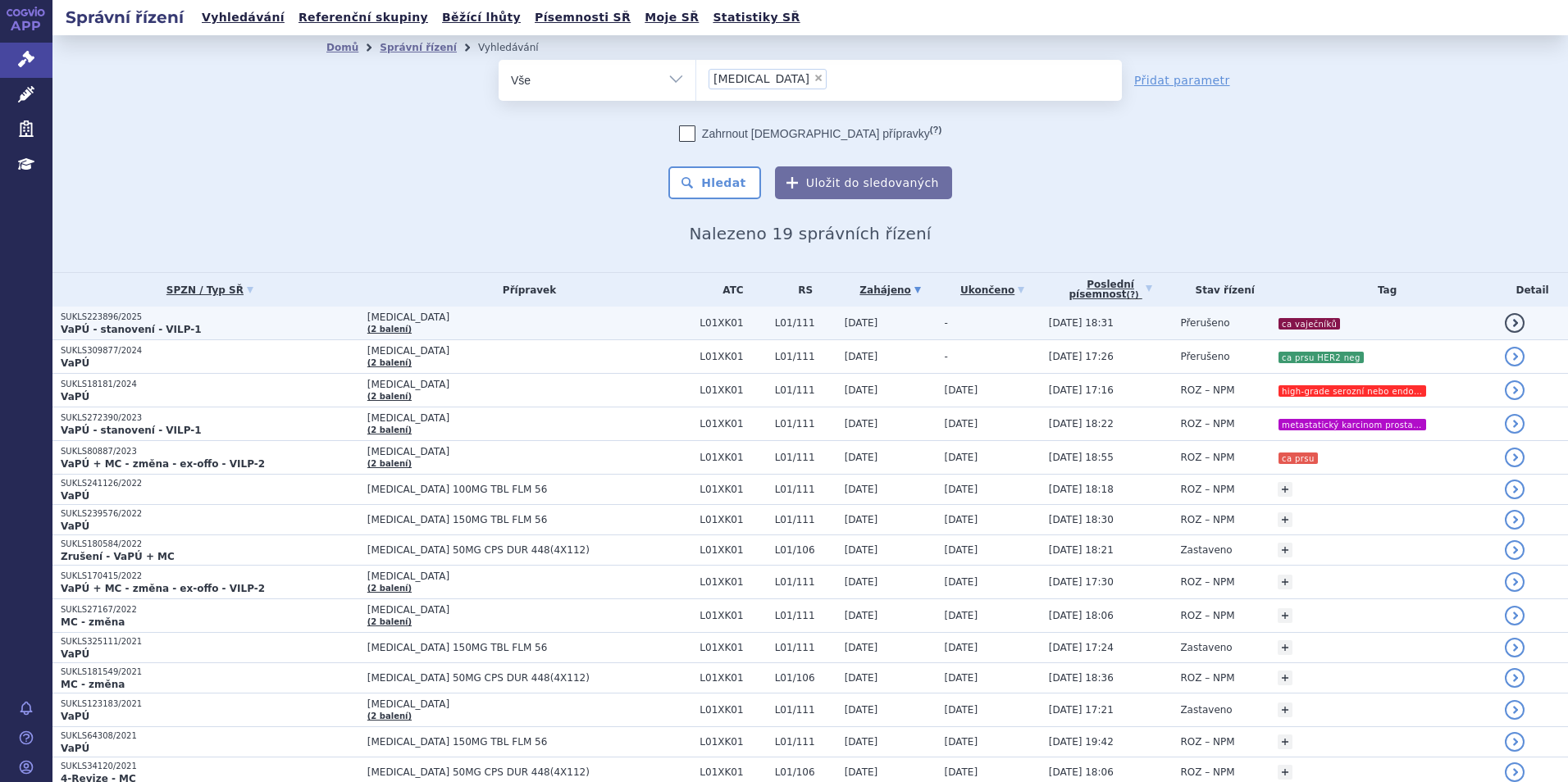
click at [257, 330] on p "VaPÚ - stanovení - VILP-1" at bounding box center [210, 330] width 298 height 13
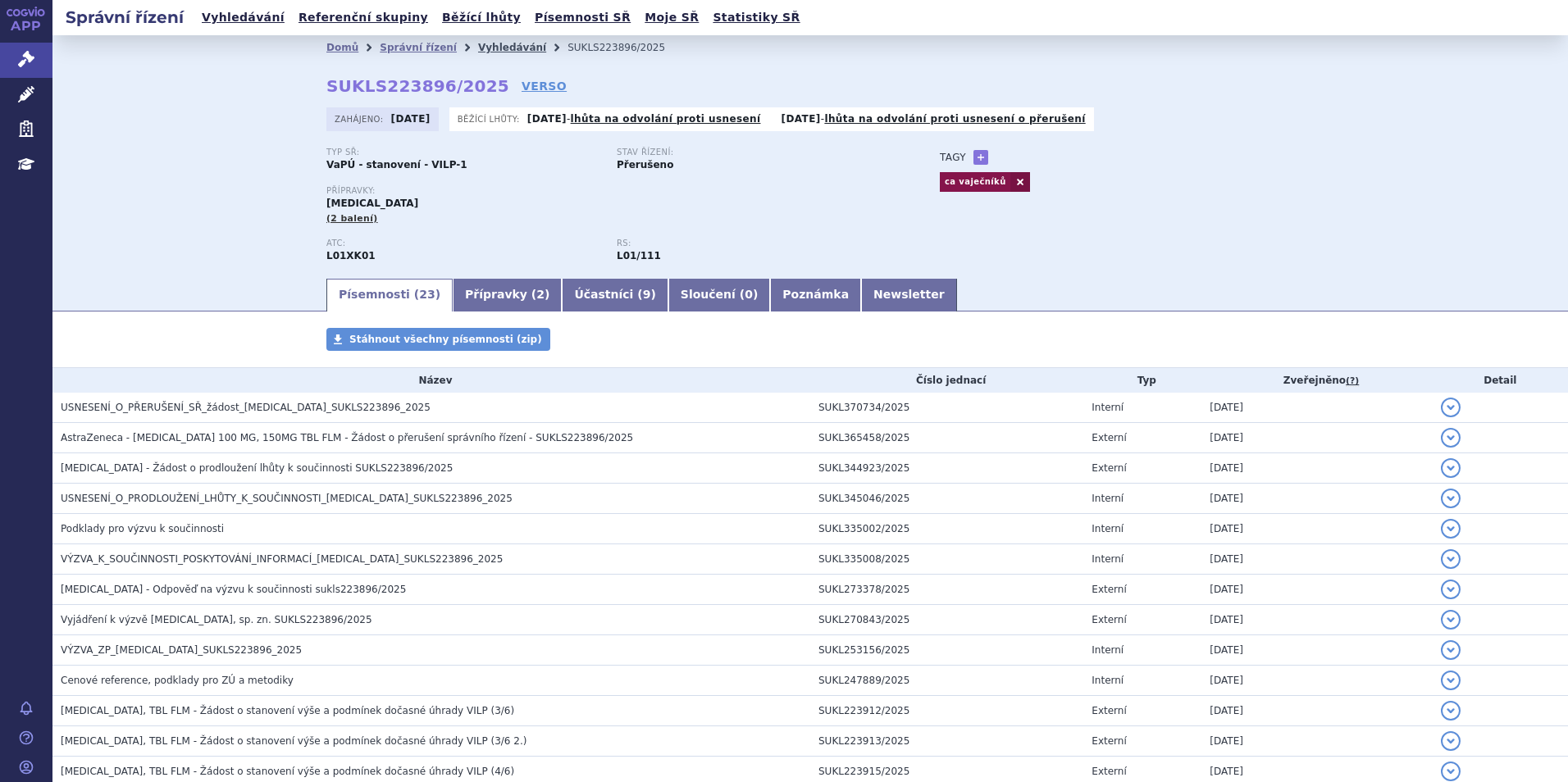
click at [478, 45] on link "Vyhledávání" at bounding box center [511, 48] width 68 height 12
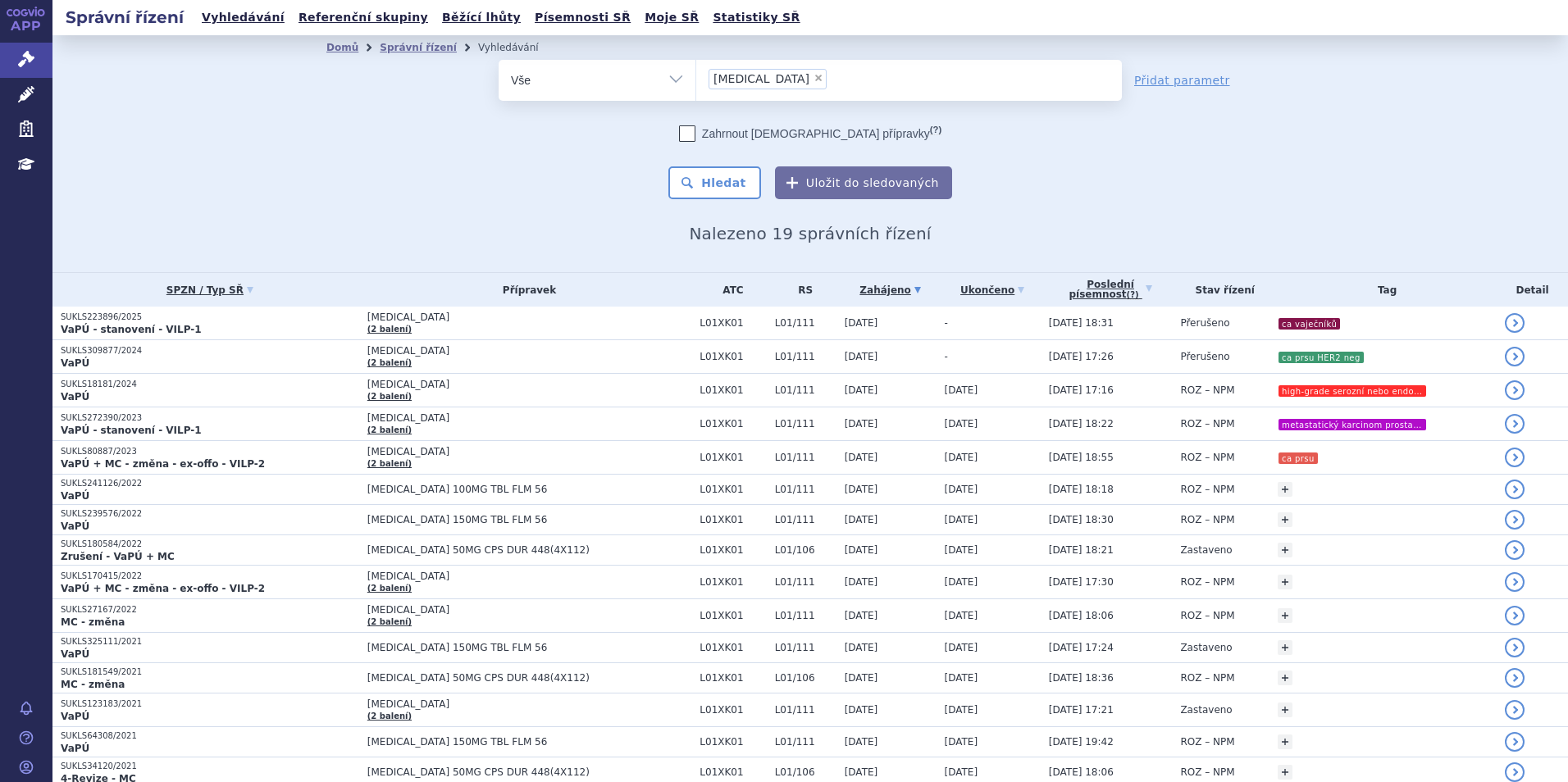
click at [796, 70] on ul "× lynparza" at bounding box center [909, 78] width 426 height 36
click at [696, 70] on select "lynparza" at bounding box center [696, 80] width 1 height 41
click at [813, 76] on span "×" at bounding box center [818, 78] width 10 height 10
click at [696, 76] on select "lynparza" at bounding box center [696, 80] width 1 height 41
select select
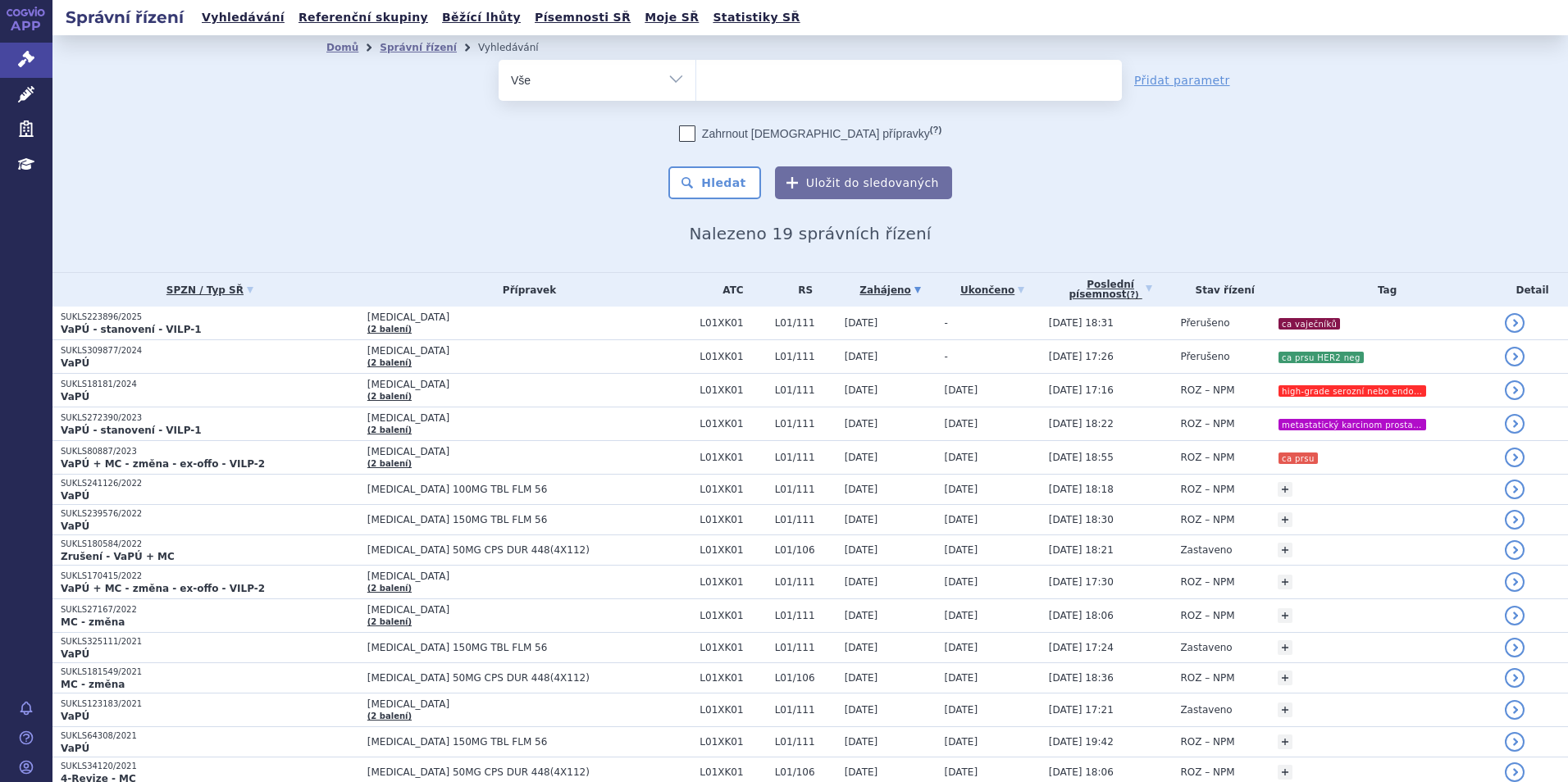
click at [761, 76] on ul at bounding box center [909, 77] width 426 height 35
click at [696, 76] on select "[MEDICAL_DATA]" at bounding box center [696, 80] width 1 height 41
type input "re"
type input "reblo"
type input "reblozy"
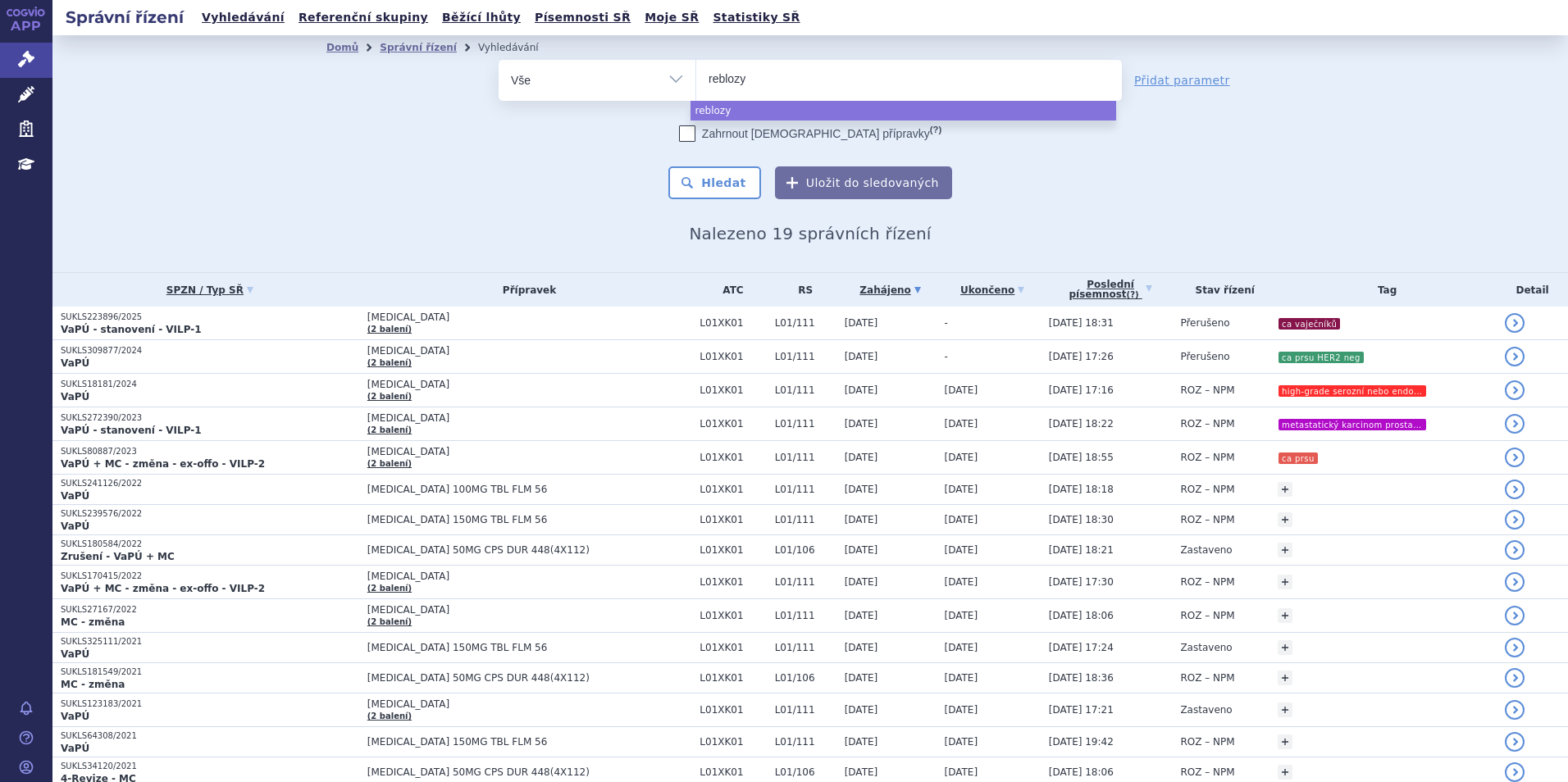
type input "reblozyl"
select select "reblozyl"
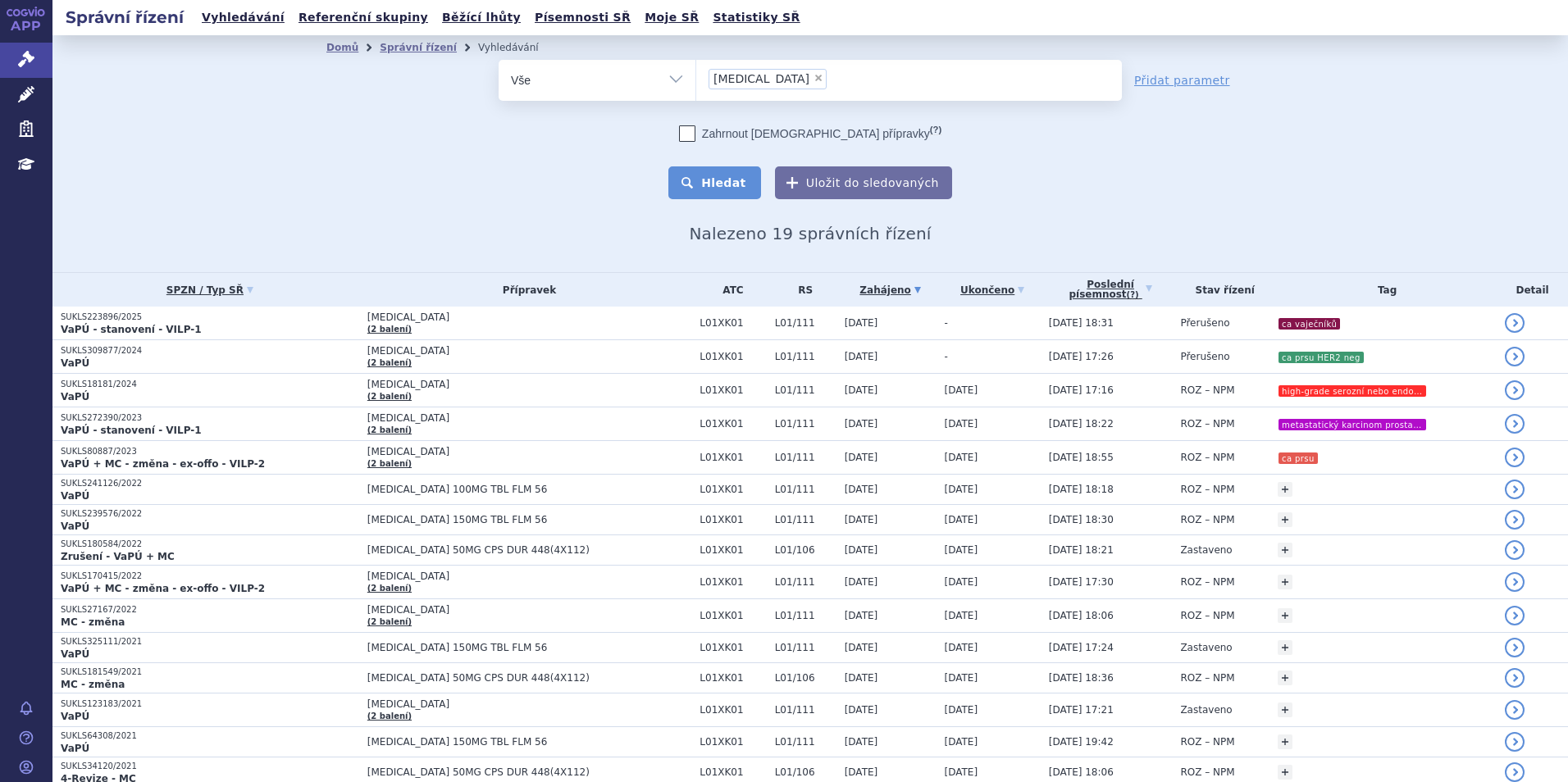
click at [718, 183] on button "Hledat" at bounding box center [715, 183] width 93 height 33
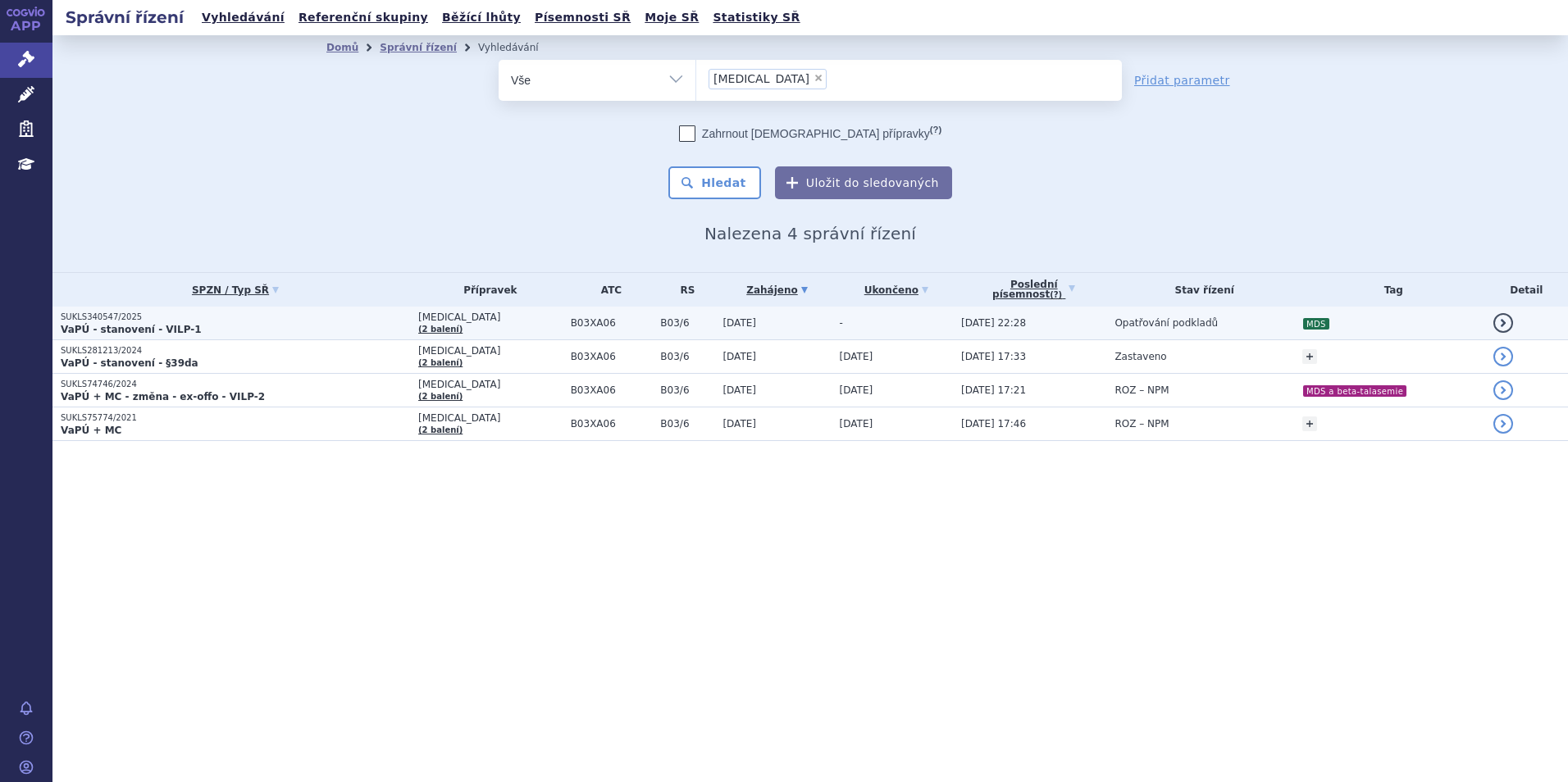
click at [166, 331] on strong "VaPÚ - stanovení - VILP-1" at bounding box center [132, 330] width 141 height 12
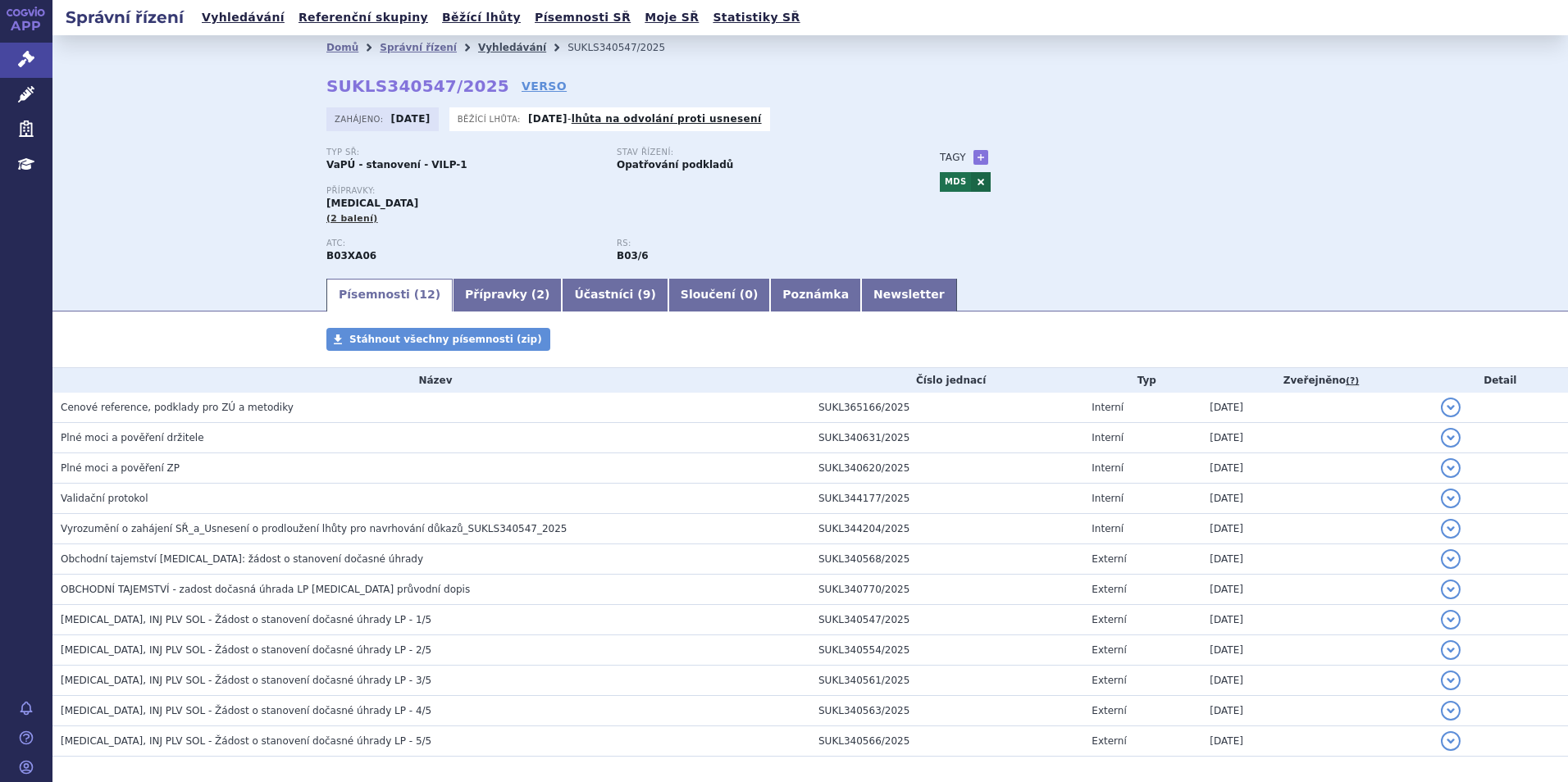
click at [499, 43] on link "Vyhledávání" at bounding box center [511, 48] width 68 height 12
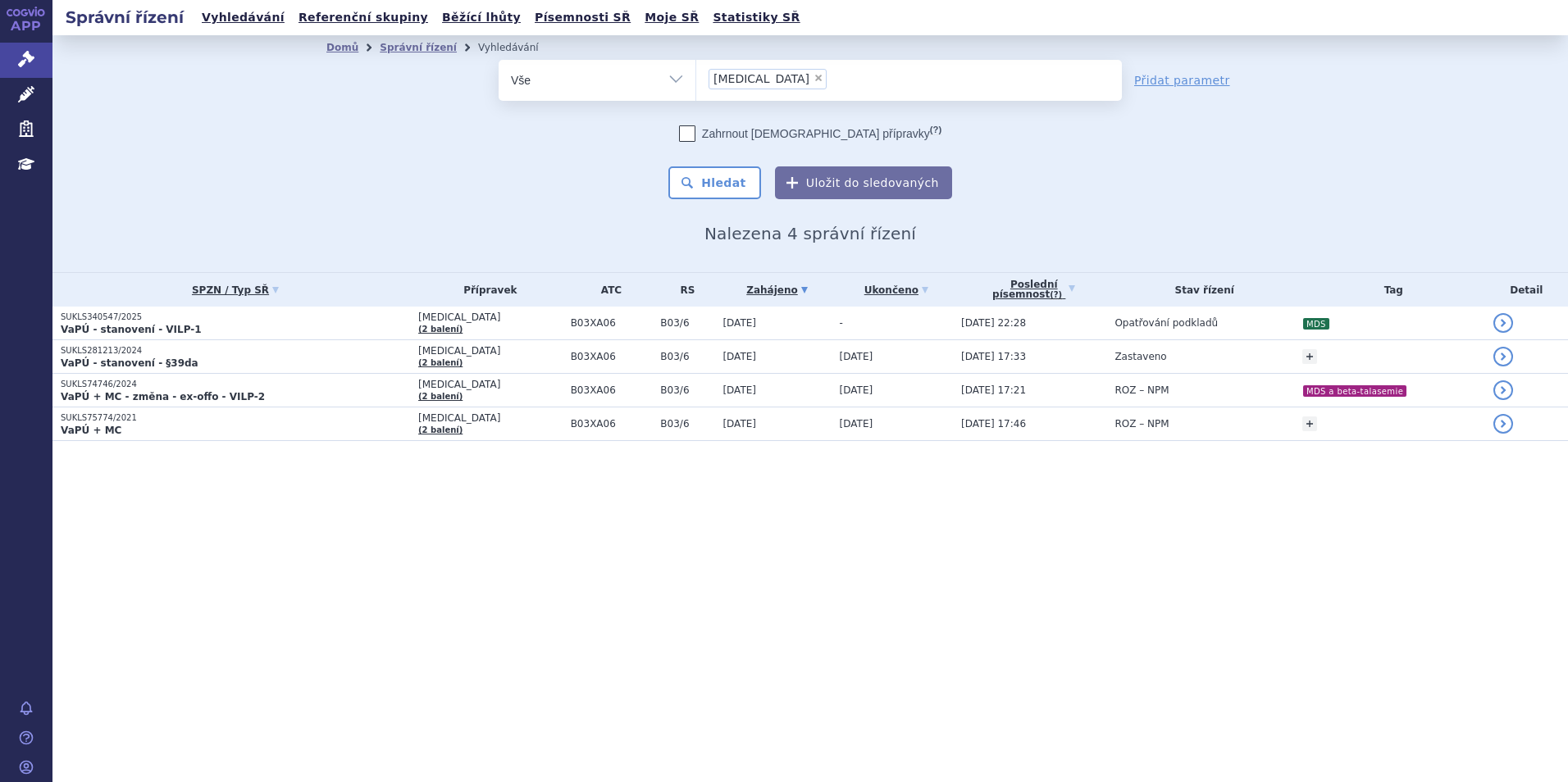
click at [813, 79] on span "×" at bounding box center [818, 78] width 10 height 10
click at [696, 79] on select "[MEDICAL_DATA]" at bounding box center [696, 80] width 1 height 41
select select
click at [768, 74] on ul at bounding box center [909, 77] width 426 height 35
click at [696, 74] on select "[MEDICAL_DATA]" at bounding box center [696, 80] width 1 height 41
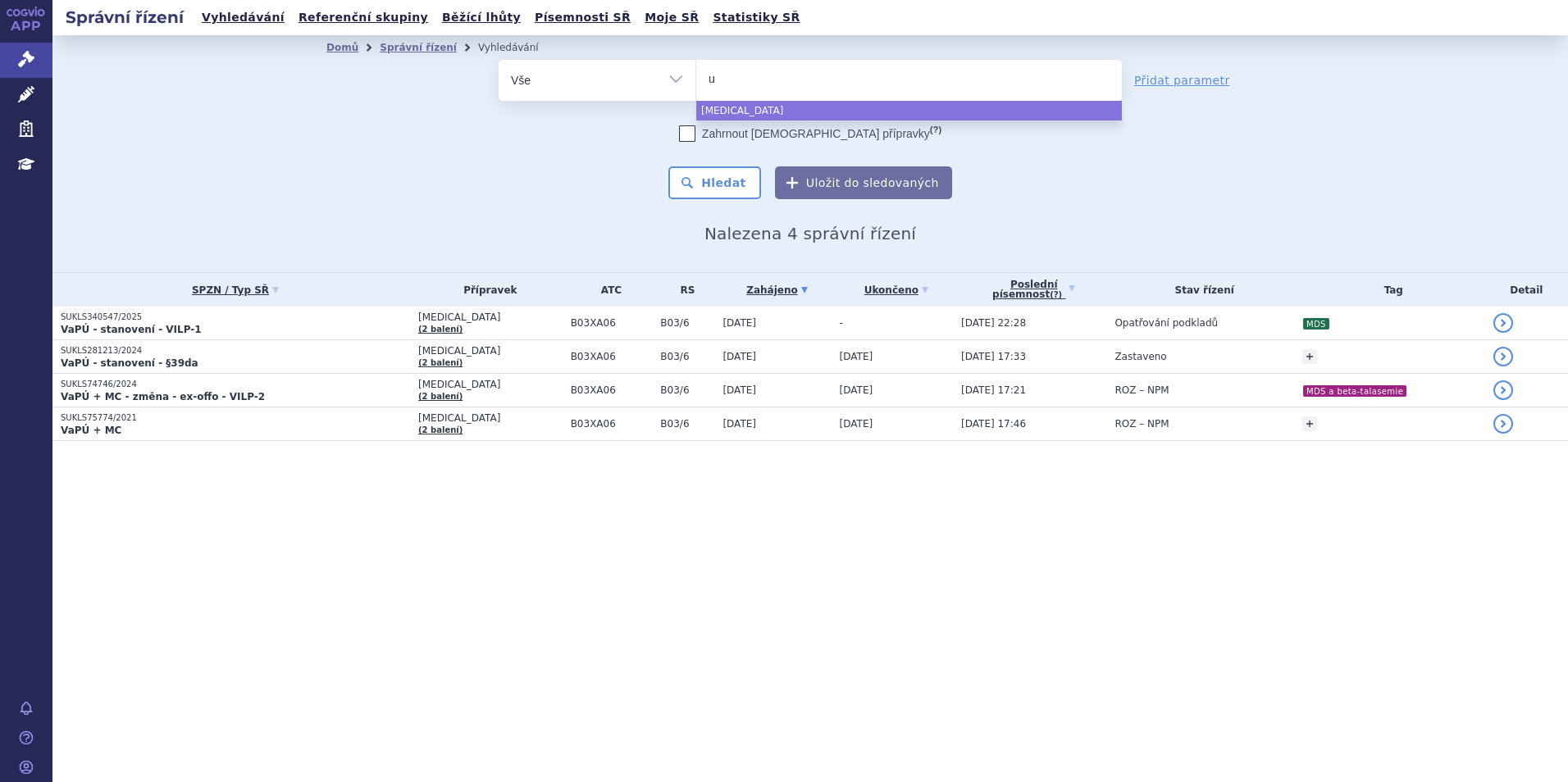
type input "ul"
type input "ulto"
type input "ultomi"
type input "ultomiri"
type input "[MEDICAL_DATA]"
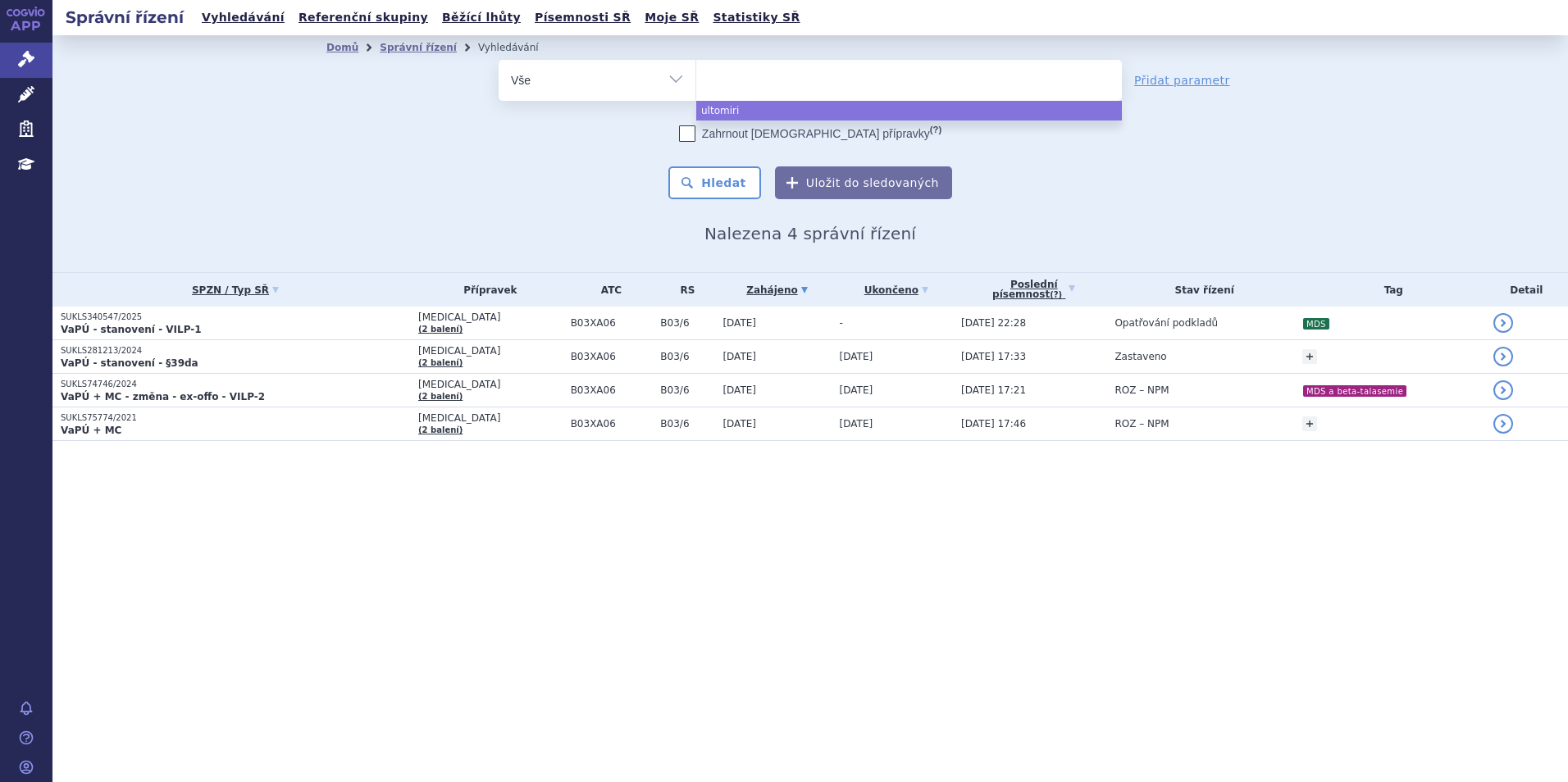
select select "[MEDICAL_DATA]"
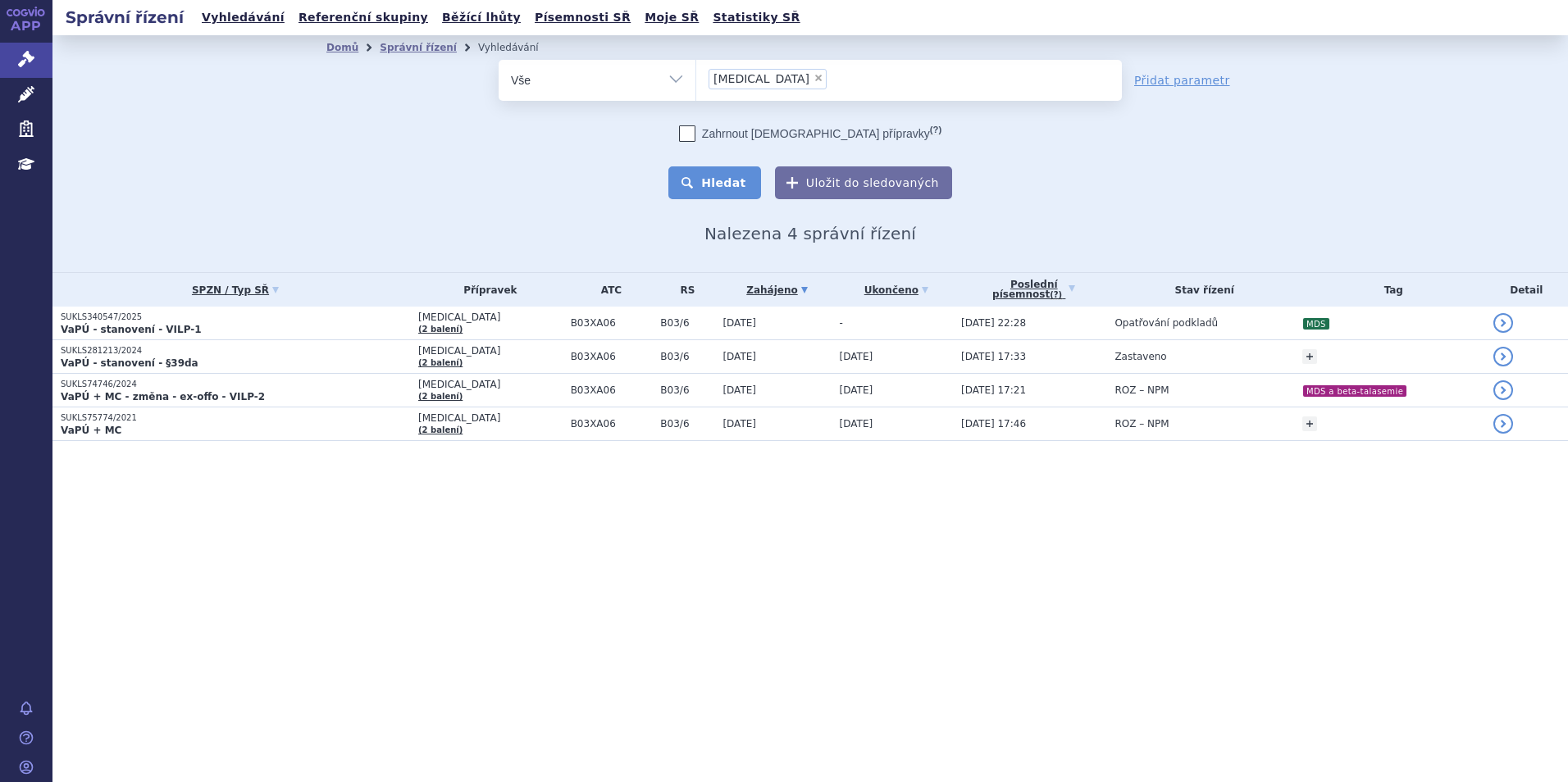
click at [756, 197] on button "Hledat" at bounding box center [715, 183] width 93 height 33
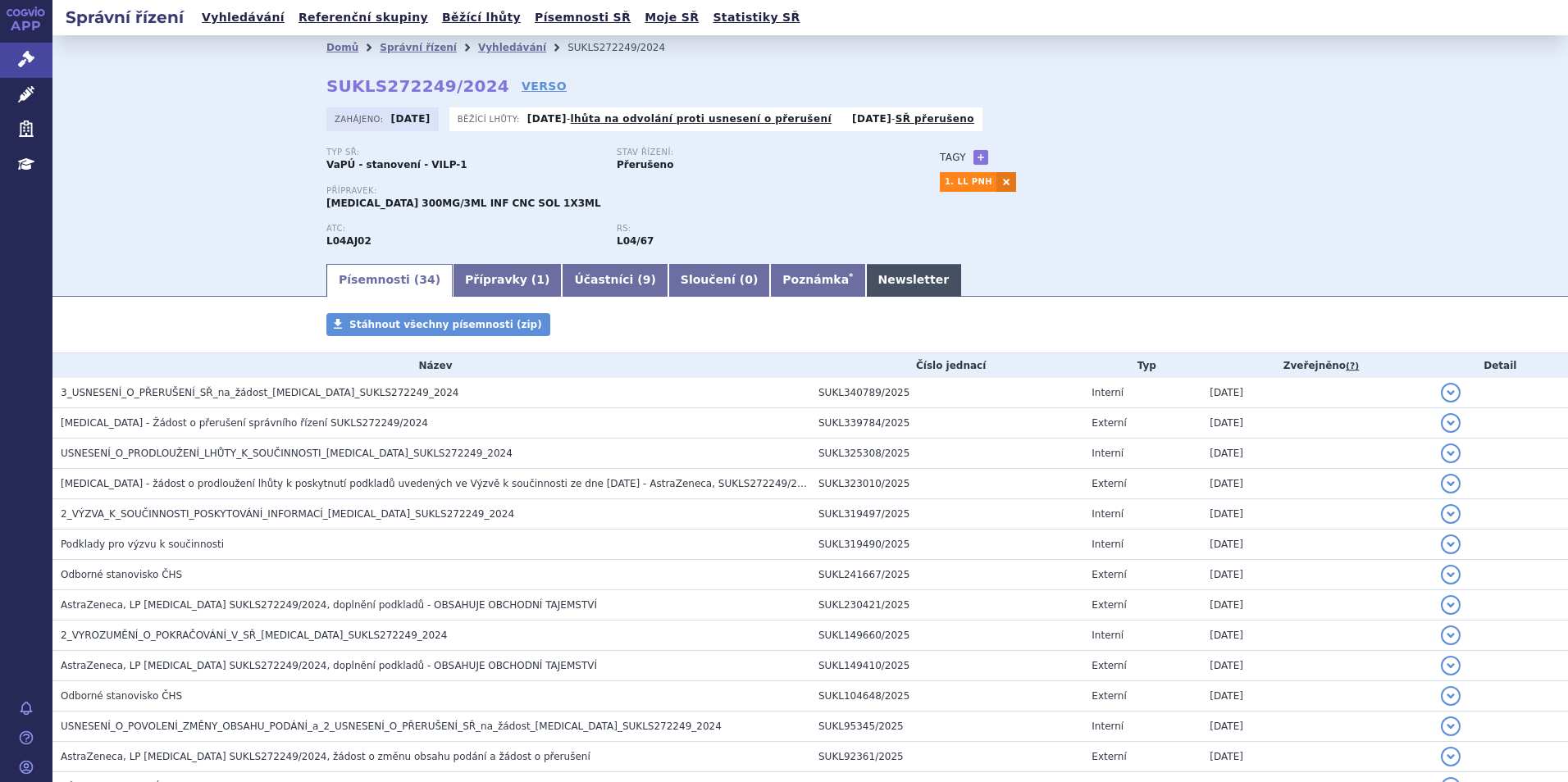
click at [866, 280] on link "Newsletter" at bounding box center [914, 280] width 96 height 33
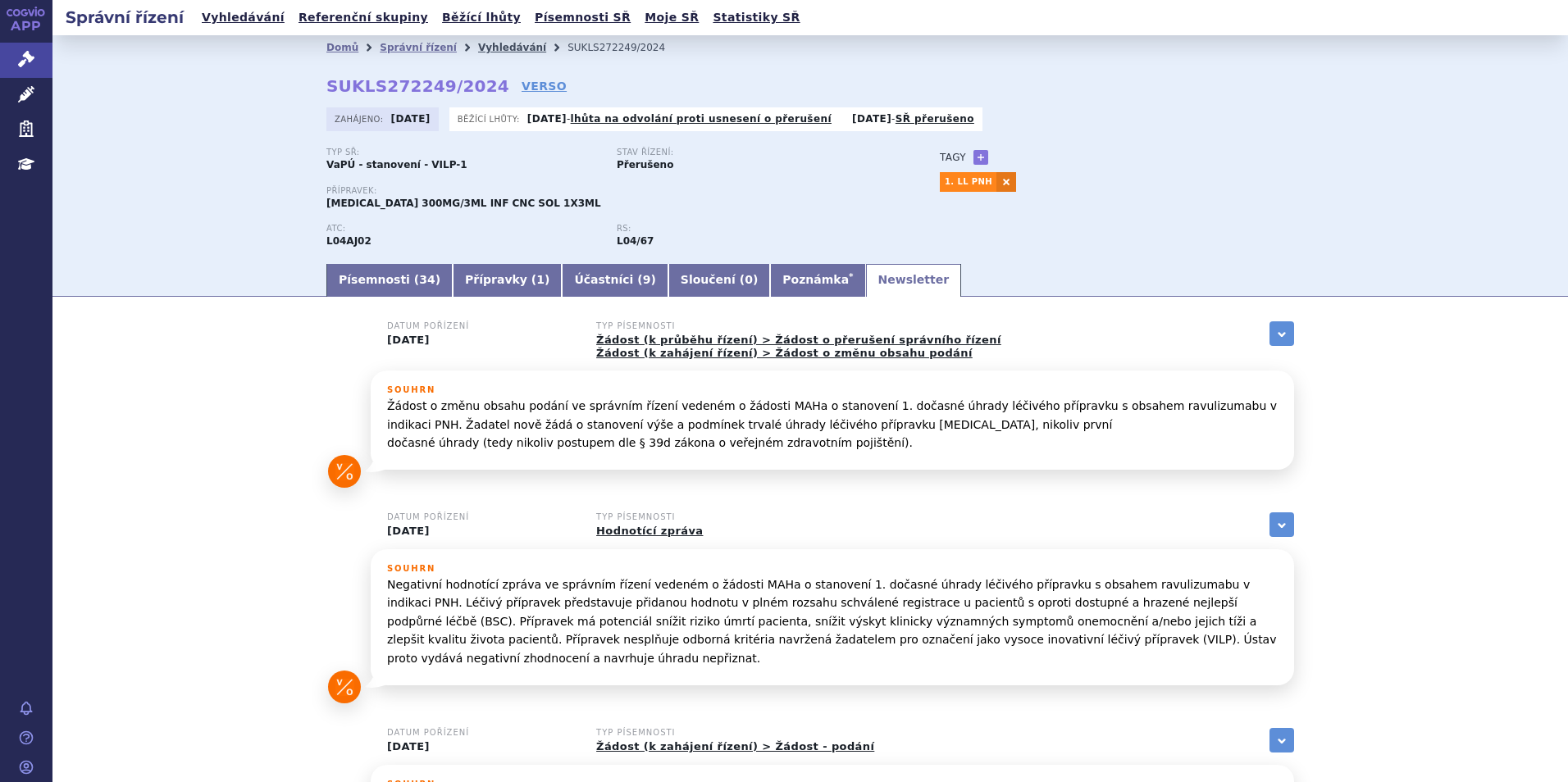
click at [478, 48] on link "Vyhledávání" at bounding box center [511, 48] width 68 height 12
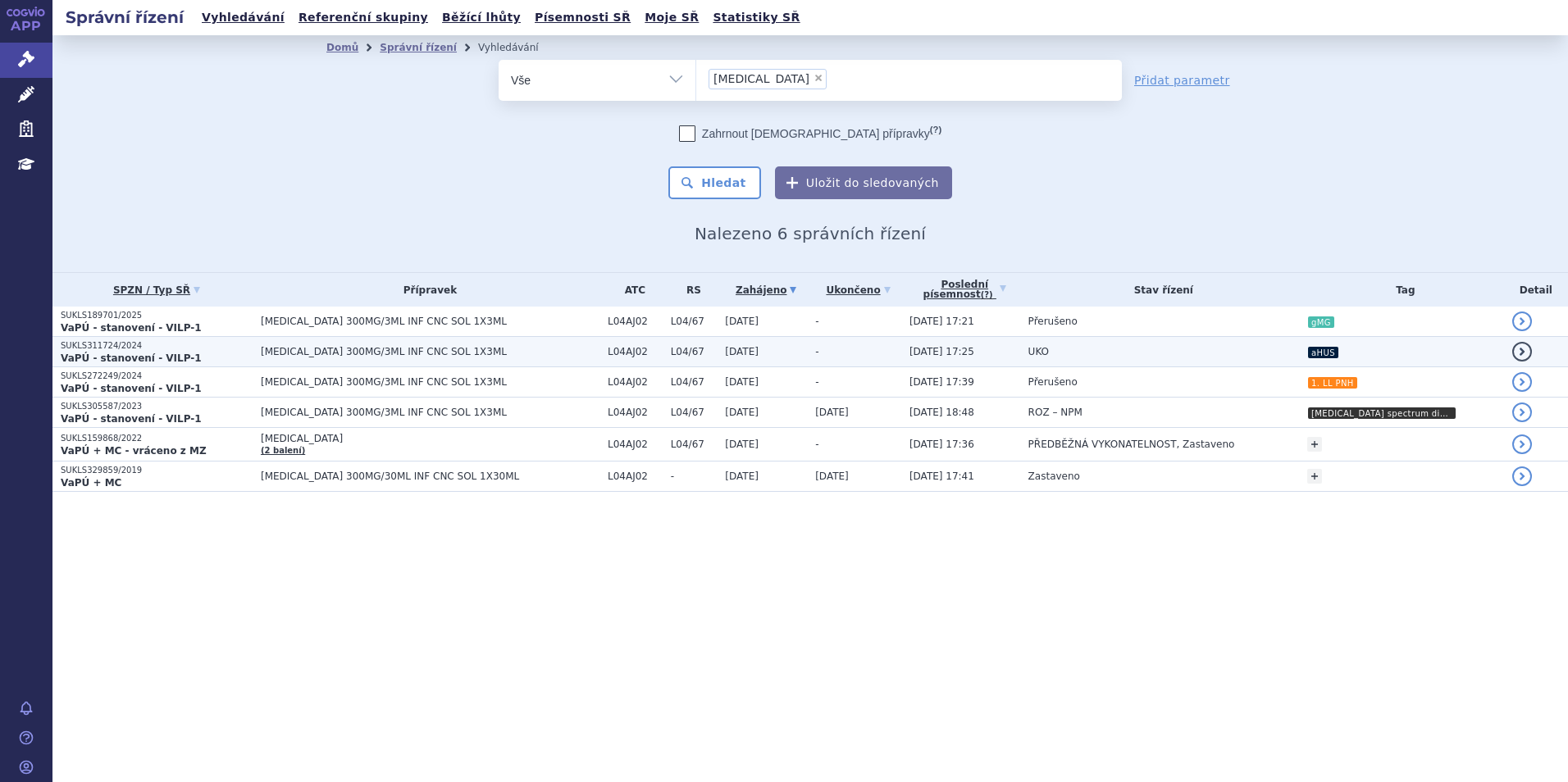
click at [608, 351] on span "L04AJ02" at bounding box center [635, 352] width 55 height 12
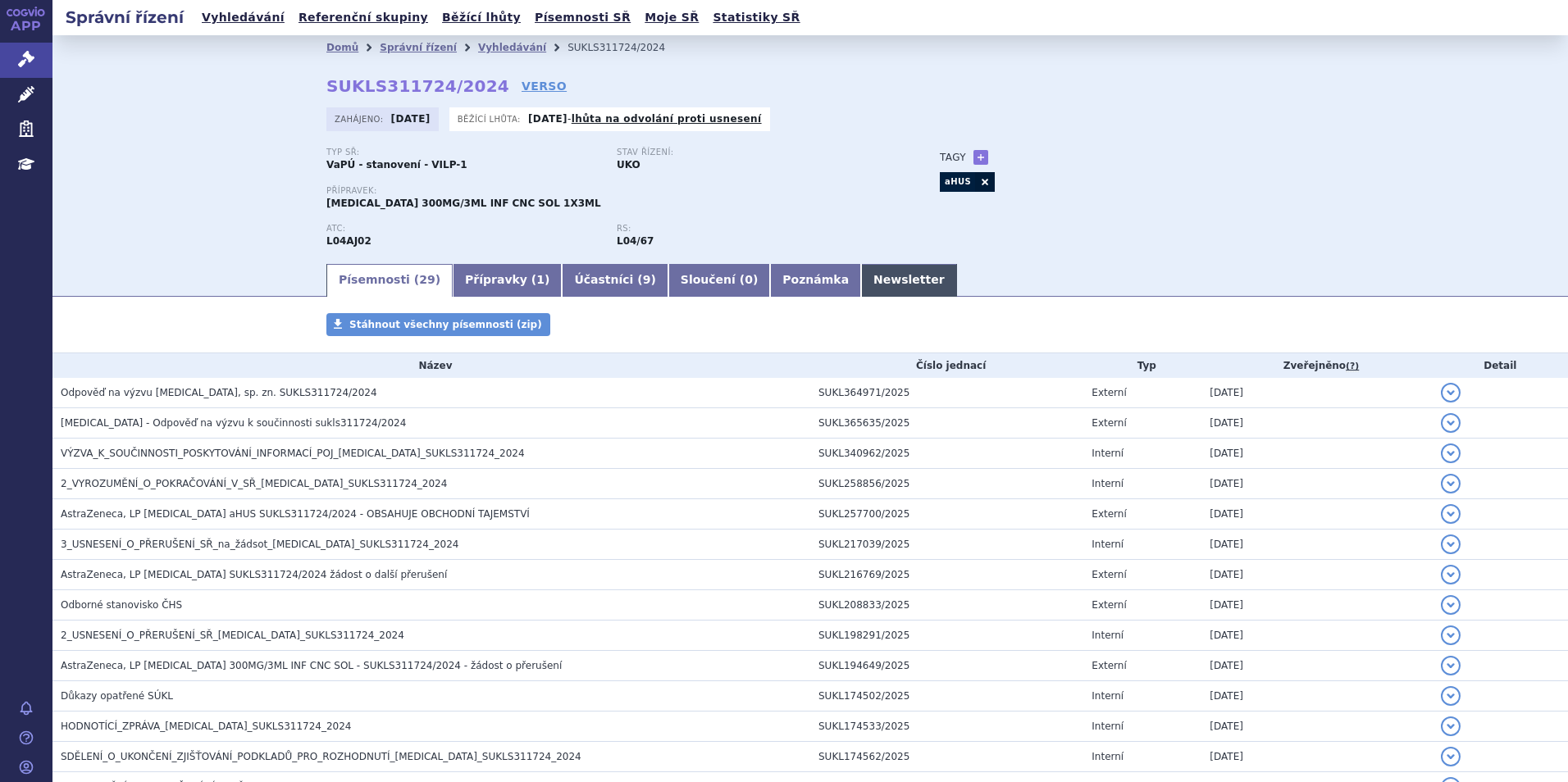
click at [861, 275] on link "Newsletter" at bounding box center [909, 280] width 96 height 33
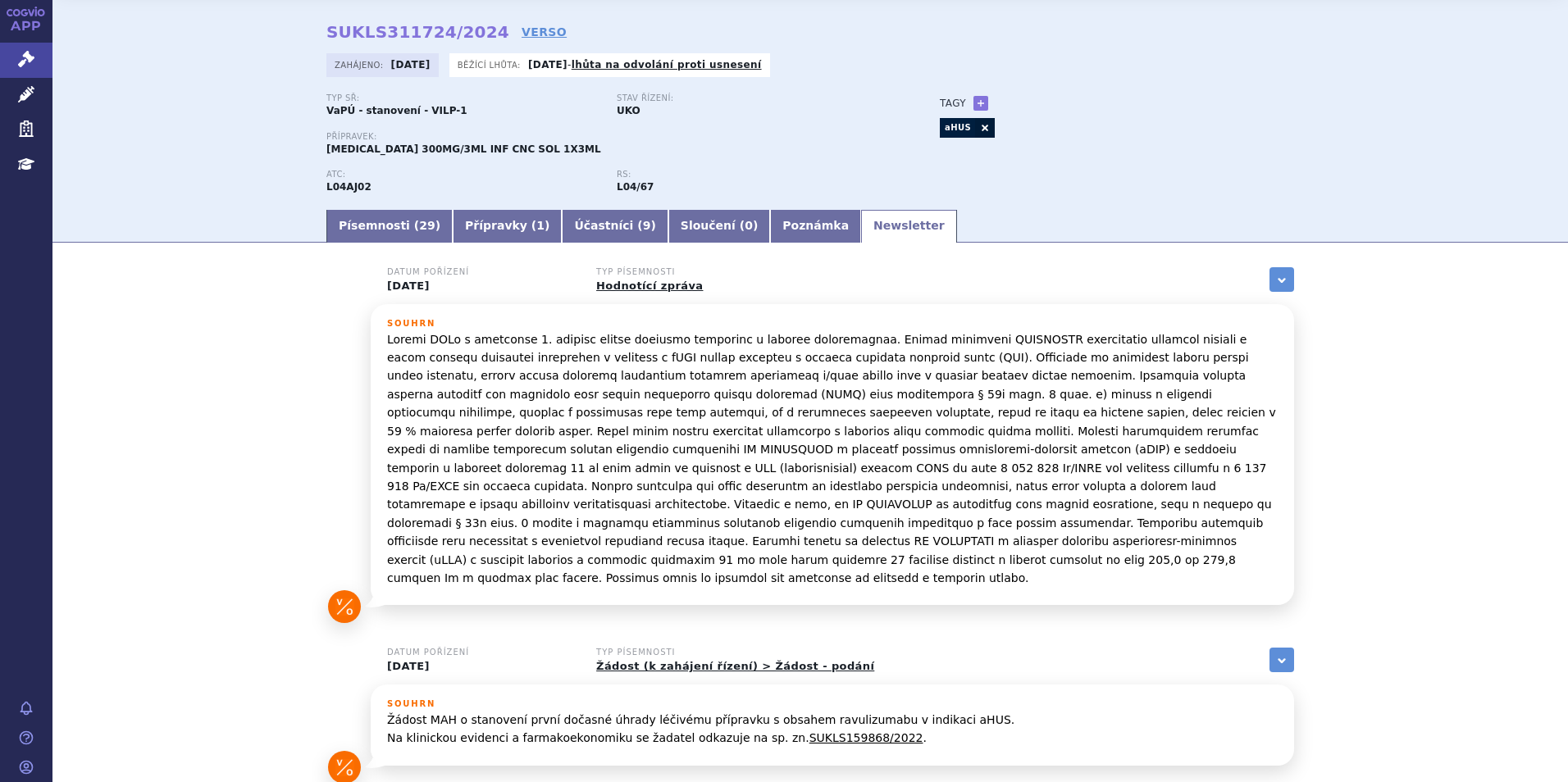
scroll to position [142, 0]
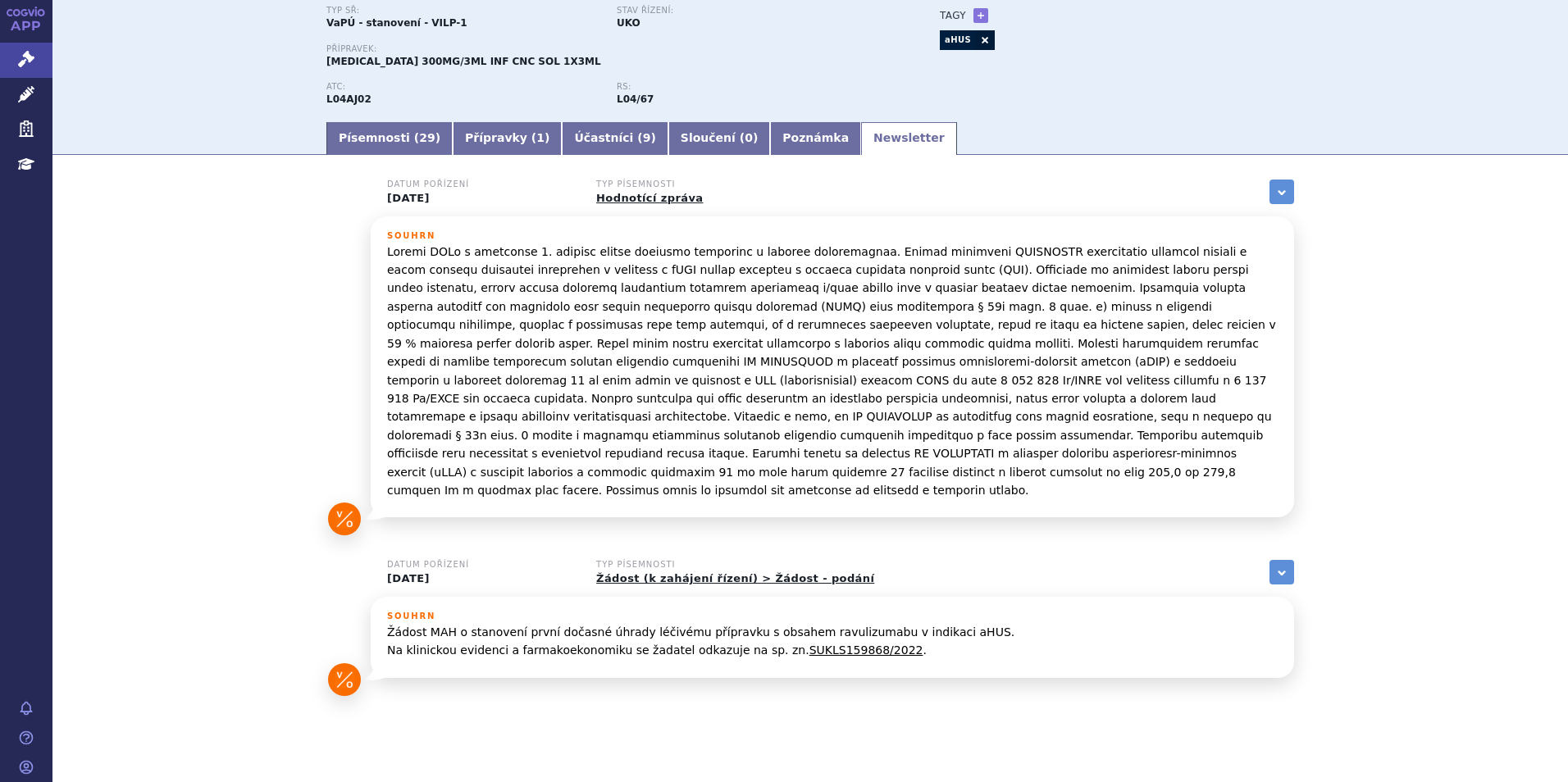
click at [848, 281] on p at bounding box center [832, 371] width 890 height 257
click at [354, 146] on link "Písemnosti ( 29 )" at bounding box center [390, 139] width 127 height 33
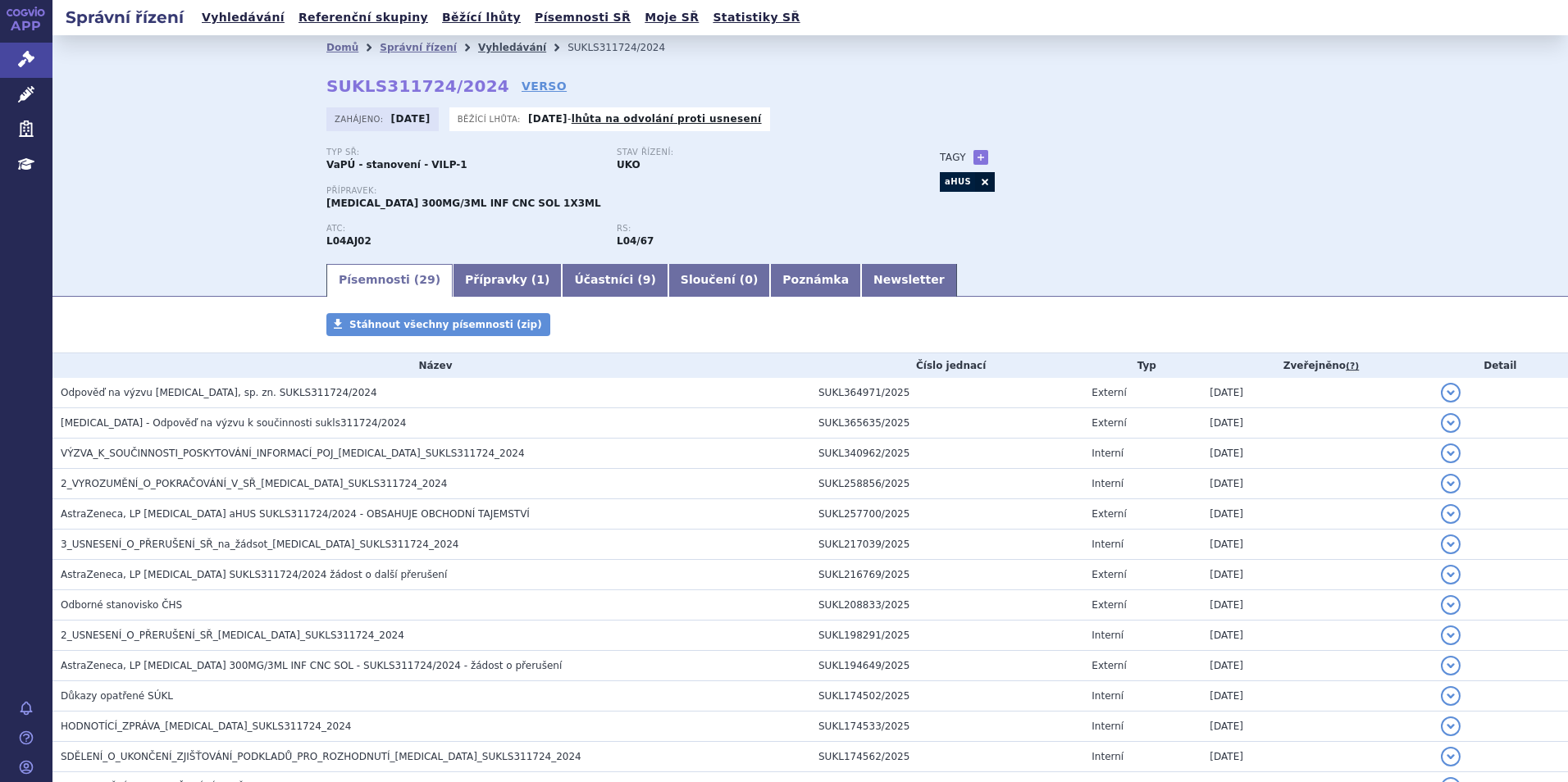
click at [478, 43] on link "Vyhledávání" at bounding box center [511, 48] width 68 height 12
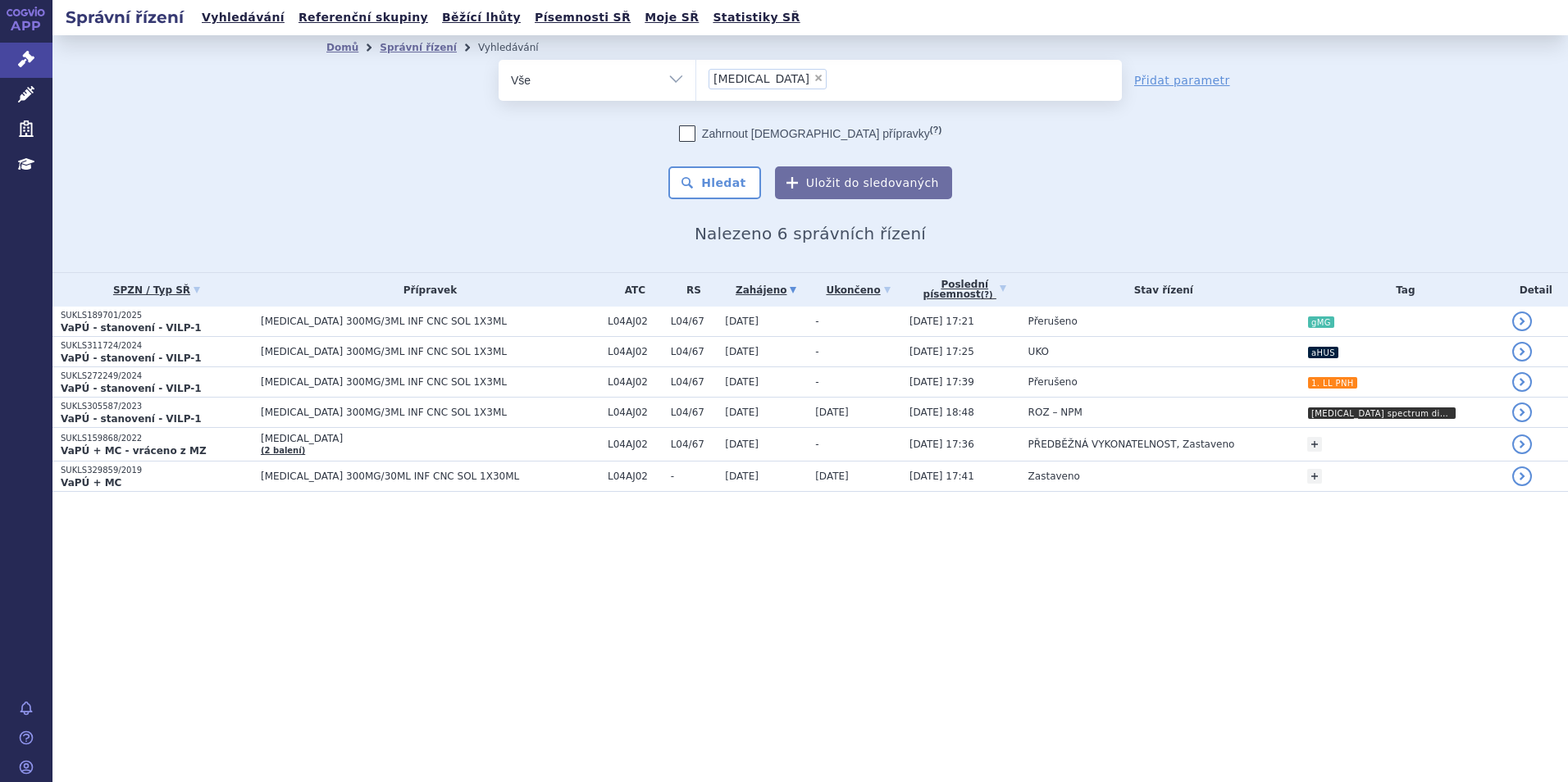
click at [813, 77] on span "×" at bounding box center [818, 78] width 10 height 10
click at [696, 77] on select "[MEDICAL_DATA]" at bounding box center [696, 80] width 1 height 41
select select
click at [769, 77] on ul at bounding box center [909, 77] width 426 height 35
click at [696, 77] on select "[MEDICAL_DATA]" at bounding box center [696, 80] width 1 height 41
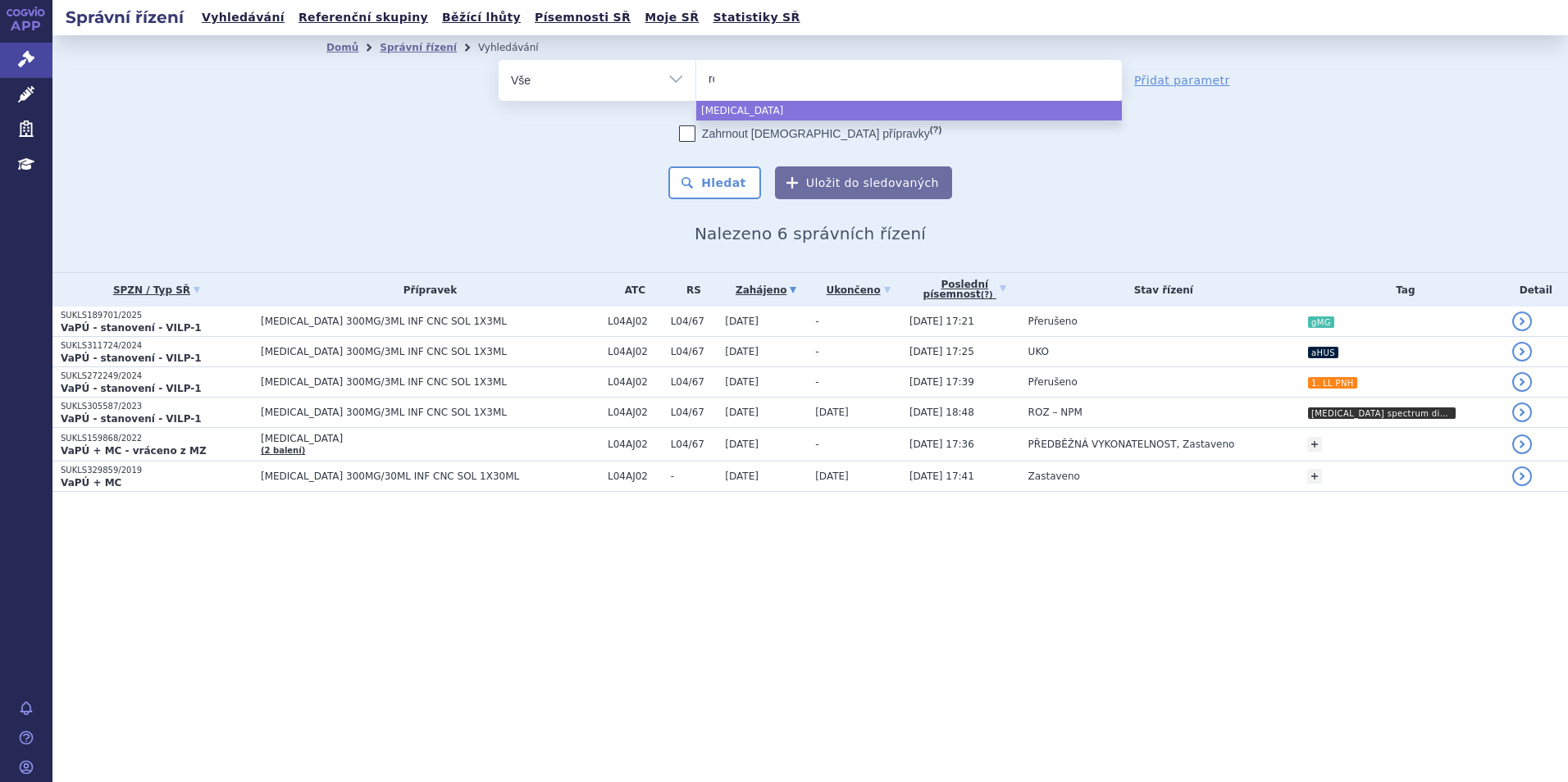
type input "roz"
type input "r"
select select "[MEDICAL_DATA]"
click at [816, 52] on ul "Domů Správní řízení Vyhledávání" at bounding box center [810, 48] width 968 height 25
click at [762, 77] on li "× [MEDICAL_DATA]" at bounding box center [768, 79] width 118 height 21
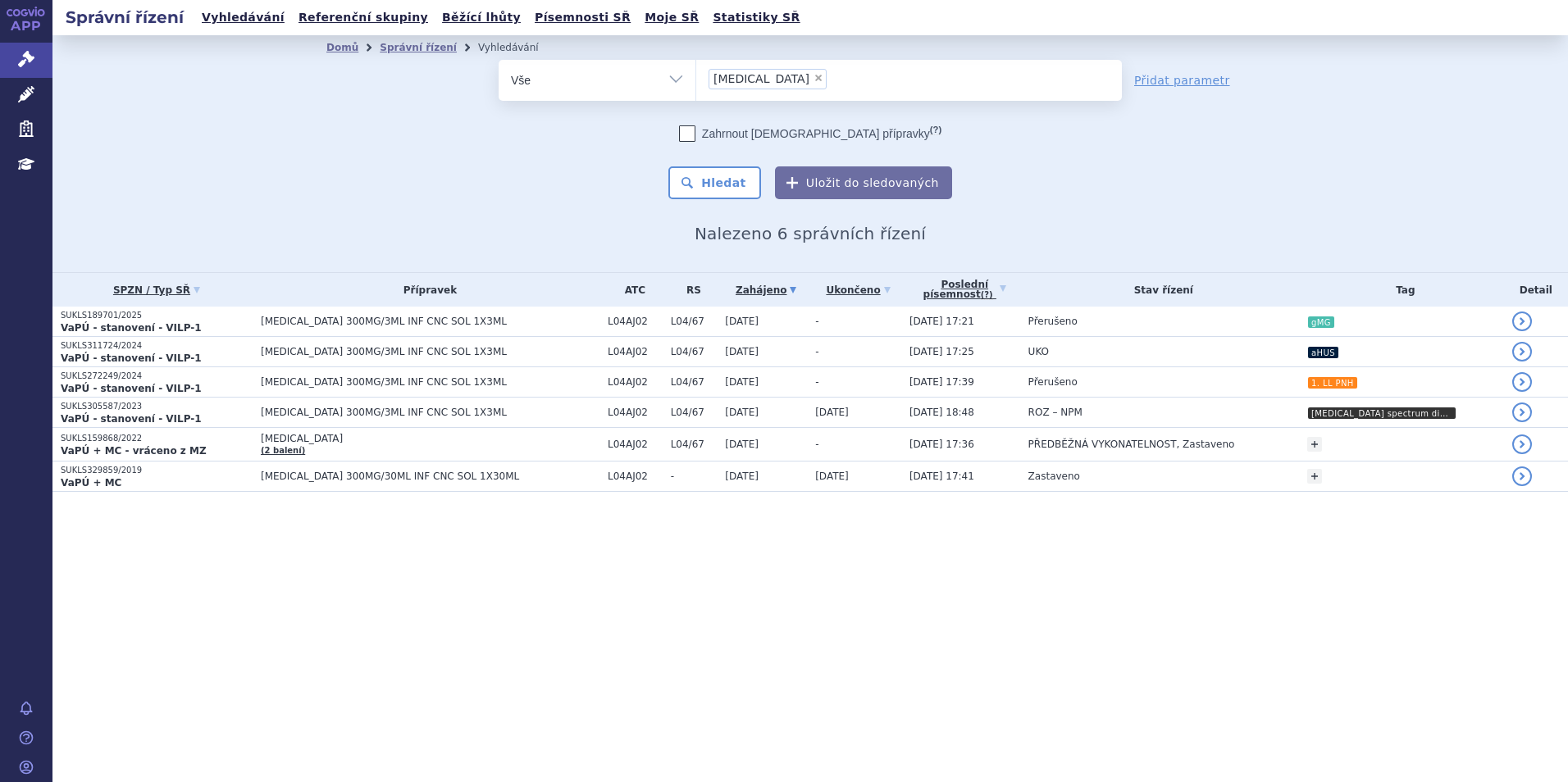
click at [696, 77] on select "[MEDICAL_DATA]" at bounding box center [696, 80] width 1 height 41
click at [813, 81] on span "×" at bounding box center [818, 78] width 10 height 10
click at [696, 81] on select "[MEDICAL_DATA]" at bounding box center [696, 80] width 1 height 41
select select
click at [766, 81] on ul at bounding box center [909, 77] width 426 height 35
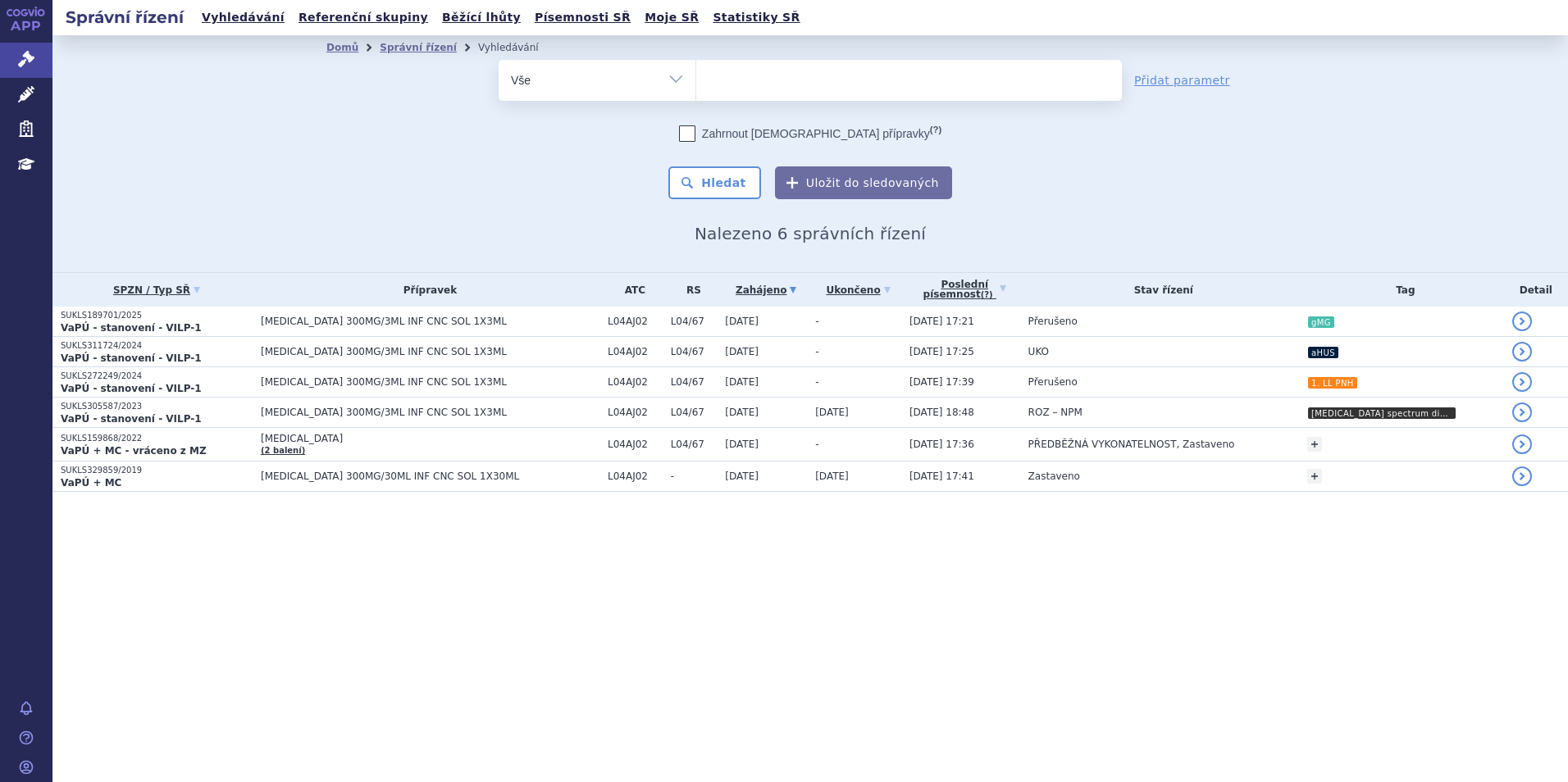
click at [696, 81] on select "ultomiris" at bounding box center [696, 80] width 1 height 41
type input "dar"
type input "darza"
type input "darzale"
type input "darzalex"
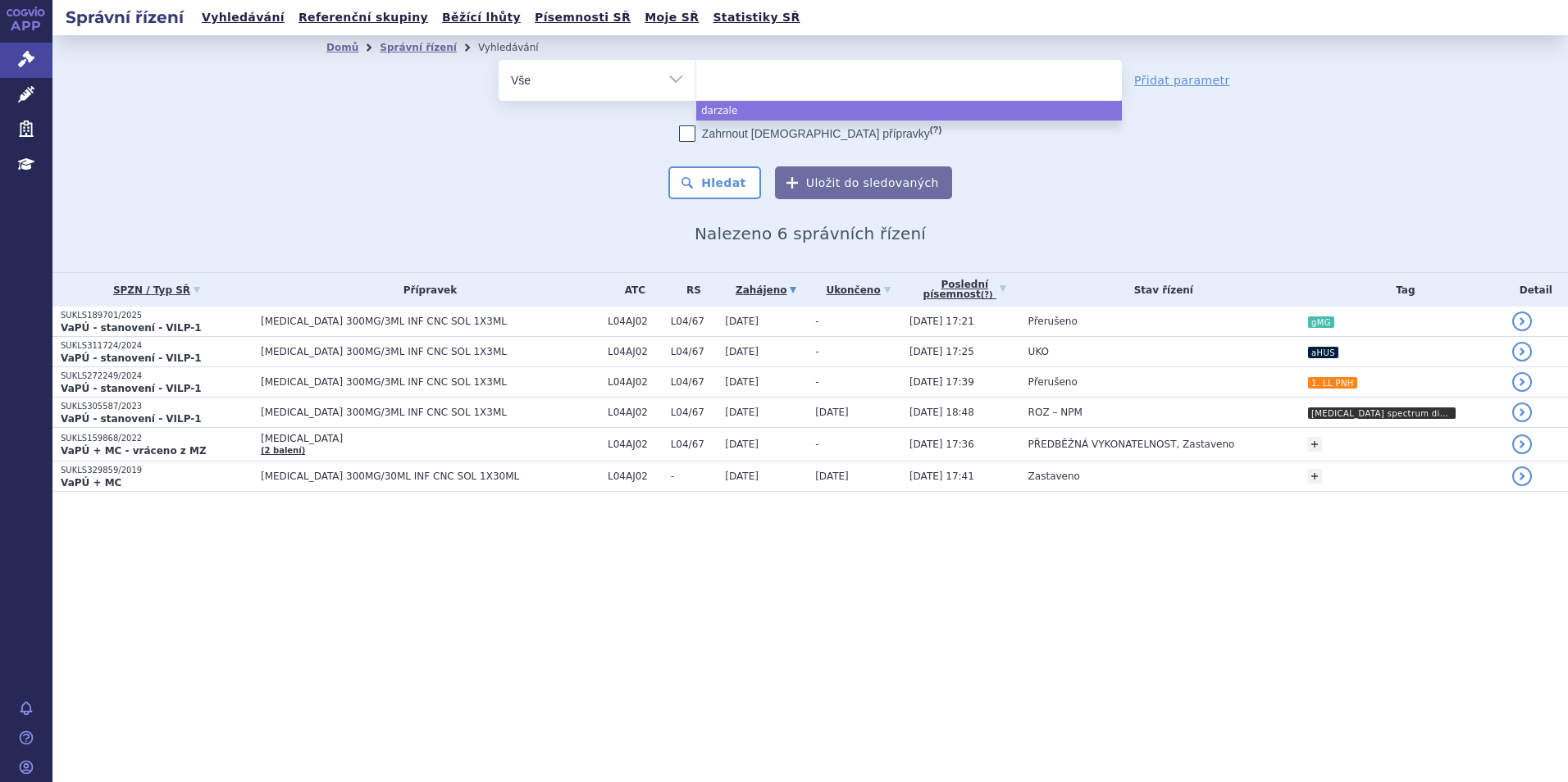
select select "darzalex"
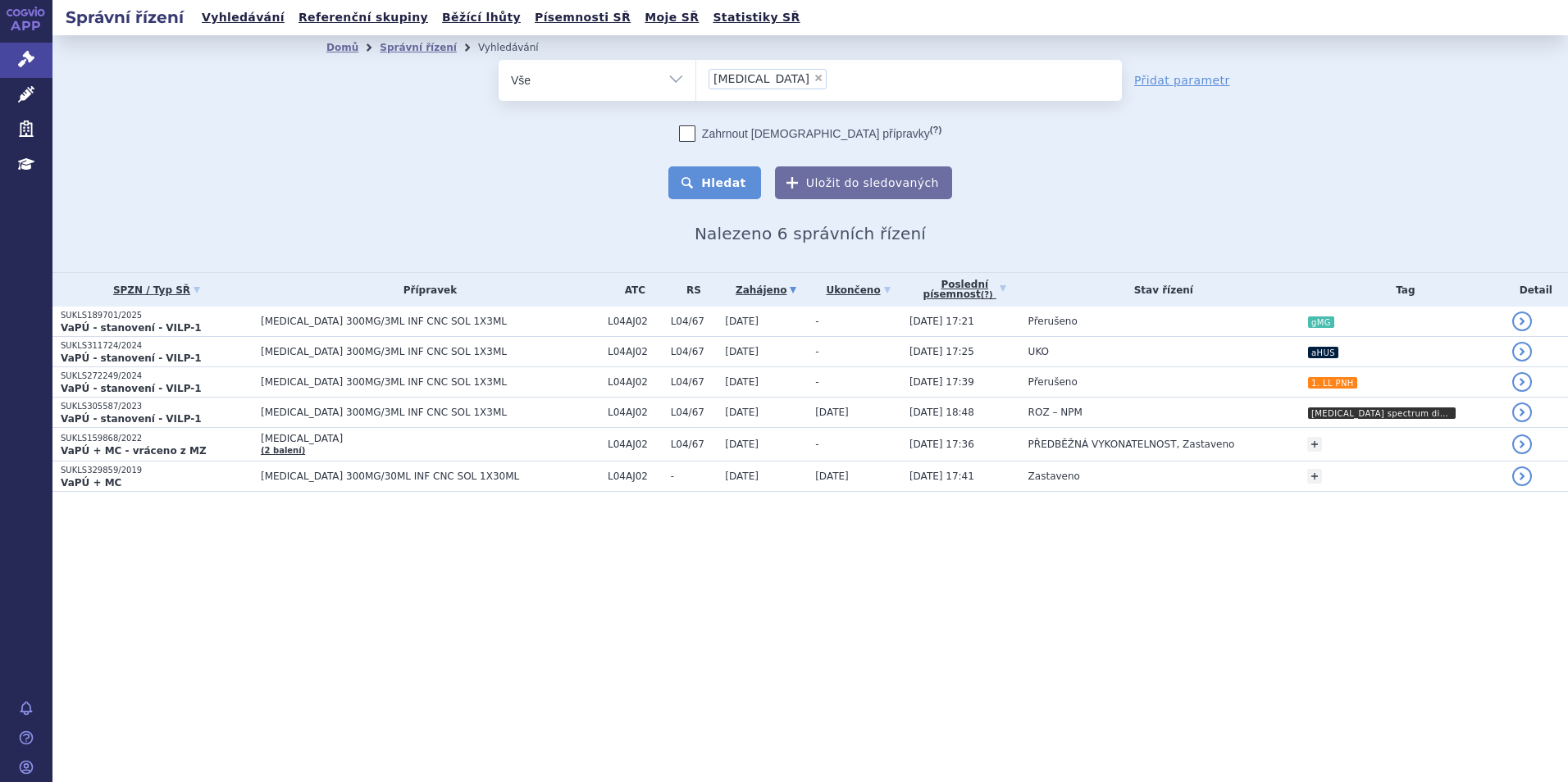
click at [725, 179] on button "Hledat" at bounding box center [715, 183] width 93 height 33
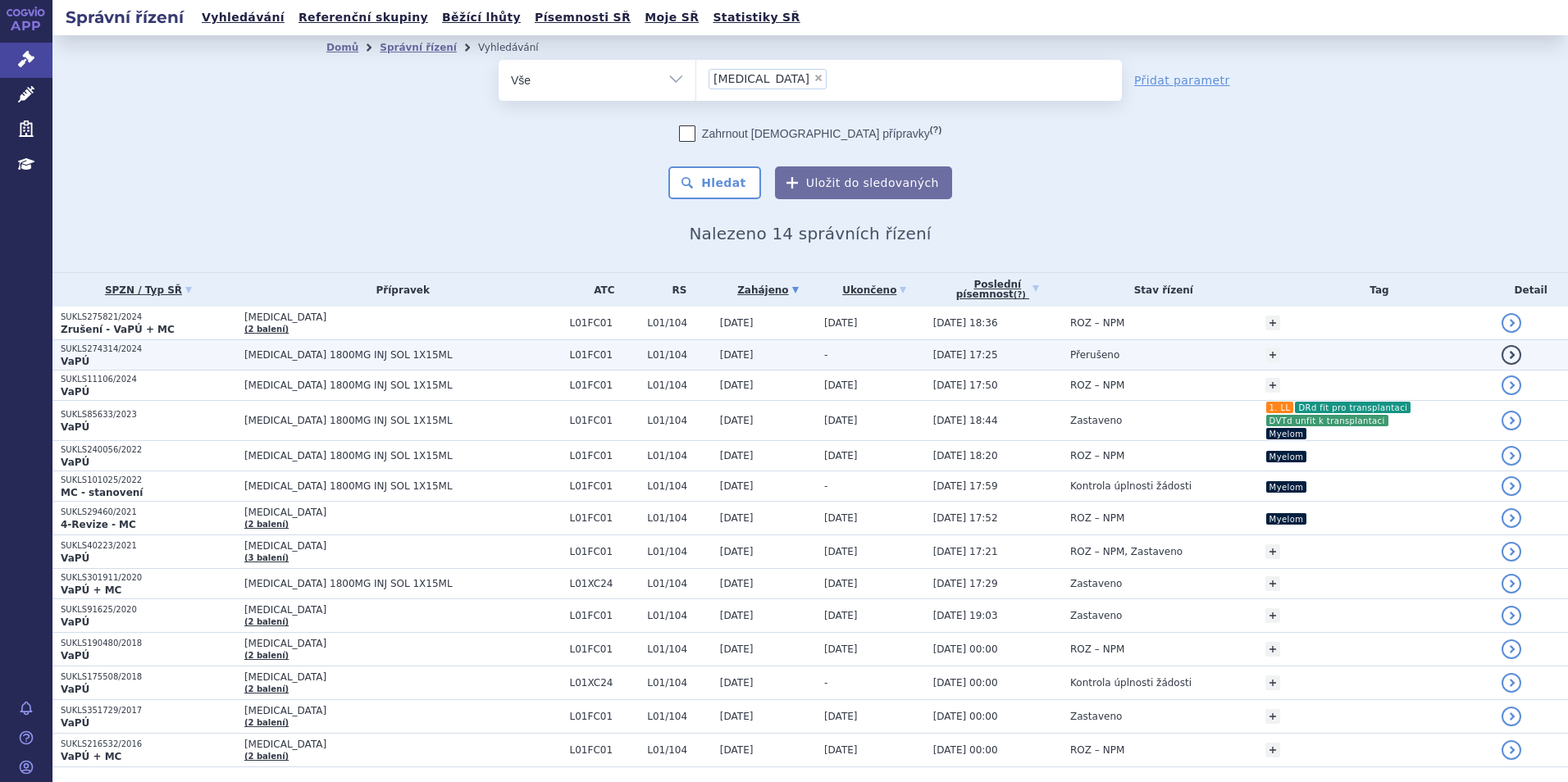
click at [420, 354] on span "[MEDICAL_DATA] 1800MG INJ SOL 1X15ML" at bounding box center [403, 355] width 317 height 12
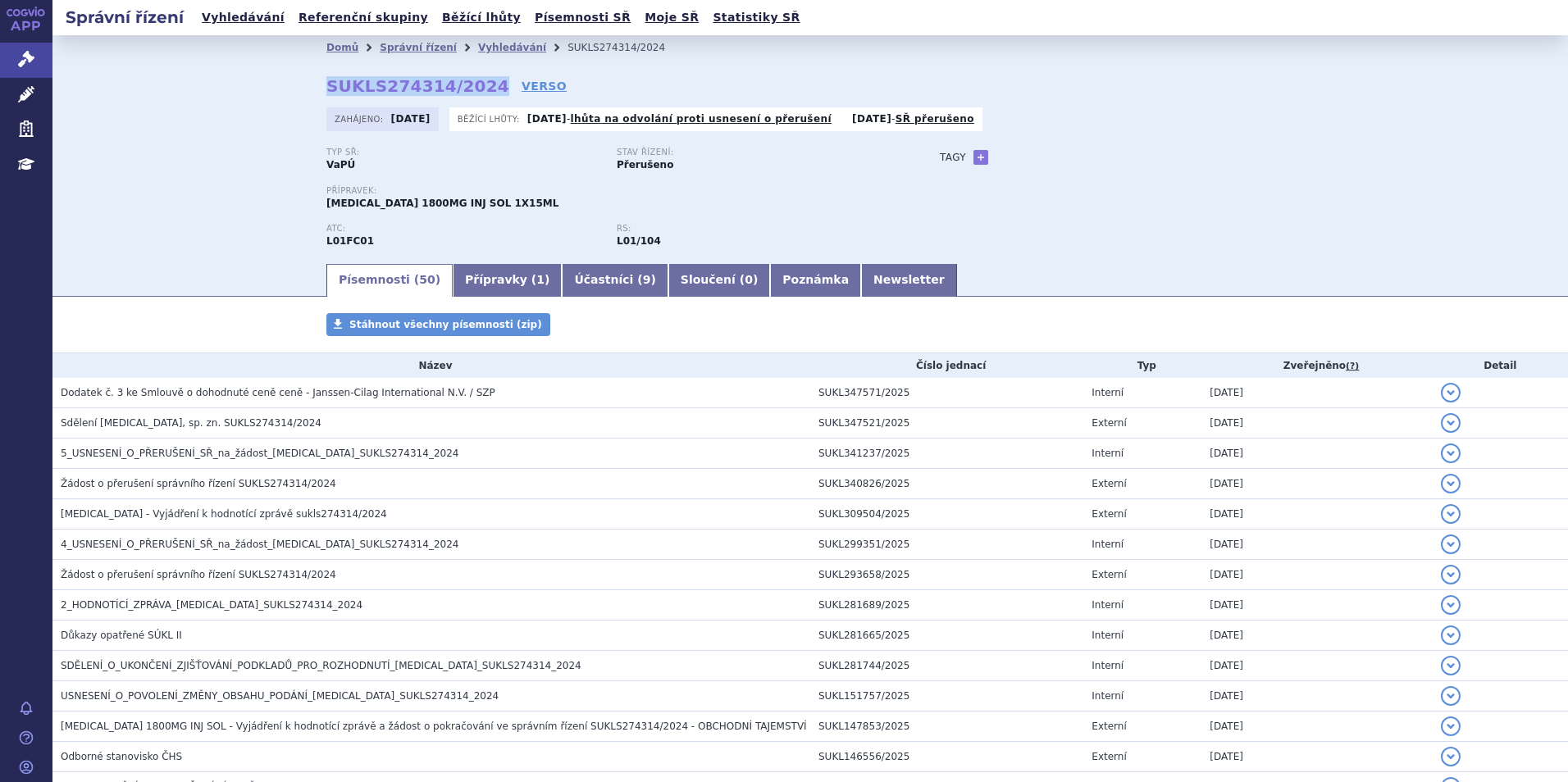
drag, startPoint x: 314, startPoint y: 88, endPoint x: 472, endPoint y: 92, distance: 158.1
click at [472, 92] on div "Domů Správní řízení Vyhledávání SUKLS274314/2024 SUKLS274314/2024 VERSO [GEOGRA…" at bounding box center [810, 160] width 1034 height 201
copy strong "SUKLS274314/2024"
click at [861, 278] on link "Newsletter" at bounding box center [909, 280] width 96 height 33
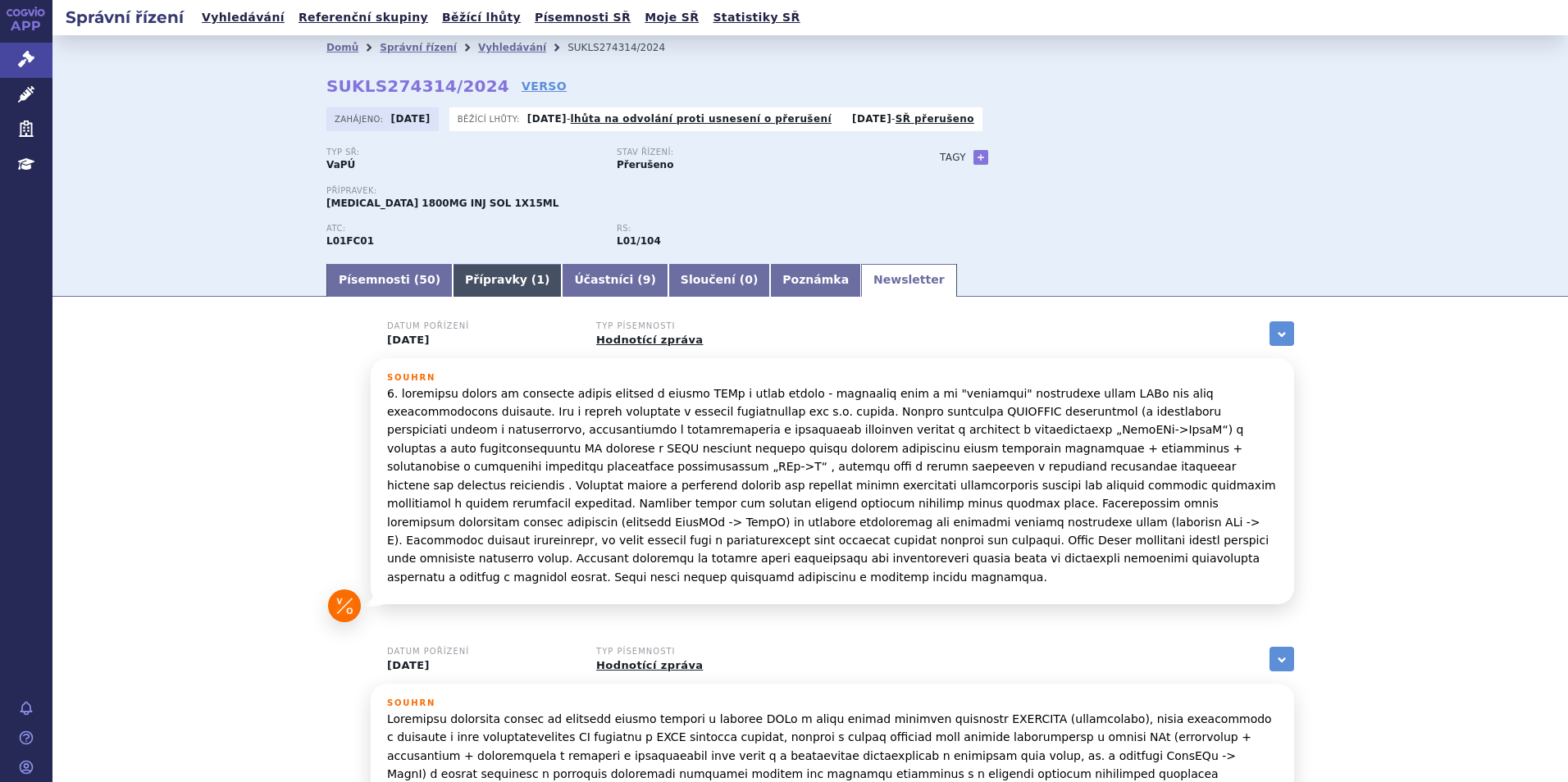
click at [455, 280] on link "Přípravky ( 1 )" at bounding box center [507, 280] width 109 height 33
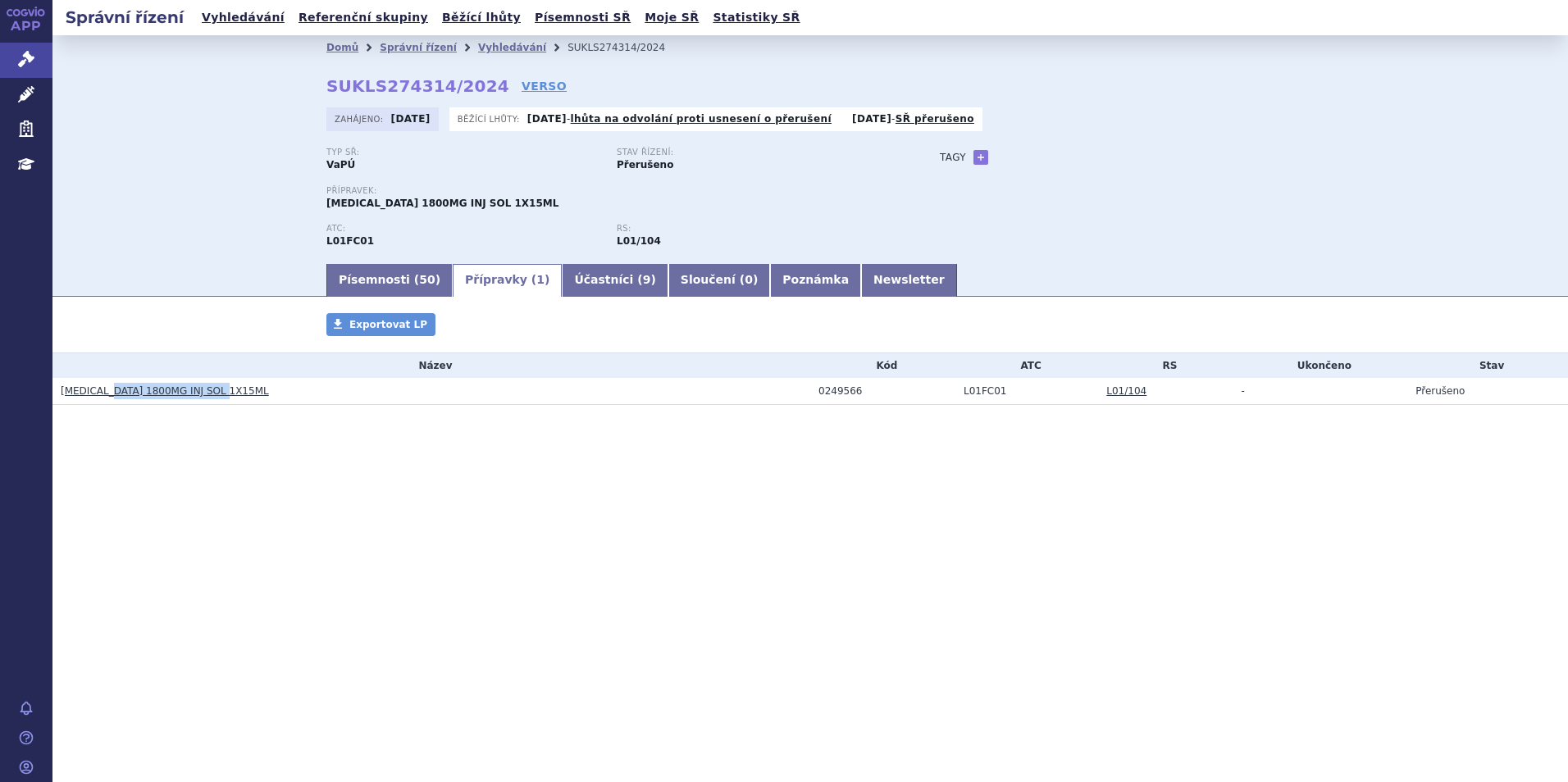
drag, startPoint x: 261, startPoint y: 393, endPoint x: 109, endPoint y: 389, distance: 152.1
click at [109, 389] on h3 "DARZALEX 1800MG INJ SOL 1X15ML" at bounding box center [436, 391] width 750 height 16
copy link "1800MG INJ SOL 1X15ML"
click at [505, 45] on link "Vyhledávání" at bounding box center [511, 48] width 68 height 12
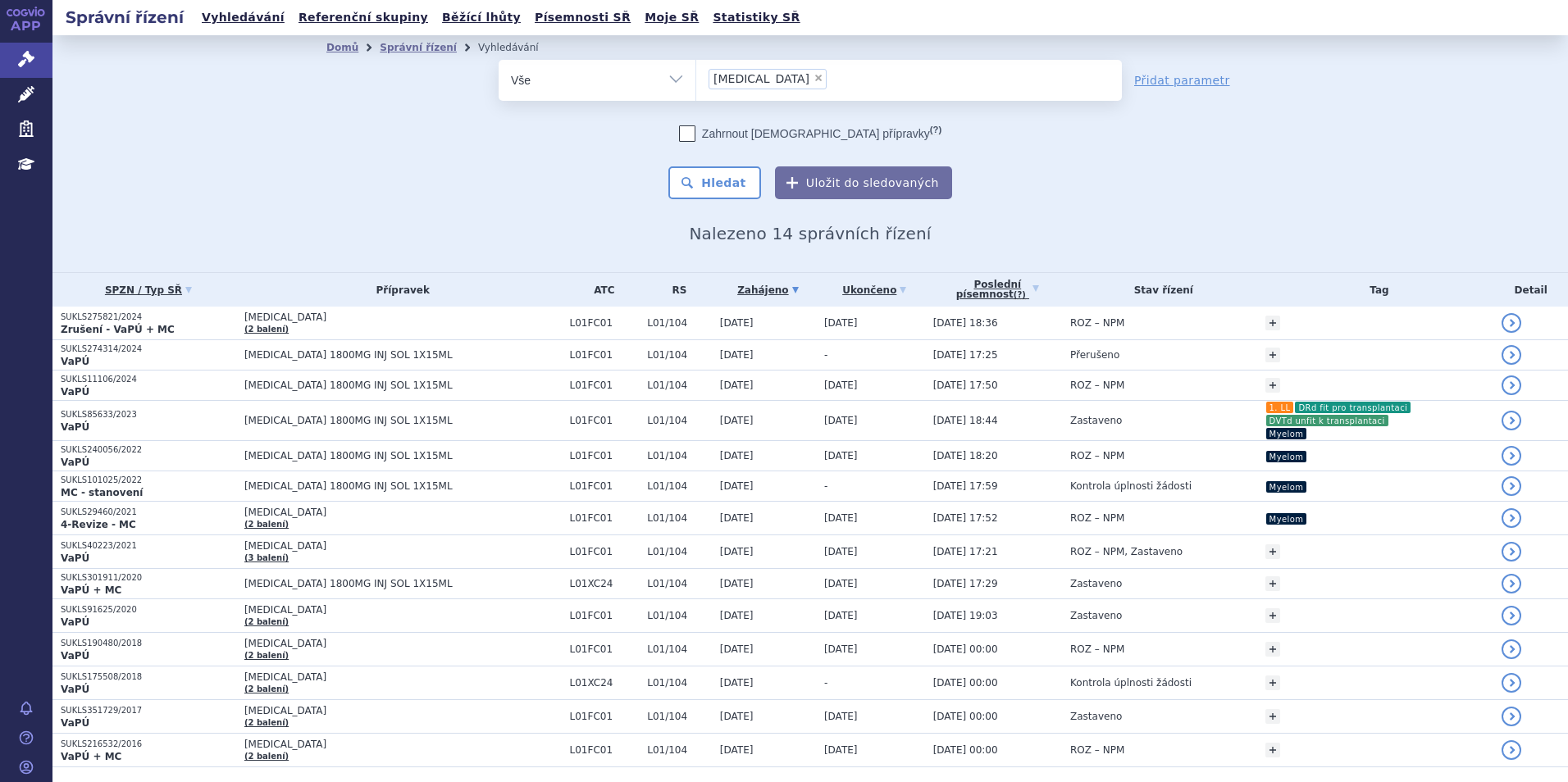
click at [813, 75] on span "×" at bounding box center [818, 78] width 10 height 10
click at [696, 75] on select "darzalex" at bounding box center [696, 80] width 1 height 41
select select
click at [756, 76] on ul at bounding box center [909, 77] width 426 height 35
click at [696, 76] on select "darzalex" at bounding box center [696, 80] width 1 height 41
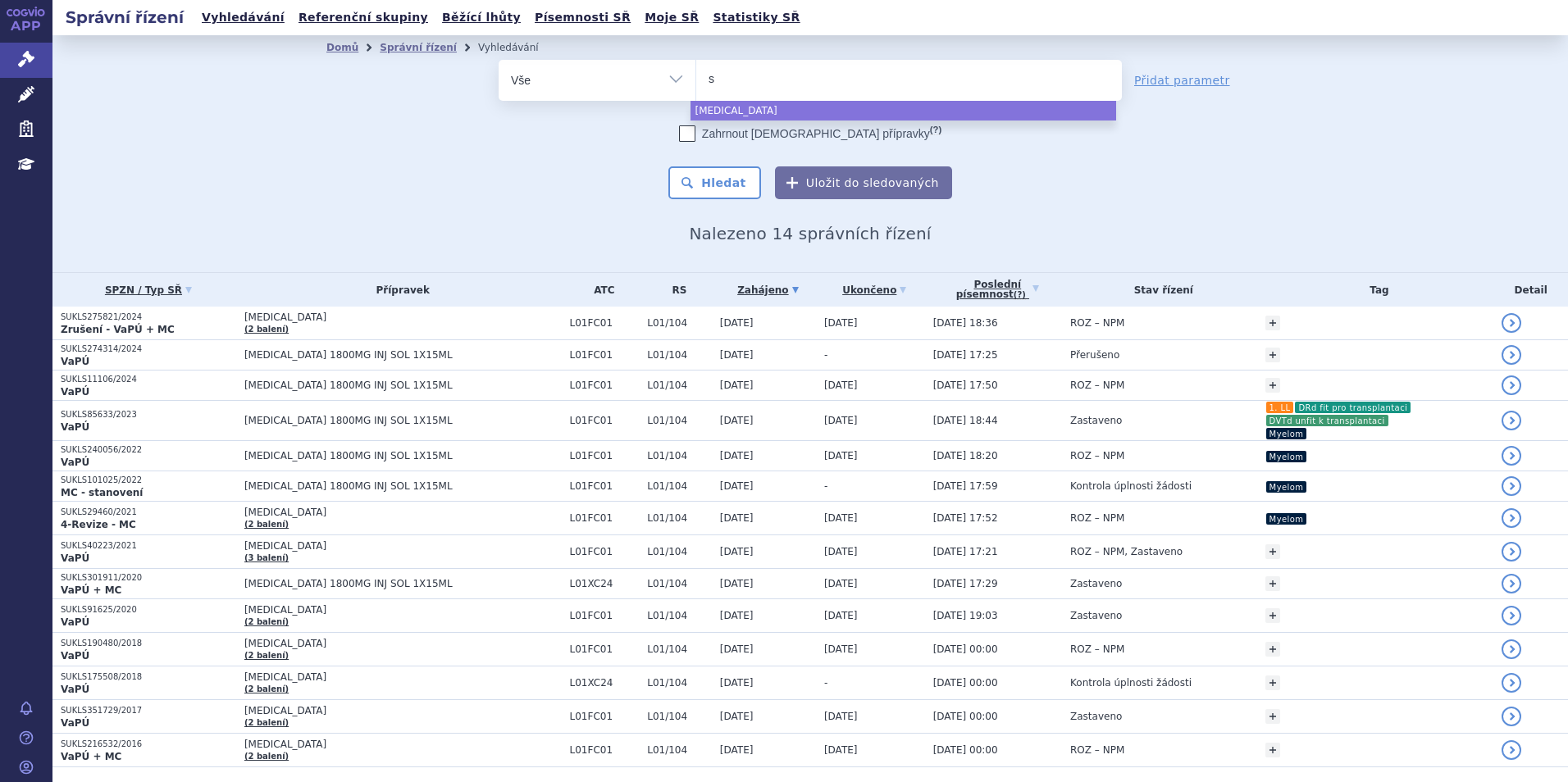
type input "sa"
type input "sar"
type input "sarcl"
type input "[MEDICAL_DATA]"
select select "[MEDICAL_DATA]"
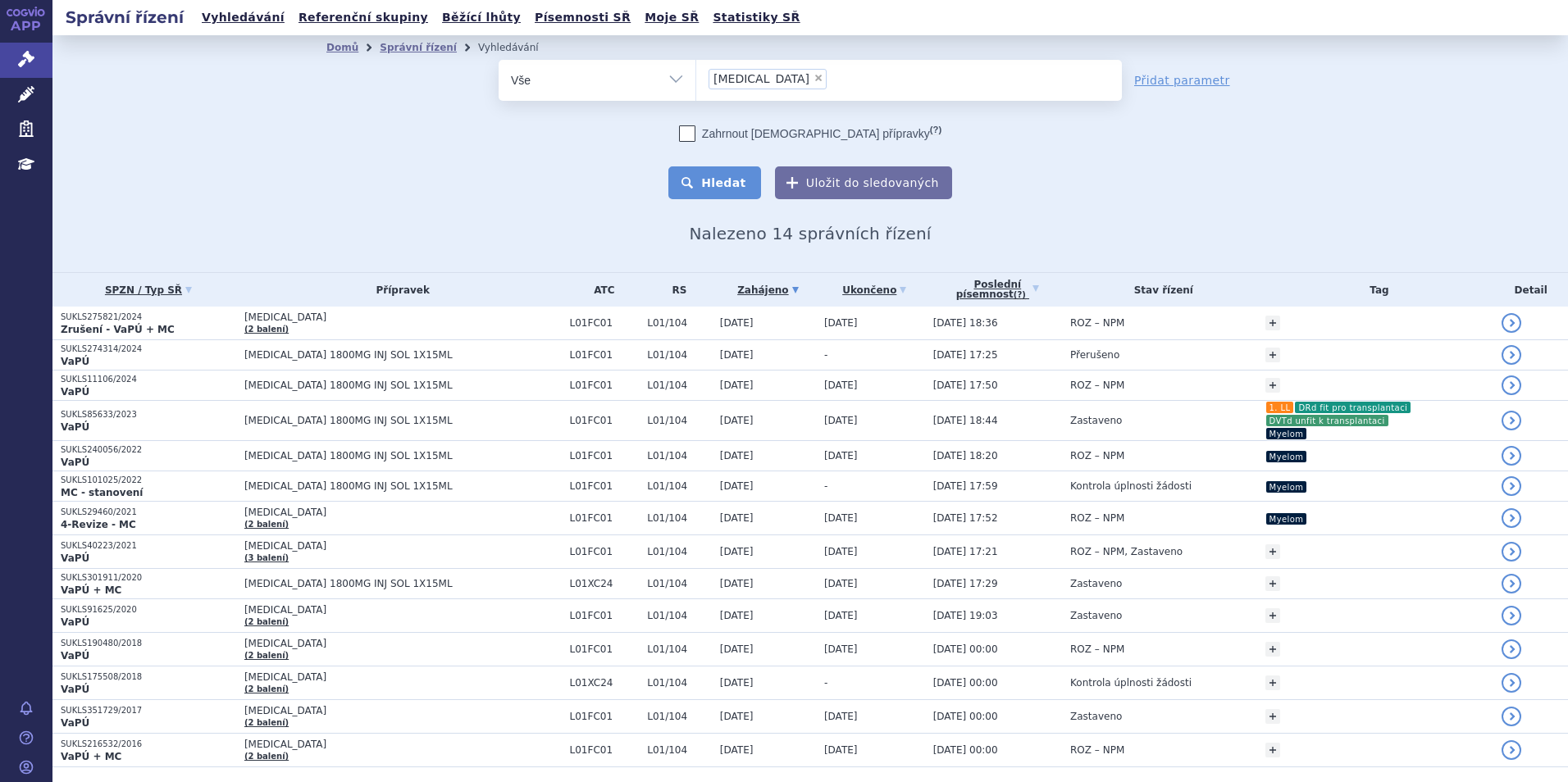
click at [730, 185] on button "Hledat" at bounding box center [715, 183] width 93 height 33
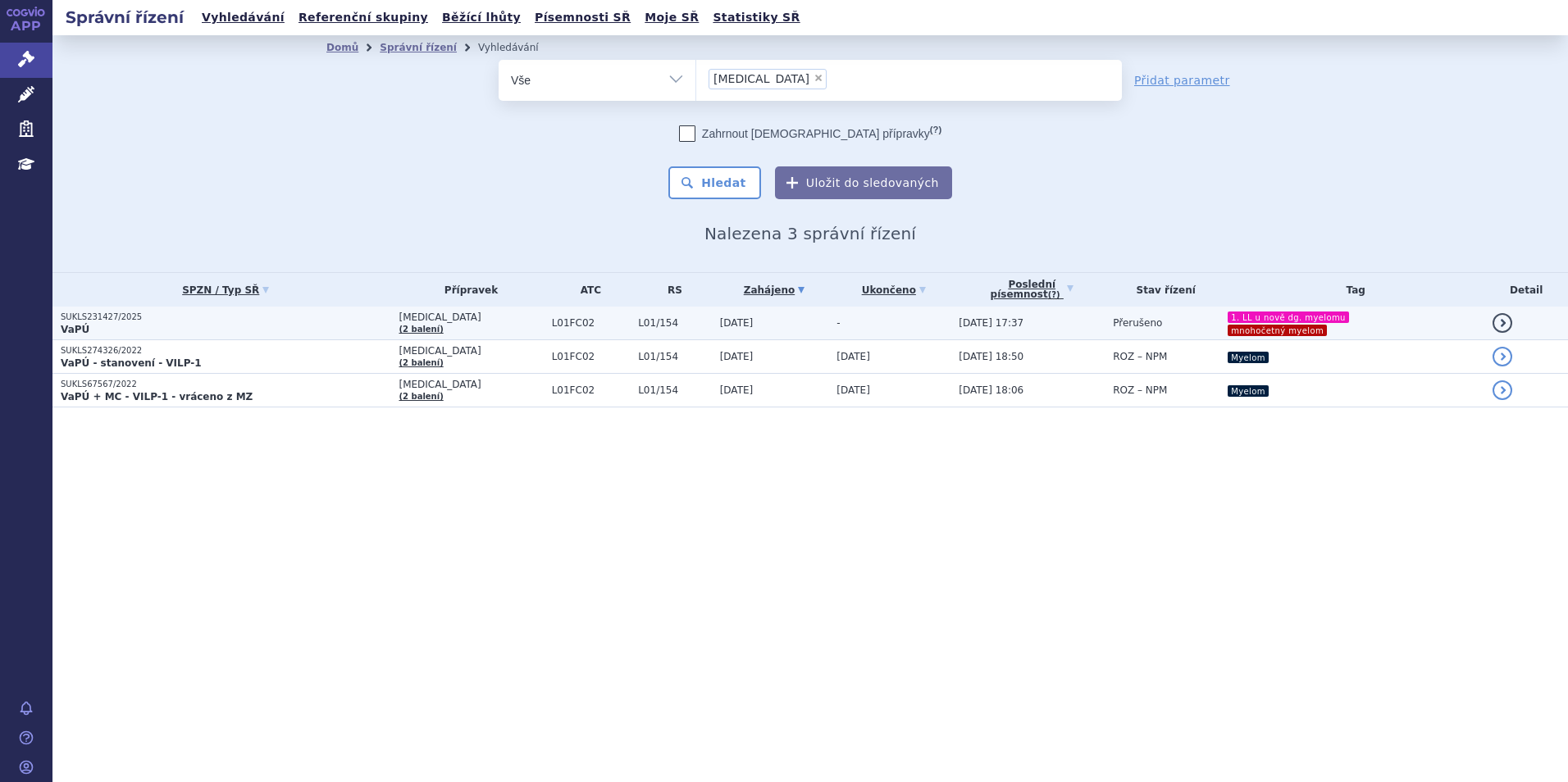
click at [202, 314] on p "SUKLS231427/2025" at bounding box center [225, 317] width 330 height 12
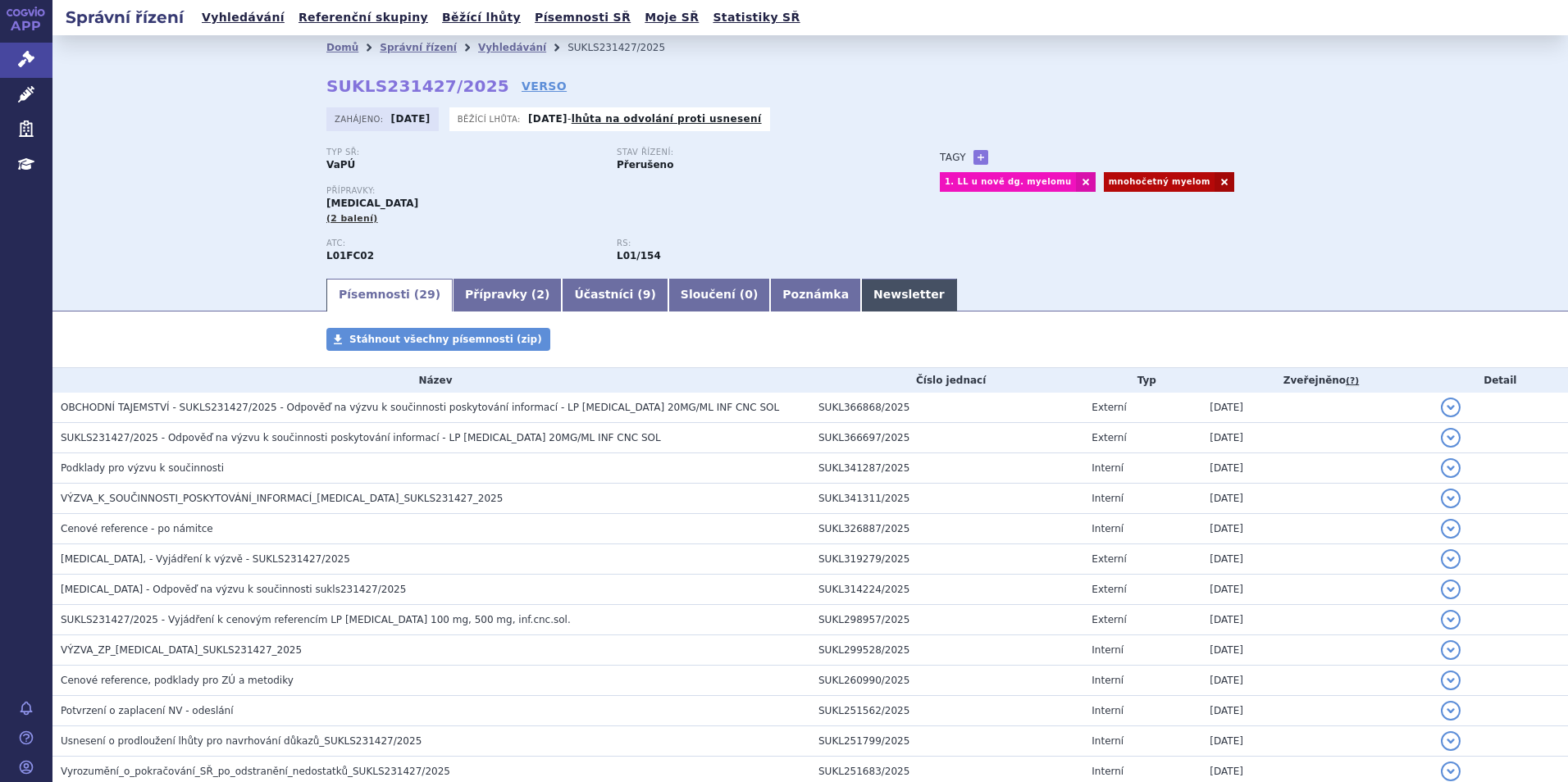
click at [861, 294] on link "Newsletter" at bounding box center [909, 295] width 96 height 33
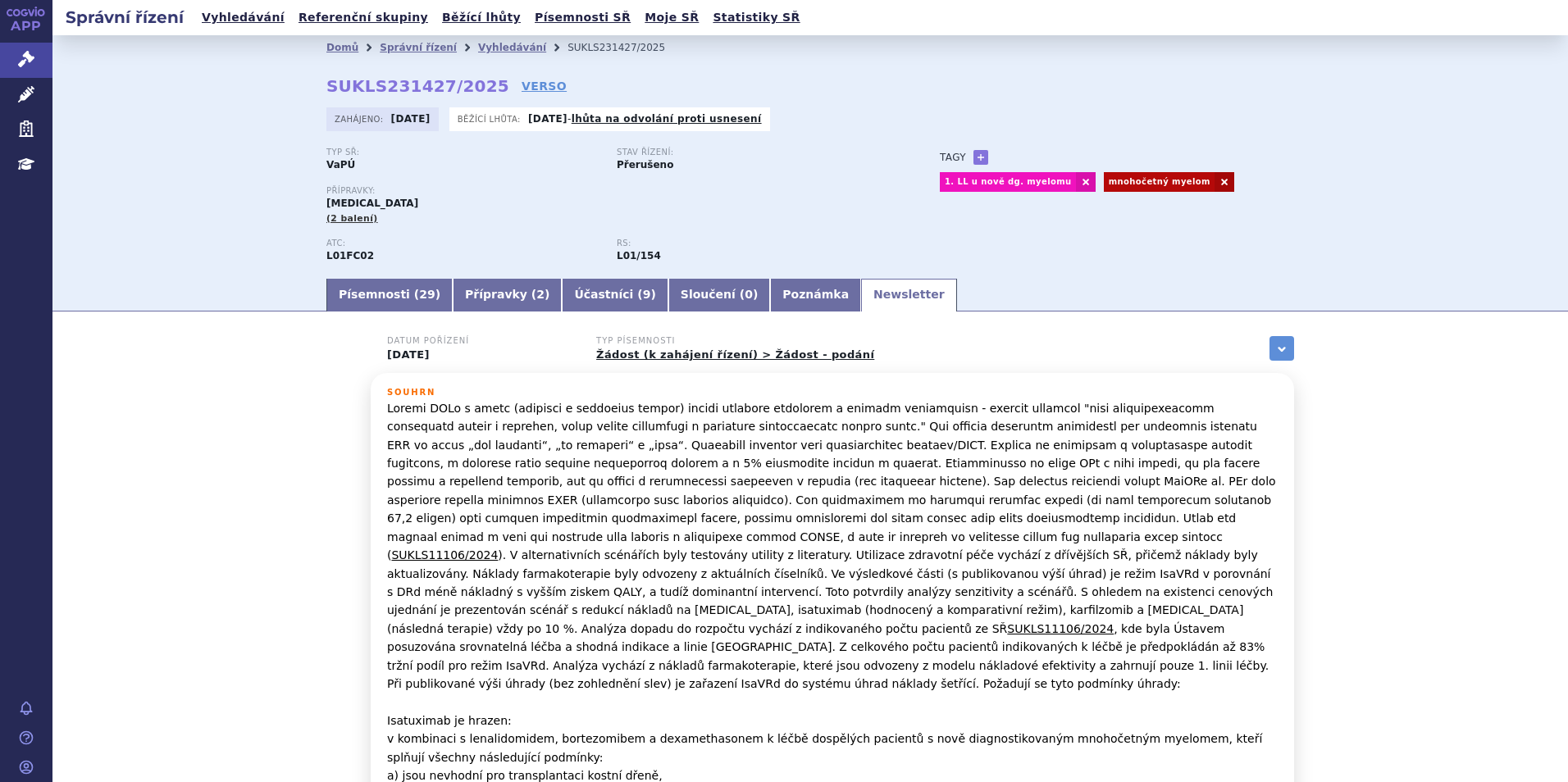
scroll to position [161, 0]
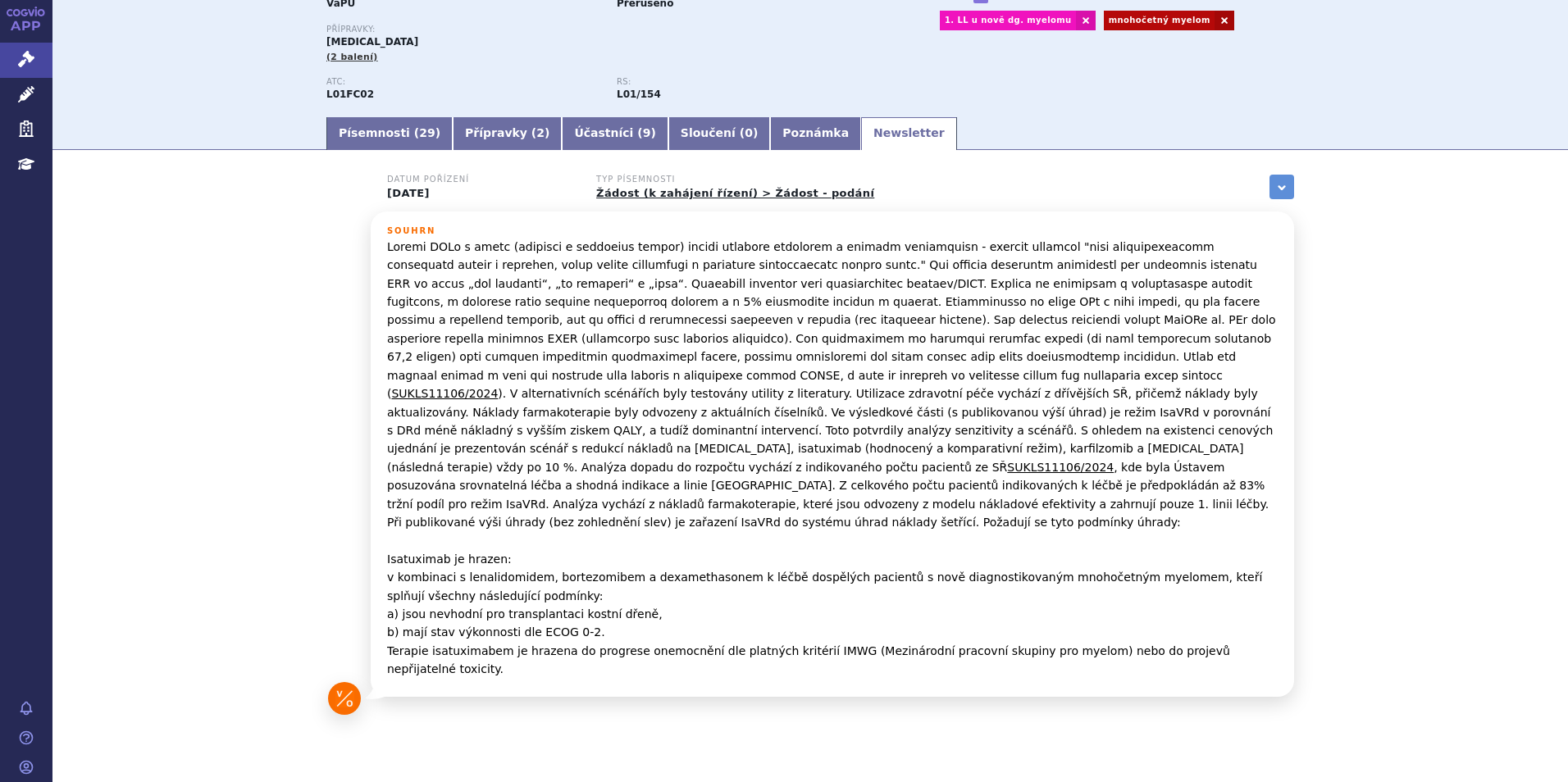
drag, startPoint x: 106, startPoint y: 81, endPoint x: 211, endPoint y: 93, distance: 105.7
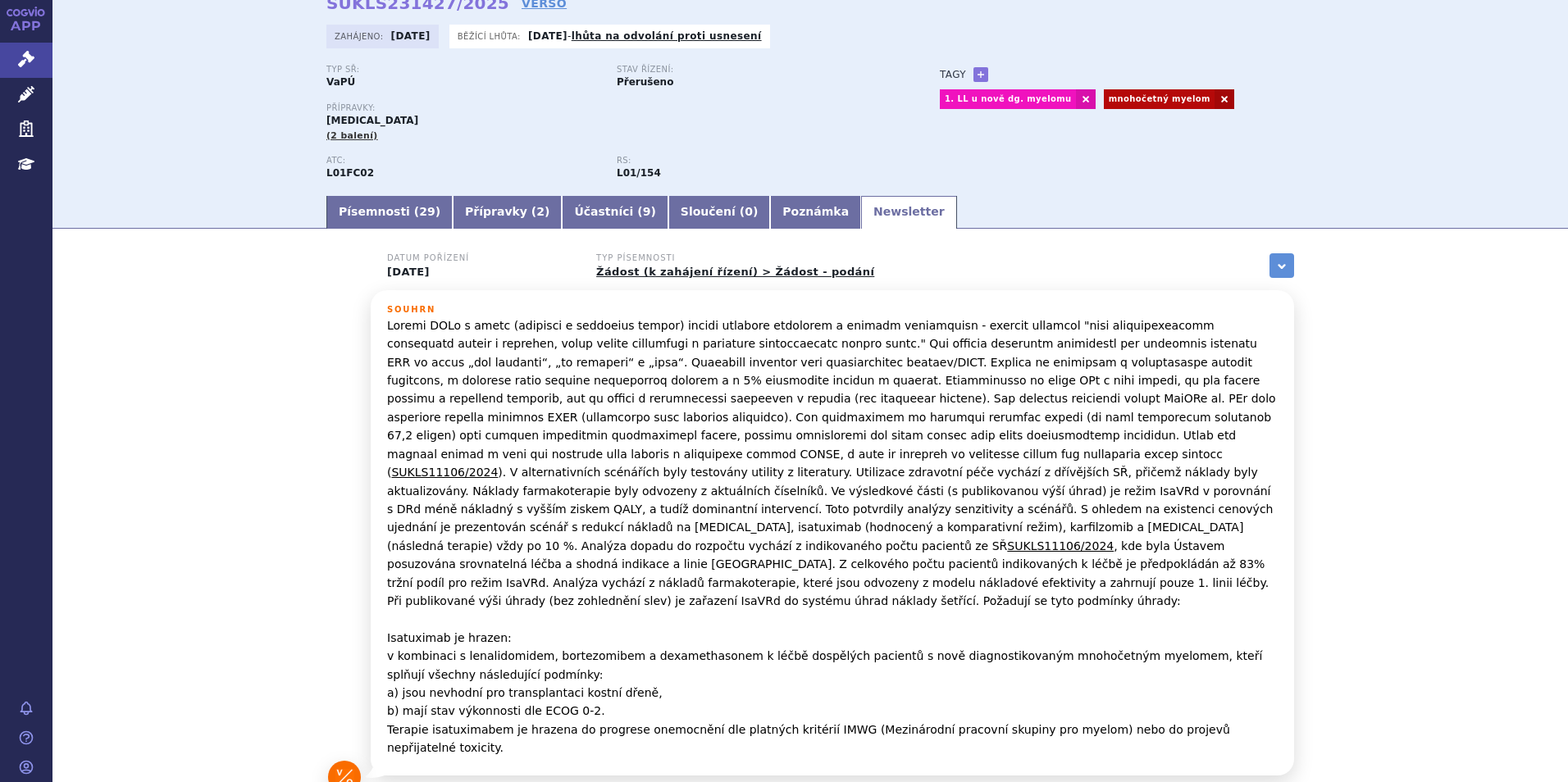
scroll to position [0, 0]
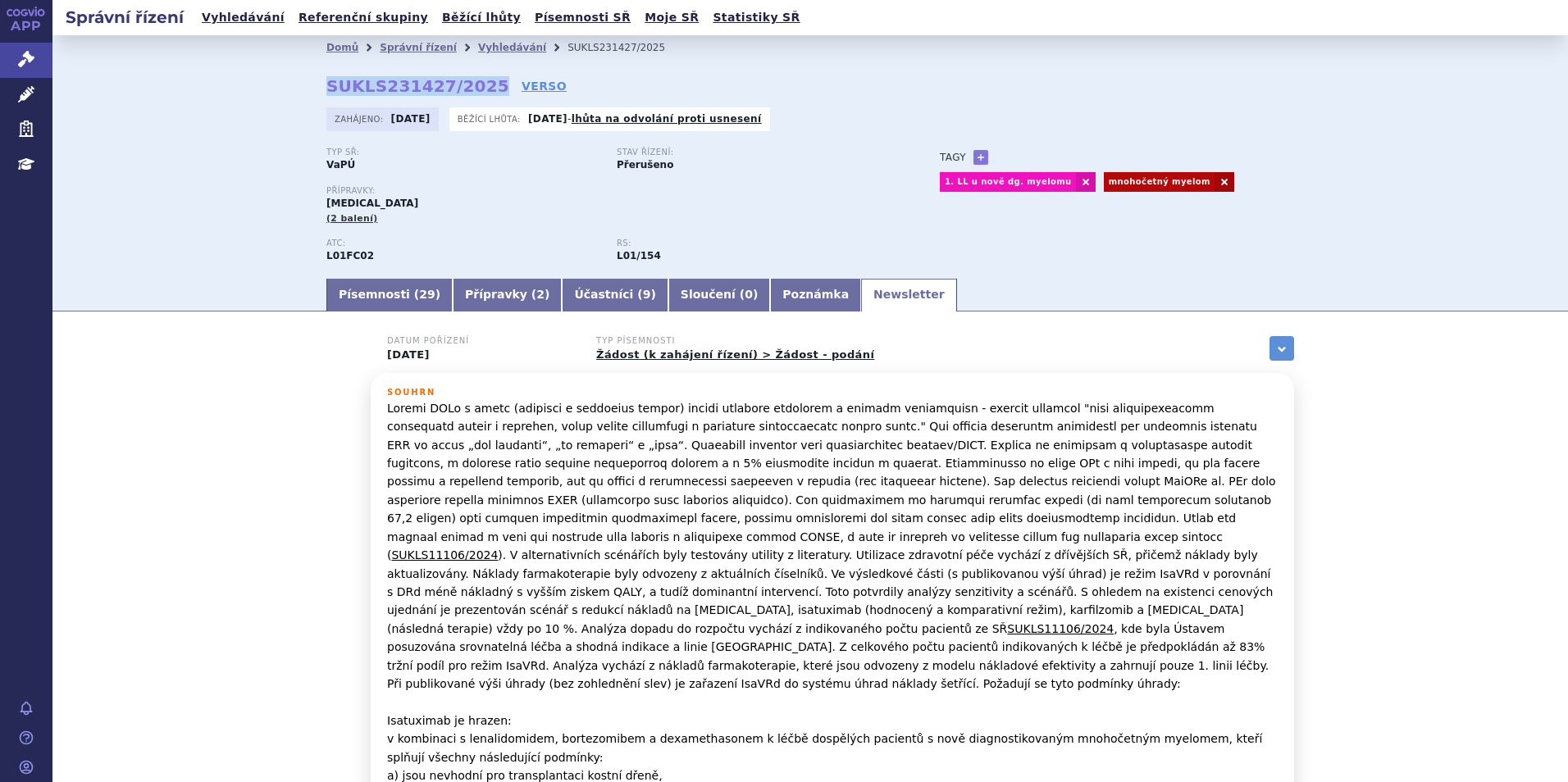
drag, startPoint x: 317, startPoint y: 96, endPoint x: 471, endPoint y: 89, distance: 154.2
click at [471, 89] on div "Domů Správní řízení Vyhledávání SUKLS231427/2025 SUKLS231427/2025 VERSO Zahájen…" at bounding box center [810, 168] width 1034 height 216
copy strong "SUKLS231427/2025"
click at [366, 285] on link "Písemnosti ( 29 )" at bounding box center [390, 295] width 127 height 33
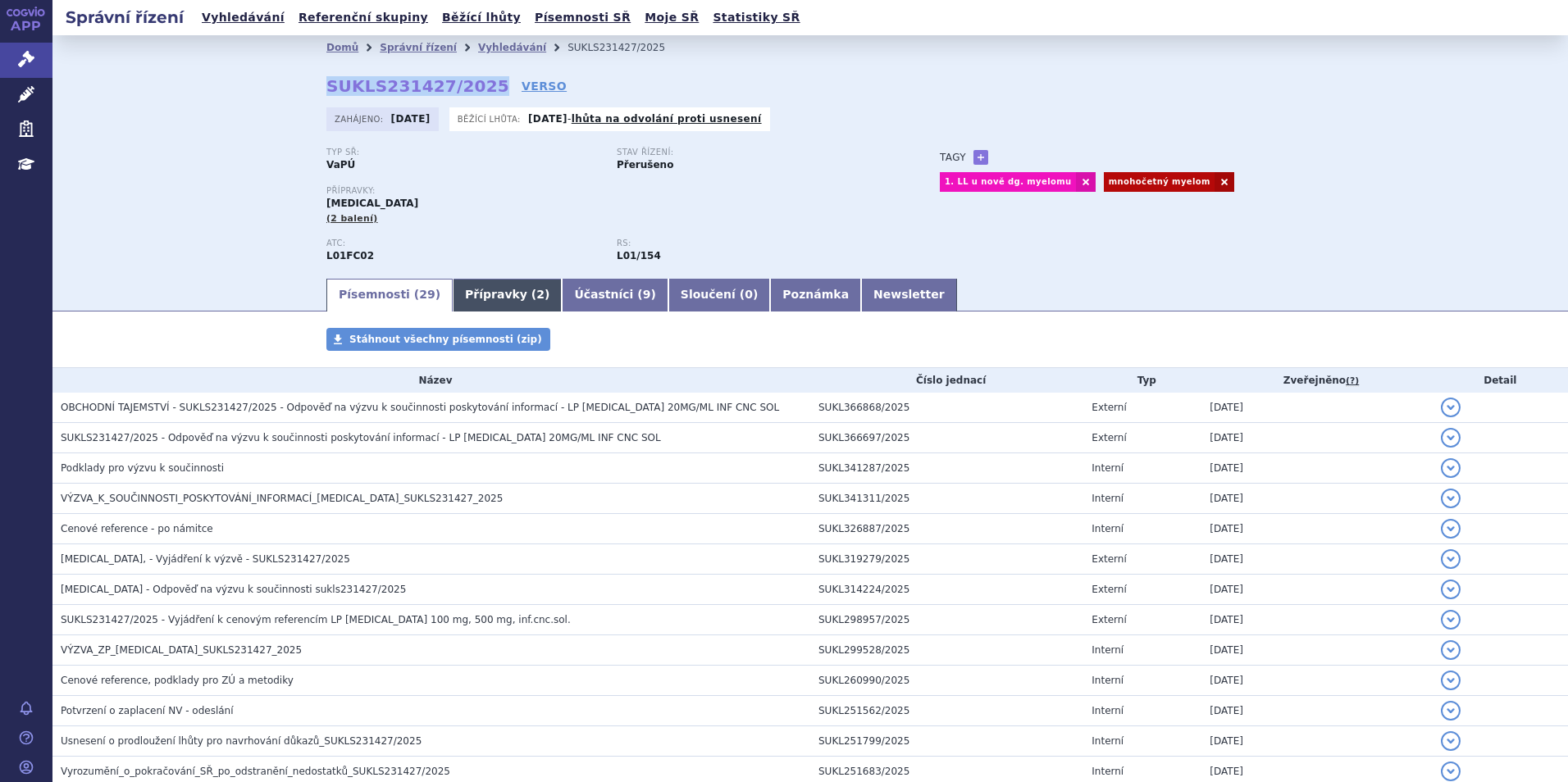
click at [469, 303] on link "Přípravky ( 2 )" at bounding box center [507, 295] width 109 height 33
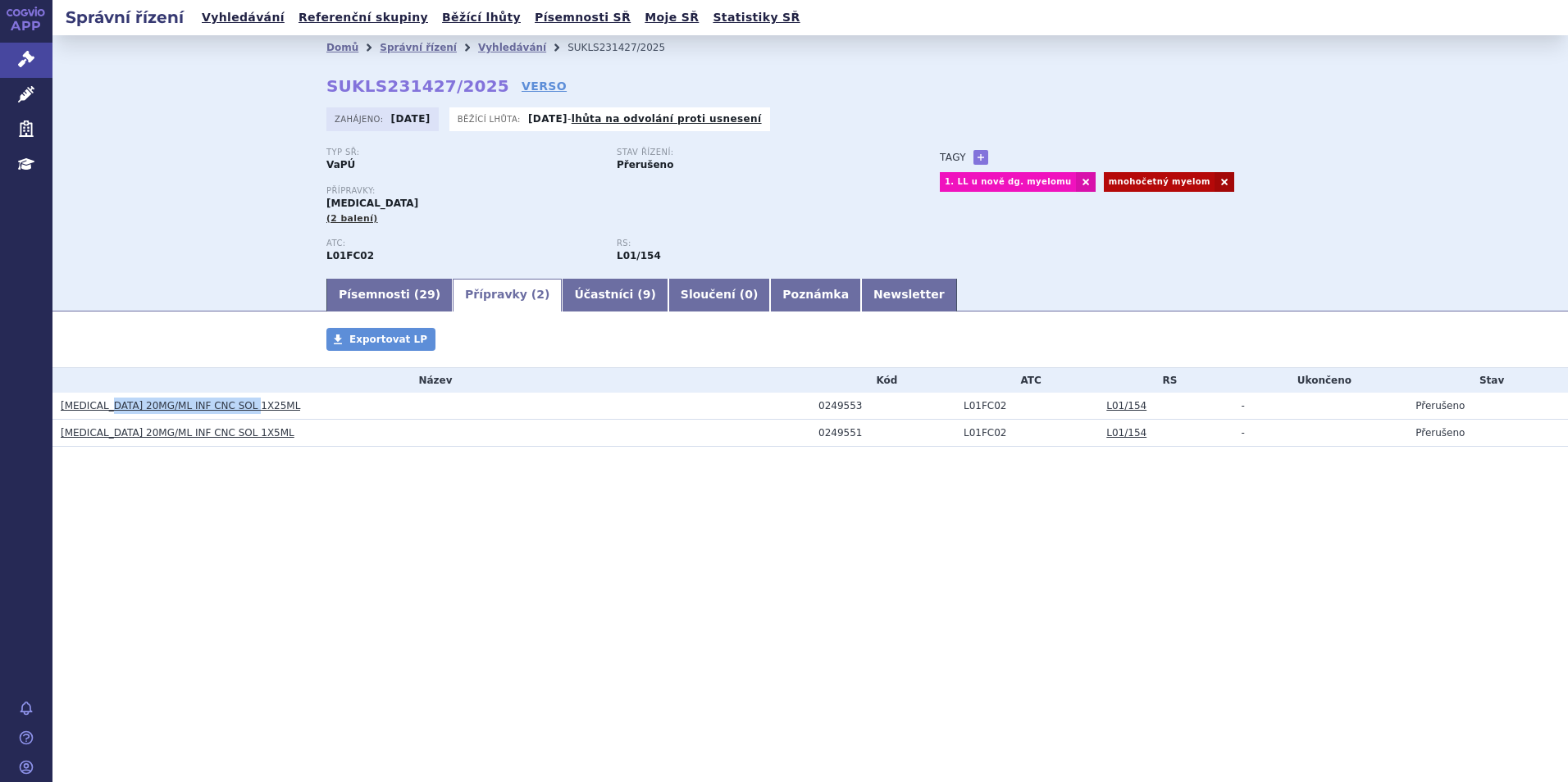
drag, startPoint x: 275, startPoint y: 401, endPoint x: 107, endPoint y: 407, distance: 168.1
click at [107, 407] on h3 "SARCLISA 20MG/ML INF CNC SOL 1X25ML" at bounding box center [436, 406] width 750 height 16
copy link "20MG/ML INF CNC SOL 1X25ML"
click at [490, 44] on link "Vyhledávání" at bounding box center [511, 48] width 68 height 12
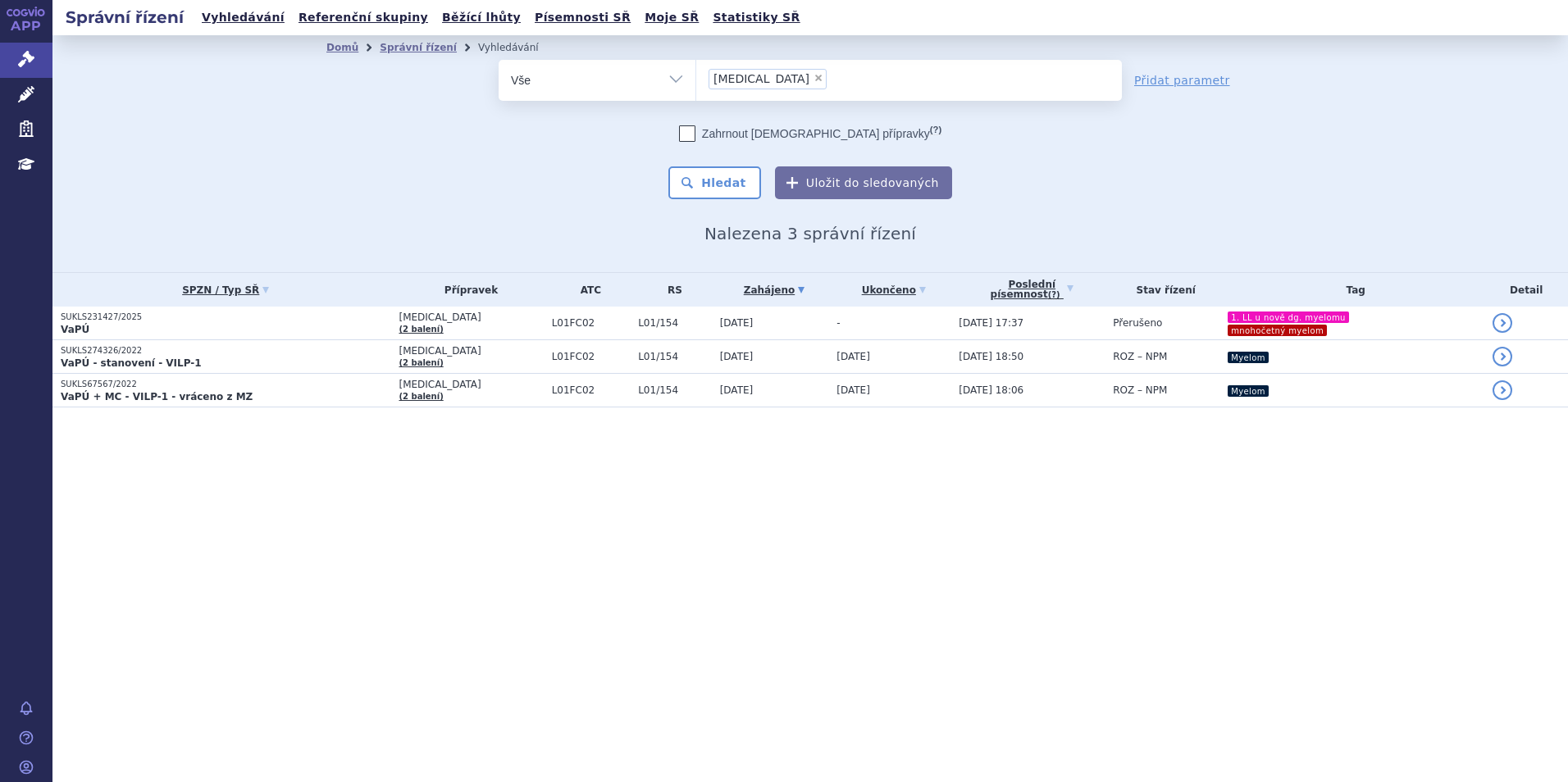
click at [279, 195] on div "Domů Správní řízení Vyhledávání Vyhledávání ve správních řízeních odstranit Vše…" at bounding box center [810, 154] width 1515 height 237
click at [770, 70] on ul "× sarclisa" at bounding box center [909, 78] width 426 height 36
click at [696, 70] on select "sarclisa" at bounding box center [696, 80] width 1 height 41
click at [813, 81] on span "×" at bounding box center [818, 78] width 10 height 10
click at [696, 81] on select "sarclisa" at bounding box center [696, 80] width 1 height 41
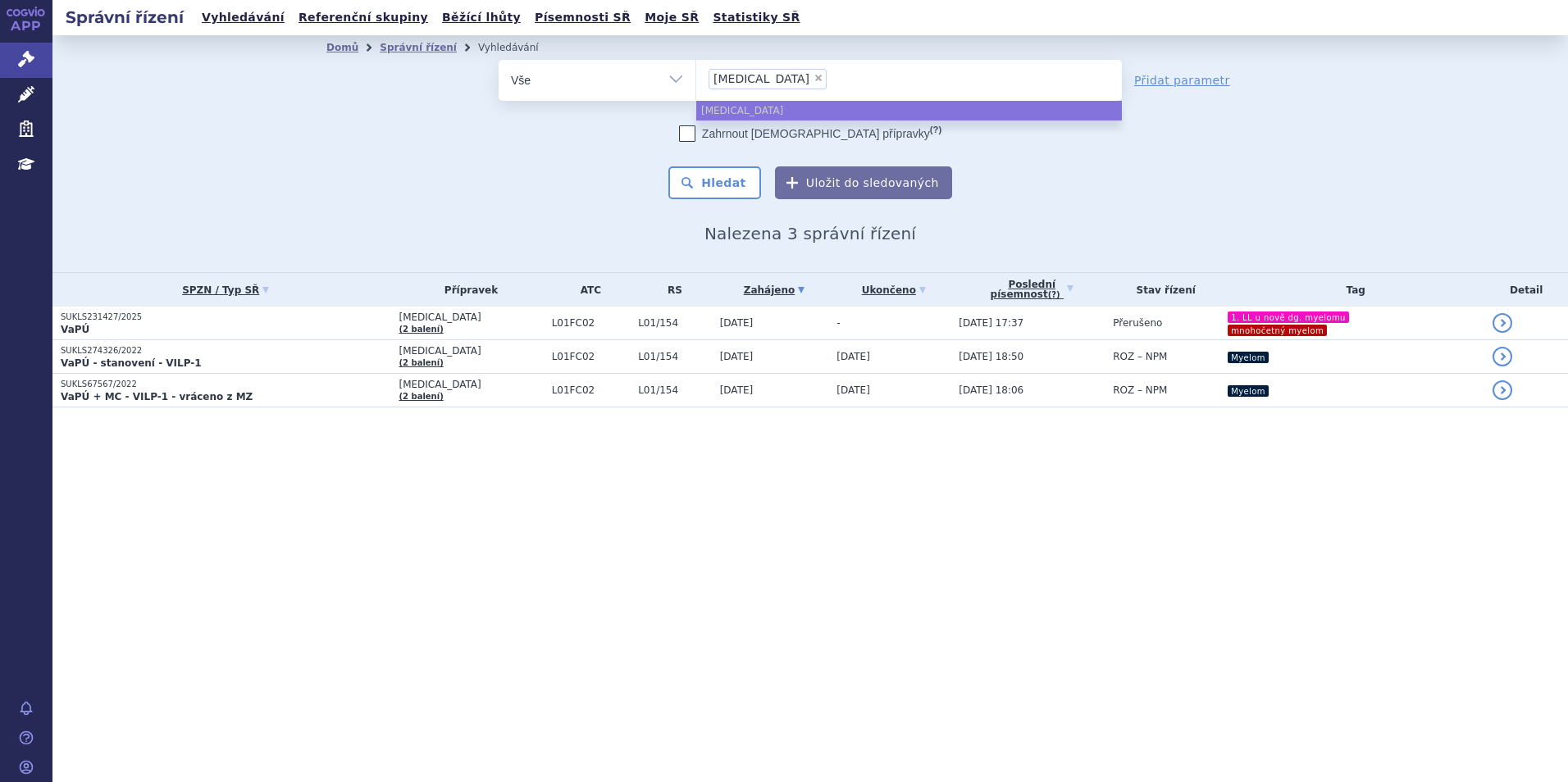
select select
click at [755, 81] on ul at bounding box center [909, 77] width 426 height 35
click at [696, 81] on select "sarclisa" at bounding box center [696, 80] width 1 height 41
type input "he"
type input "hetr"
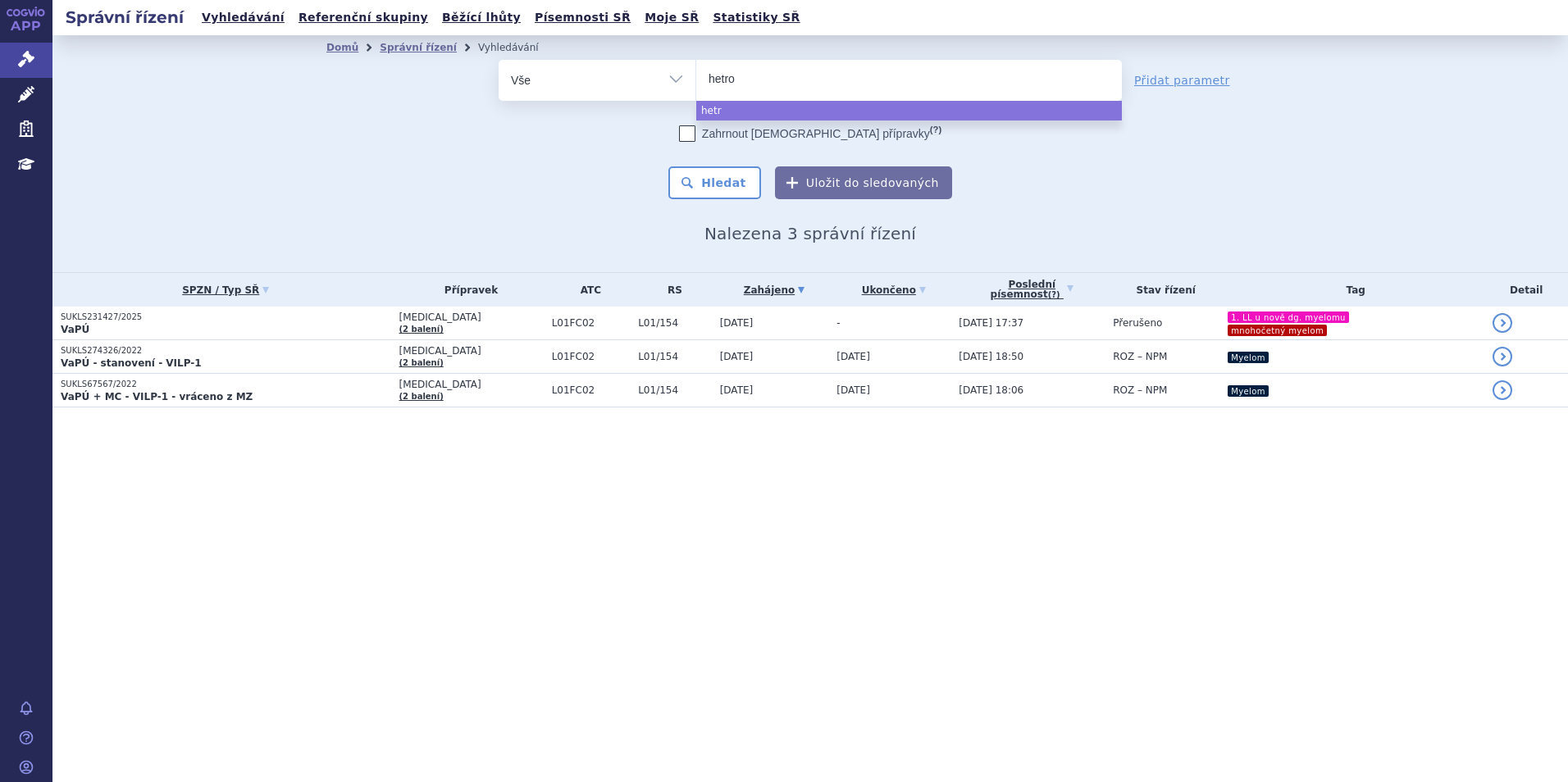
type input "hetron"
type input "hetronif"
type input "hetronifly"
select select "hetronifly"
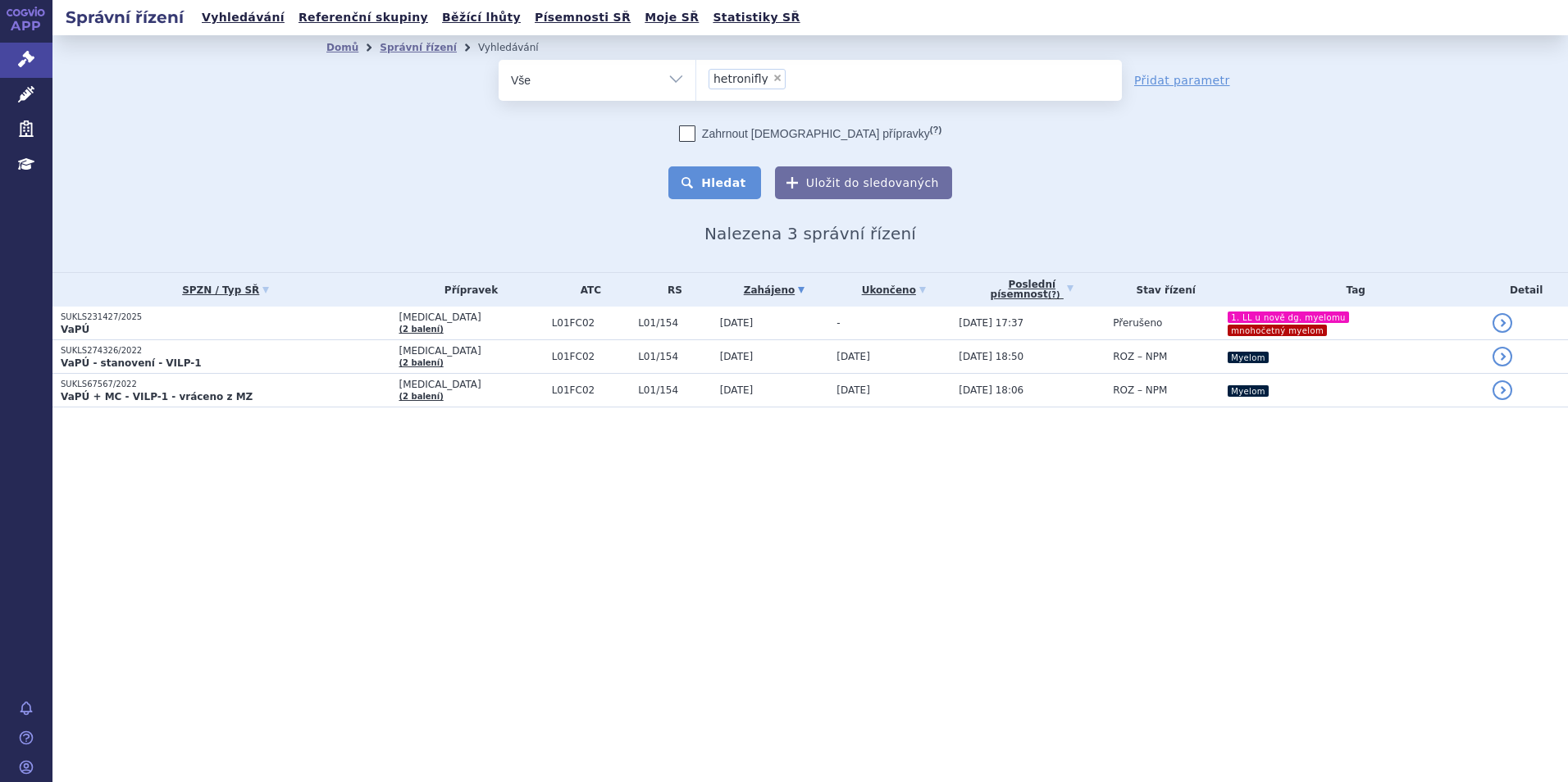
click at [749, 180] on button "Hledat" at bounding box center [715, 183] width 93 height 33
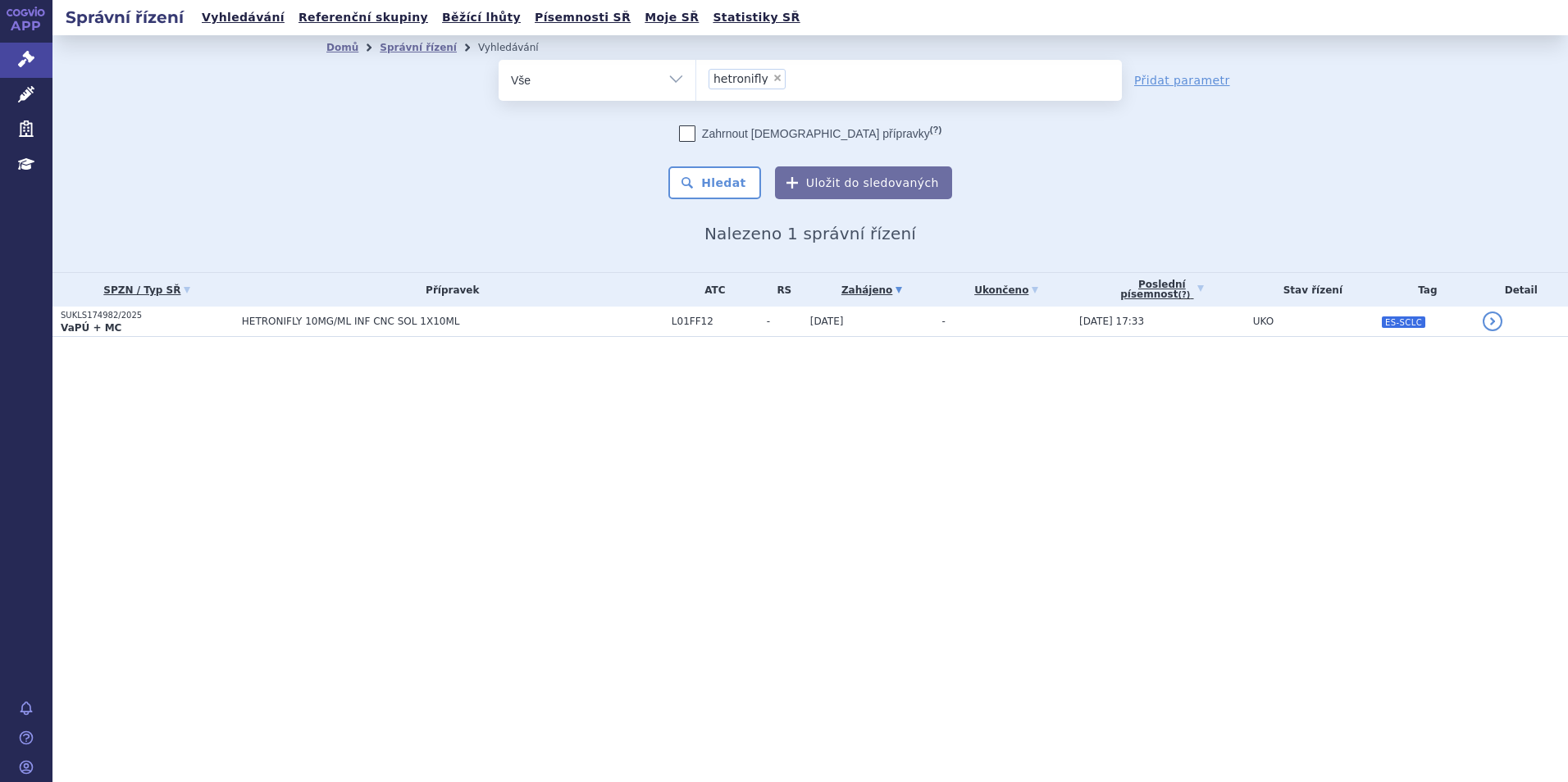
click at [394, 388] on section "Domů Správní řízení Vyhledávání Vyhledávání ve správních řízeních odstranit Vše" at bounding box center [810, 219] width 1515 height 368
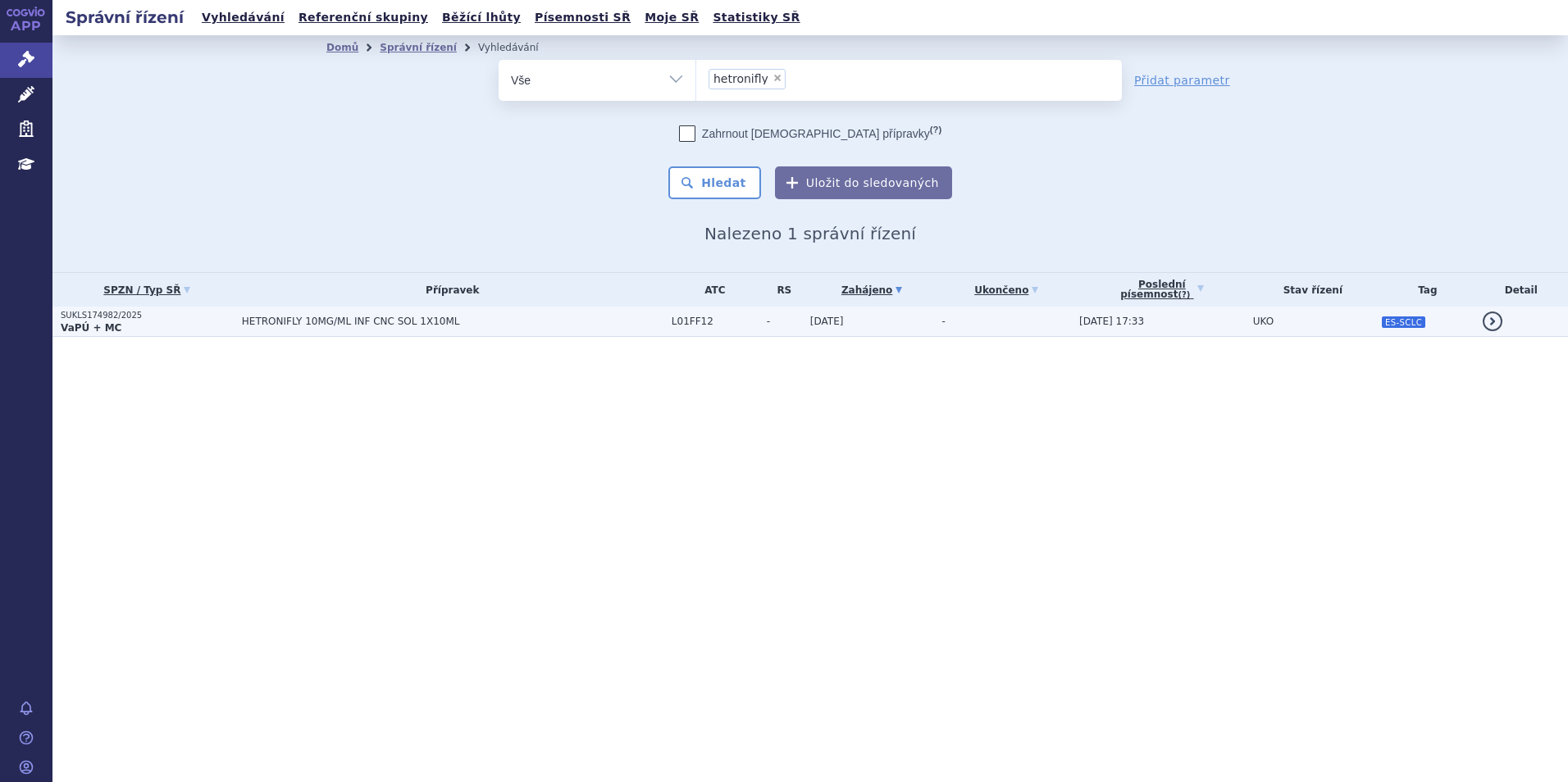
click at [252, 326] on span "HETRONIFLY 10MG/ML INF CNC SOL 1X10ML" at bounding box center [446, 322] width 410 height 12
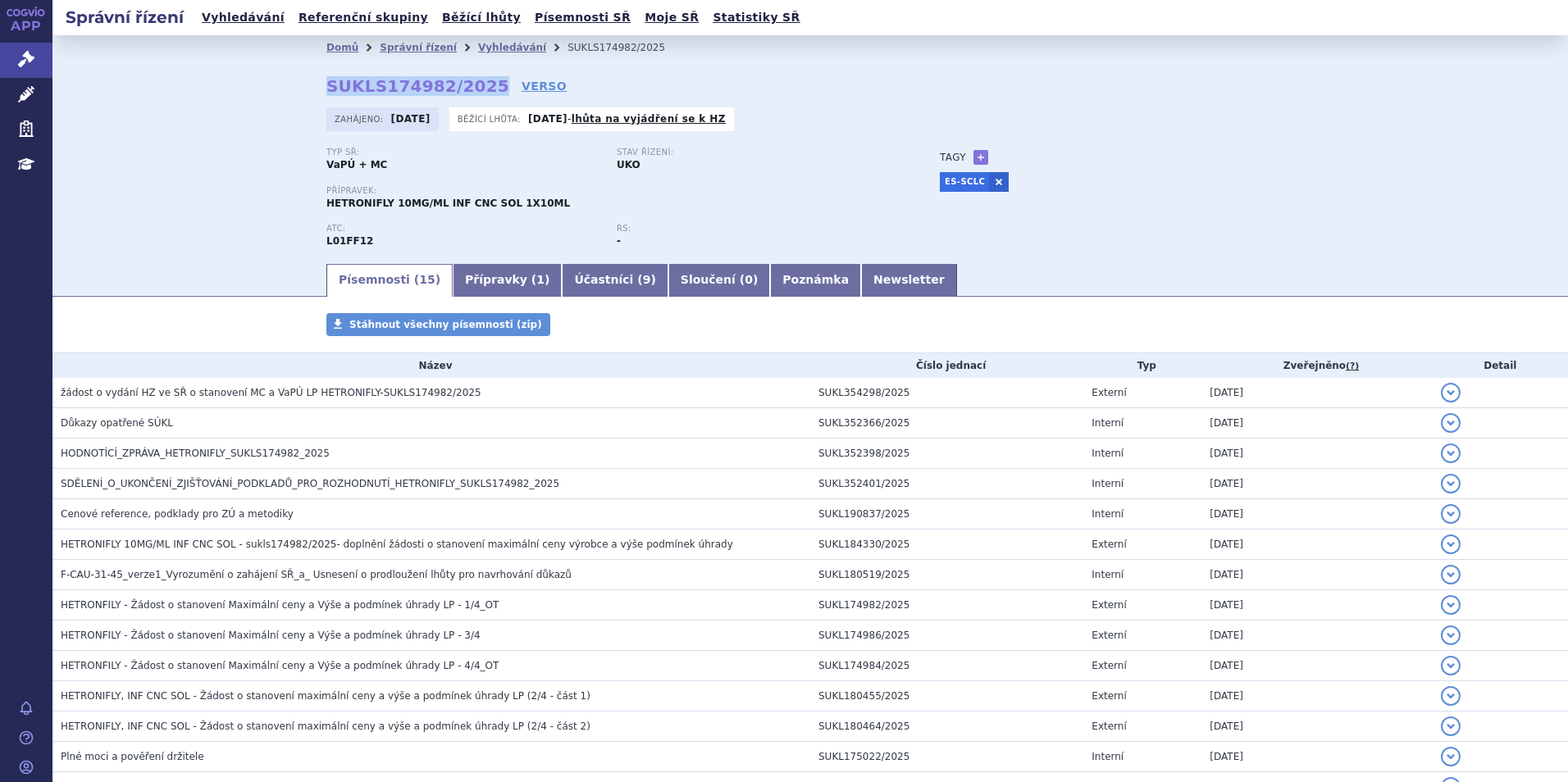
drag, startPoint x: 292, startPoint y: 81, endPoint x: 469, endPoint y: 88, distance: 177.1
click at [469, 88] on div "Domů Správní řízení Vyhledávání SUKLS174982/2025 SUKLS174982/2025 VERSO Zahájen…" at bounding box center [810, 160] width 1034 height 201
copy strong "SUKLS174982/2025"
click at [464, 283] on link "Přípravky ( 1 )" at bounding box center [507, 280] width 109 height 33
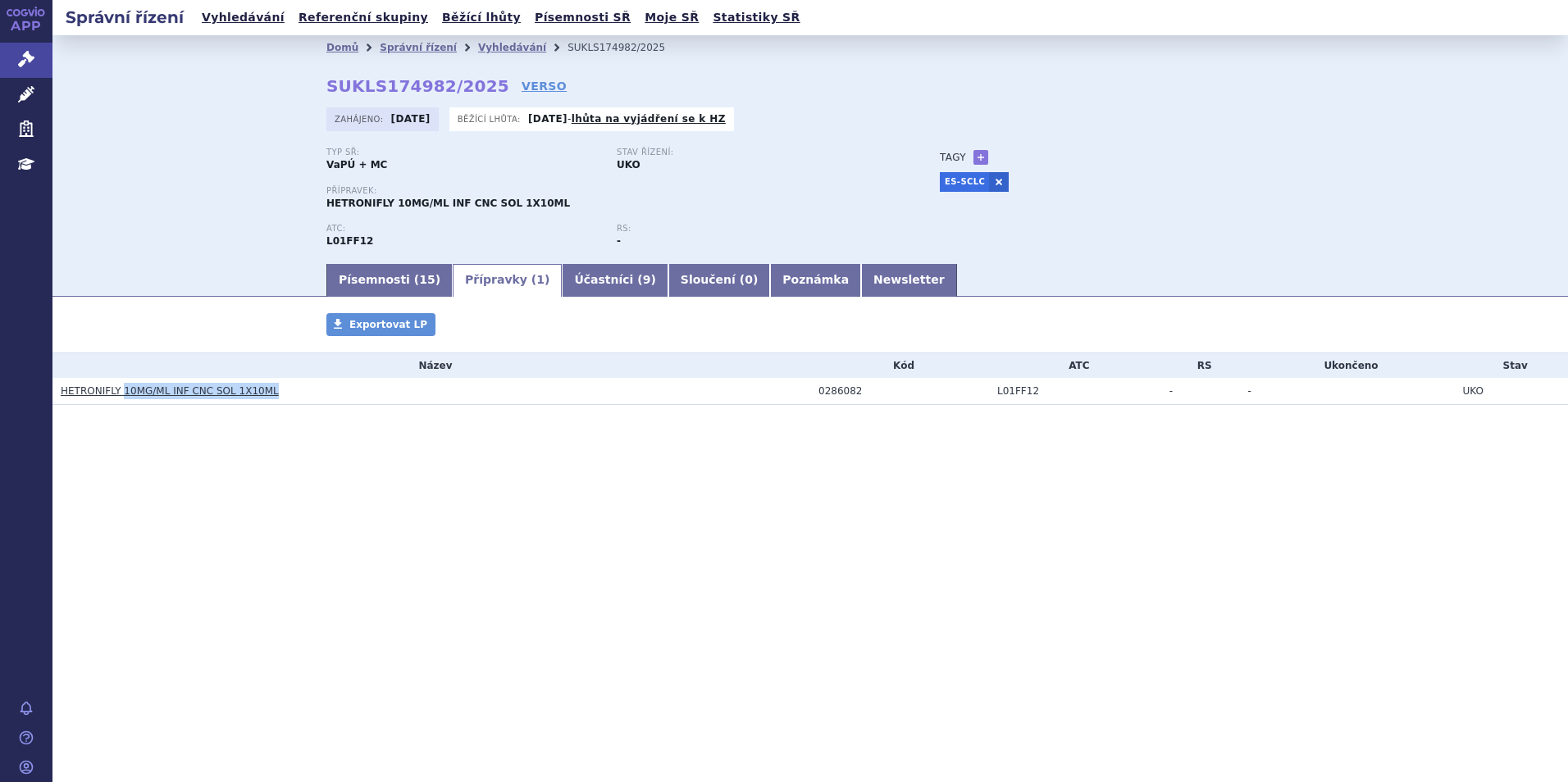
drag, startPoint x: 298, startPoint y: 396, endPoint x: 120, endPoint y: 397, distance: 178.0
click at [120, 397] on h3 "HETRONIFLY 10MG/ML INF CNC SOL 1X10ML" at bounding box center [436, 391] width 750 height 16
copy link "10MG/ML INF CNC SOL 1X10ML"
drag, startPoint x: 792, startPoint y: 510, endPoint x: 769, endPoint y: 482, distance: 36.2
click at [779, 493] on div "Správní řízení Vyhledávání Referenční skupiny Běžící lhůty Písemnosti SŘ Moje S…" at bounding box center [810, 391] width 1515 height 782
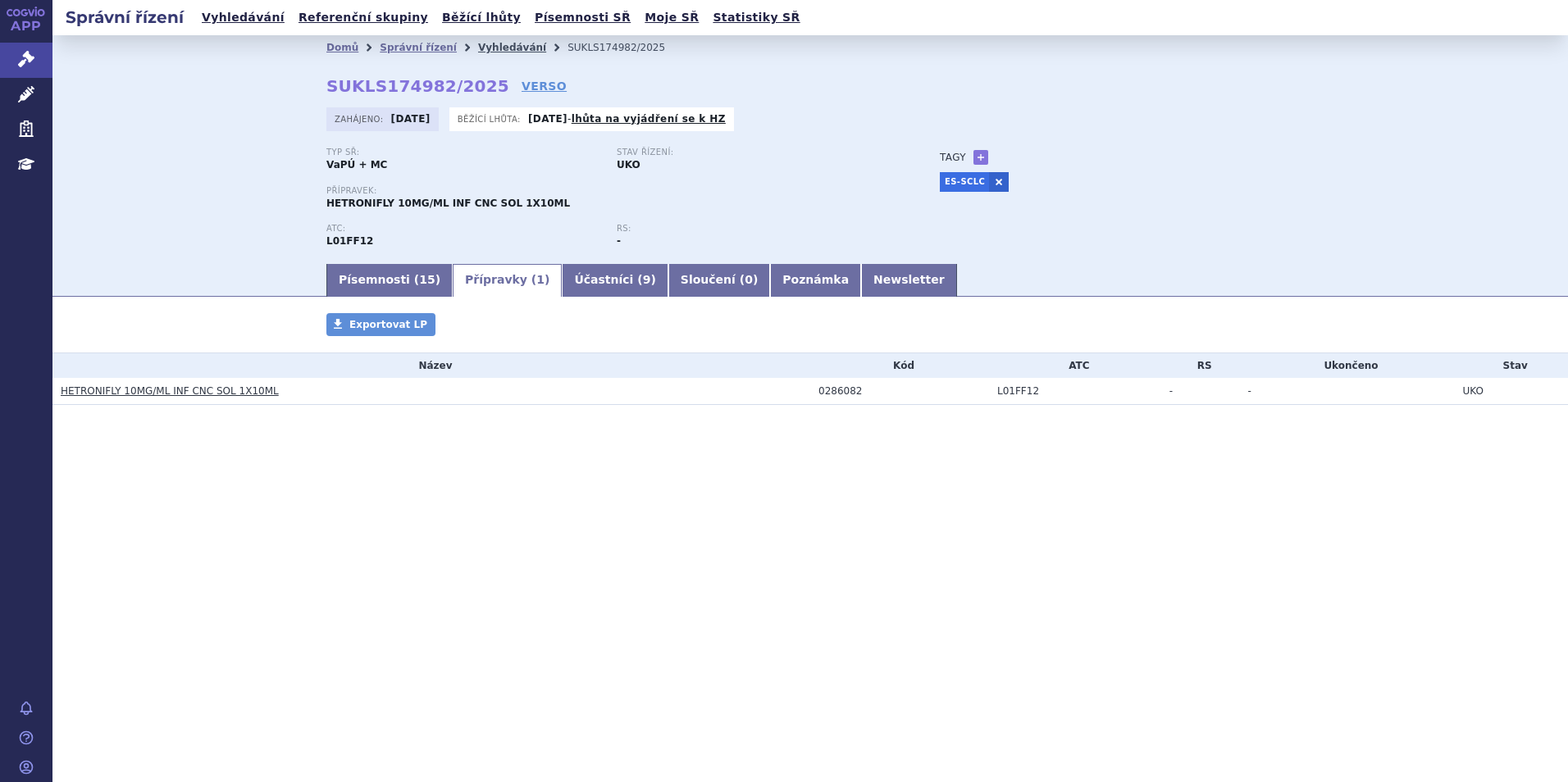
click at [499, 53] on link "Vyhledávání" at bounding box center [511, 48] width 68 height 12
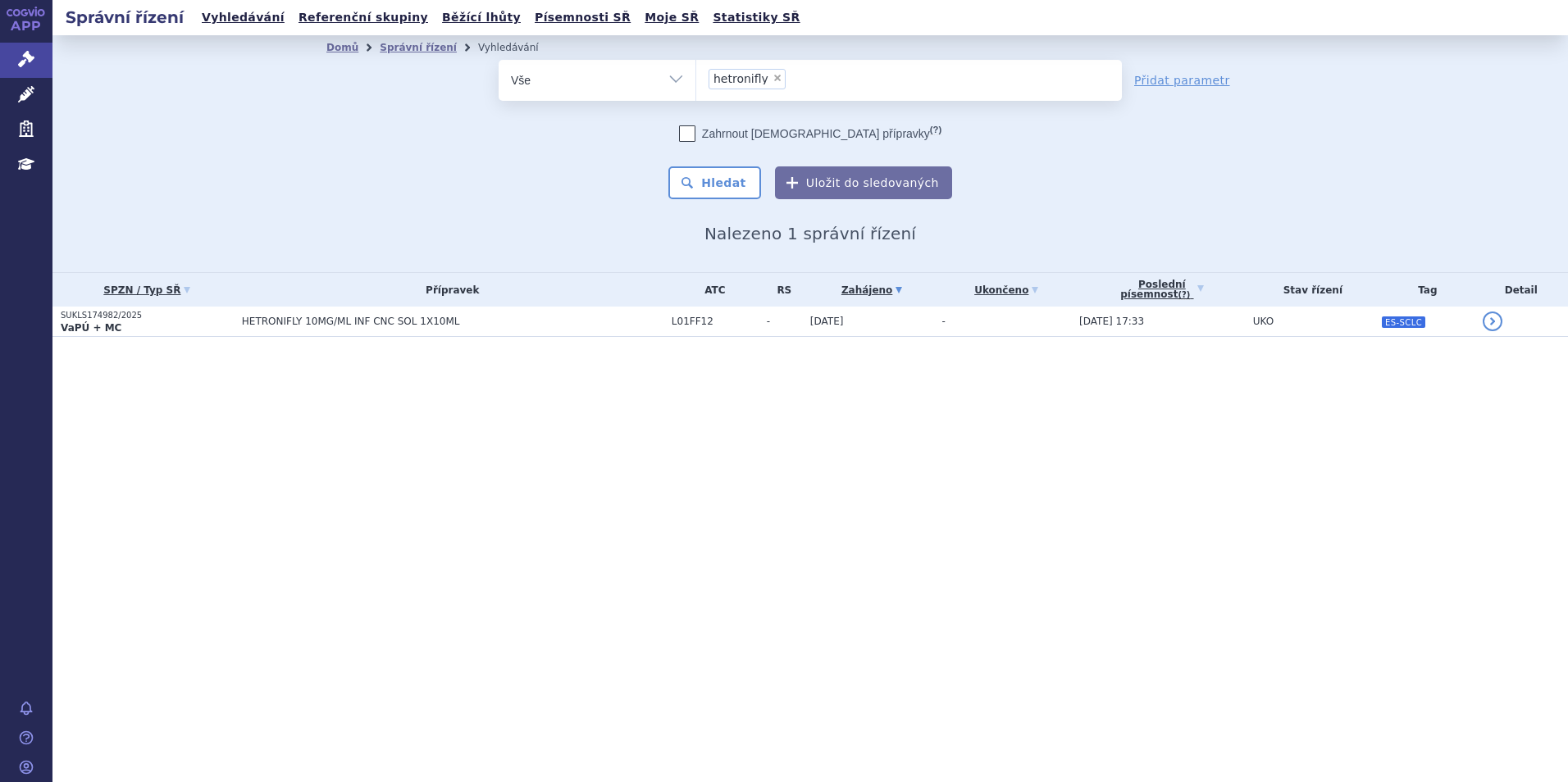
click at [775, 76] on li "× hetronifly" at bounding box center [747, 79] width 77 height 21
click at [696, 76] on select "hetronifly" at bounding box center [696, 80] width 1 height 41
click at [772, 79] on span "×" at bounding box center [777, 78] width 10 height 10
click at [696, 79] on select "hetronifly" at bounding box center [696, 80] width 1 height 41
select select
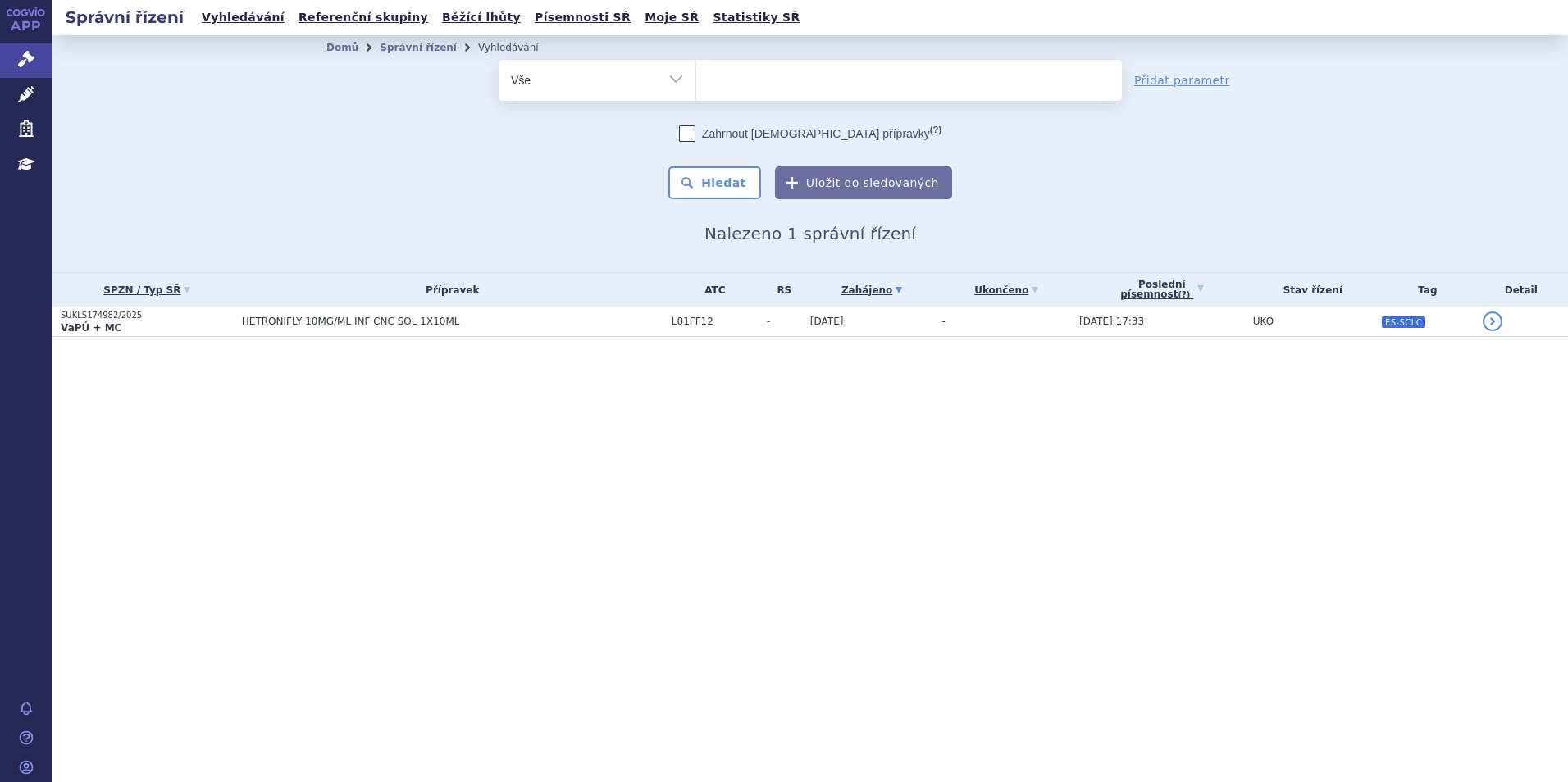
click at [150, 16] on h2 "Správní řízení" at bounding box center [125, 17] width 145 height 23
click at [38, 12] on icon at bounding box center [26, 12] width 39 height 10
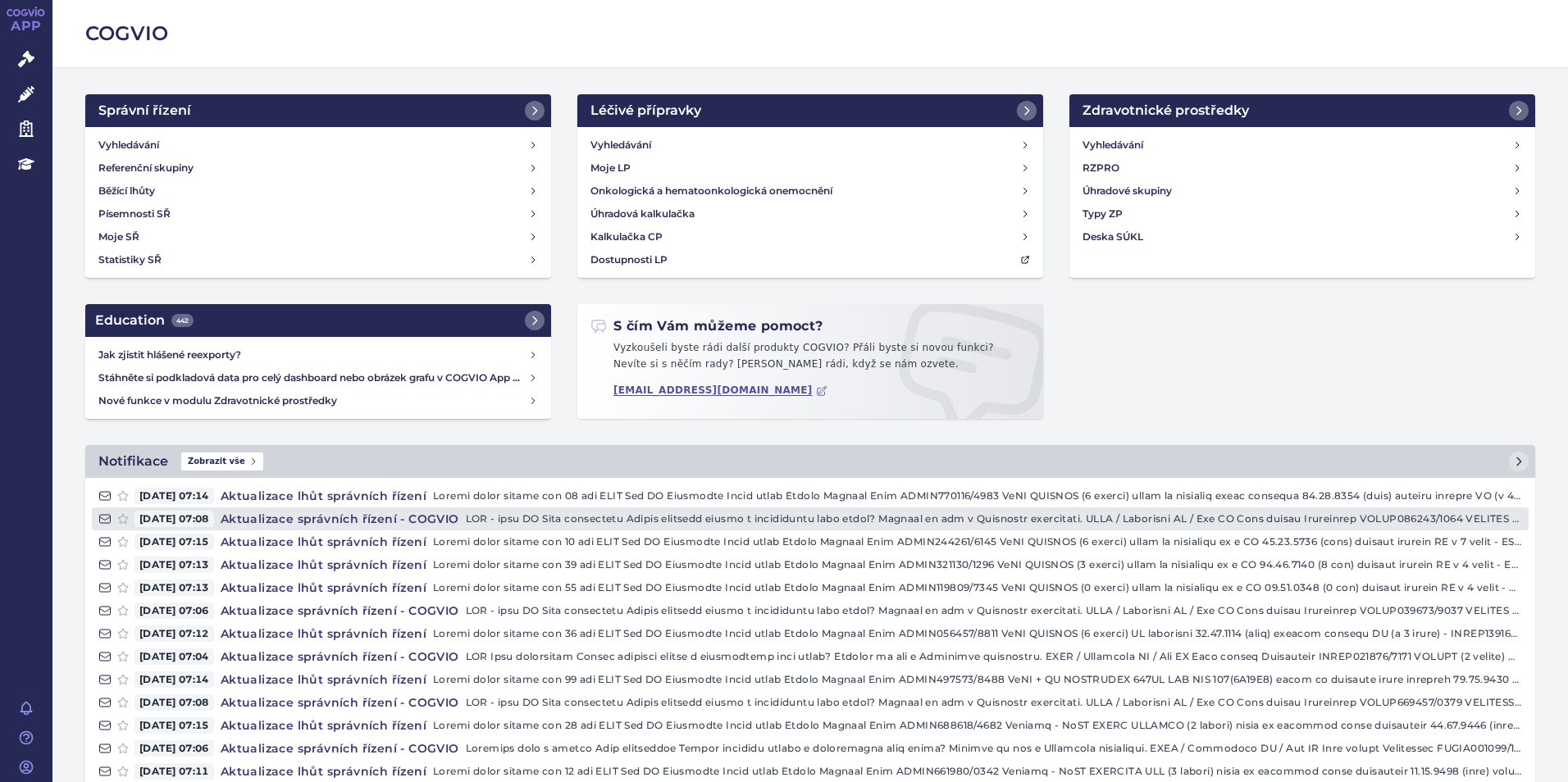
click at [289, 522] on h4 "Aktualizace správních řízení - COGVIO" at bounding box center [340, 519] width 252 height 16
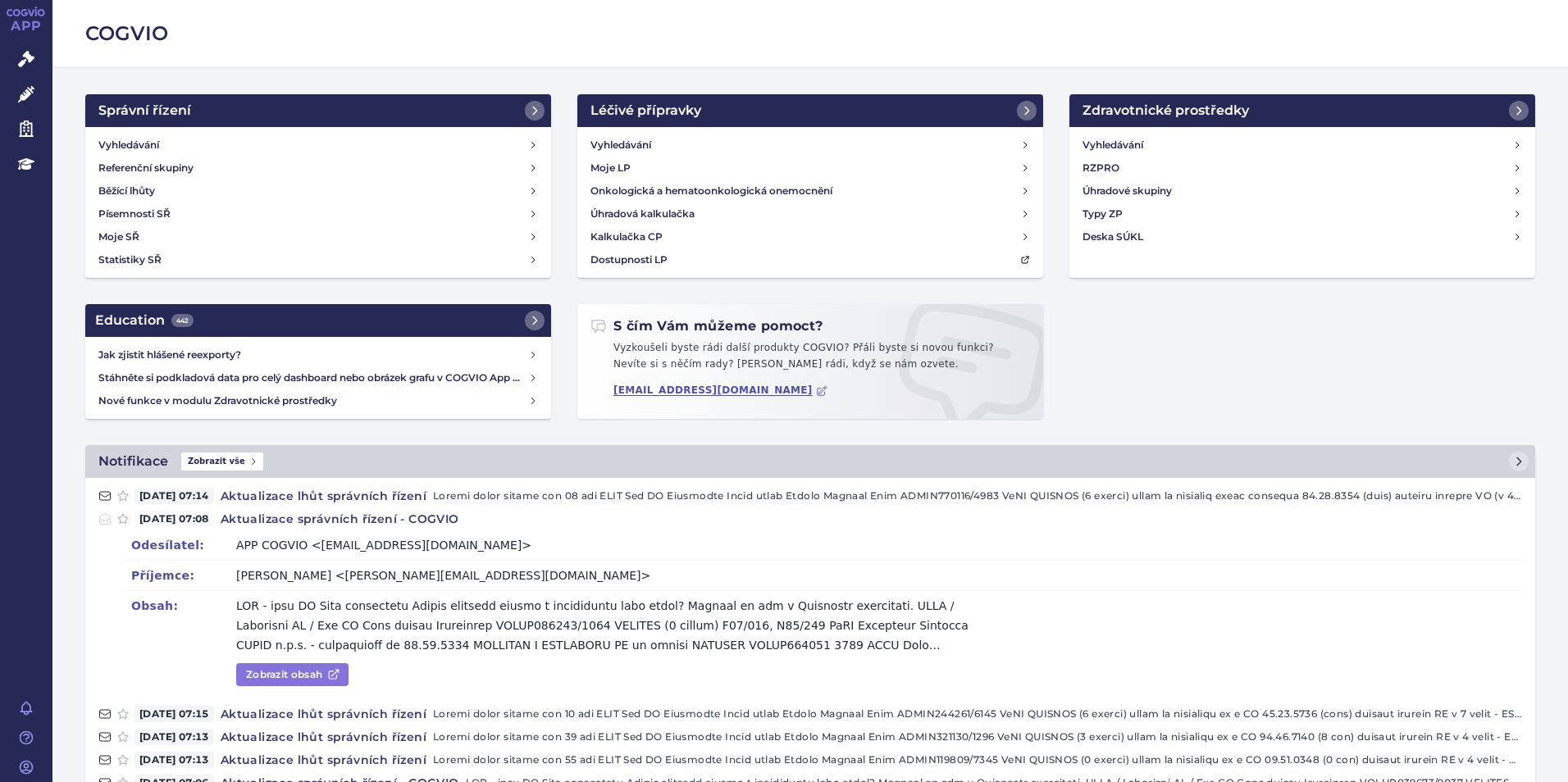
click at [271, 669] on link "Zobrazit obsah" at bounding box center [292, 675] width 113 height 23
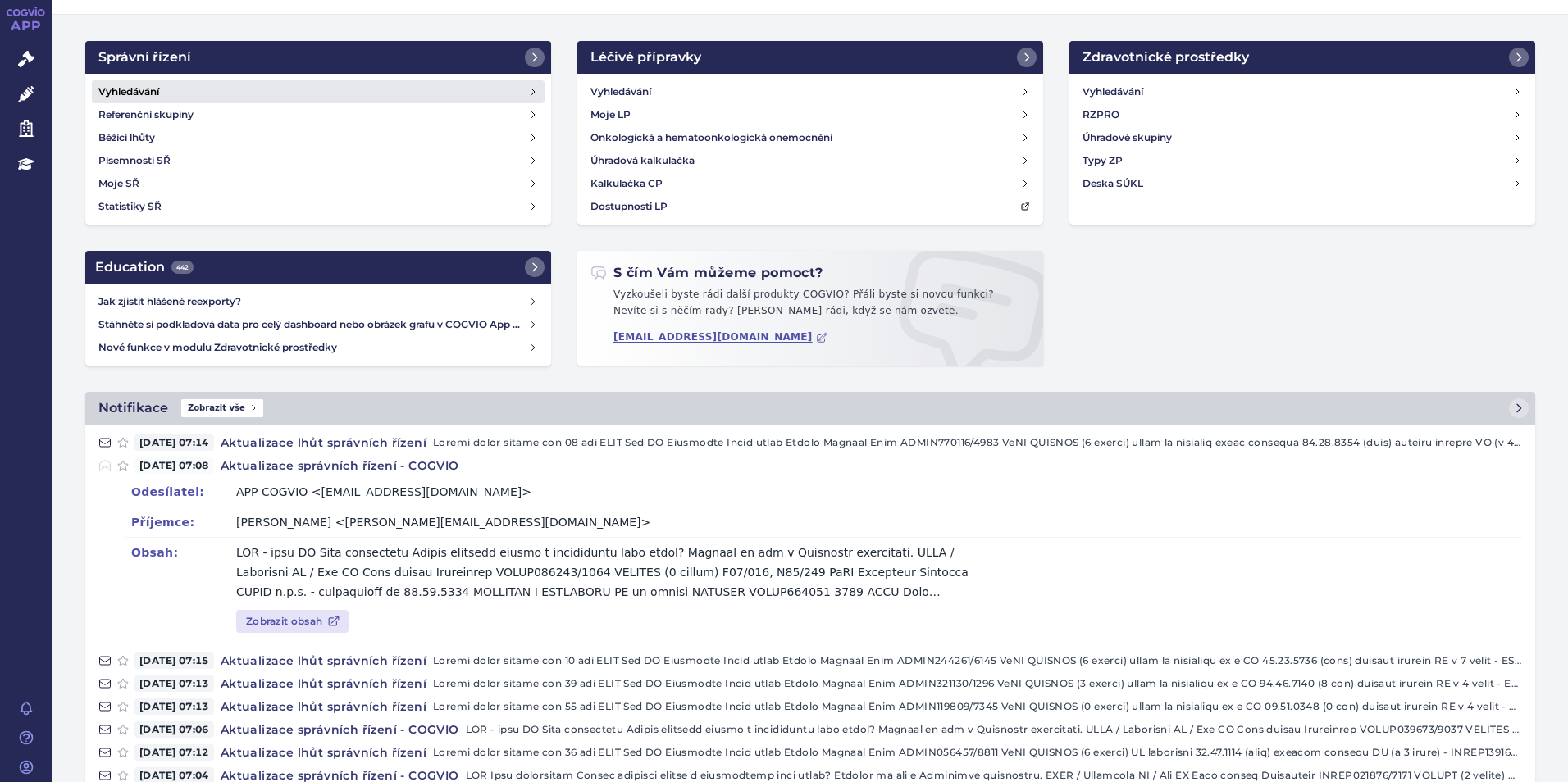
scroll to position [82, 0]
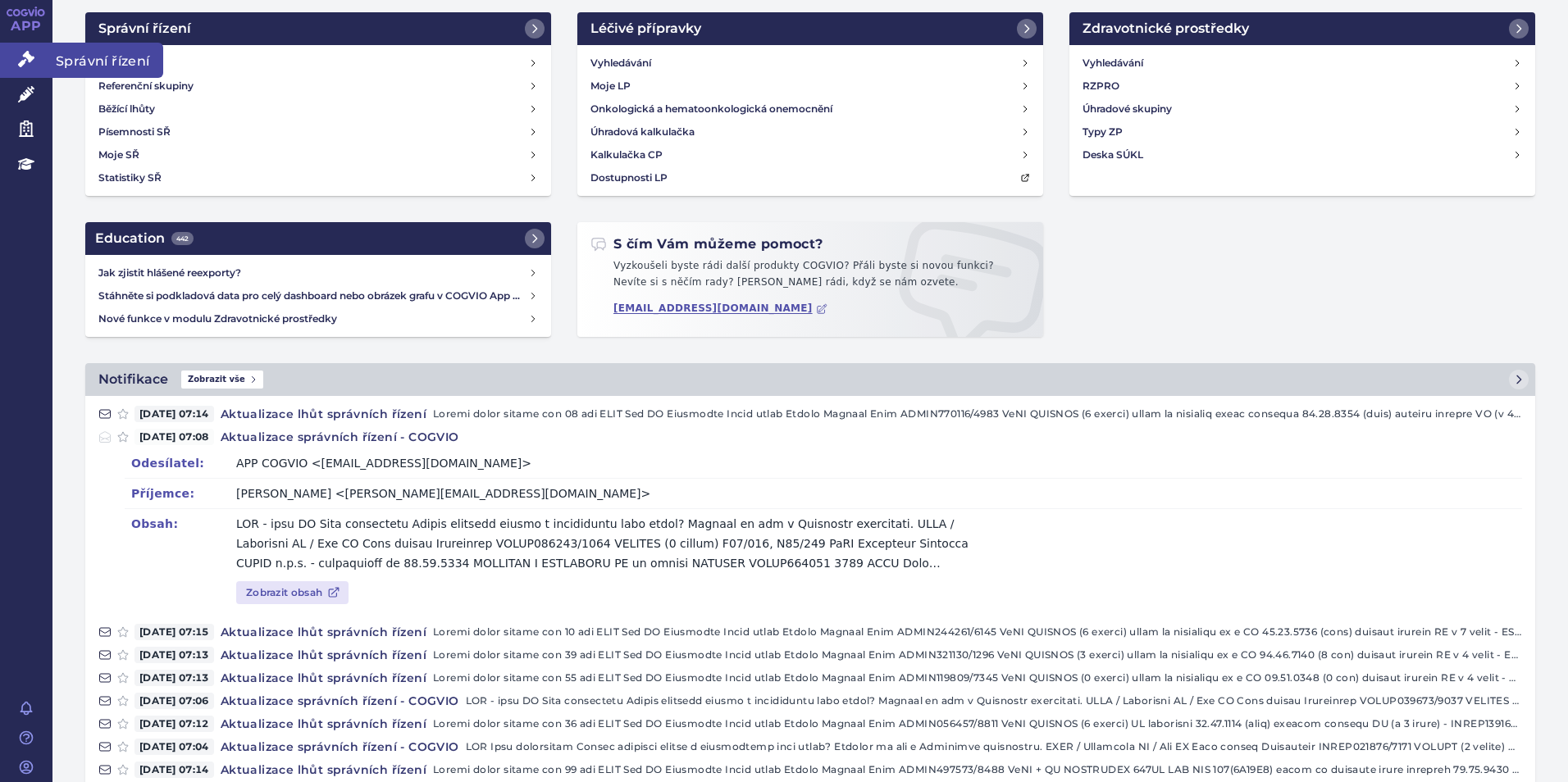
click at [12, 58] on link "Správní řízení" at bounding box center [26, 60] width 53 height 35
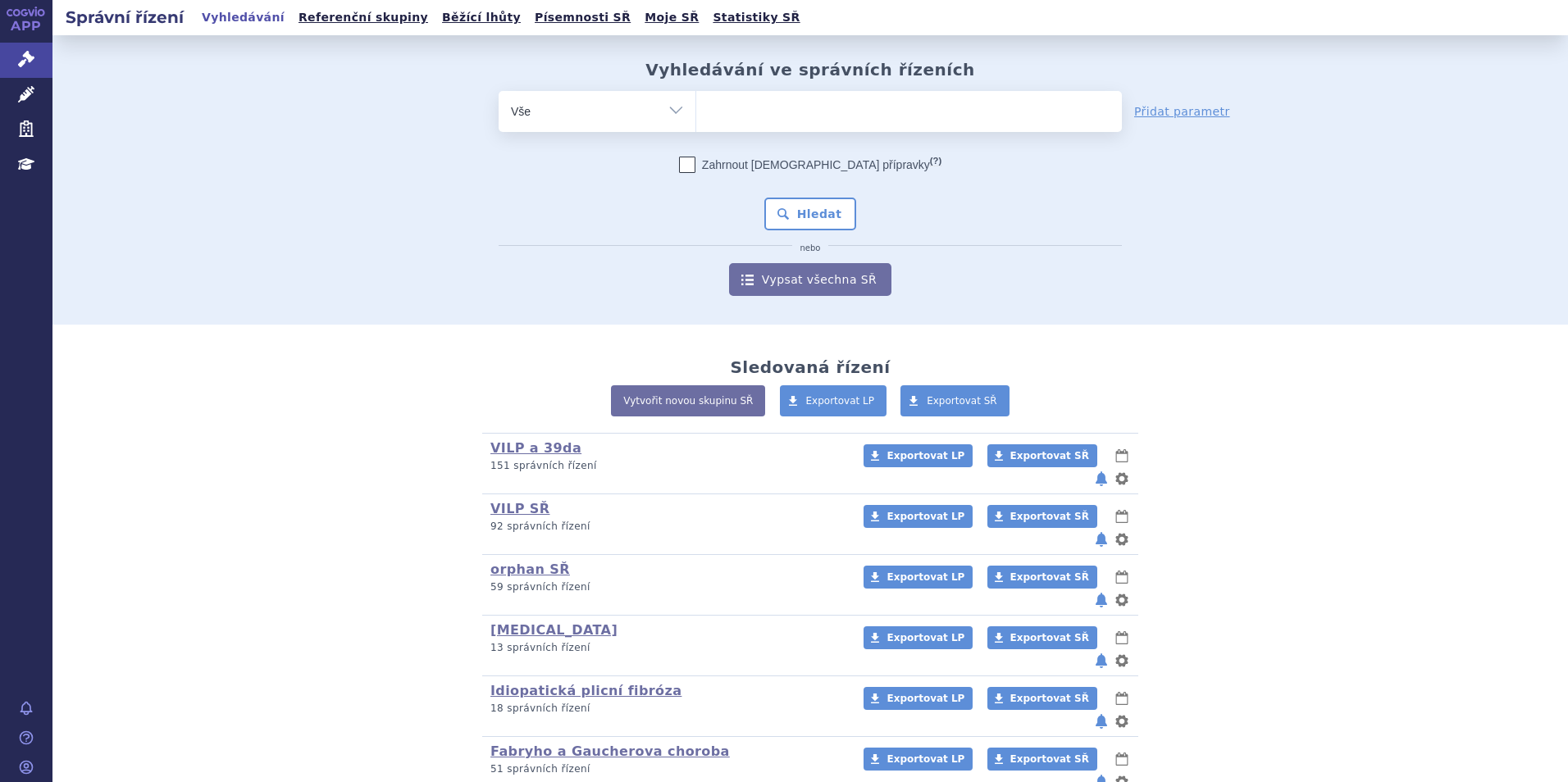
click at [731, 97] on ul at bounding box center [909, 109] width 426 height 35
click at [696, 97] on select at bounding box center [696, 111] width 1 height 41
type input "co"
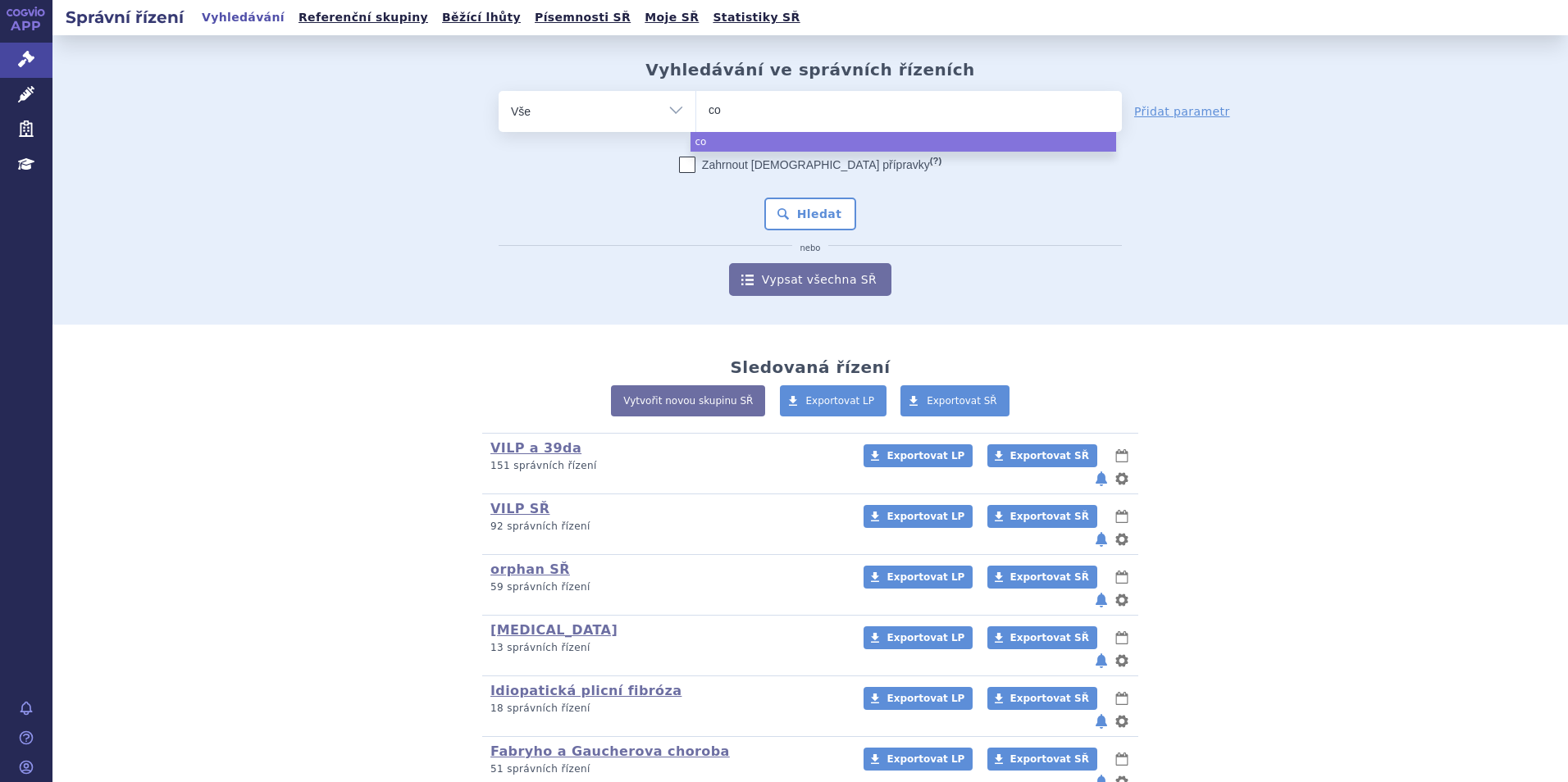
type input "col"
type input "co"
type input "c"
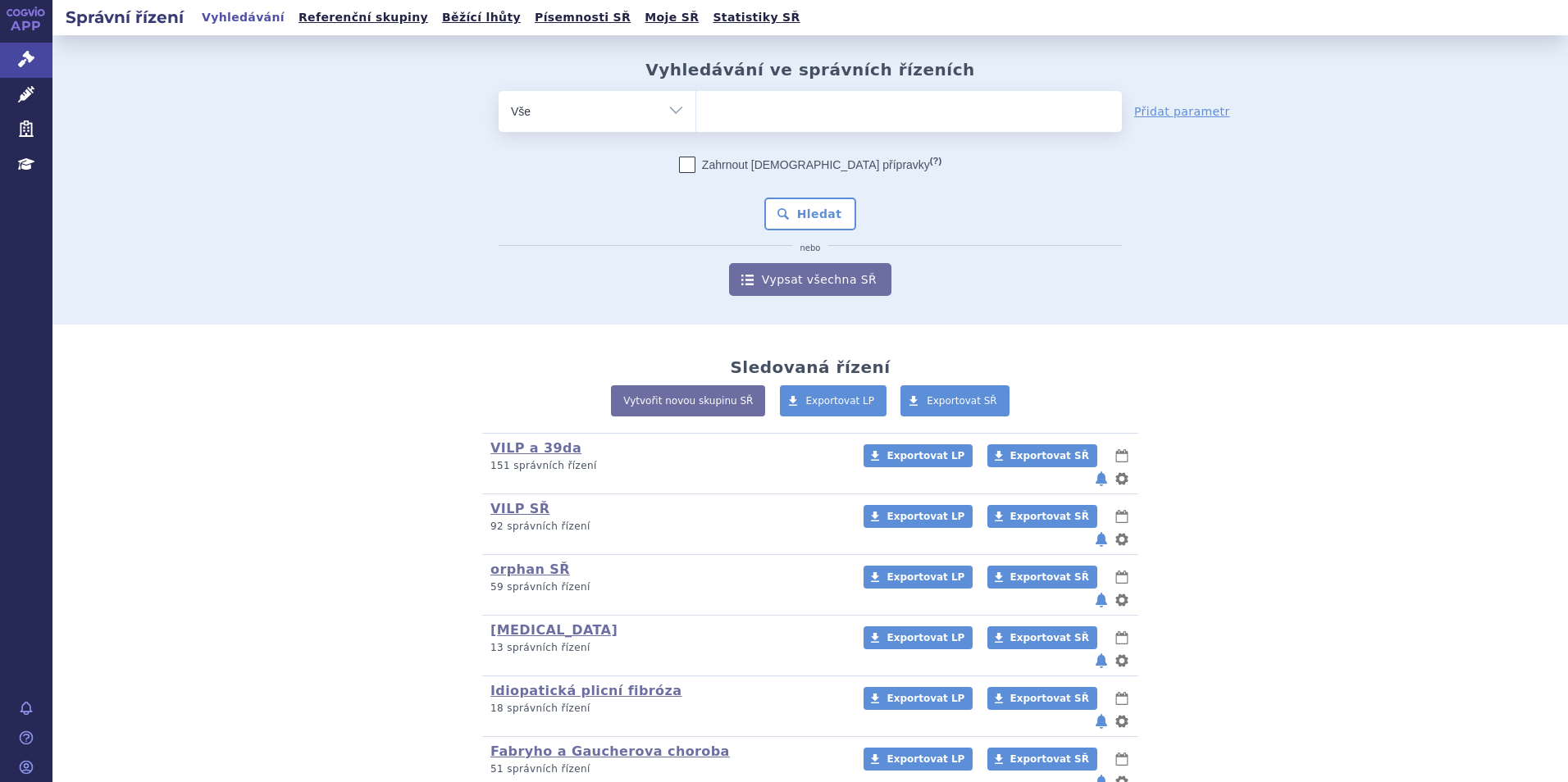
click at [709, 100] on input "search" at bounding box center [713, 109] width 9 height 21
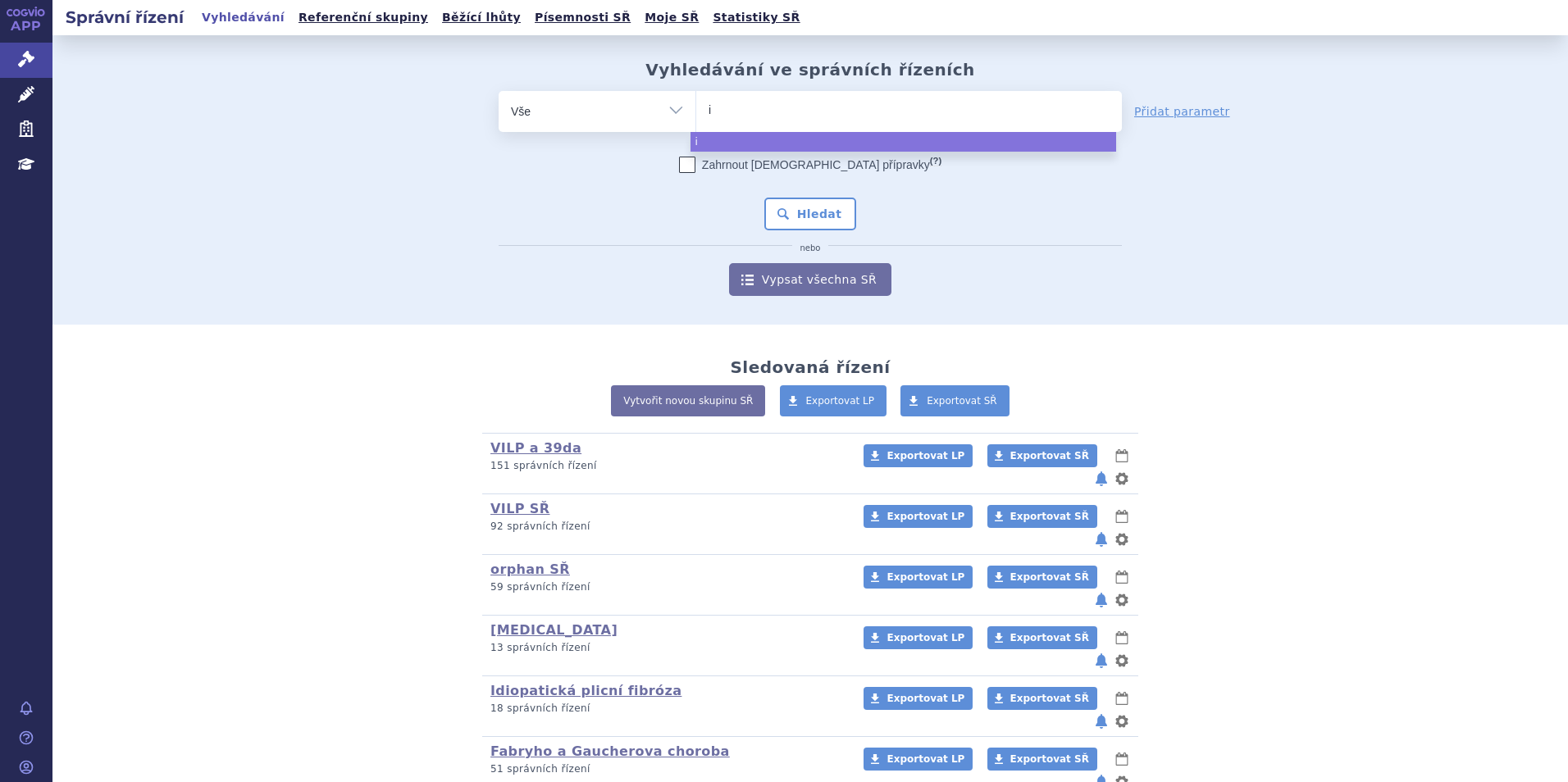
type input "im"
type input "imbr"
type input "imbruvi"
type input "imbruvic"
type input "[MEDICAL_DATA]"
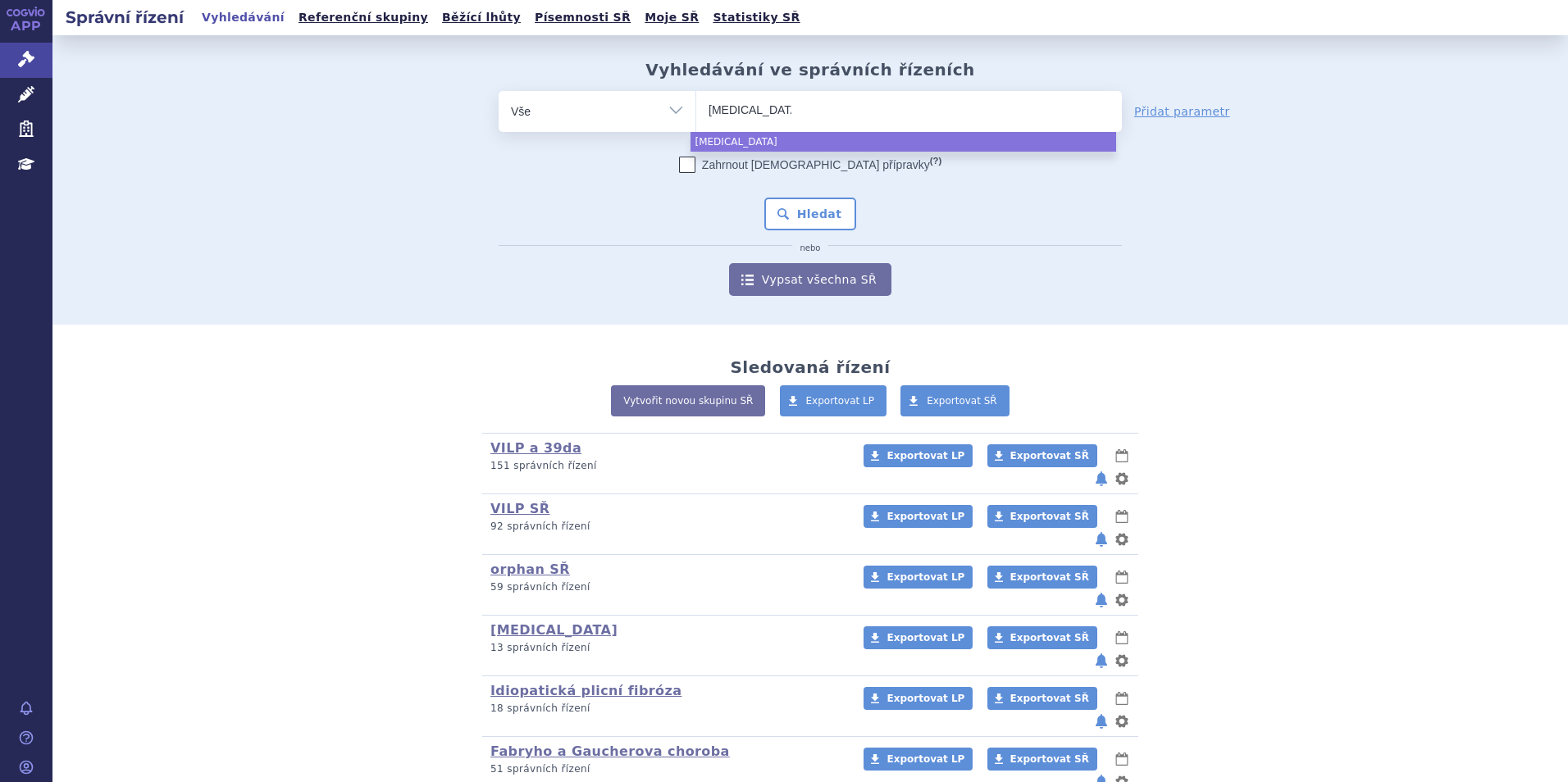
select select "[MEDICAL_DATA]"
click at [793, 203] on button "Hledat" at bounding box center [811, 214] width 93 height 33
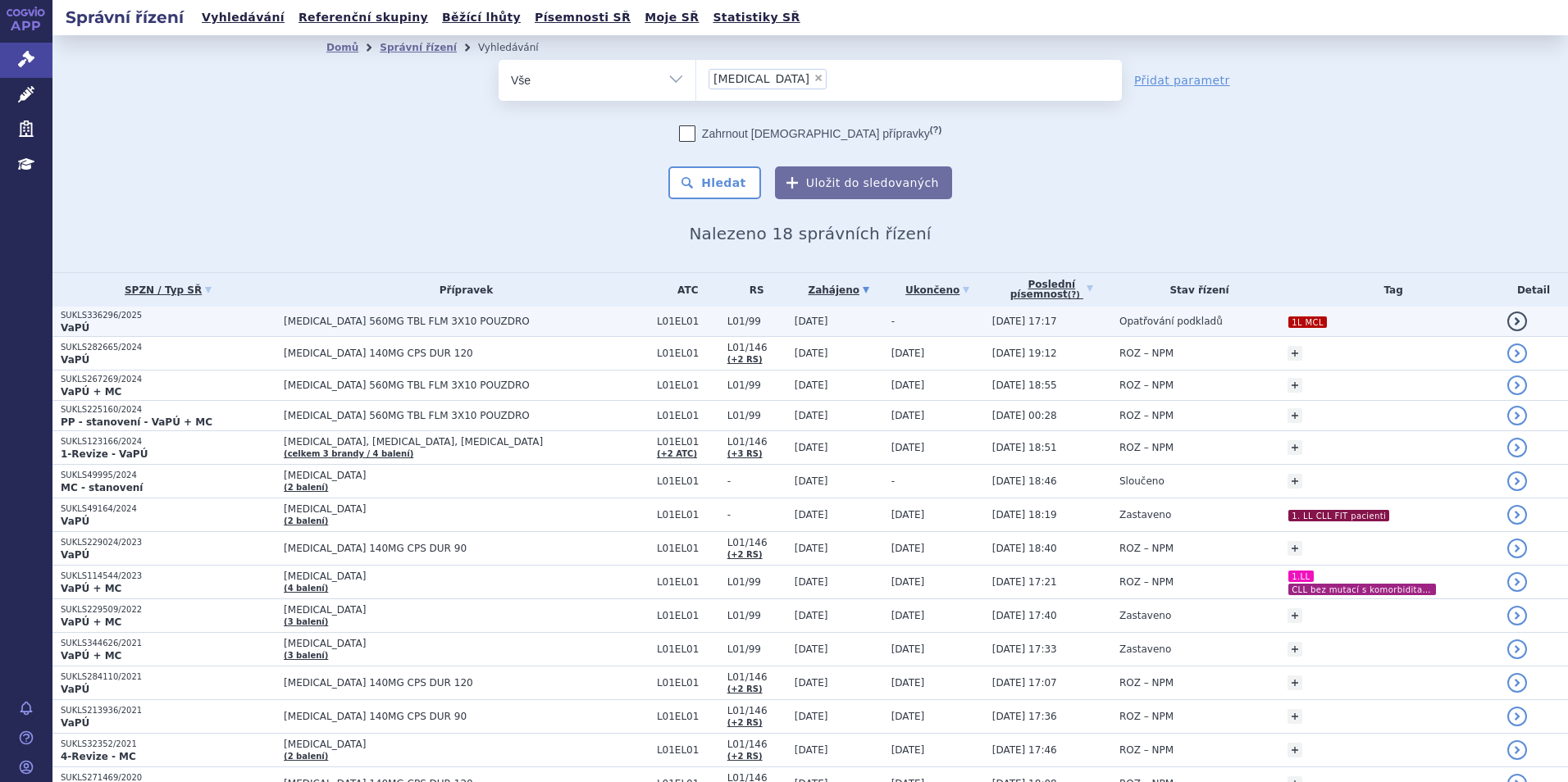
click at [429, 328] on td "[MEDICAL_DATA] 560MG TBL FLM 3X10 POUZDRO" at bounding box center [462, 322] width 373 height 30
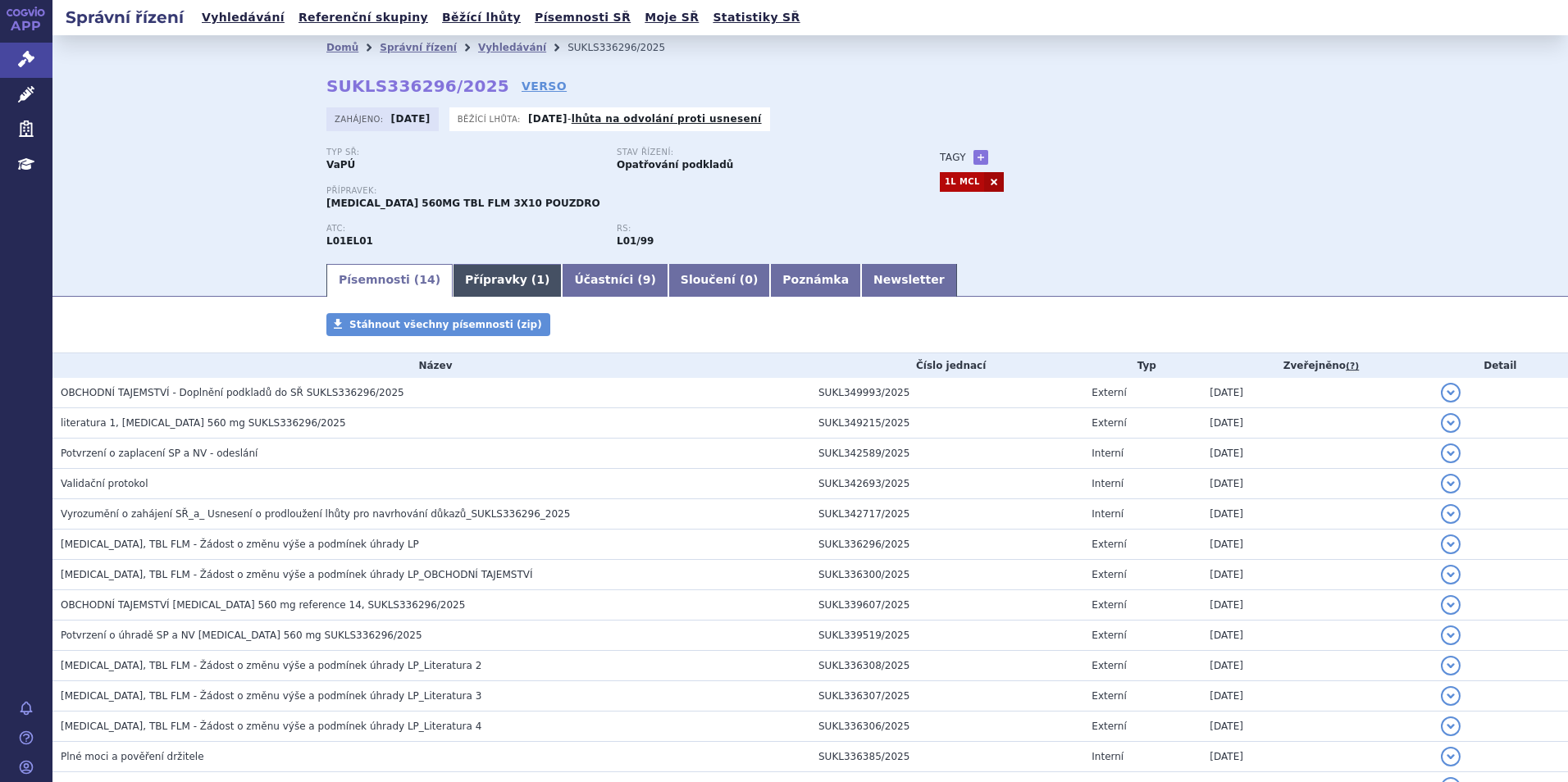
click at [460, 287] on link "Přípravky ( 1 )" at bounding box center [507, 280] width 109 height 33
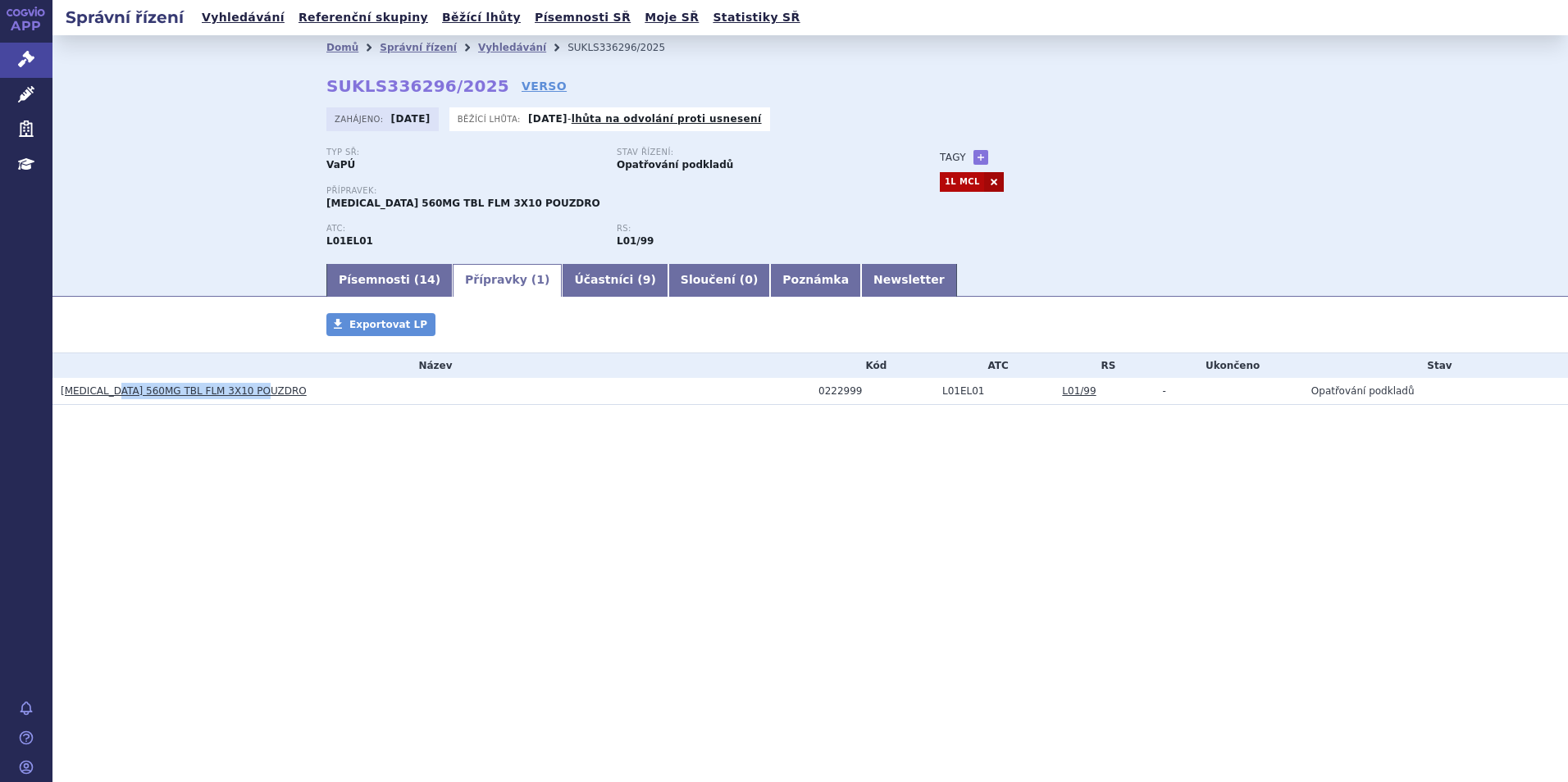
drag, startPoint x: 271, startPoint y: 388, endPoint x: 117, endPoint y: 392, distance: 154.1
click at [117, 392] on h3 "[MEDICAL_DATA] 560MG TBL FLM 3X10 POUZDRO" at bounding box center [436, 391] width 750 height 16
drag, startPoint x: 395, startPoint y: 85, endPoint x: 475, endPoint y: 87, distance: 80.0
click at [475, 87] on div "Domů Správní řízení Vyhledávání SUKLS336296/2025 SUKLS336296/2025 VERSO Zahájen…" at bounding box center [810, 160] width 1034 height 201
click at [372, 277] on link "Písemnosti ( 14 )" at bounding box center [390, 280] width 127 height 33
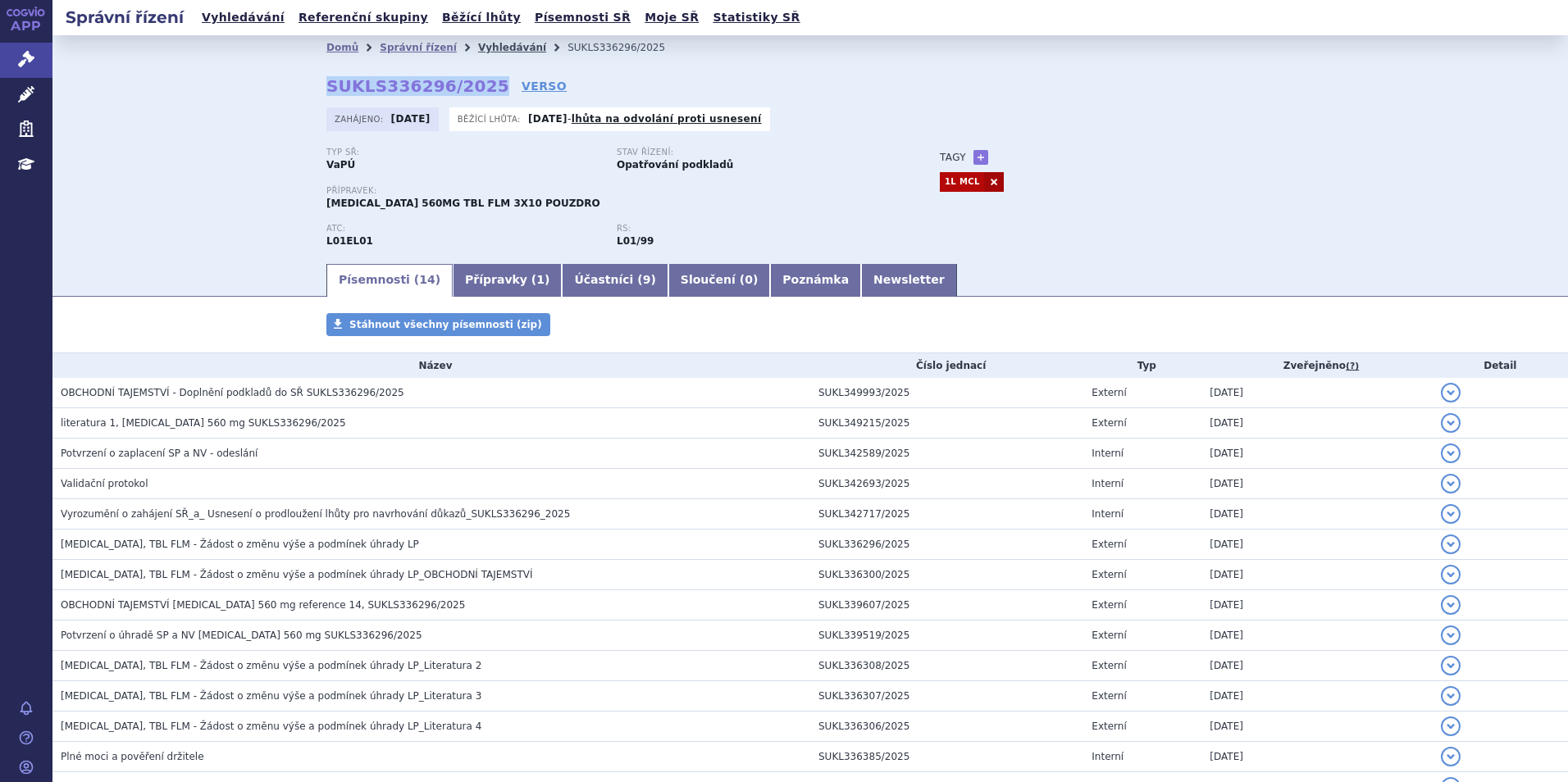
click at [483, 50] on link "Vyhledávání" at bounding box center [511, 48] width 68 height 12
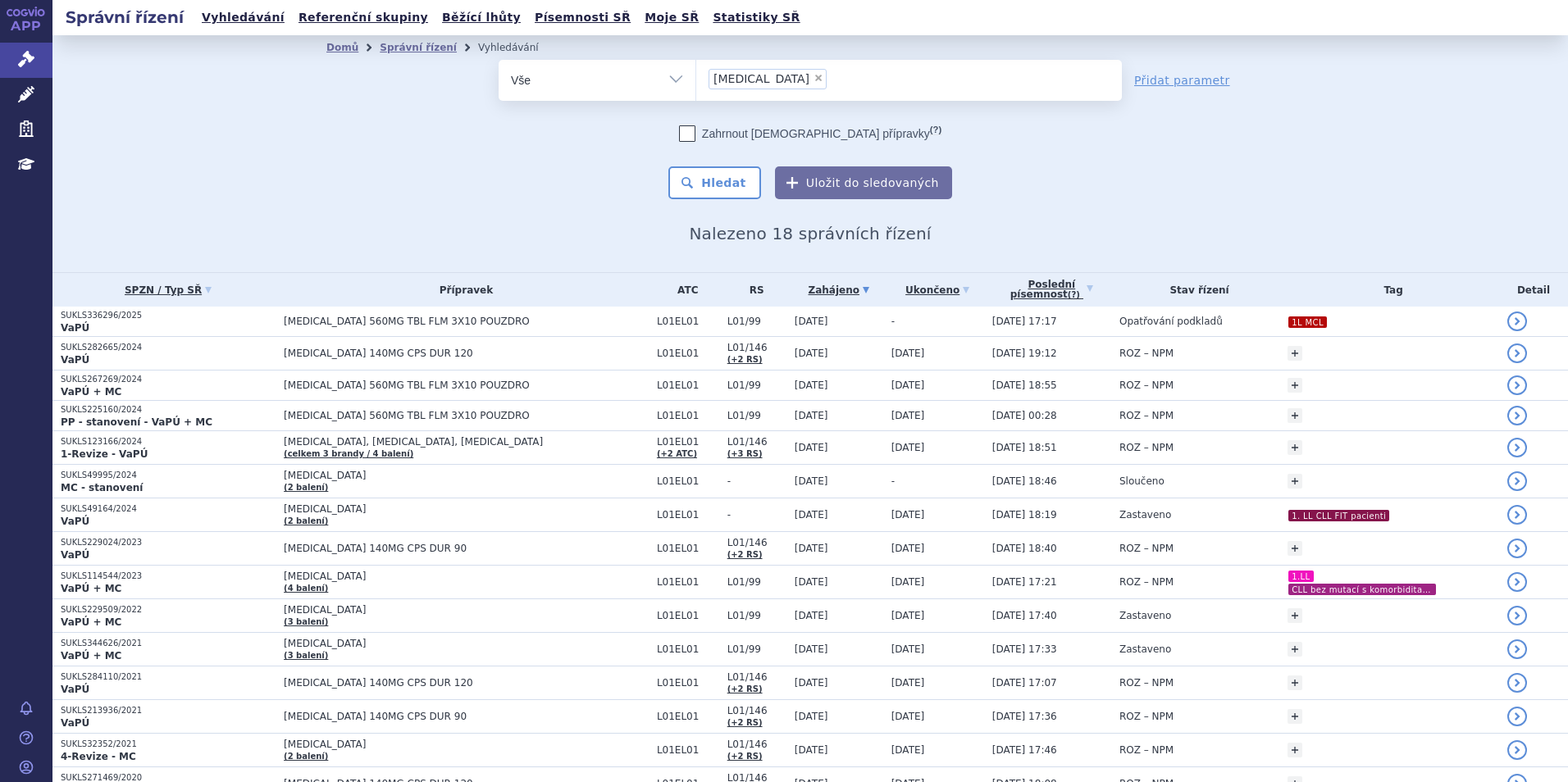
click at [813, 76] on span "×" at bounding box center [818, 78] width 10 height 10
click at [696, 76] on select "imbruvica" at bounding box center [696, 80] width 1 height 41
click at [762, 76] on ul at bounding box center [909, 77] width 426 height 35
click at [696, 76] on select "imbruvica" at bounding box center [696, 80] width 1 height 41
click at [721, 85] on ul at bounding box center [909, 77] width 426 height 35
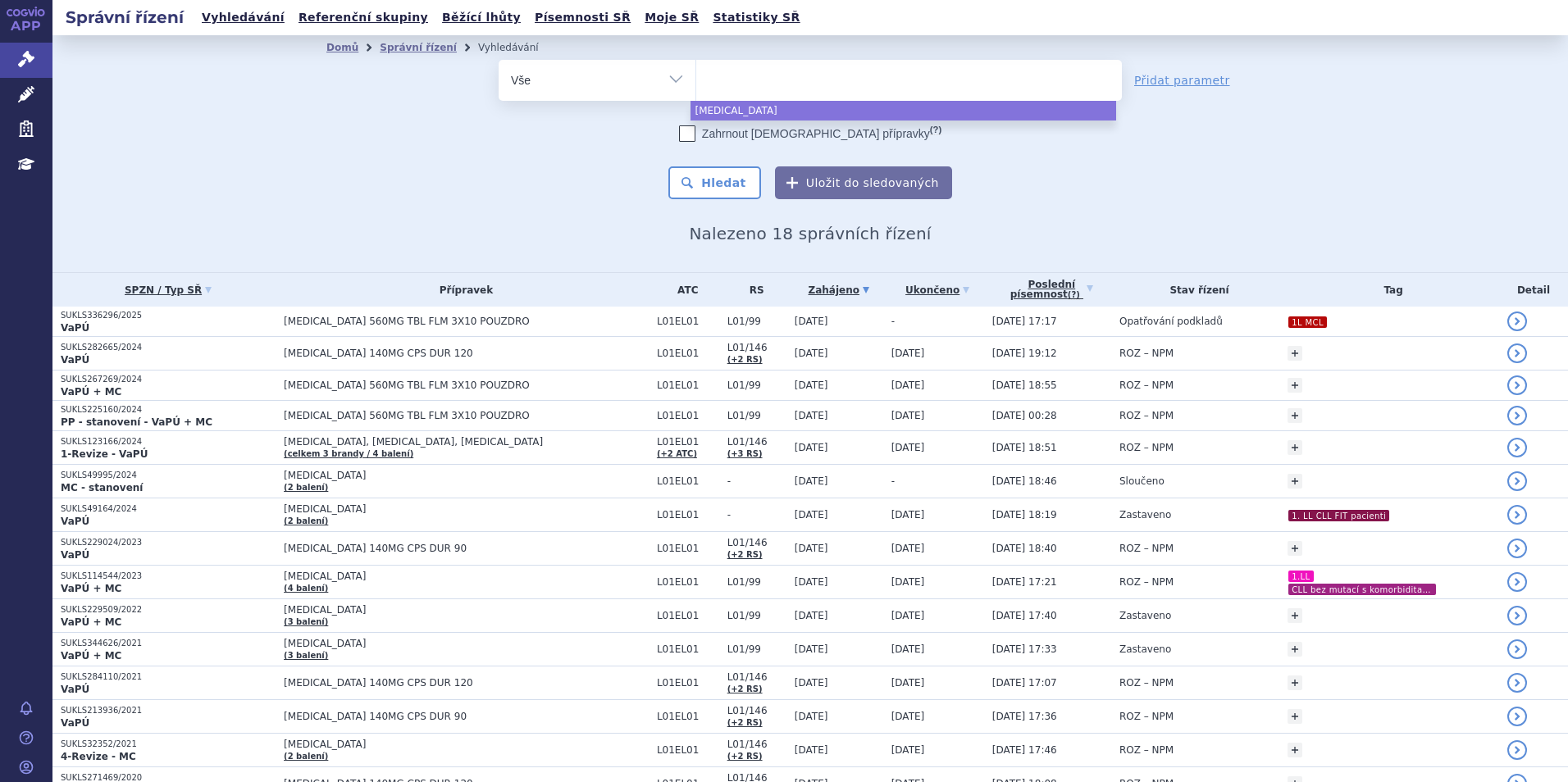
click at [696, 85] on select "imbruvica" at bounding box center [696, 80] width 1 height 41
select select "imbruvica"
click at [813, 78] on span "×" at bounding box center [818, 78] width 10 height 10
click at [696, 78] on select "imbruvica" at bounding box center [696, 80] width 1 height 41
select select
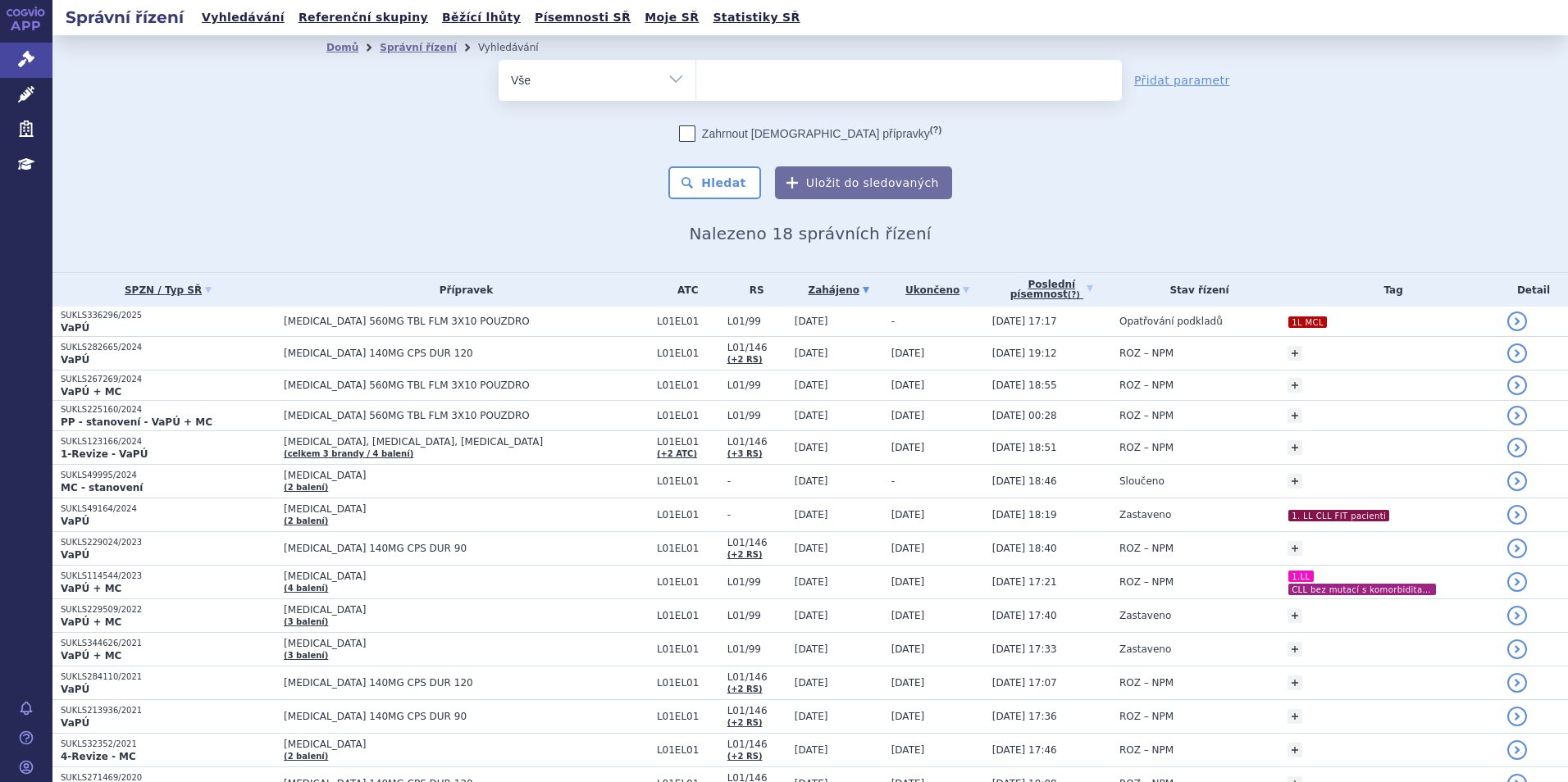
drag, startPoint x: 765, startPoint y: 65, endPoint x: 751, endPoint y: 53, distance: 18.4
click at [765, 63] on ul at bounding box center [909, 77] width 426 height 35
click at [696, 63] on select "imbruvica" at bounding box center [696, 80] width 1 height 41
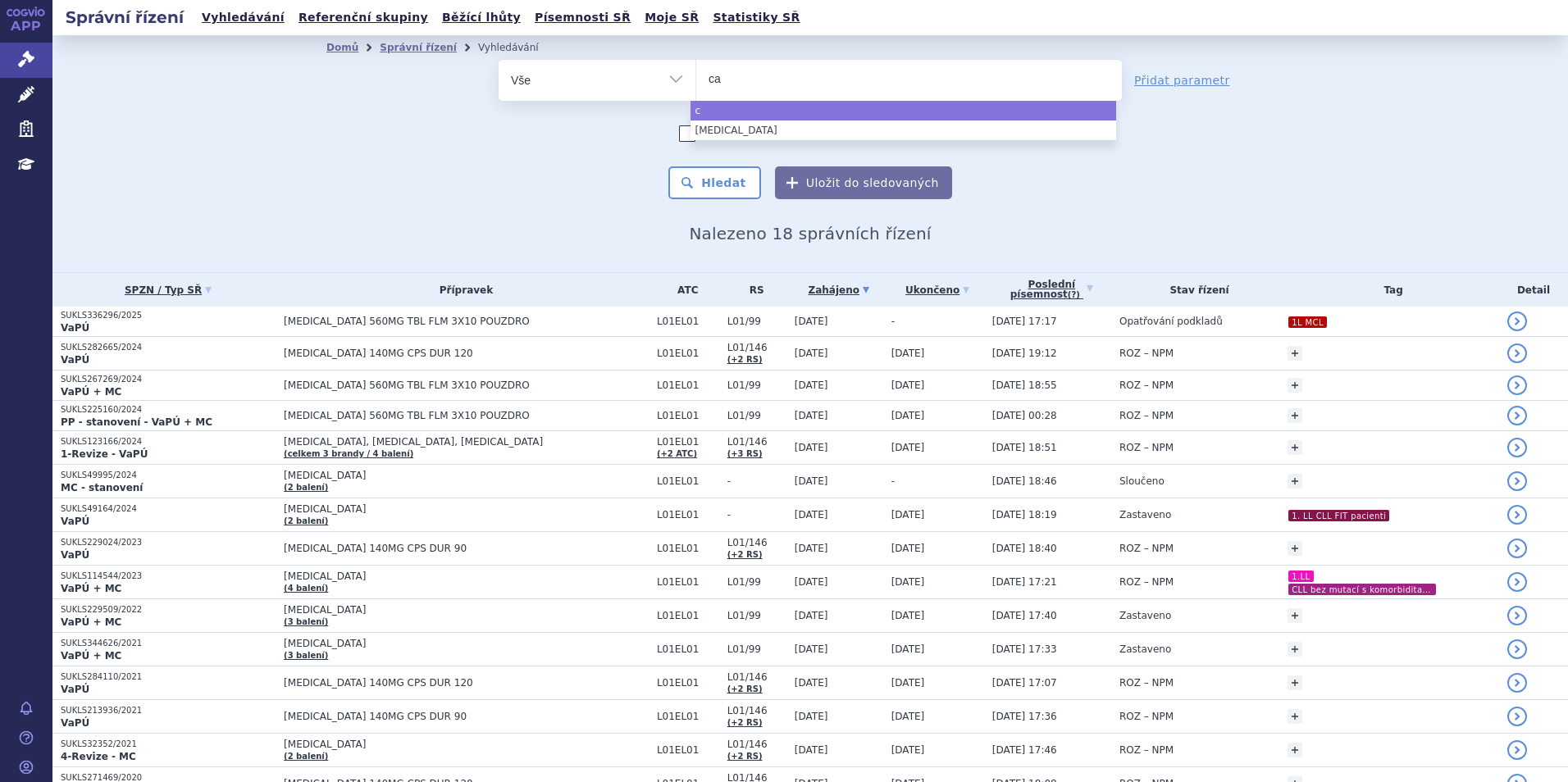
type input "cal"
type input "calqu"
type input "calquen"
type input "calquence"
select select "calquence"
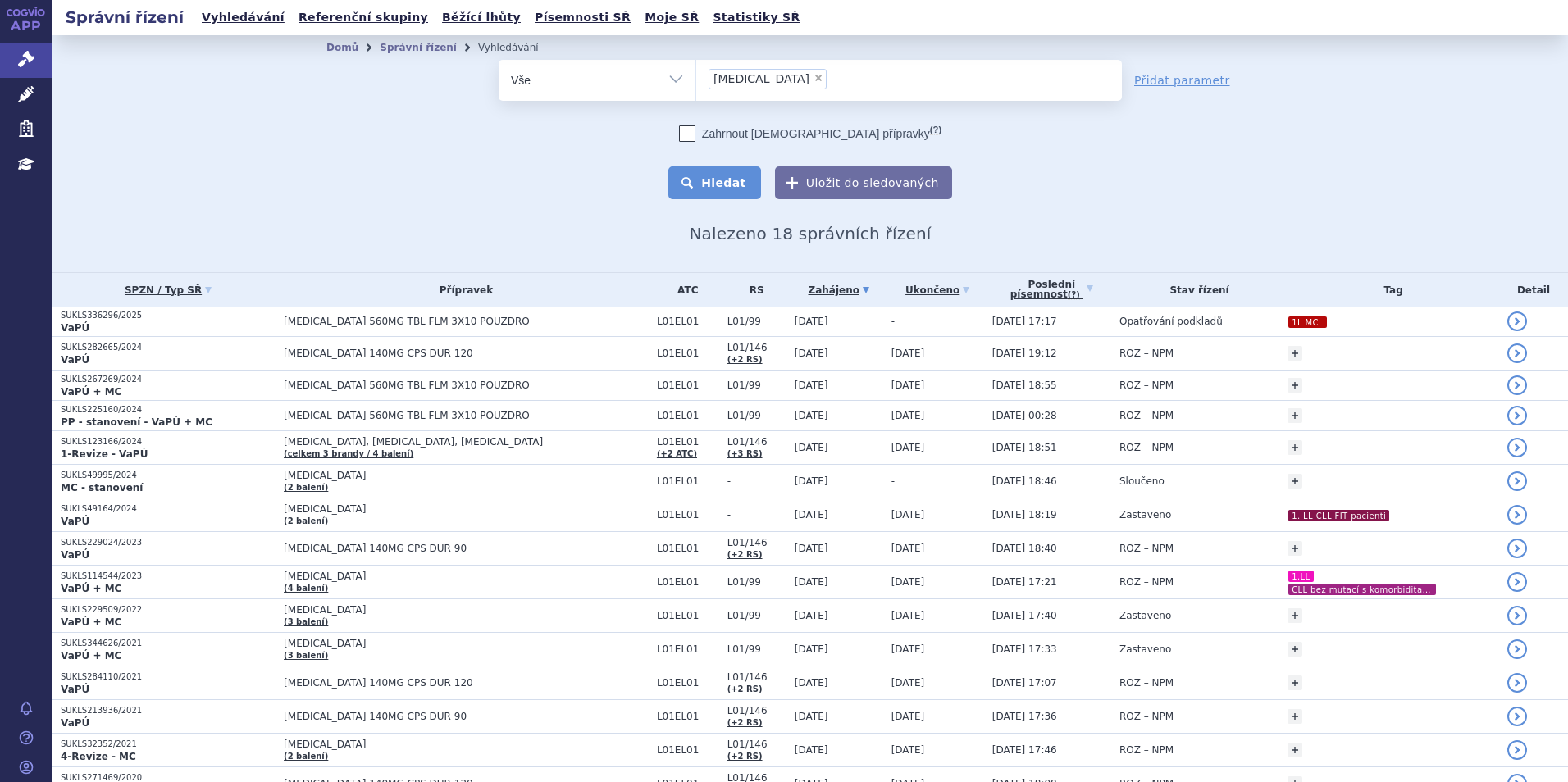
click at [707, 182] on button "Hledat" at bounding box center [715, 183] width 93 height 33
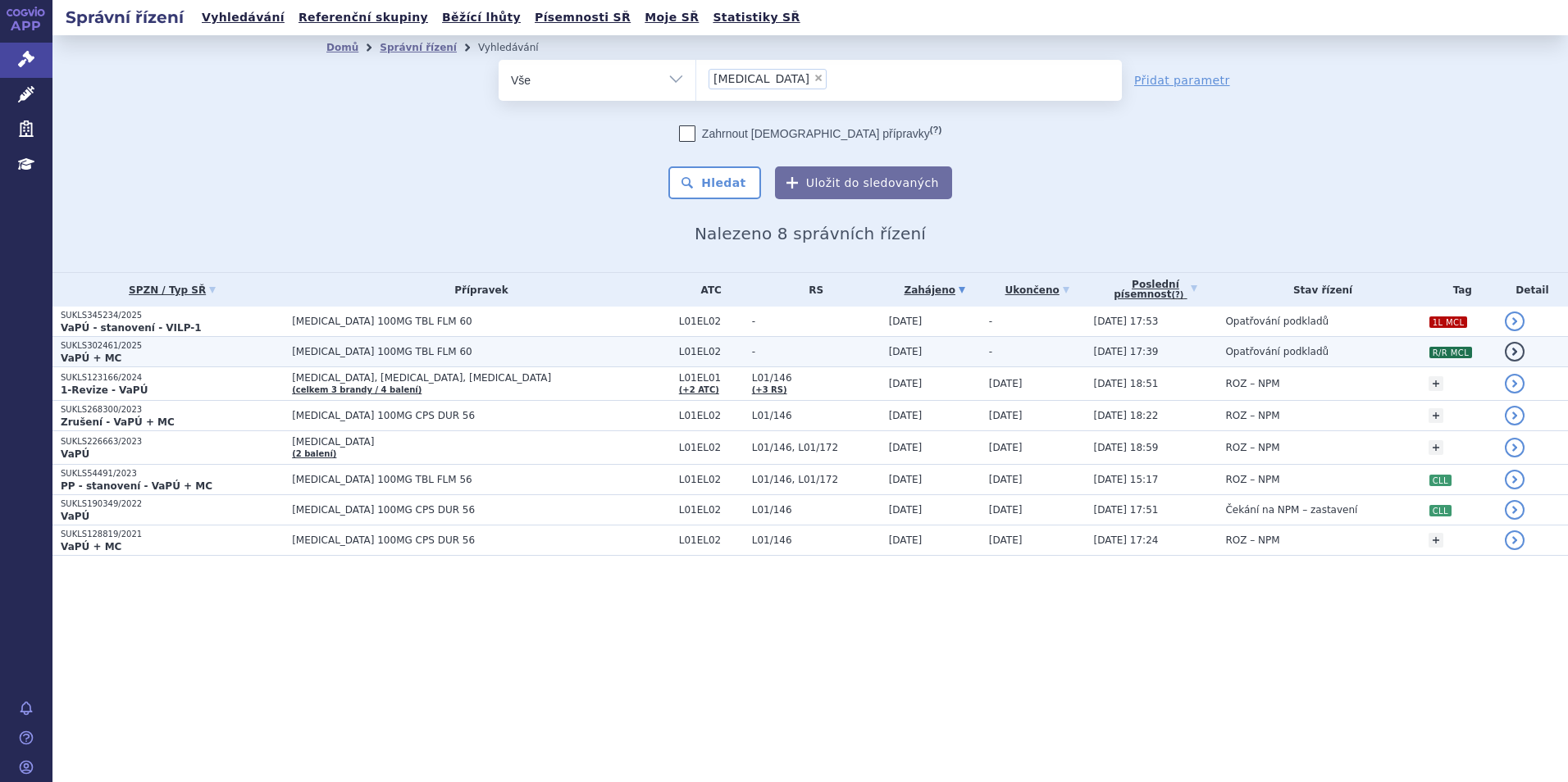
click at [524, 356] on span "[MEDICAL_DATA] 100MG TBL FLM 60" at bounding box center [481, 352] width 379 height 12
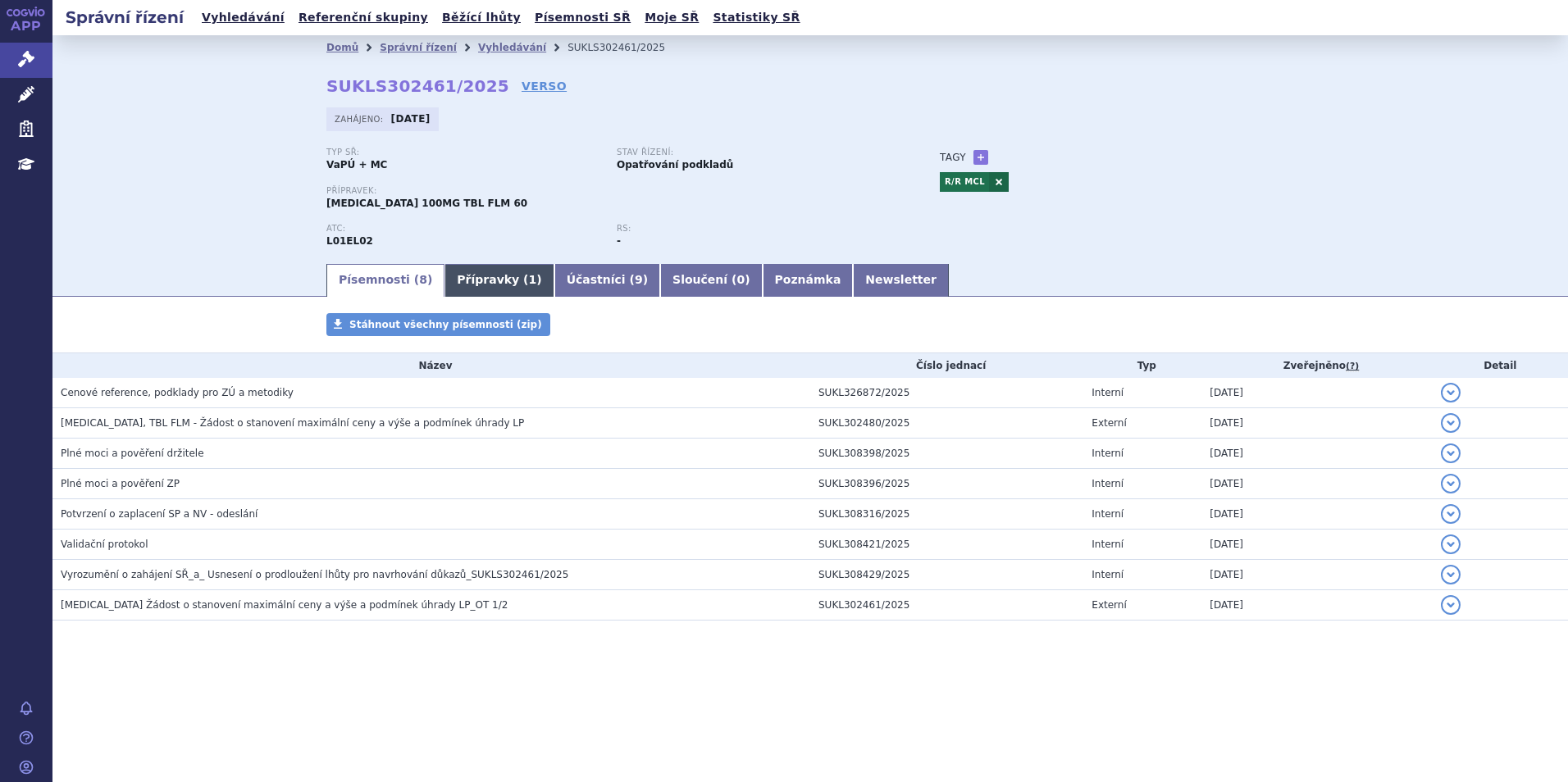
click at [529, 280] on span "1" at bounding box center [533, 280] width 8 height 13
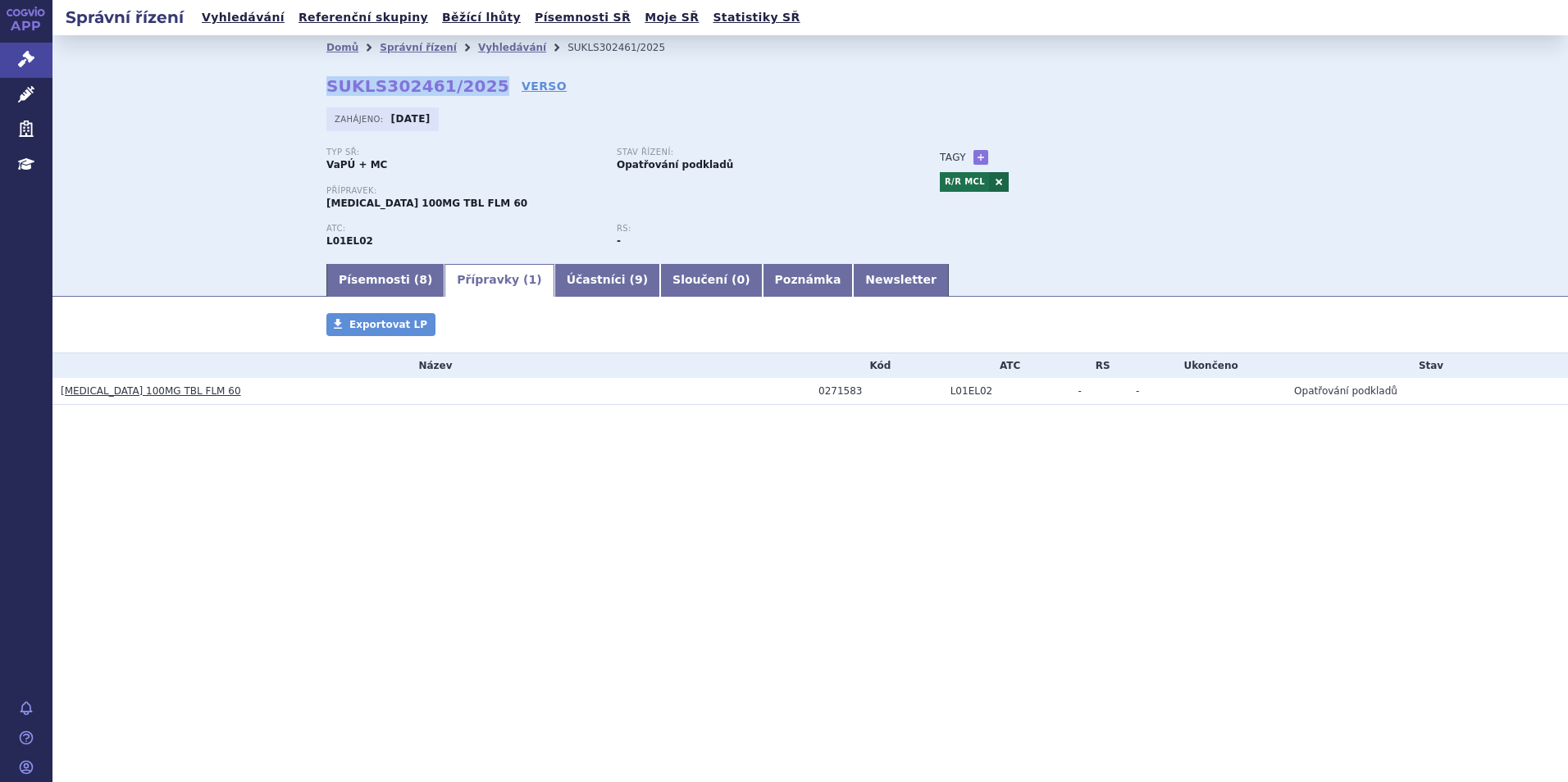
drag, startPoint x: 321, startPoint y: 88, endPoint x: 476, endPoint y: 89, distance: 155.0
click at [476, 89] on div "Domů Správní řízení Vyhledávání SUKLS302461/2025 SUKLS302461/2025 VERSO Zahájen…" at bounding box center [810, 160] width 1034 height 201
copy strong "SUKLS302461/2025"
click at [493, 53] on link "Vyhledávání" at bounding box center [511, 48] width 68 height 12
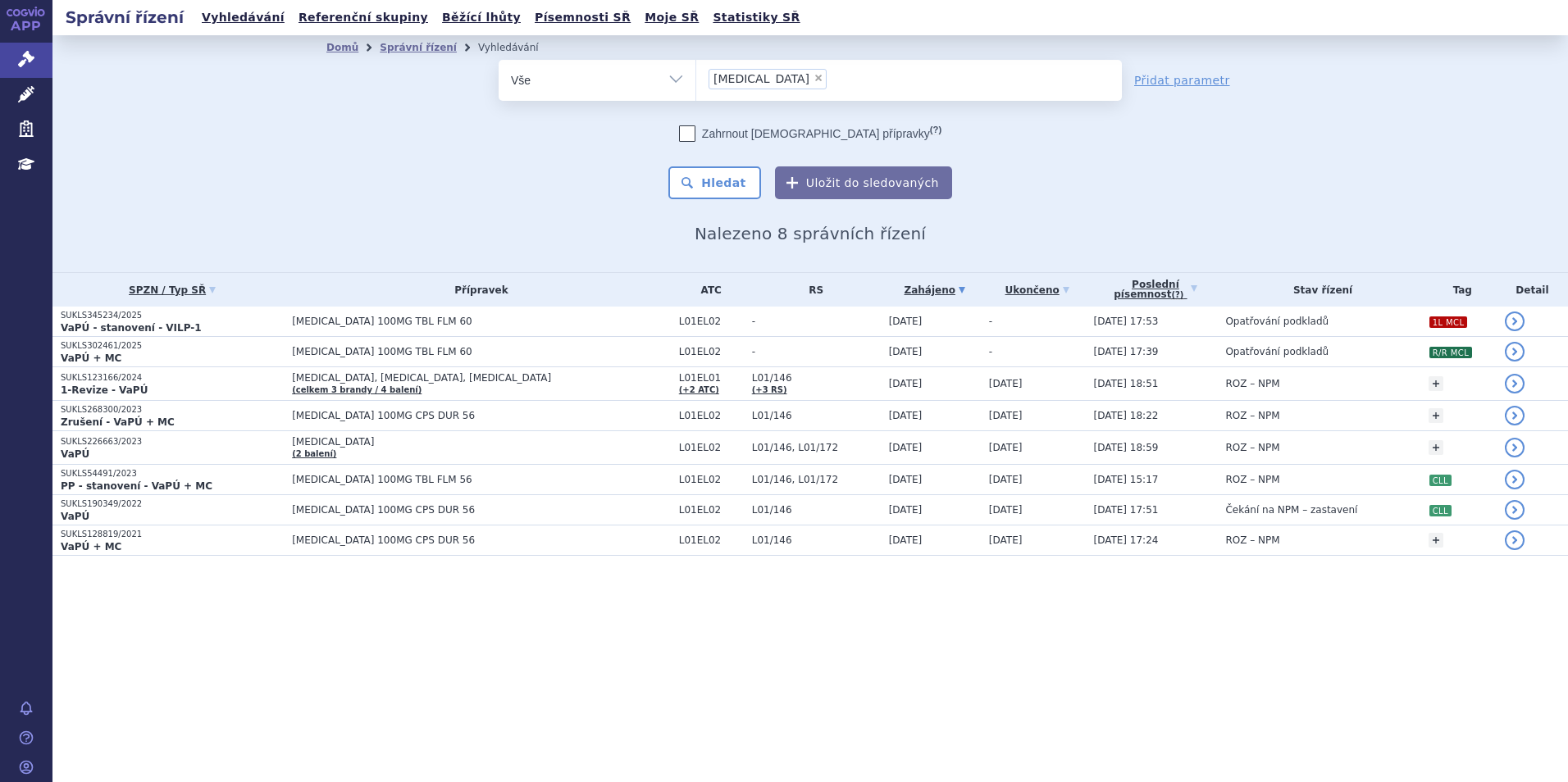
click at [469, 258] on div "Domů Správní řízení Vyhledávání Vyhledávání ve správních řízeních odstranit Vše…" at bounding box center [810, 154] width 1515 height 237
click at [813, 81] on span "×" at bounding box center [818, 78] width 10 height 10
click at [696, 81] on select "[MEDICAL_DATA]" at bounding box center [696, 80] width 1 height 41
select select
click at [226, 20] on link "Vyhledávání" at bounding box center [243, 17] width 93 height 22
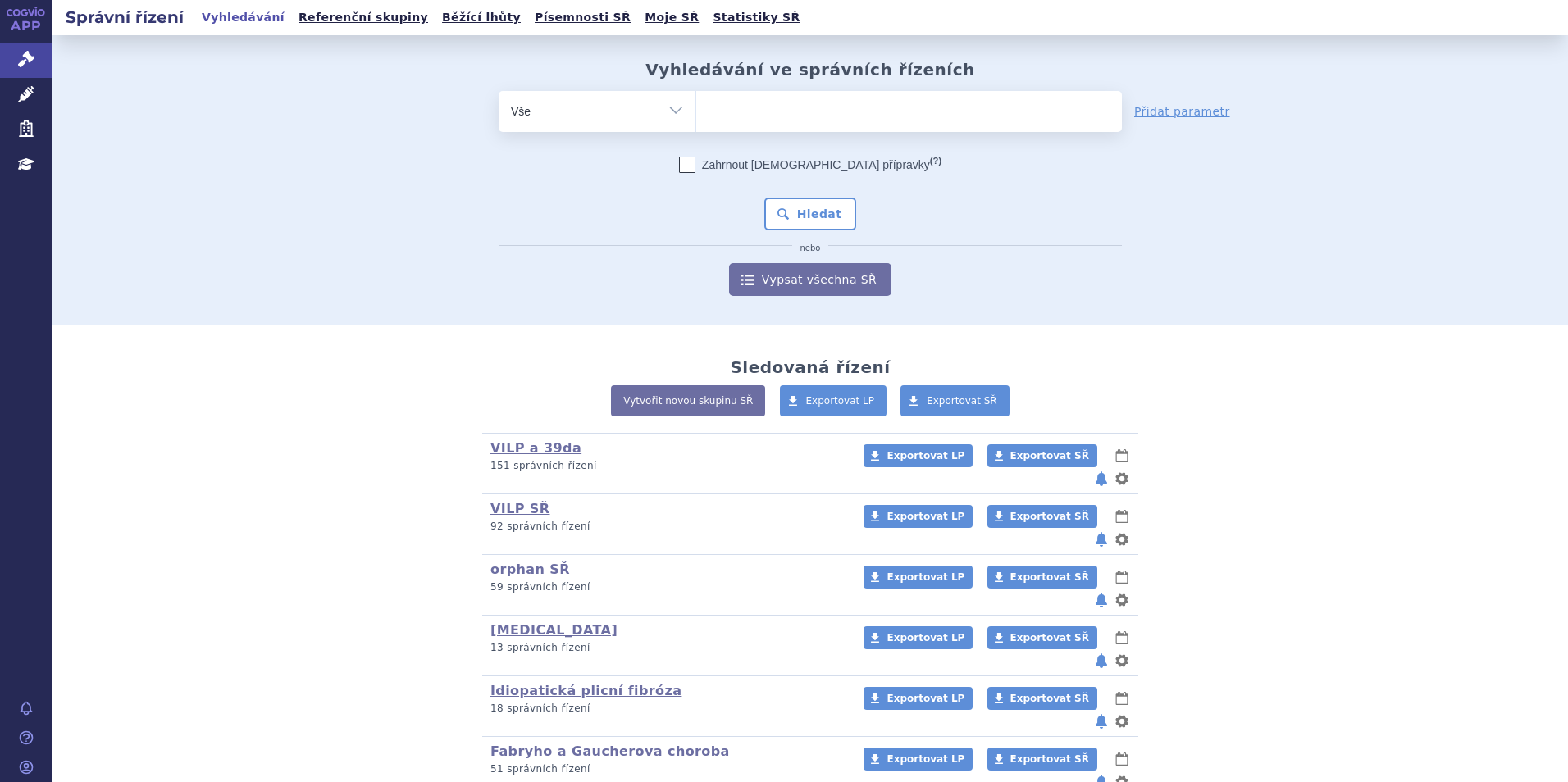
click at [824, 112] on ul at bounding box center [909, 109] width 426 height 35
click at [696, 112] on select at bounding box center [696, 111] width 1 height 41
type input "uk"
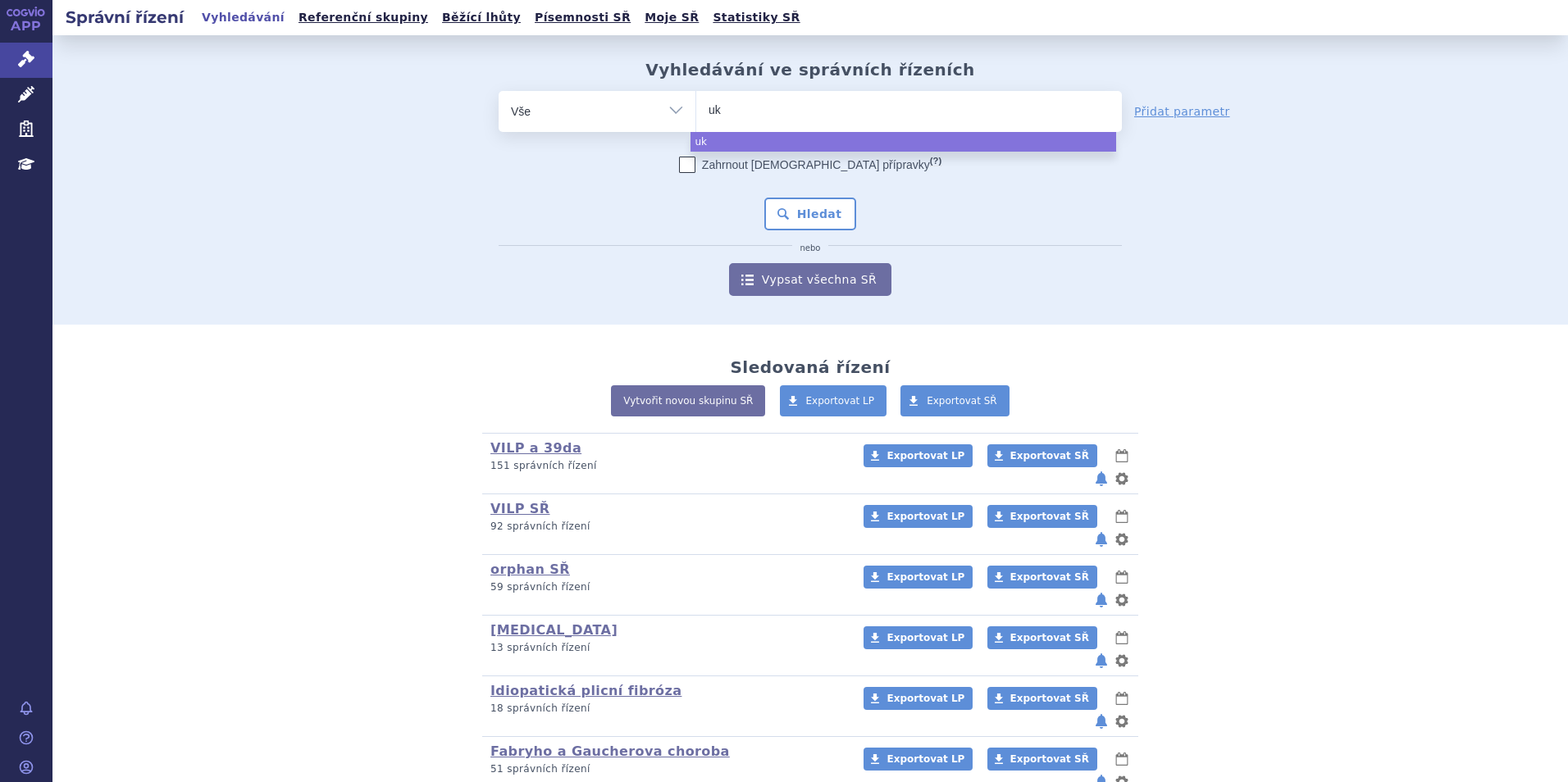
type input "uko"
select select "uko"
click at [629, 111] on select "Vše Spisová značka Typ SŘ Přípravek/SUKL kód Účastník/Držitel" at bounding box center [596, 109] width 197 height 37
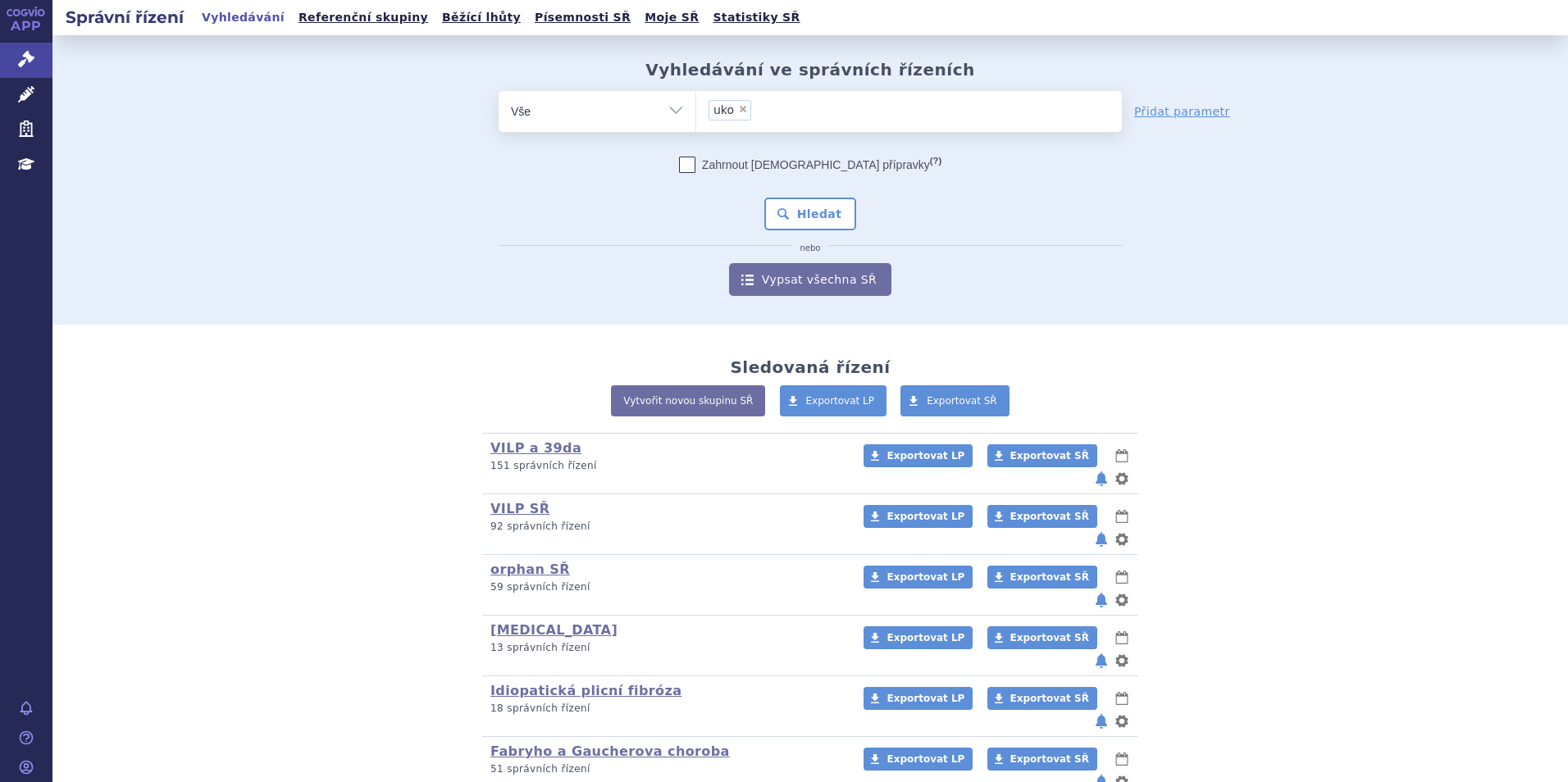
click at [650, 116] on select "Vše Spisová značka Typ SŘ Přípravek/SUKL kód Účastník/Držitel" at bounding box center [596, 109] width 197 height 37
select select "filter-procedure-product-status"
click at [498, 91] on select "Vše Spisová značka Typ SŘ Přípravek/SUKL kód Účastník/Držitel" at bounding box center [596, 109] width 197 height 37
click at [747, 79] on h2 "Vyhledávání ve správních řízeních" at bounding box center [810, 70] width 330 height 20
click at [758, 111] on ul at bounding box center [909, 109] width 426 height 35
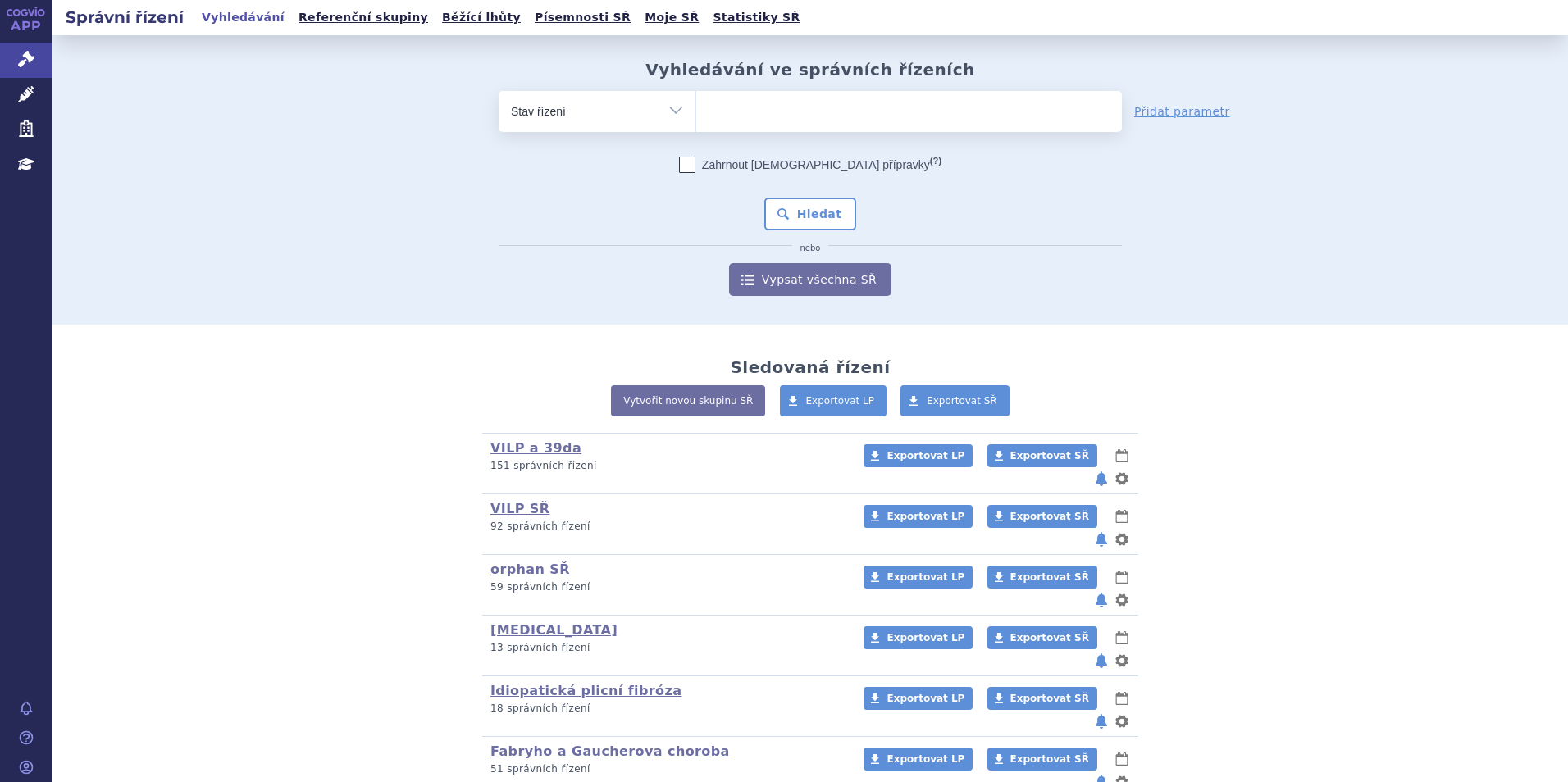
click at [696, 111] on select at bounding box center [696, 111] width 1 height 41
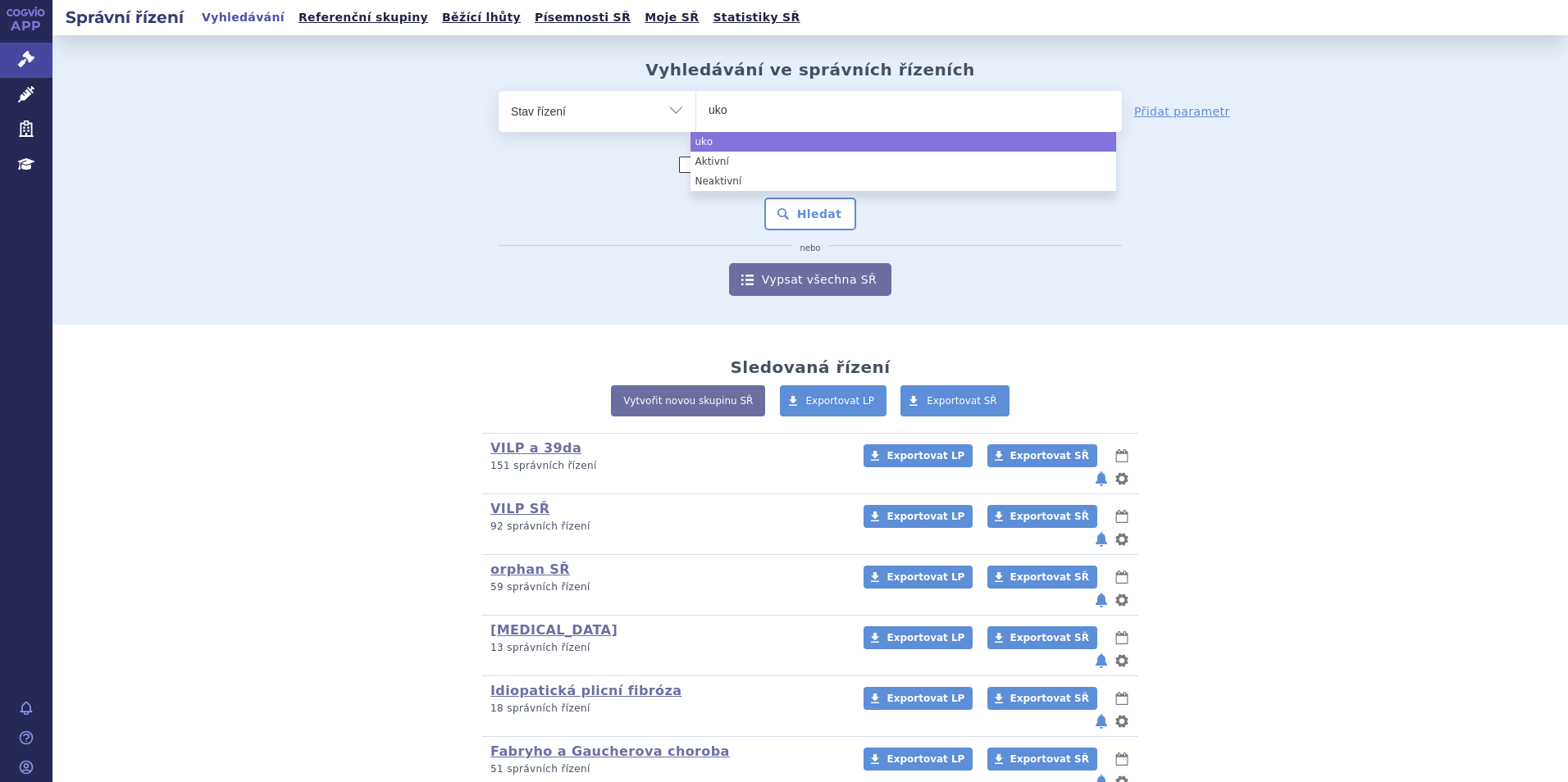
type input "uko"
select select "uko"
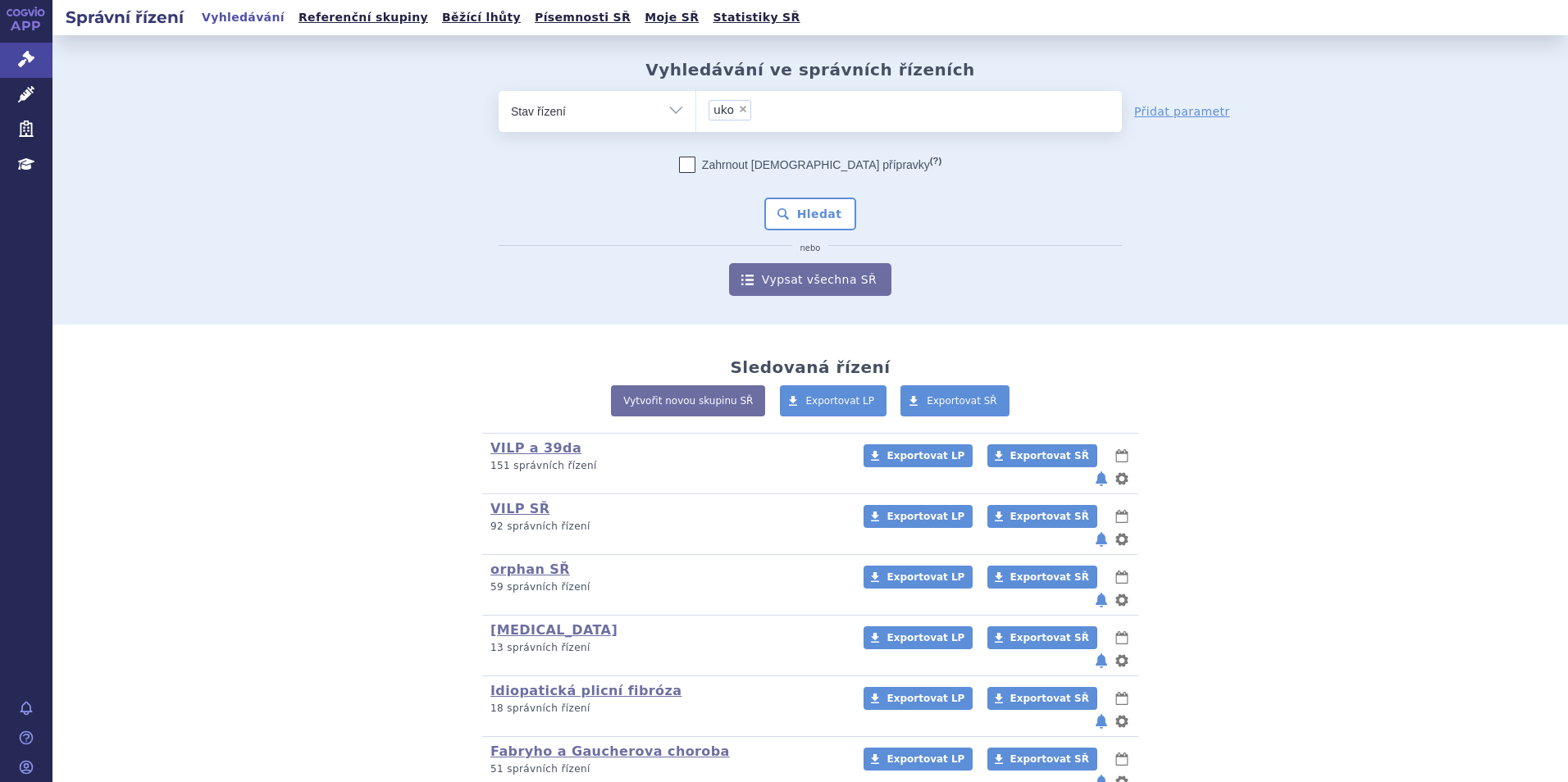
click at [738, 111] on span "×" at bounding box center [743, 109] width 10 height 10
click at [696, 111] on select "uko" at bounding box center [696, 111] width 1 height 41
select select
click at [735, 111] on ul at bounding box center [909, 109] width 426 height 35
click at [696, 111] on select at bounding box center [696, 111] width 1 height 41
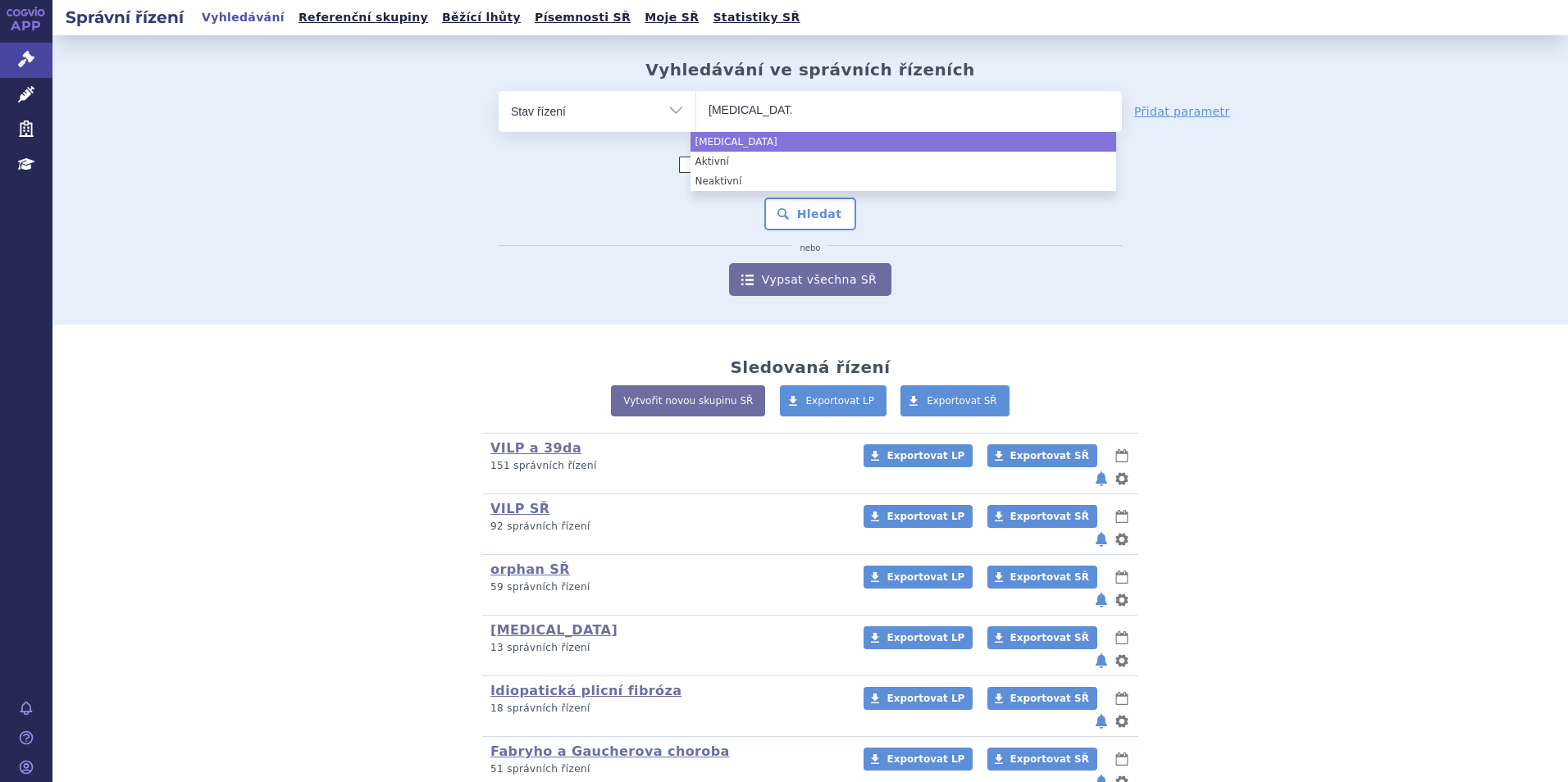
type input "rybrevant"
click at [673, 106] on select "Vše Spisová značka Typ SŘ Přípravek/SUKL kód Účastník/Držitel" at bounding box center [596, 109] width 197 height 37
select select "rybrevant"
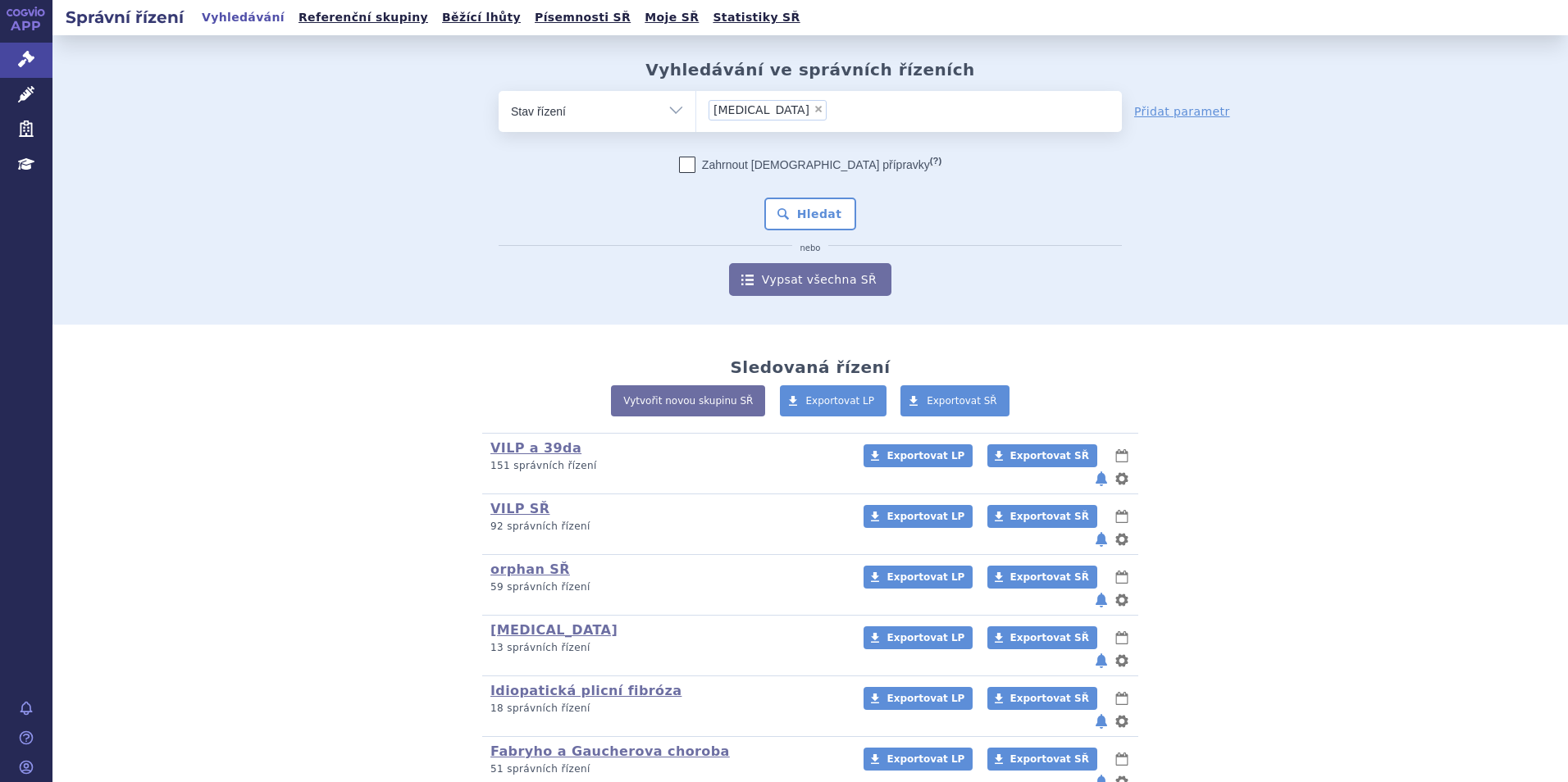
click at [617, 111] on select "Vše Spisová značka Typ SŘ Přípravek/SUKL kód Účastník/Držitel" at bounding box center [596, 109] width 197 height 37
select select "filter-all"
click at [498, 91] on select "Vše Spisová značka Typ SŘ Přípravek/SUKL kód Účastník/Držitel" at bounding box center [596, 109] width 197 height 37
click at [766, 105] on ul at bounding box center [909, 109] width 426 height 35
click at [696, 105] on select at bounding box center [696, 111] width 1 height 41
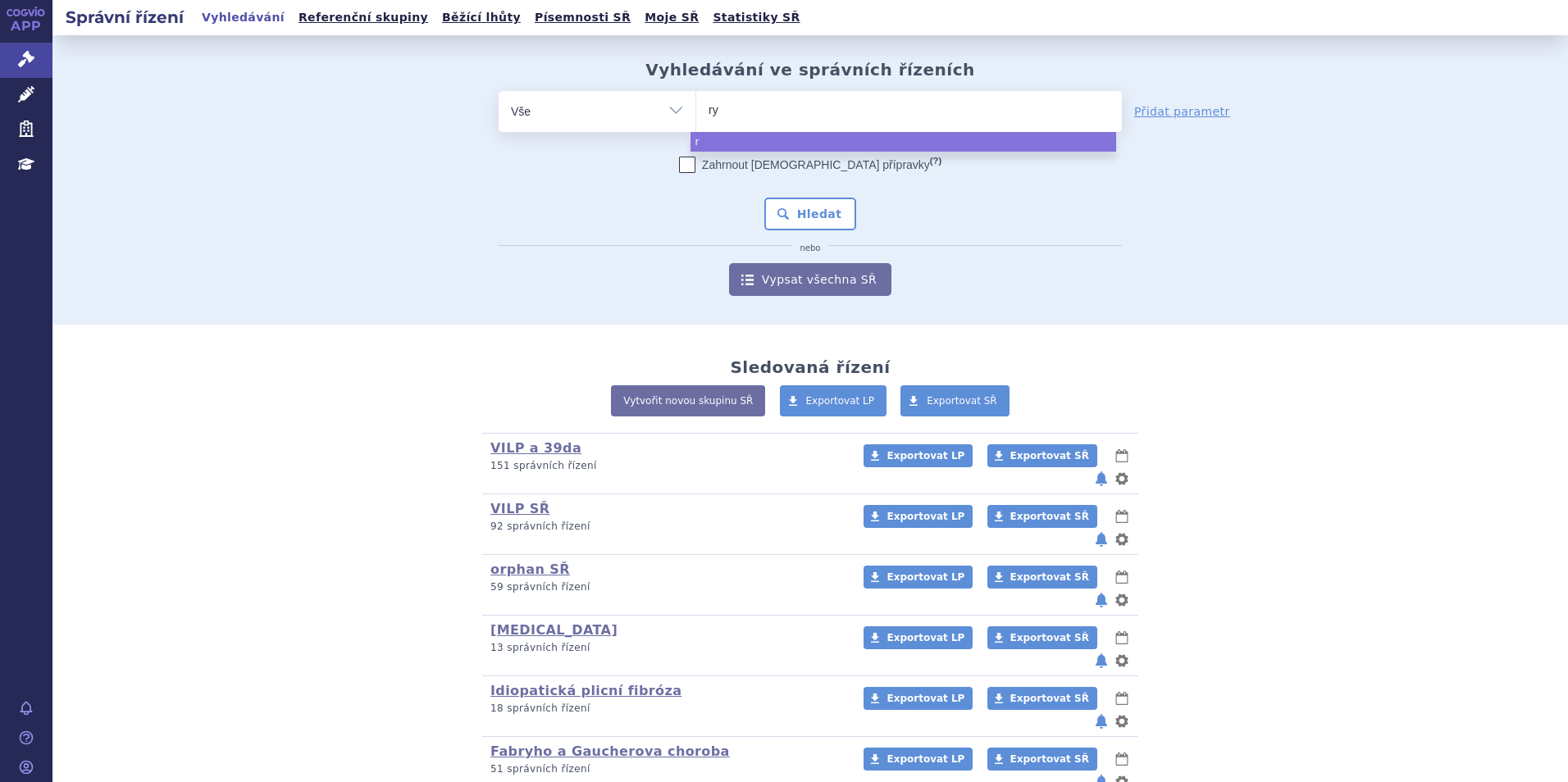
type input "ryb"
type input "rybre"
type input "rybrevan"
type input "[MEDICAL_DATA]"
select select "rybrevant"
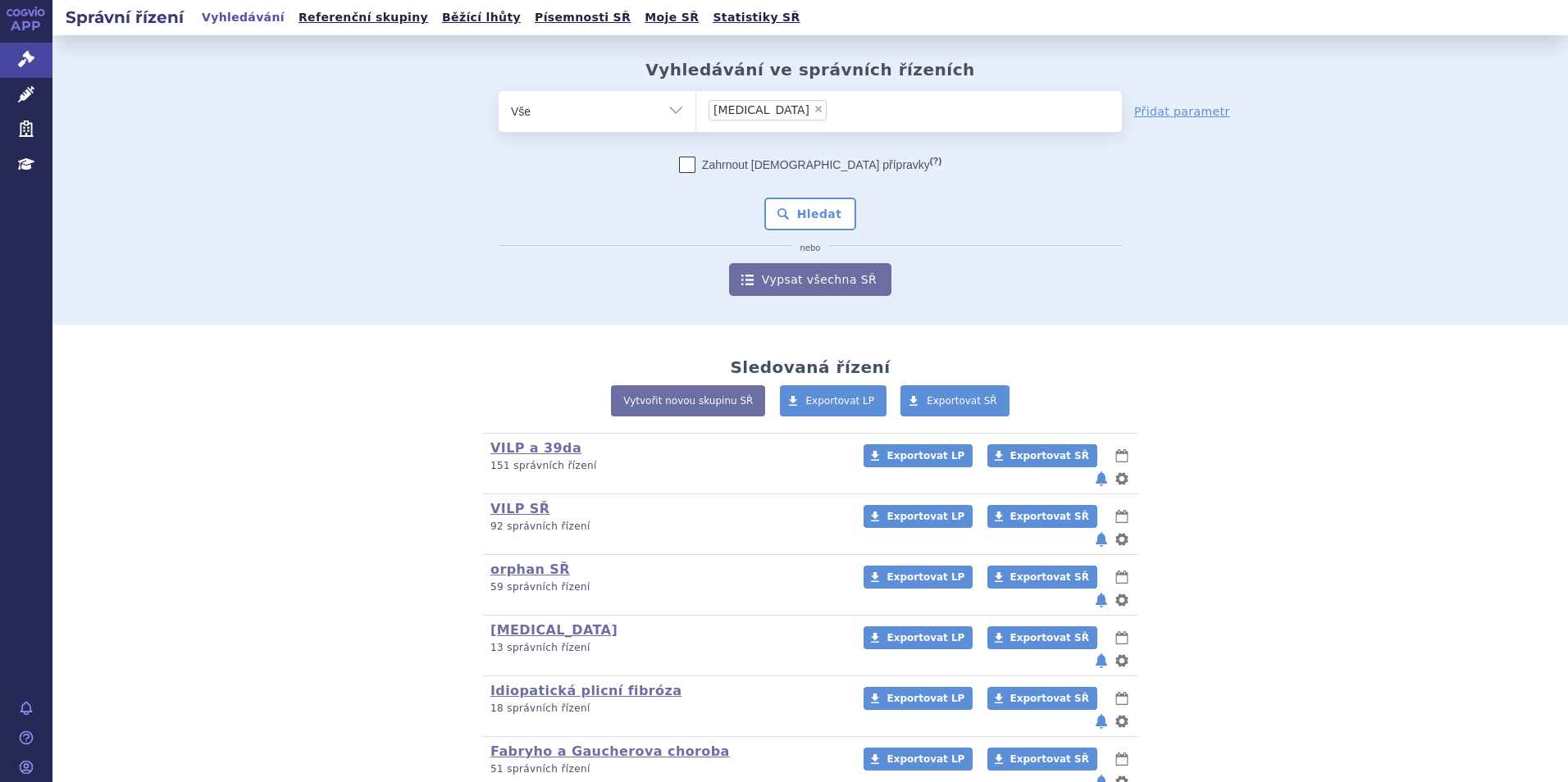
drag, startPoint x: 784, startPoint y: 215, endPoint x: 276, endPoint y: 222, distance: 508.0
click at [784, 214] on button "Hledat" at bounding box center [811, 214] width 93 height 33
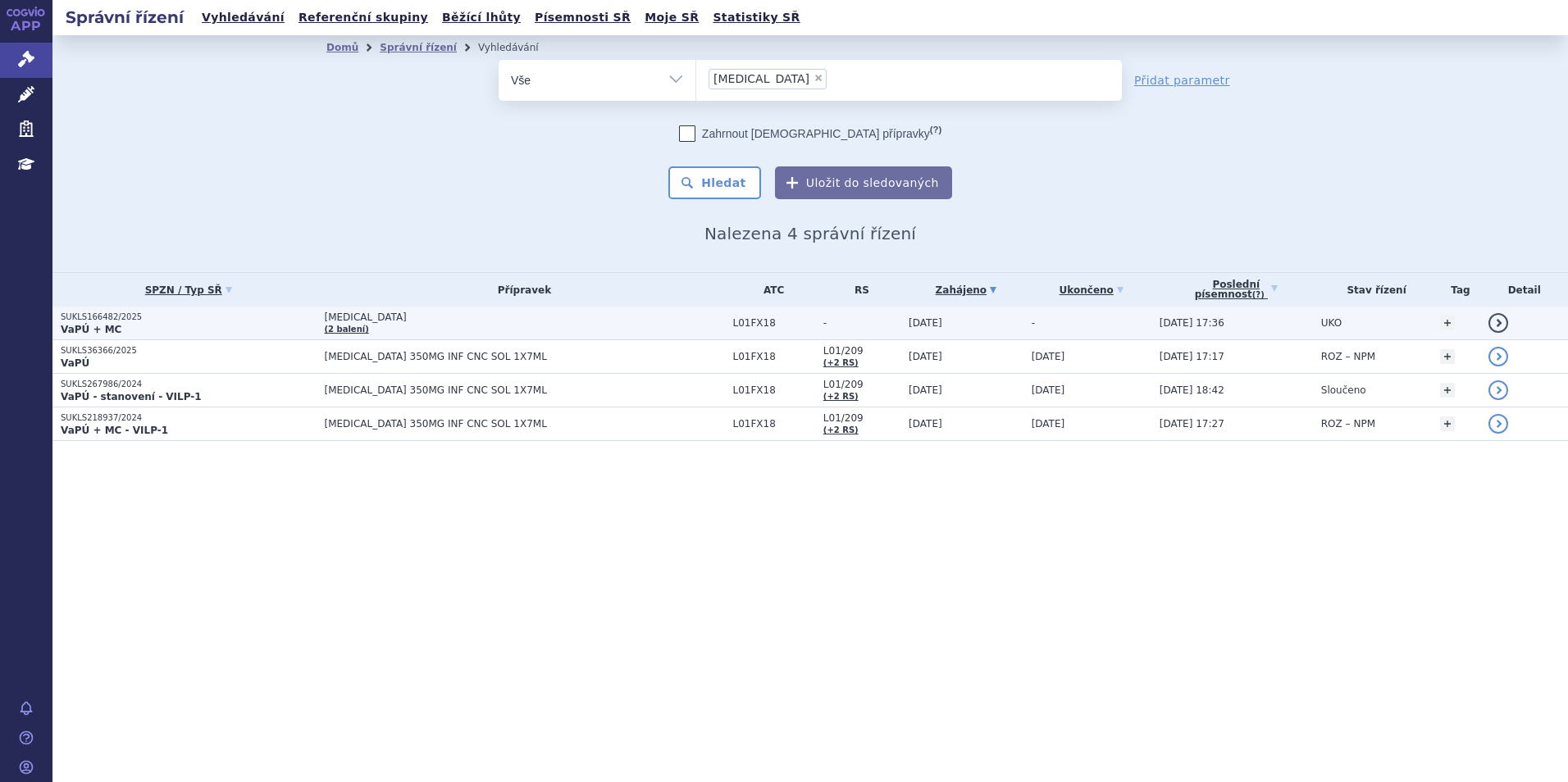
click at [257, 319] on p "SUKLS166482/2025" at bounding box center [188, 317] width 256 height 12
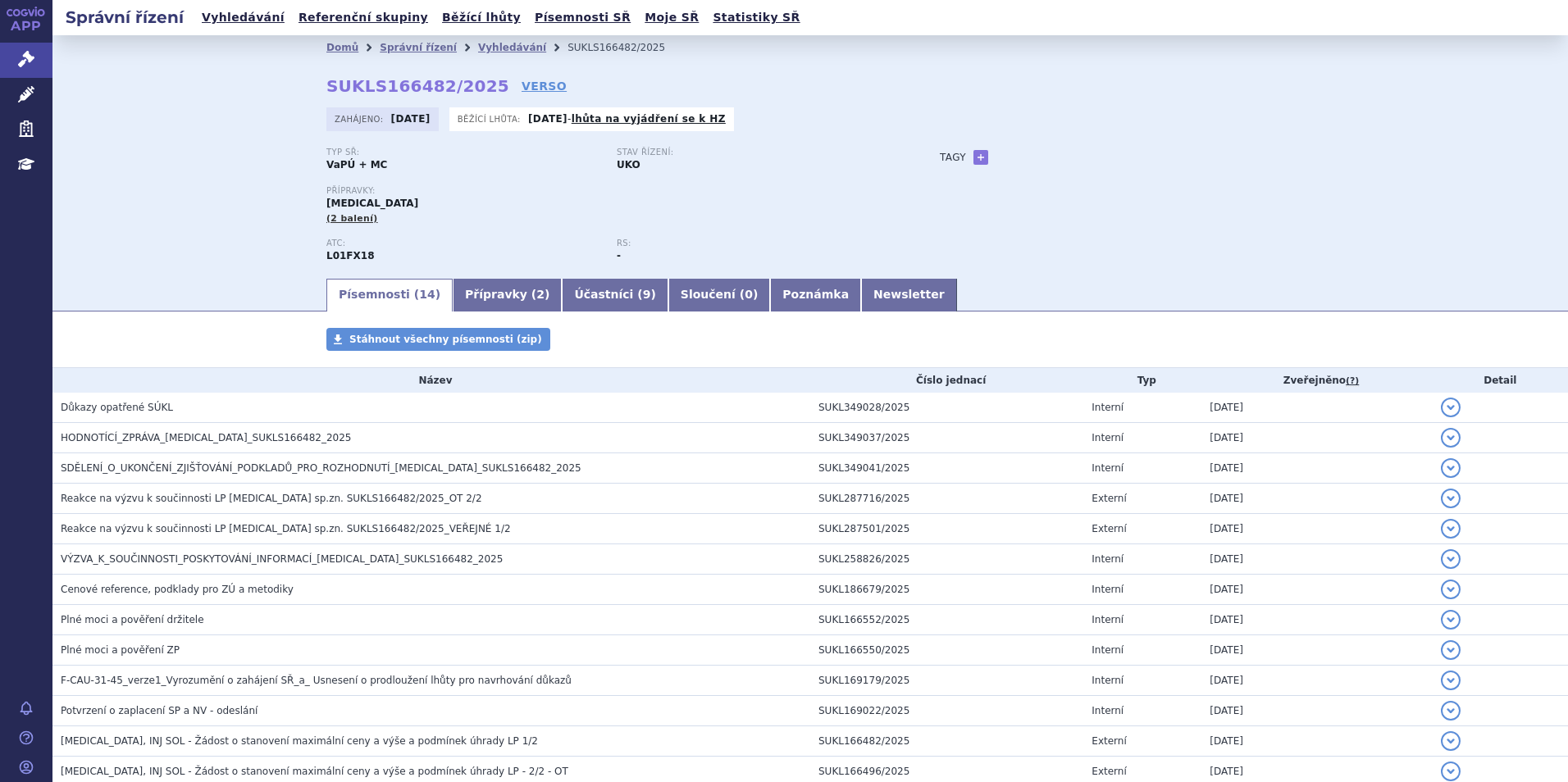
click at [474, 303] on link "Přípravky ( 2 )" at bounding box center [507, 295] width 109 height 33
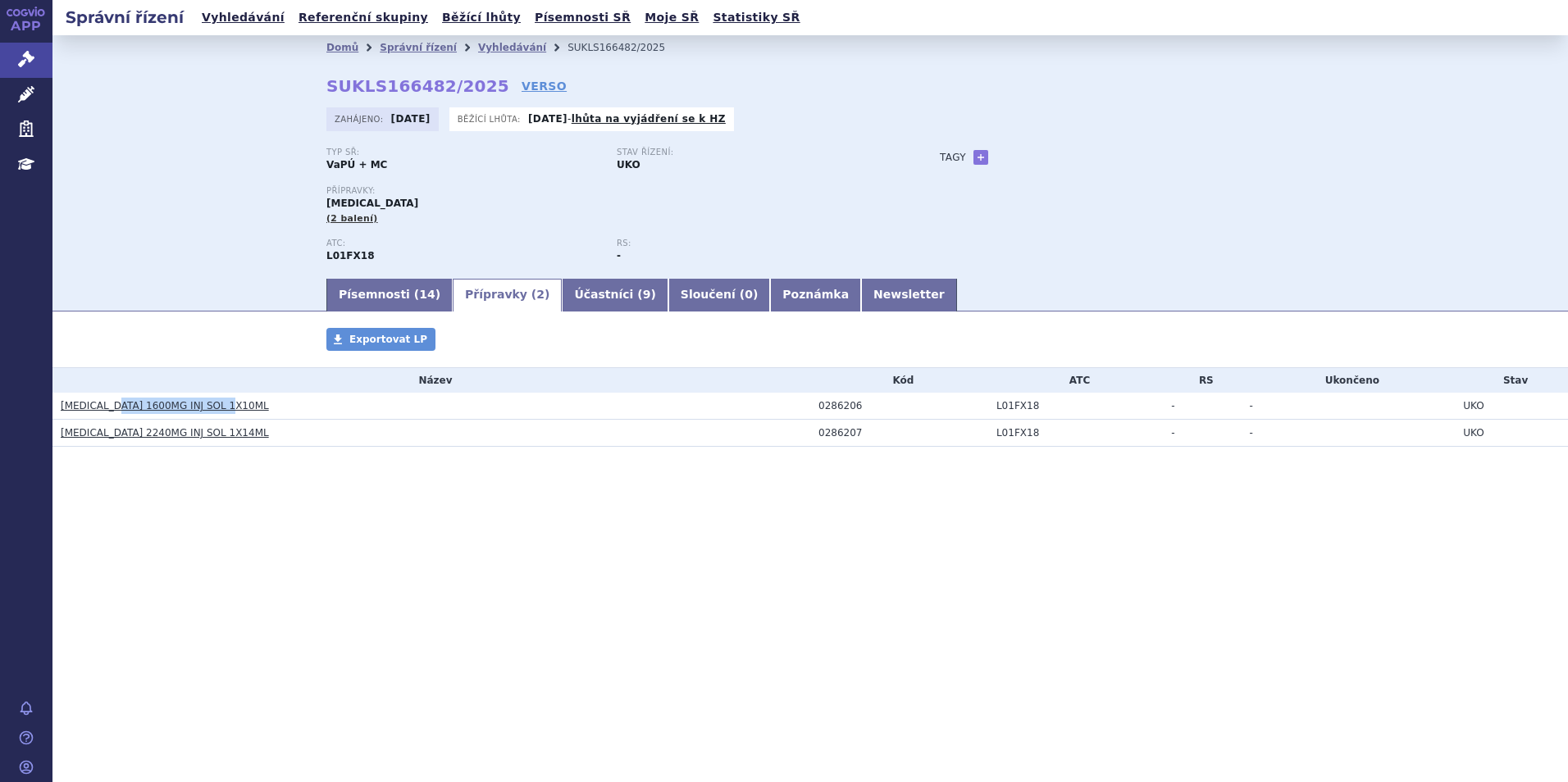
drag, startPoint x: 240, startPoint y: 402, endPoint x: 117, endPoint y: 402, distance: 123.0
click at [117, 402] on h3 "[MEDICAL_DATA] 1600MG INJ SOL 1X10ML" at bounding box center [436, 406] width 750 height 16
copy link "1600MG INJ SOL 1X10ML"
click at [391, 295] on link "Písemnosti ( 14 )" at bounding box center [390, 295] width 127 height 33
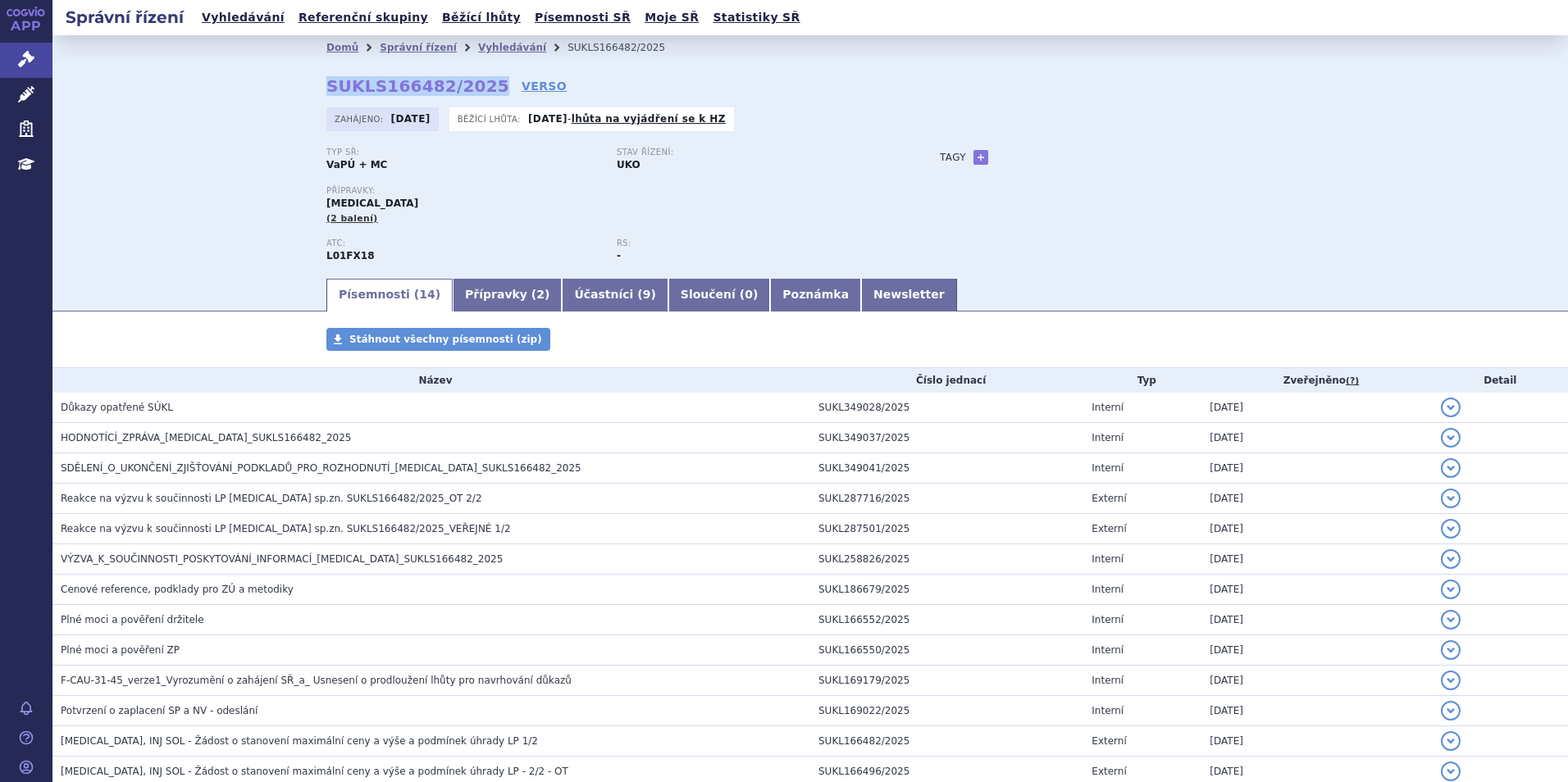
drag, startPoint x: 294, startPoint y: 79, endPoint x: 471, endPoint y: 90, distance: 177.3
click at [471, 90] on div "Domů Správní řízení Vyhledávání SUKLS166482/2025 SUKLS166482/2025 VERSO Zahájen…" at bounding box center [810, 168] width 1034 height 216
copy strong "SUKLS166482/2025"
click at [478, 46] on link "Vyhledávání" at bounding box center [511, 48] width 68 height 12
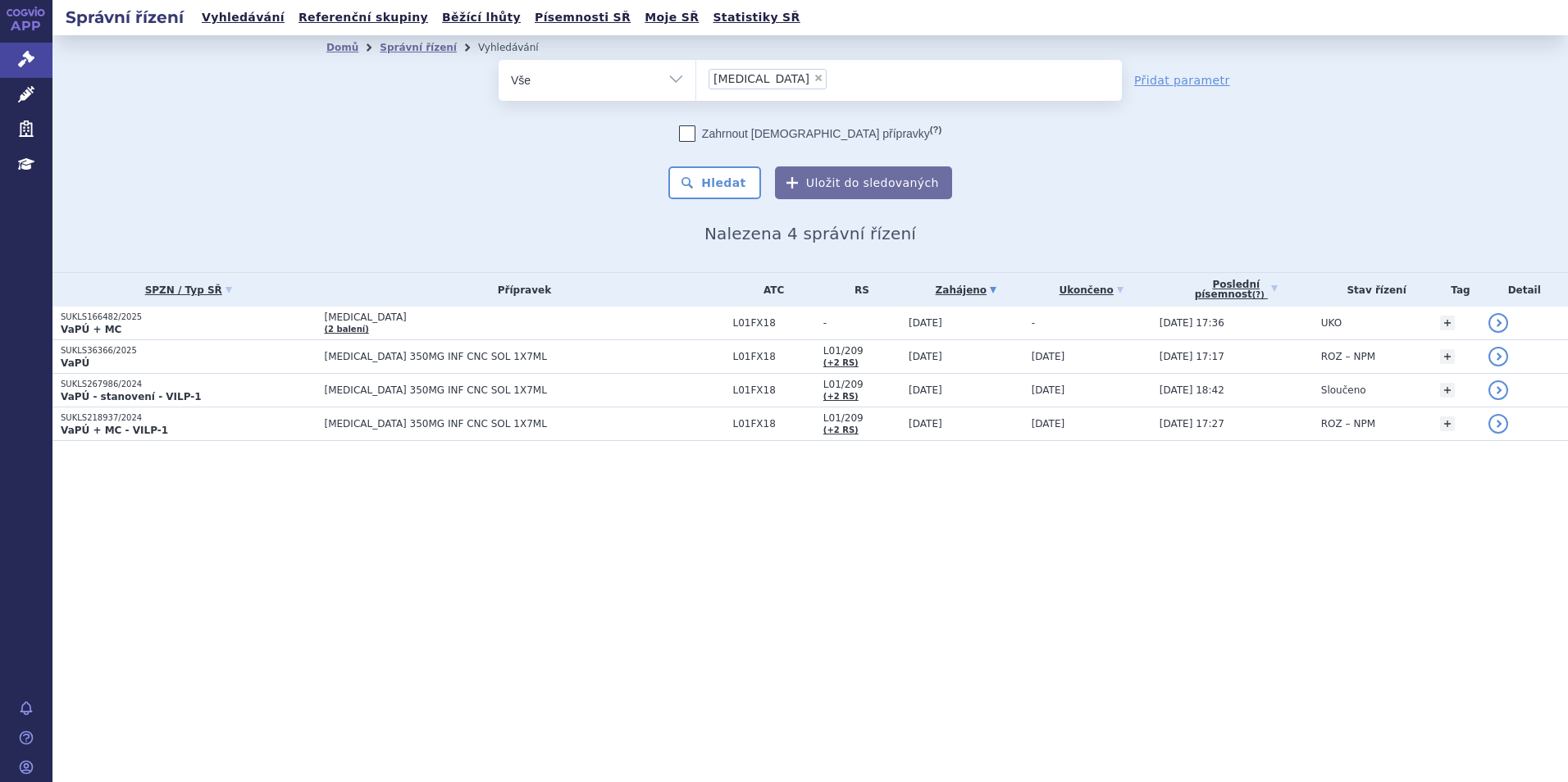
click at [813, 79] on span "×" at bounding box center [818, 78] width 10 height 10
click at [696, 79] on select "[MEDICAL_DATA]" at bounding box center [696, 80] width 1 height 41
click at [774, 79] on ul "× [MEDICAL_DATA]" at bounding box center [909, 78] width 426 height 36
click at [696, 79] on select "[MEDICAL_DATA]" at bounding box center [696, 80] width 1 height 41
click at [774, 79] on ul at bounding box center [909, 77] width 426 height 35
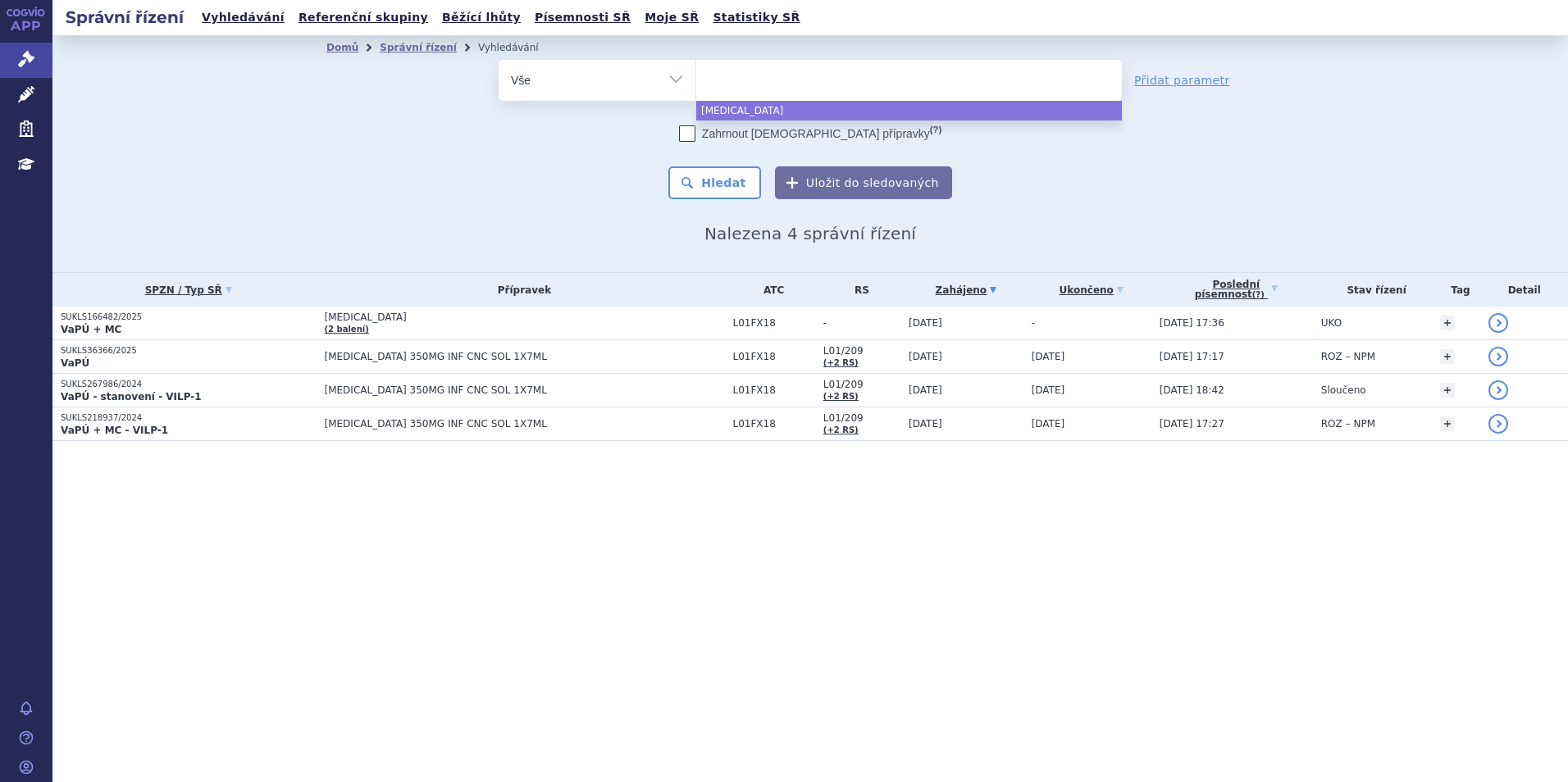
click at [696, 79] on select "[MEDICAL_DATA]" at bounding box center [696, 80] width 1 height 41
select select "[MEDICAL_DATA]"
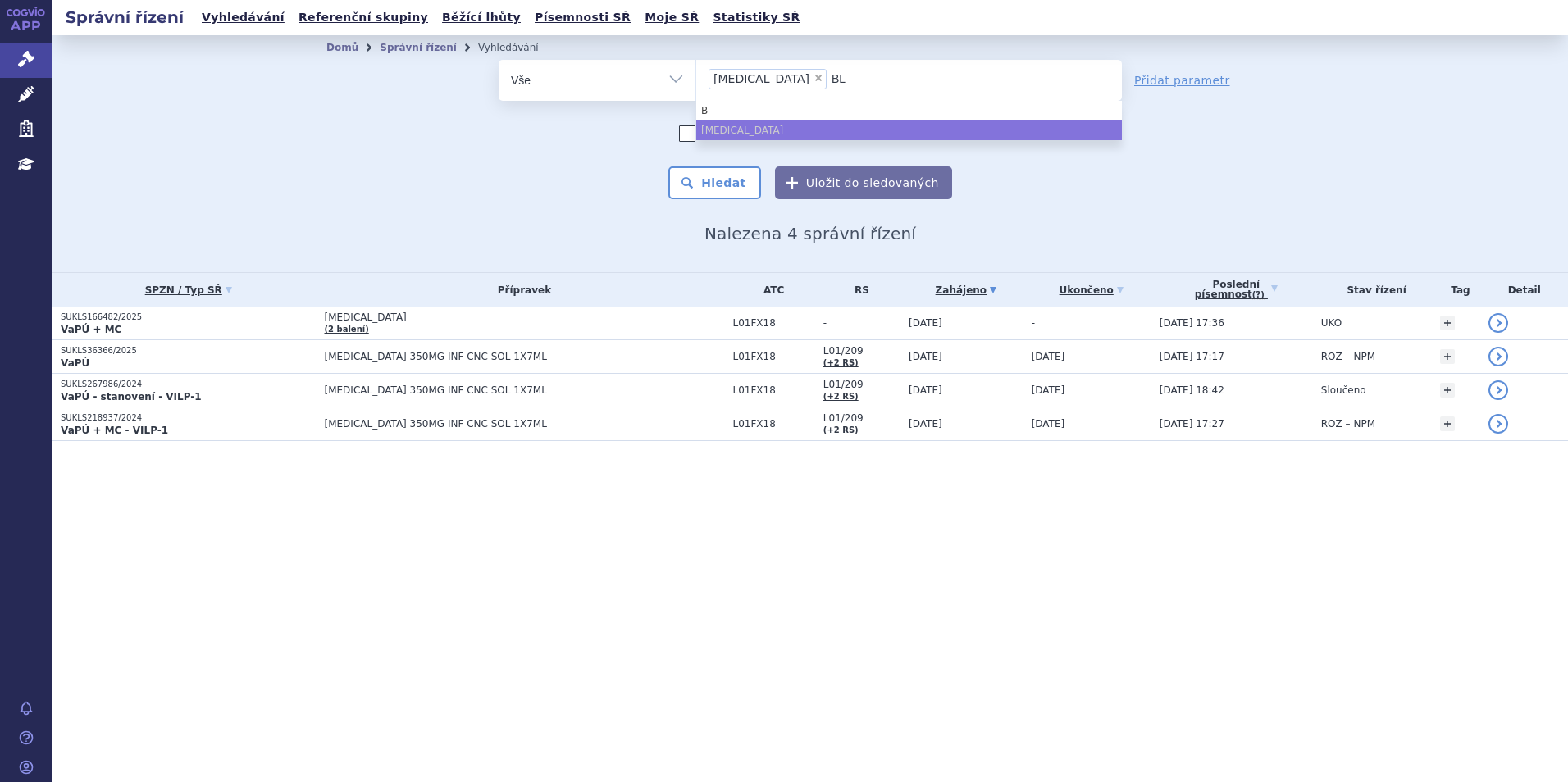
type input "BLI"
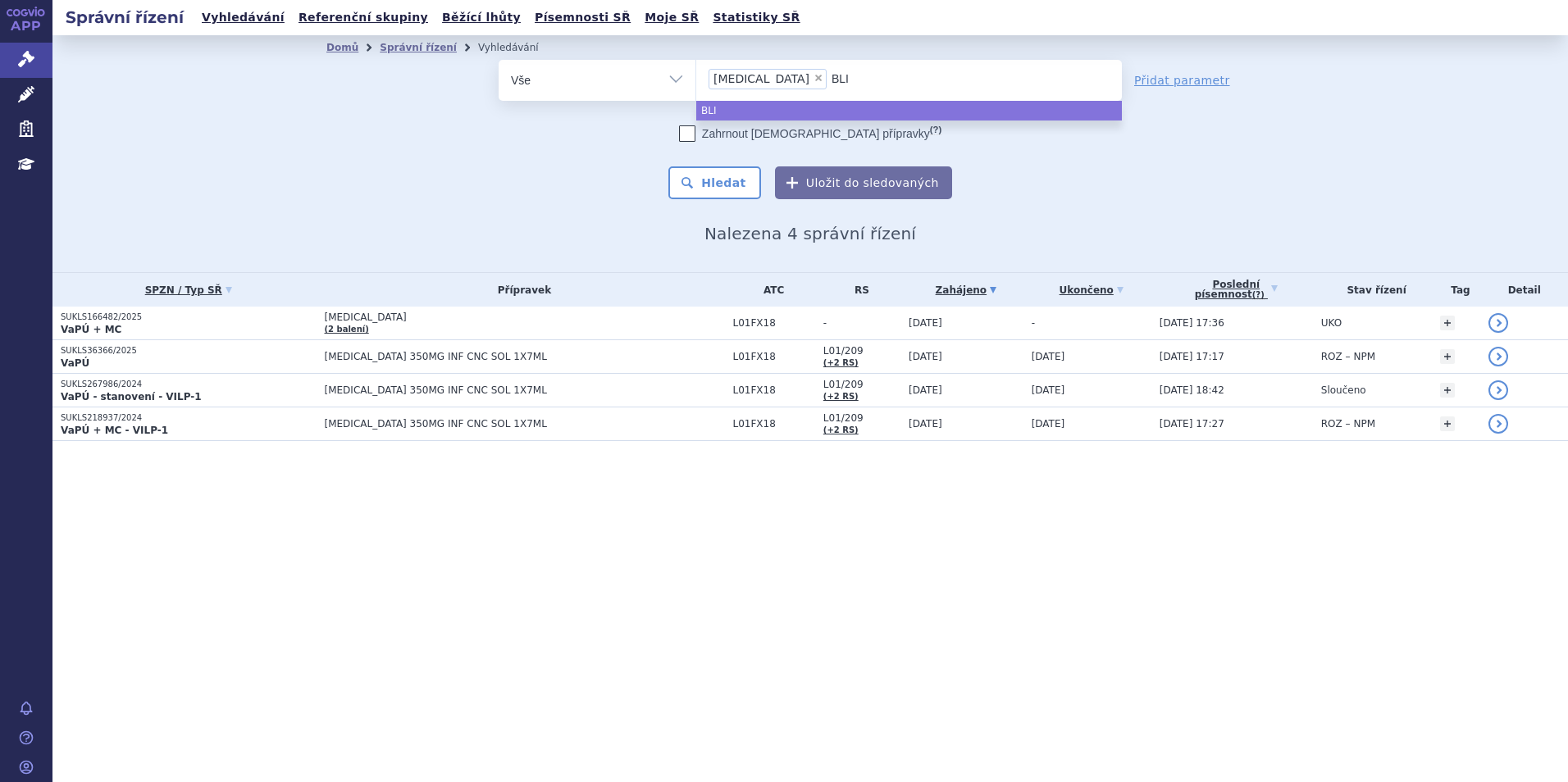
type input "BLIN"
type input "BLINCY"
type input "[MEDICAL_DATA]"
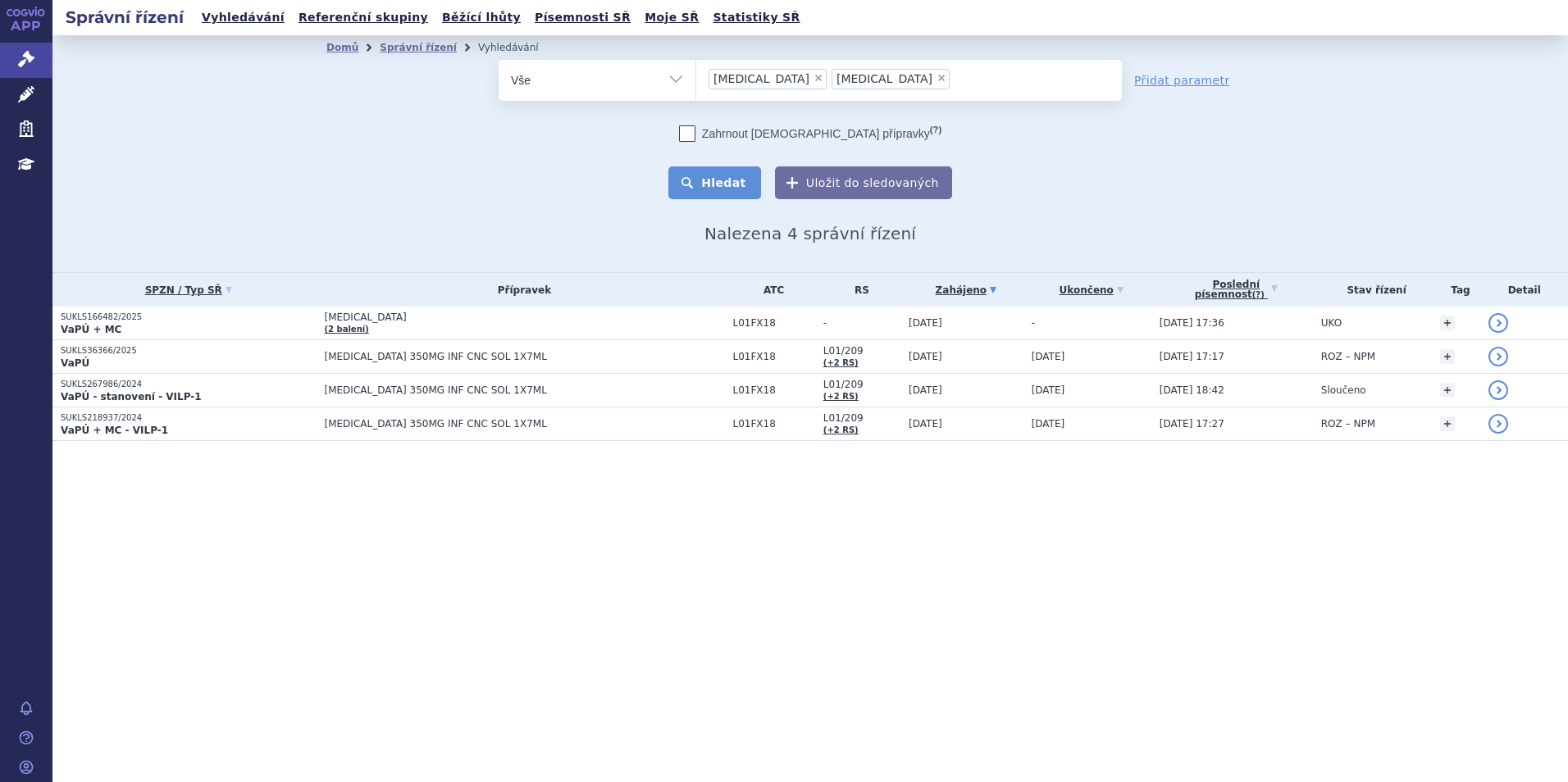
click at [755, 181] on button "Hledat" at bounding box center [715, 183] width 93 height 33
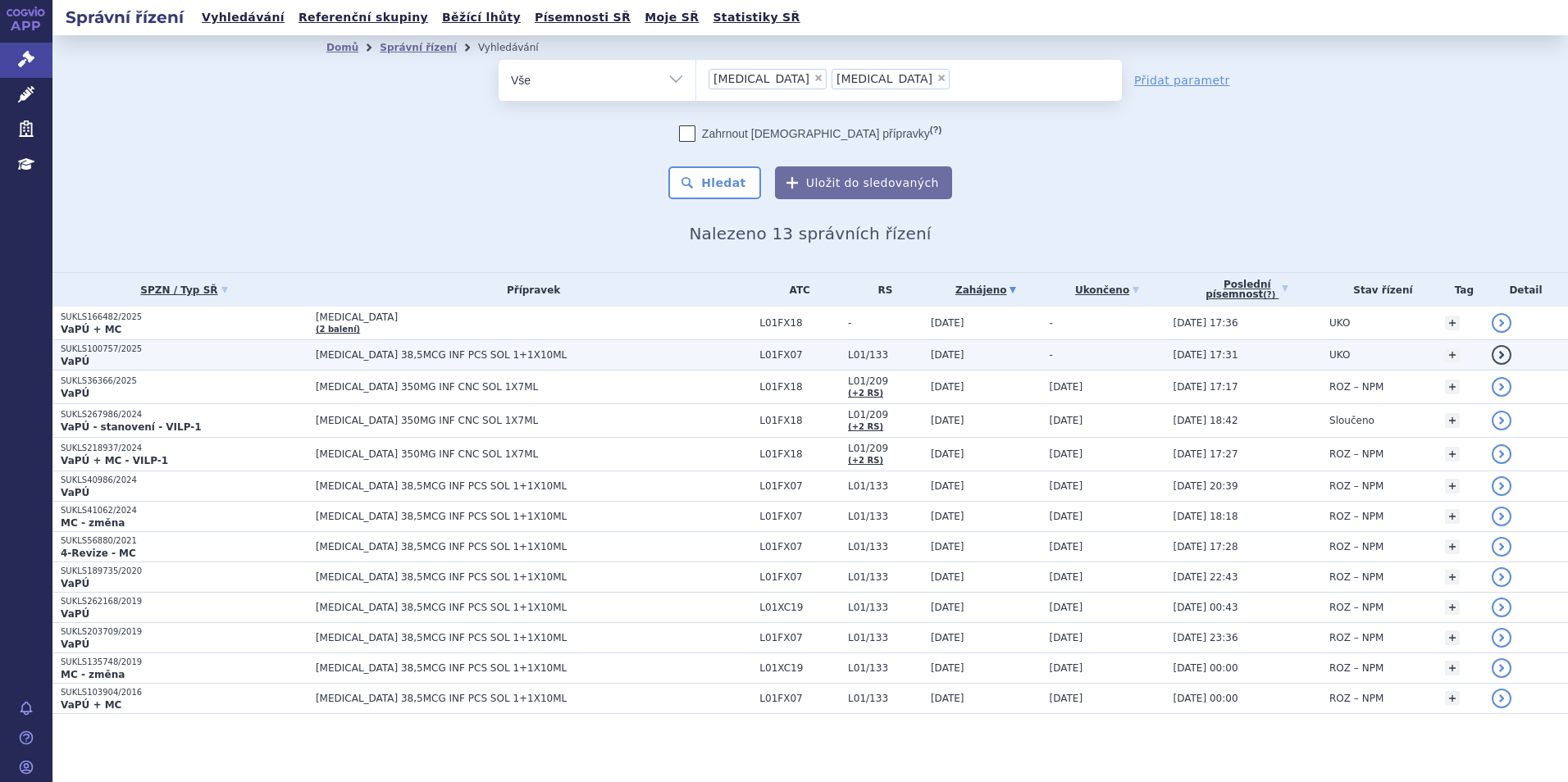
click at [208, 349] on p "SUKLS100757/2025" at bounding box center [184, 349] width 247 height 12
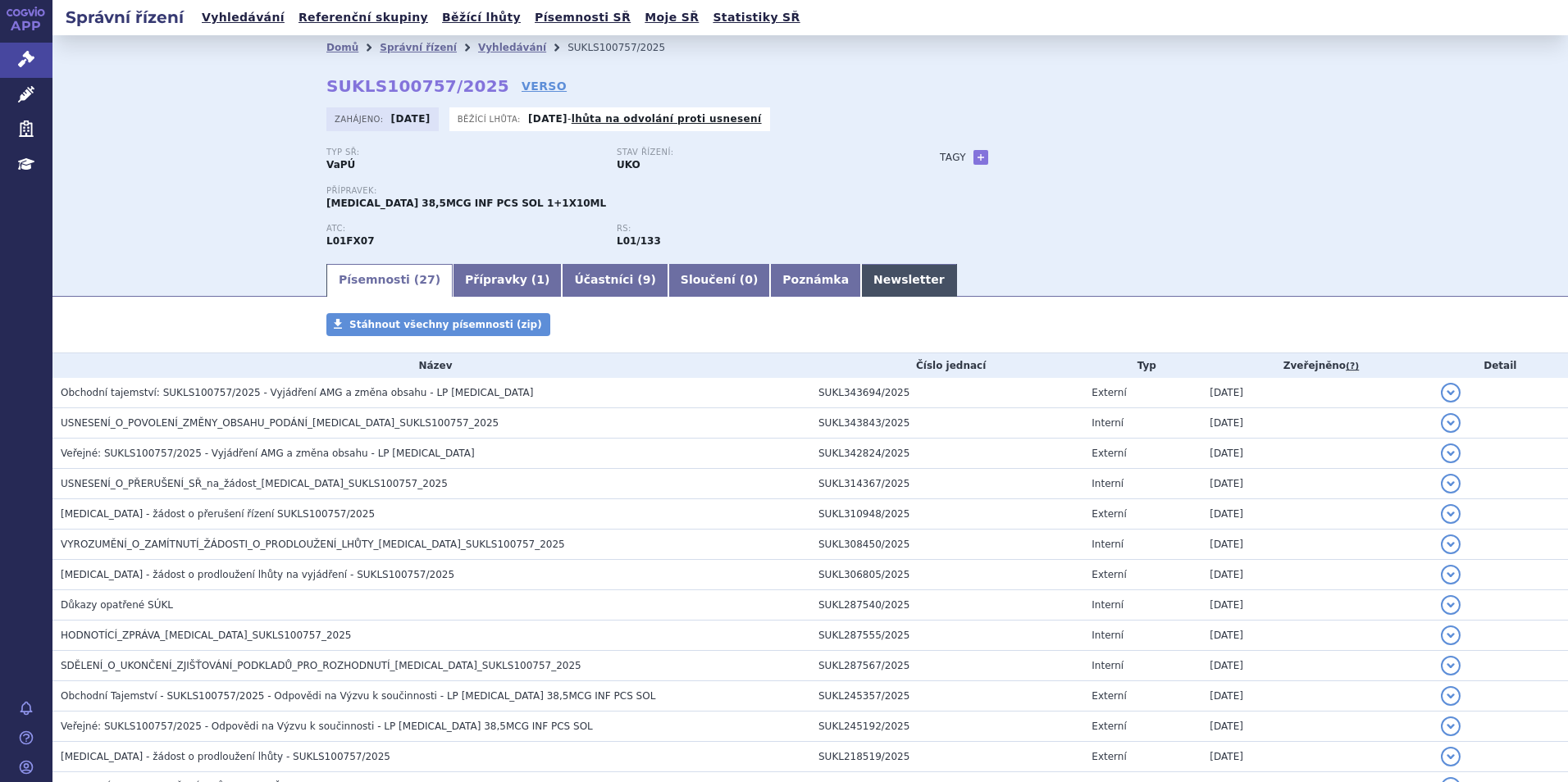
click at [861, 278] on link "Newsletter" at bounding box center [909, 280] width 96 height 33
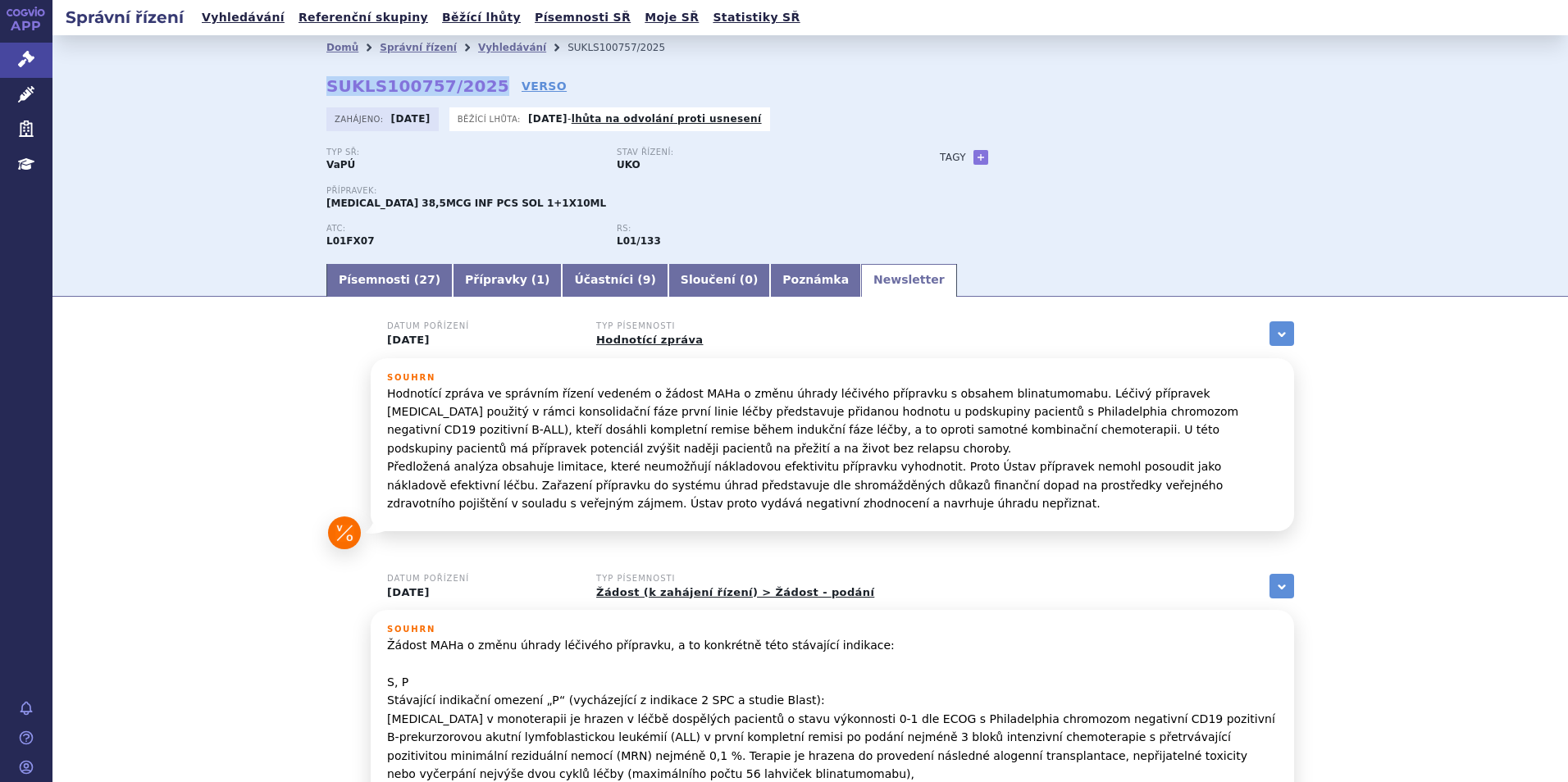
drag, startPoint x: 315, startPoint y: 81, endPoint x: 472, endPoint y: 92, distance: 157.4
click at [472, 92] on div "Domů Správní řízení Vyhledávání SUKLS100757/2025 SUKLS100757/2025 VERSO [GEOGRA…" at bounding box center [810, 160] width 1034 height 201
copy strong "SUKLS100757/2025"
click at [507, 276] on link "Přípravky ( 1 )" at bounding box center [507, 280] width 109 height 33
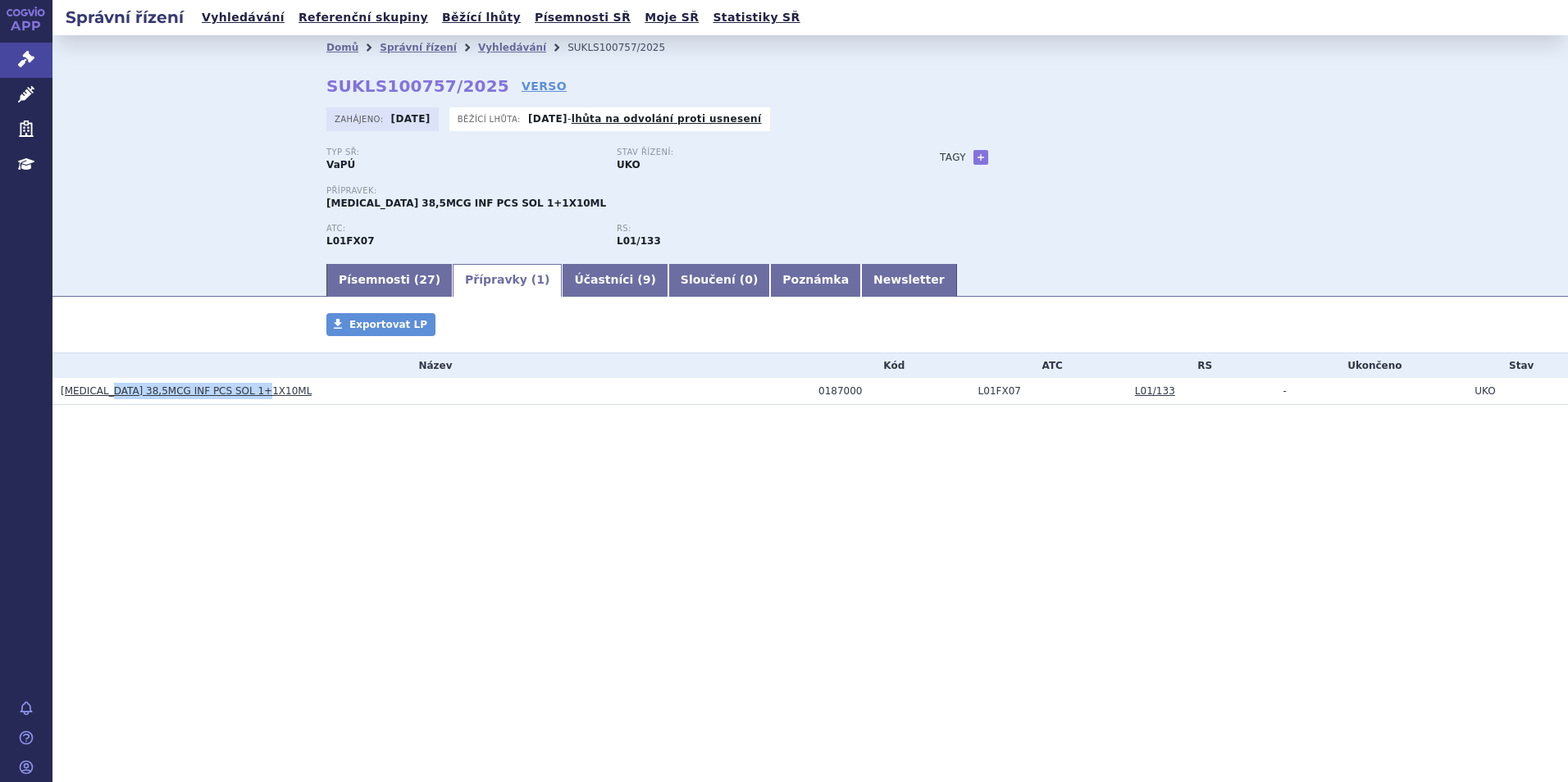
drag, startPoint x: 355, startPoint y: 388, endPoint x: 109, endPoint y: 397, distance: 246.2
click at [109, 397] on h3 "[MEDICAL_DATA] 38,5MCG INF PCS SOL 1+1X10ML" at bounding box center [436, 391] width 750 height 16
copy link "38,5MCG INF PCS SOL 1+1X10ML"
